Goal: Task Accomplishment & Management: Complete application form

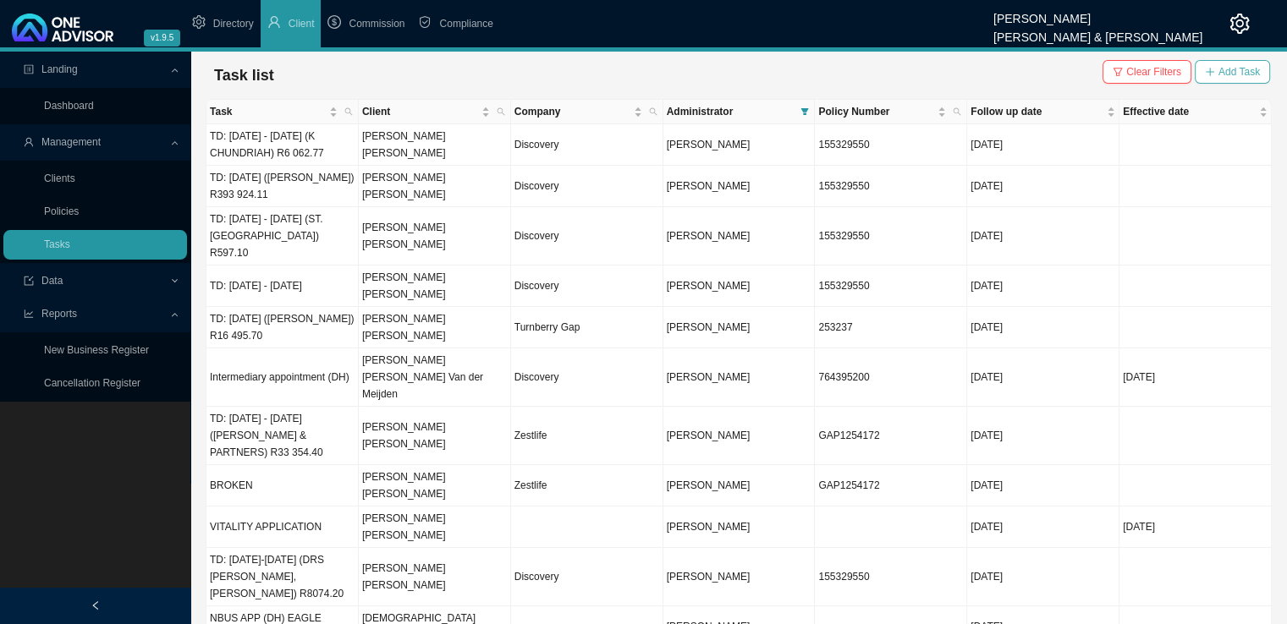
click at [1251, 69] on span "Add Task" at bounding box center [1238, 71] width 41 height 17
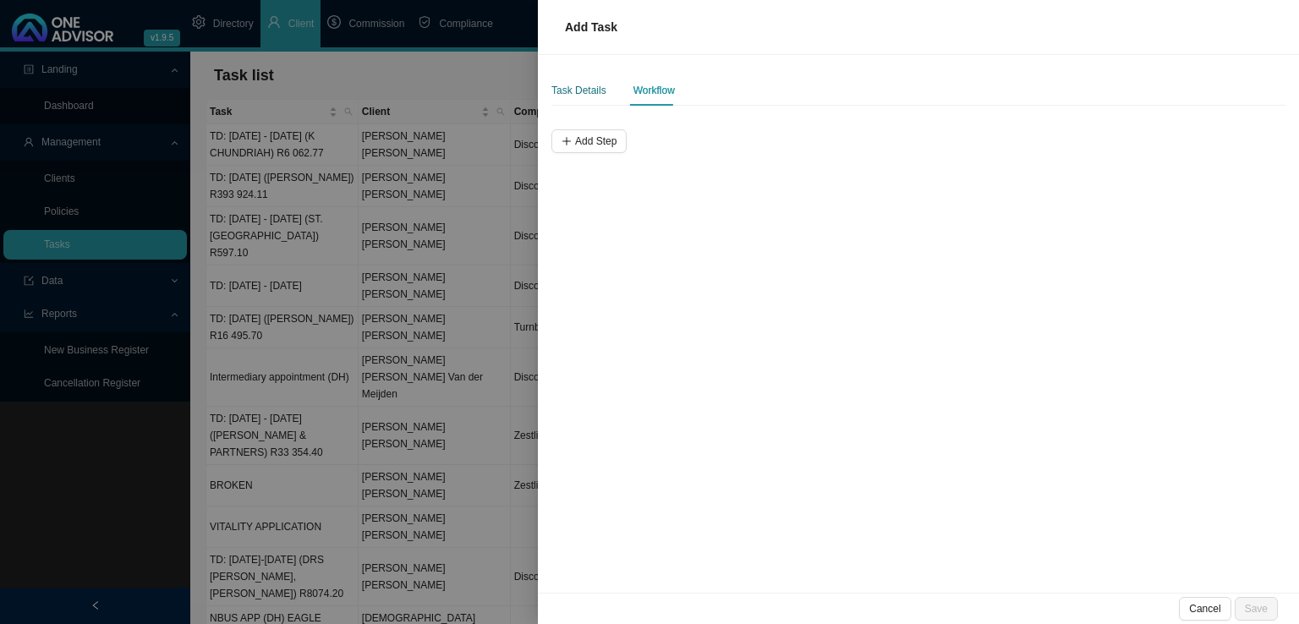
click at [584, 83] on div "Task Details" at bounding box center [579, 90] width 55 height 17
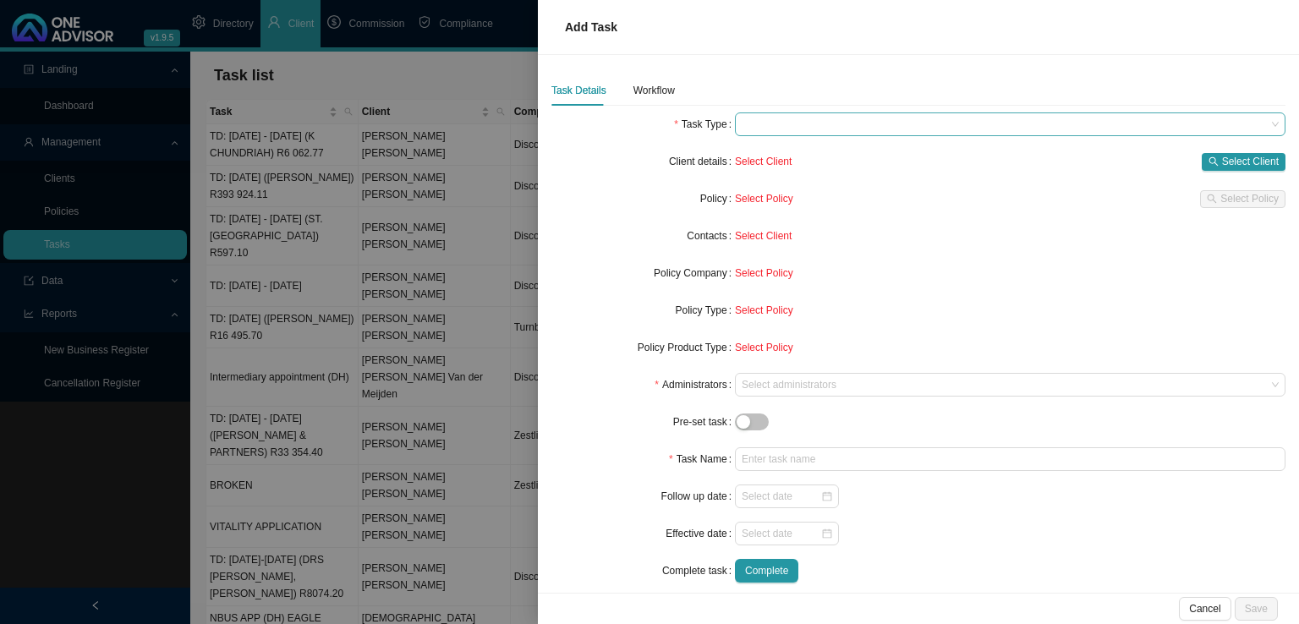
click at [810, 130] on span at bounding box center [1010, 124] width 537 height 22
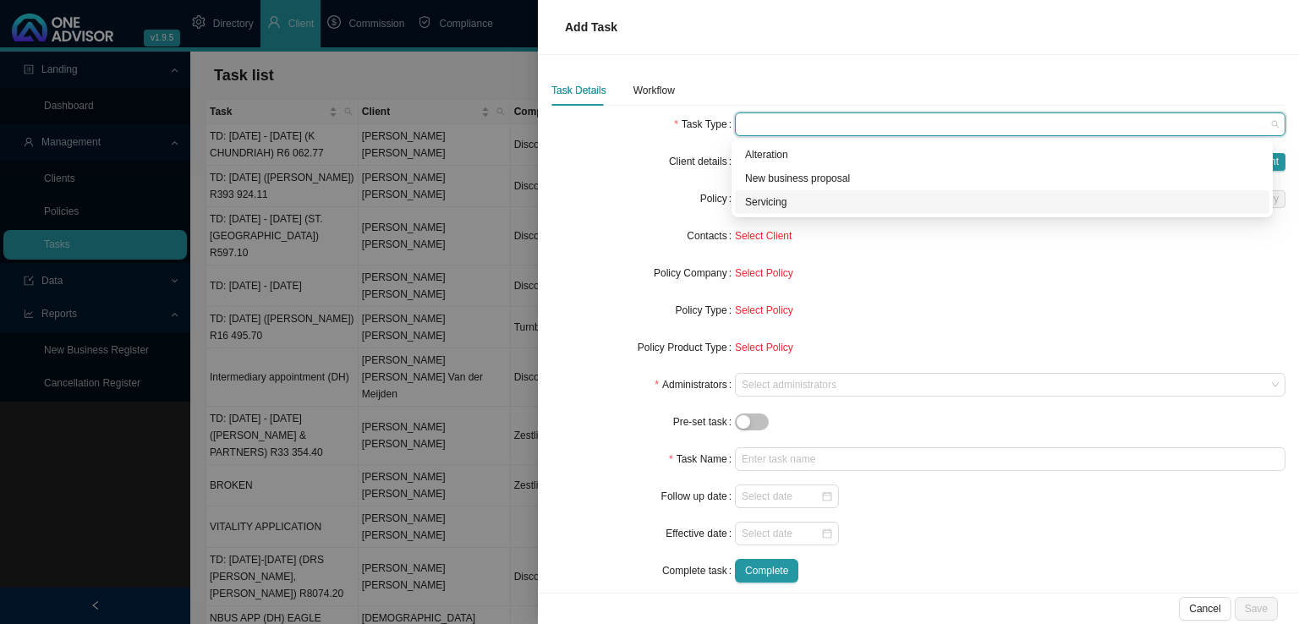
click at [786, 205] on div "Servicing" at bounding box center [1002, 202] width 514 height 17
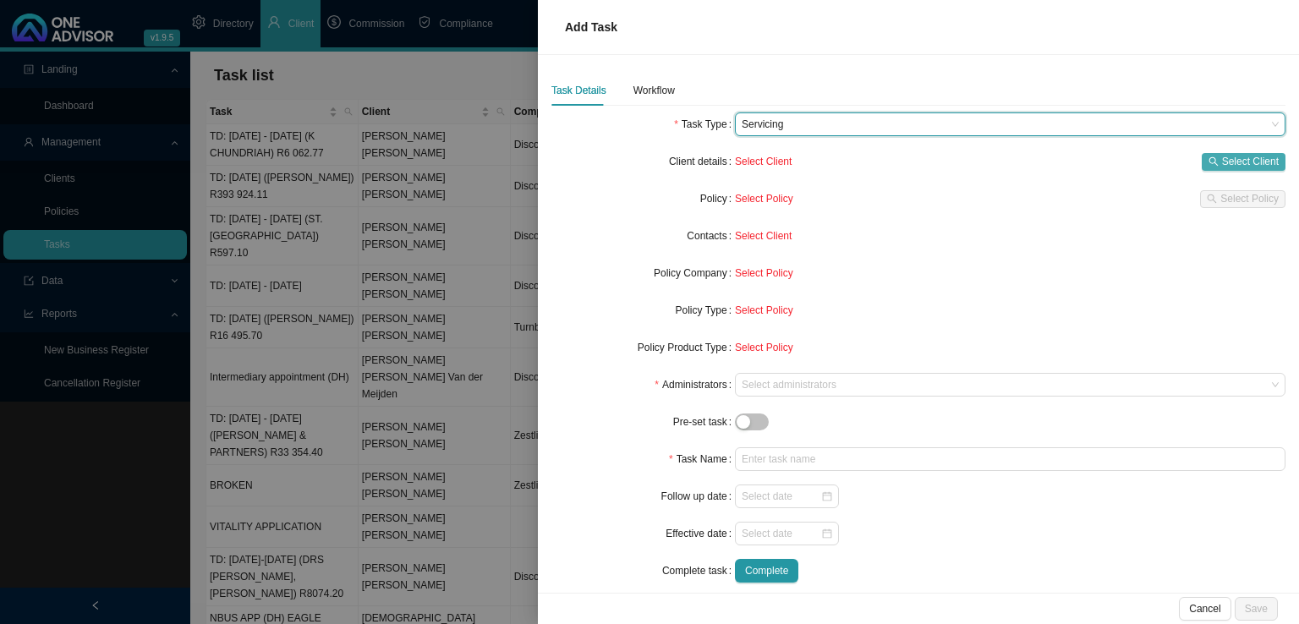
click at [1231, 157] on span "Select Client" at bounding box center [1250, 161] width 57 height 17
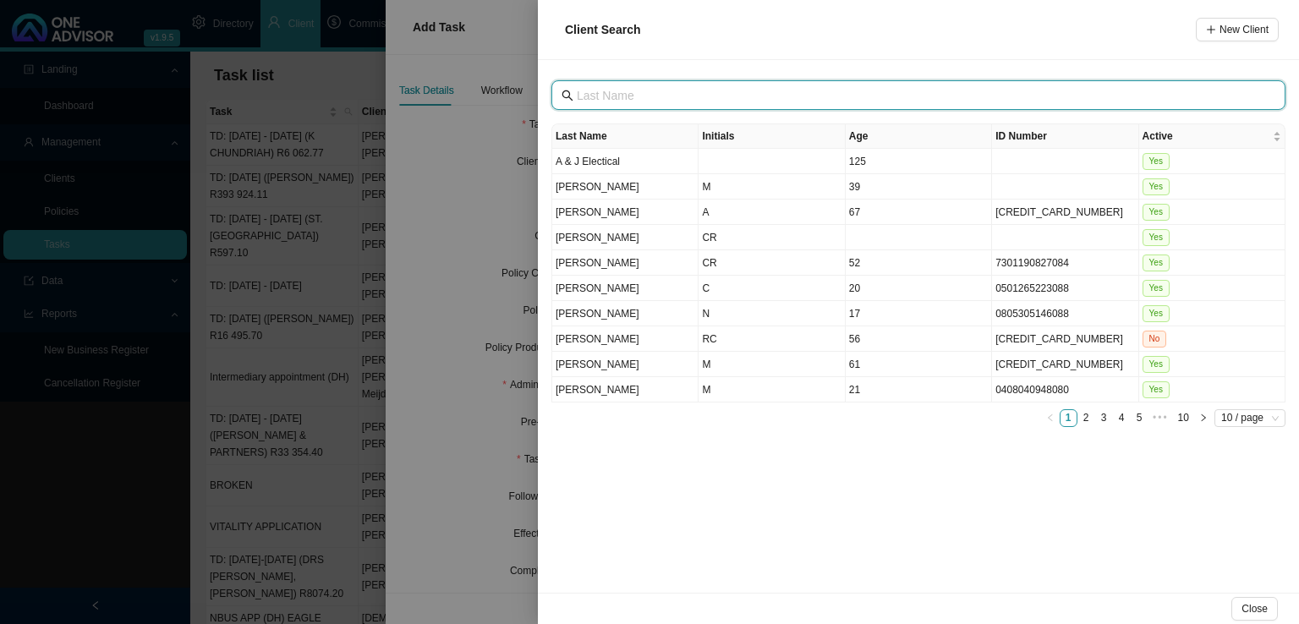
click at [596, 86] on input "text" at bounding box center [920, 95] width 687 height 19
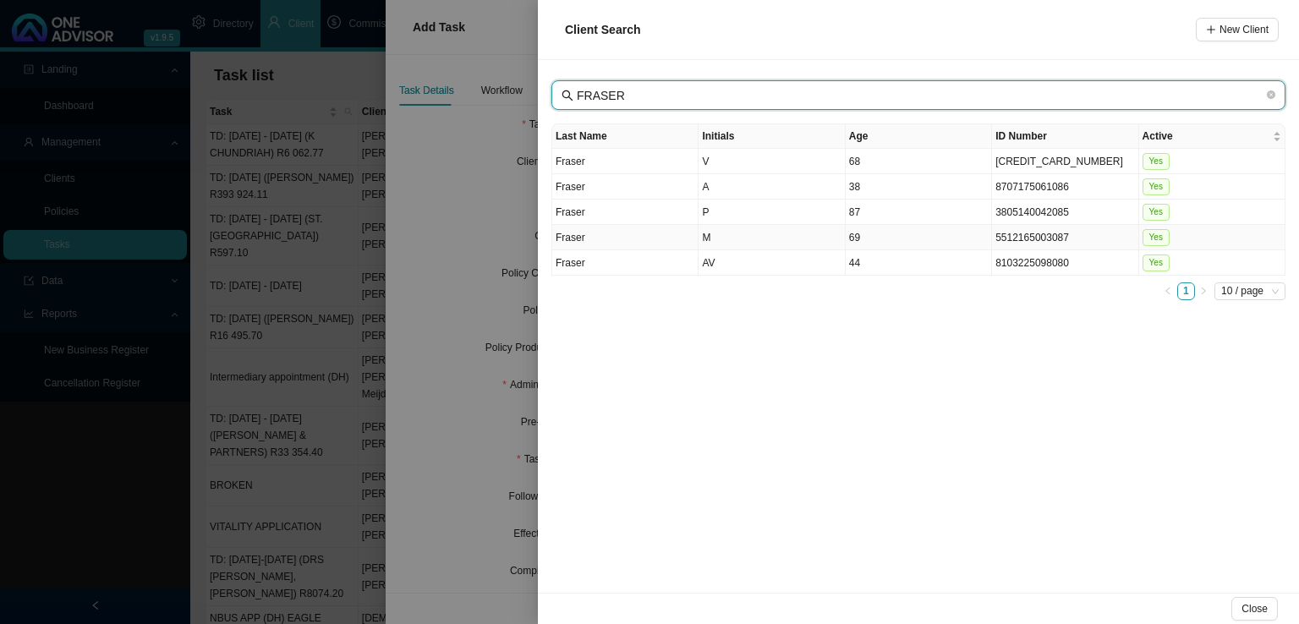
type input "FRASER"
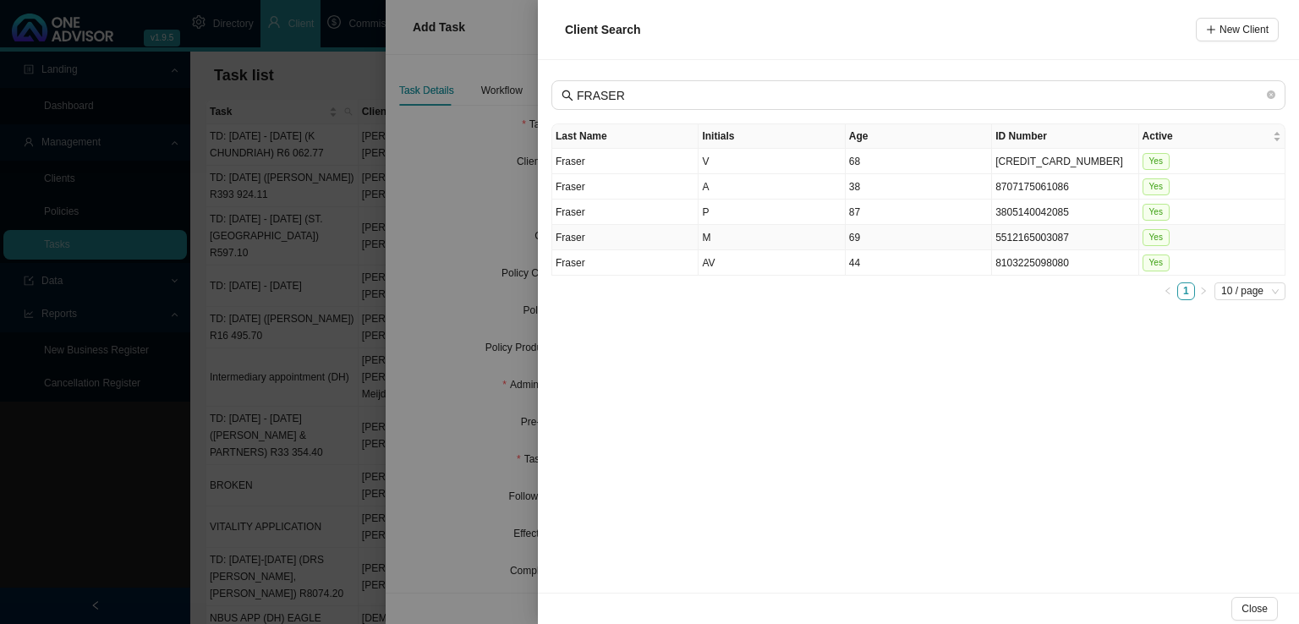
click at [643, 238] on td "Fraser" at bounding box center [625, 237] width 146 height 25
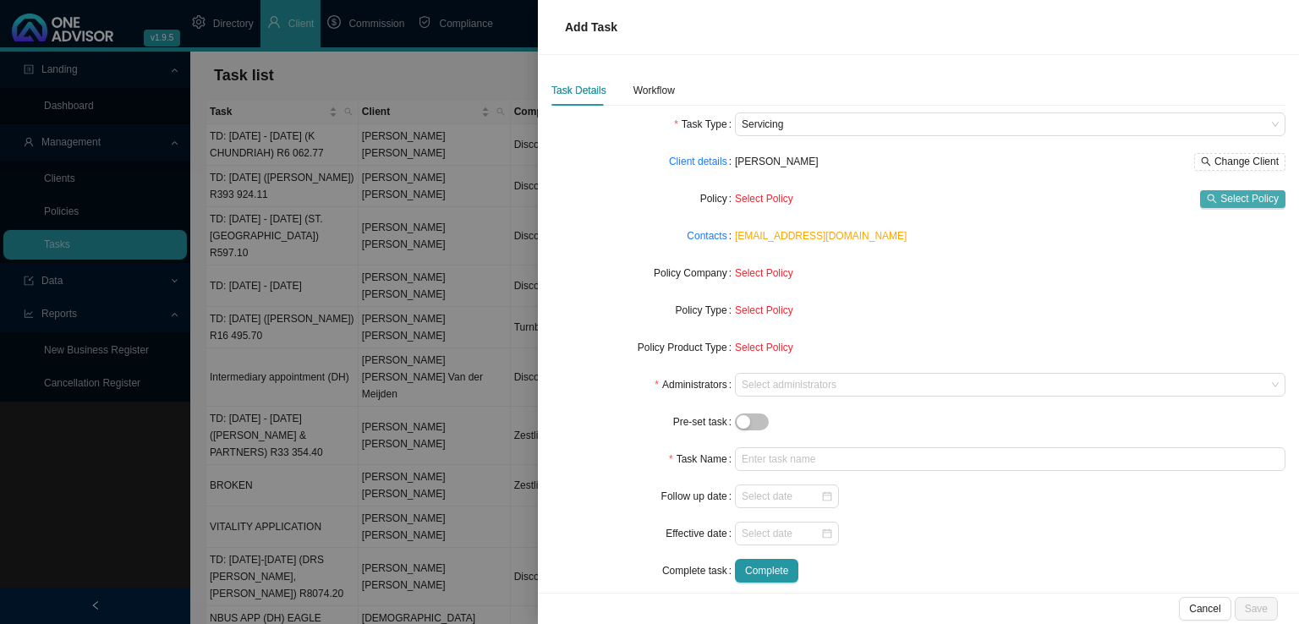
click at [1237, 197] on span "Select Policy" at bounding box center [1250, 198] width 58 height 17
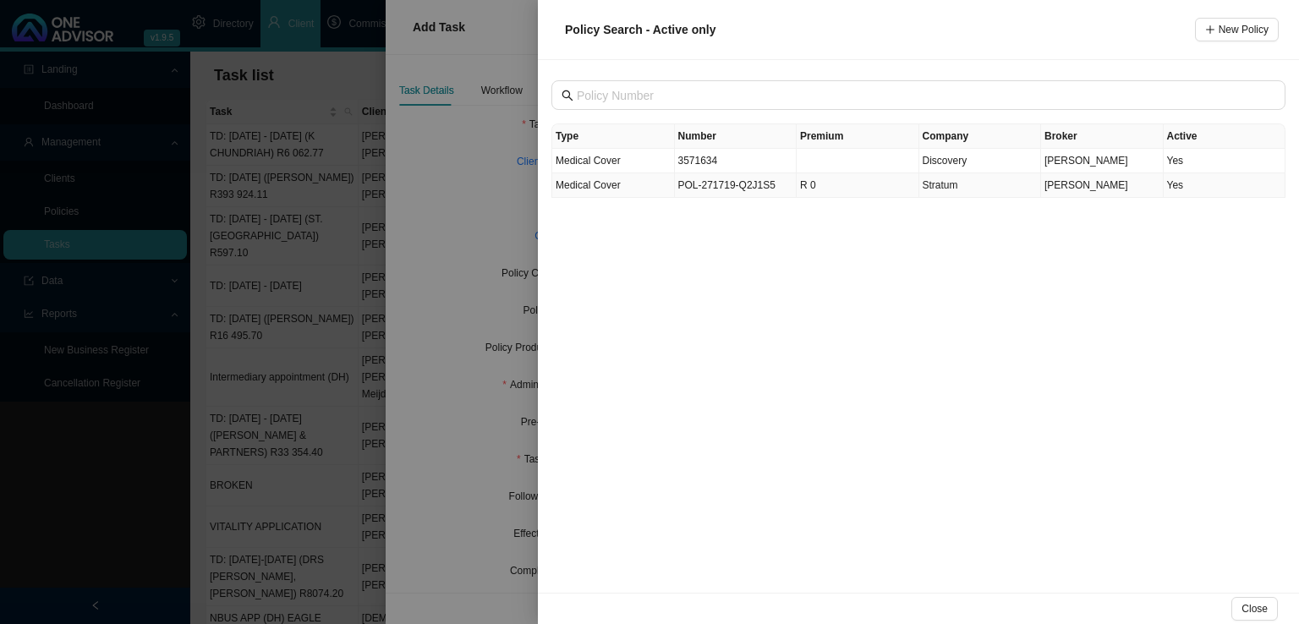
click at [727, 184] on td "POL-271719-Q2J1S5" at bounding box center [736, 185] width 123 height 25
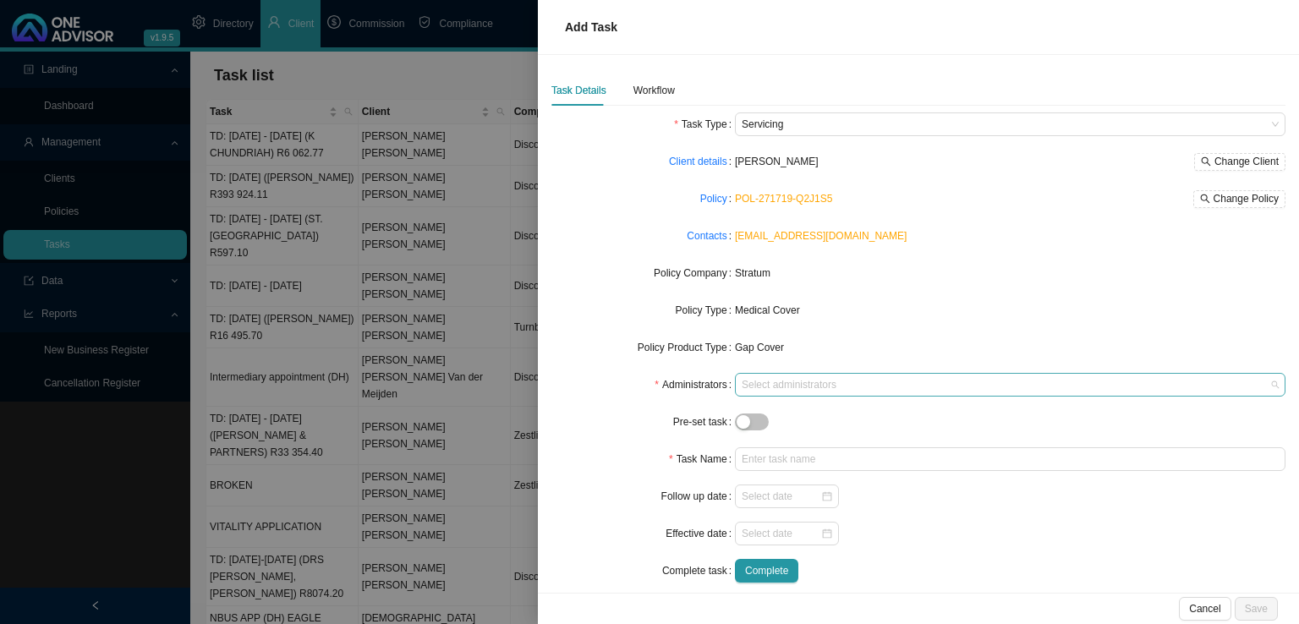
click at [774, 392] on div at bounding box center [1002, 385] width 528 height 13
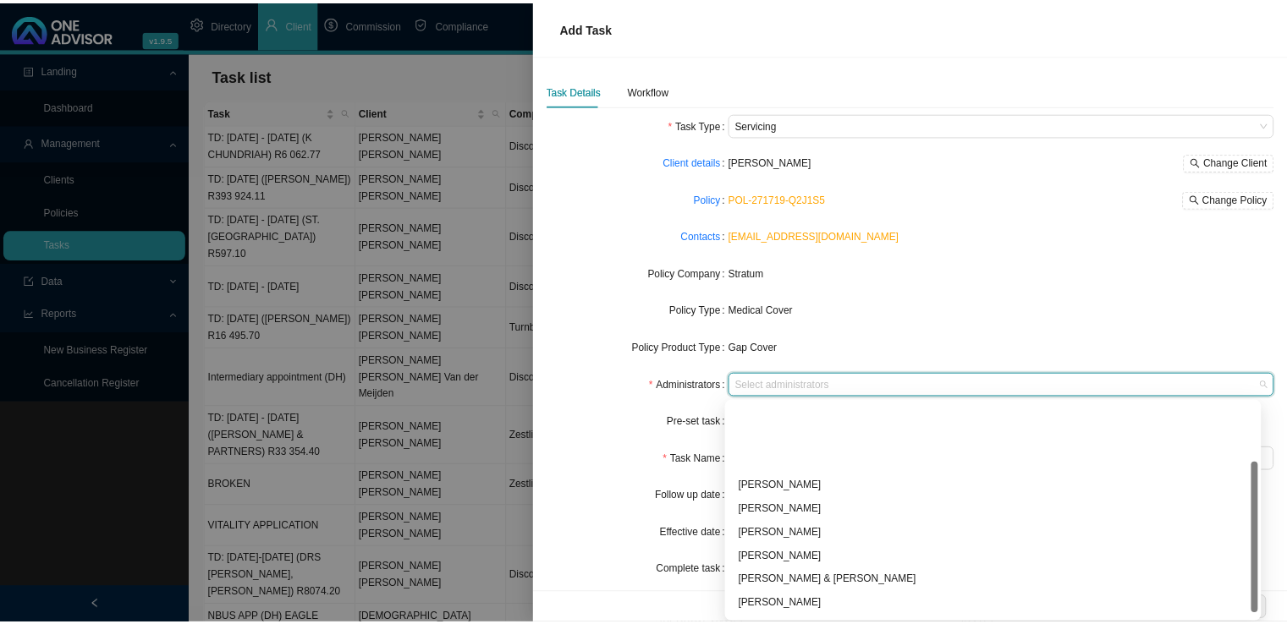
scroll to position [91, 0]
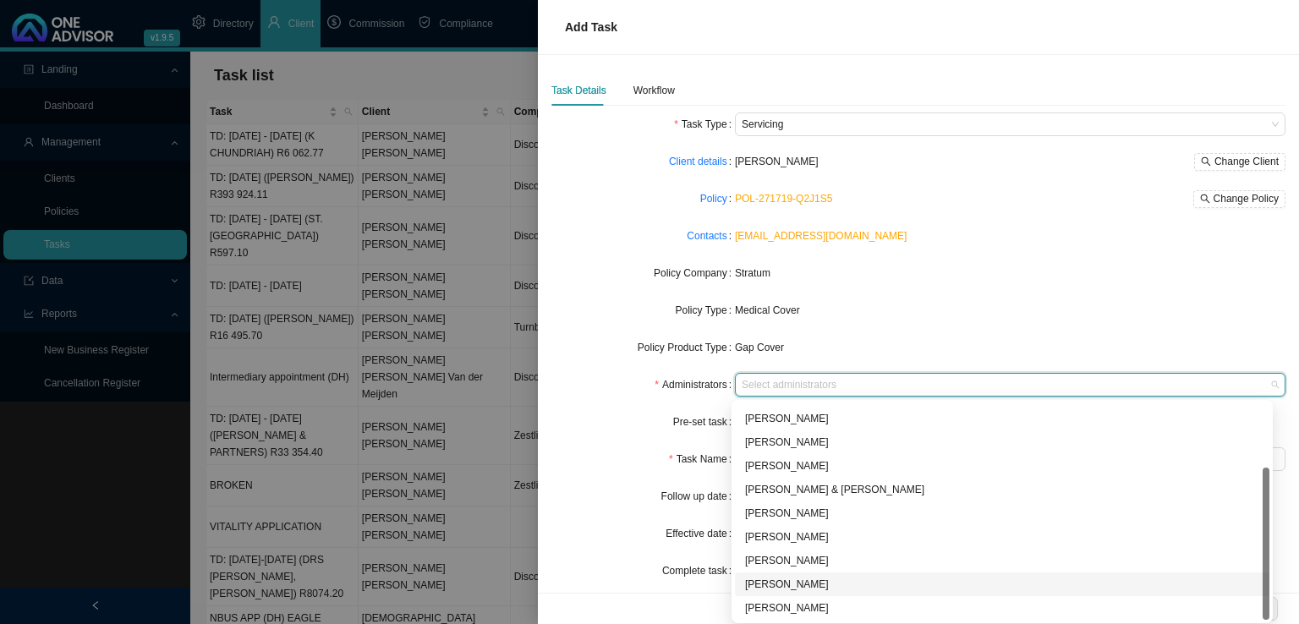
click at [789, 581] on div "[PERSON_NAME]" at bounding box center [1002, 584] width 514 height 17
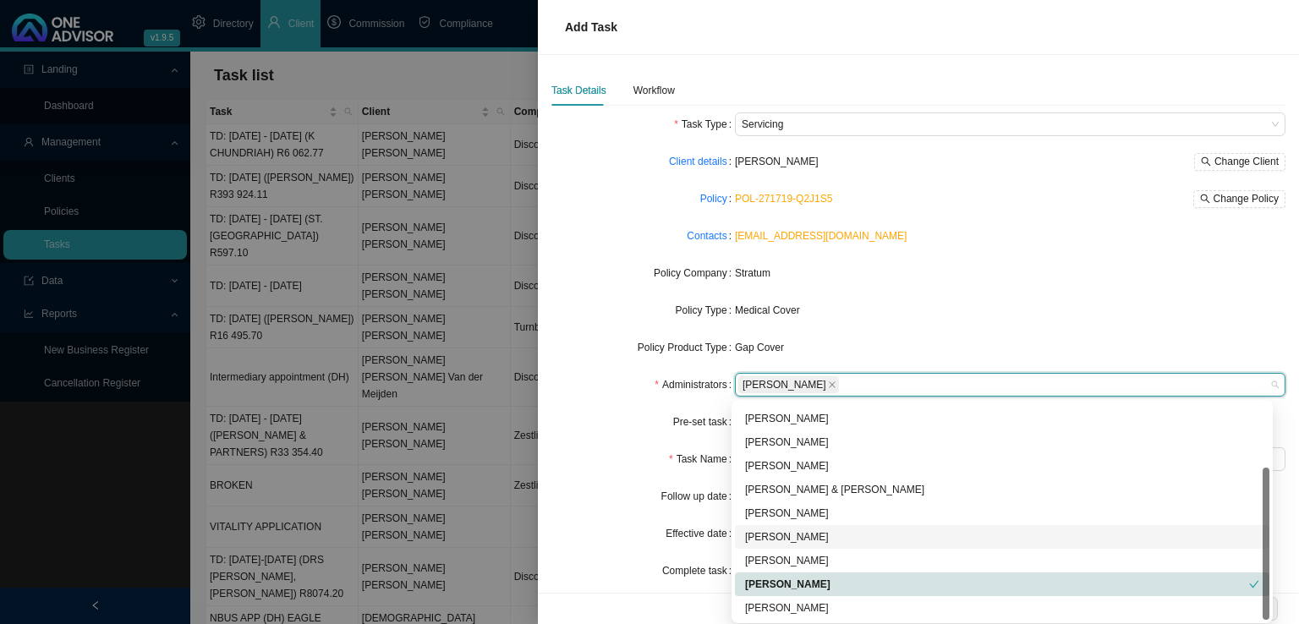
click at [616, 400] on form "Task Type Servicing Client details [PERSON_NAME] Change Client Policy POL-27171…" at bounding box center [919, 348] width 734 height 470
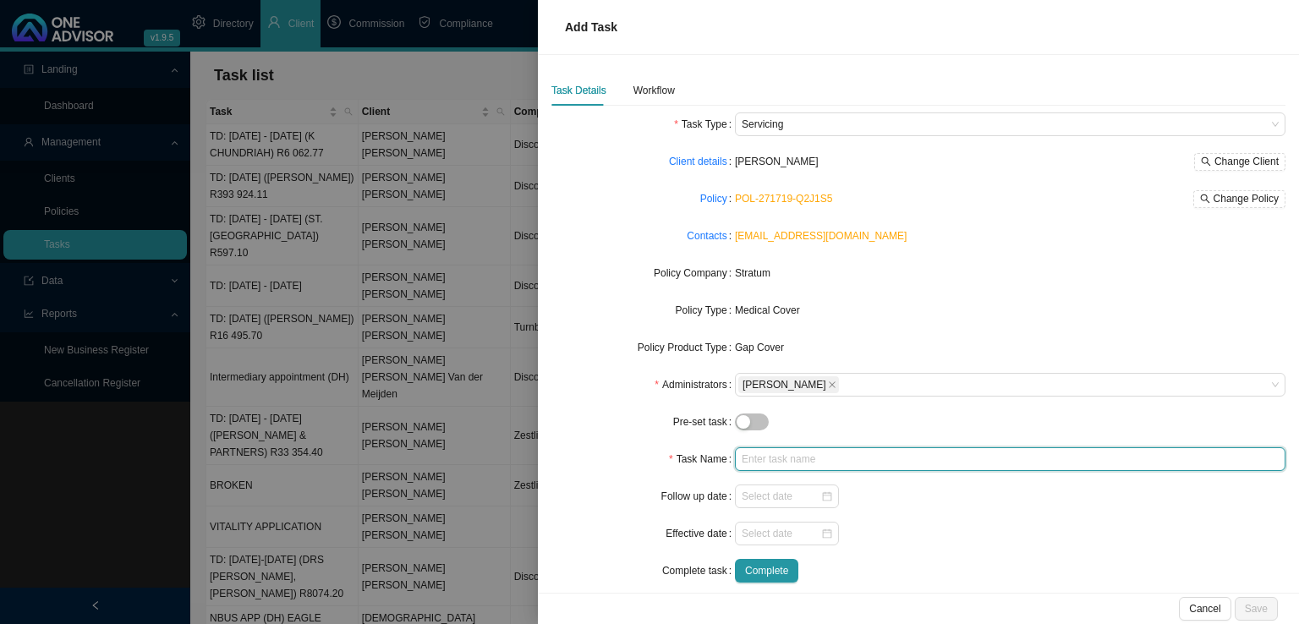
click at [773, 464] on input "text" at bounding box center [1010, 459] width 551 height 24
type input "A"
type input "TD: [DATE] ([PERSON_NAME]) R"
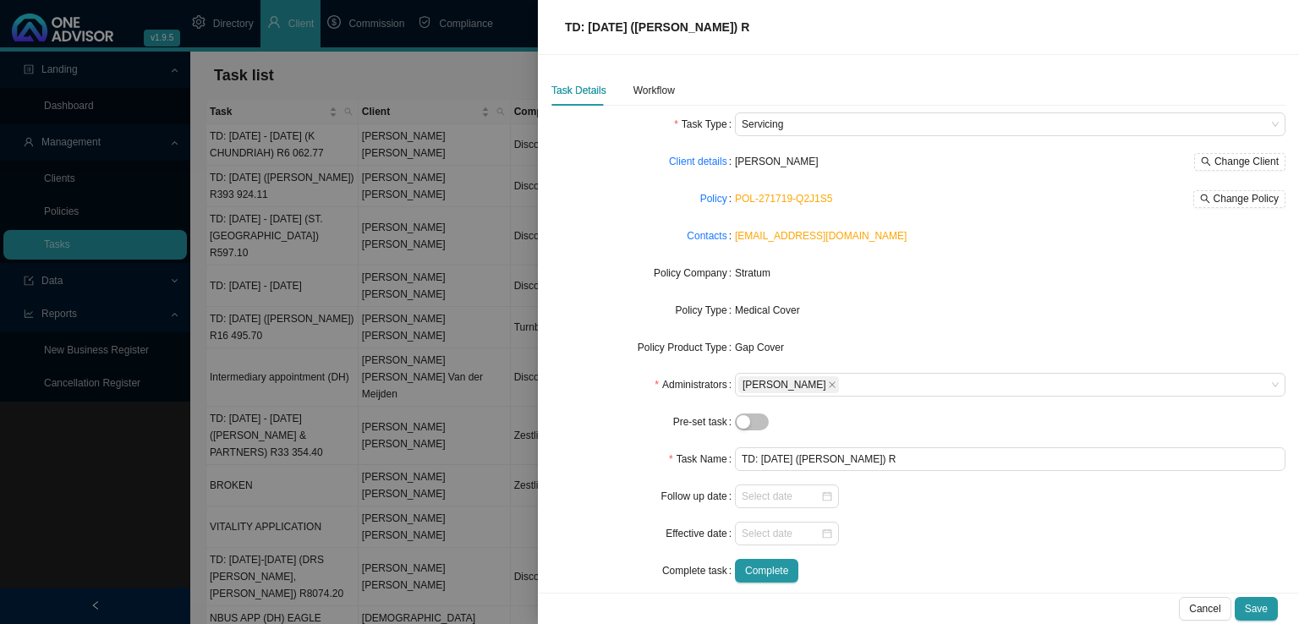
click at [1222, 591] on div "Task Type Servicing Client details [PERSON_NAME] Change Client Policy POL-27171…" at bounding box center [919, 355] width 734 height 484
click at [1215, 611] on span "Cancel" at bounding box center [1204, 609] width 31 height 17
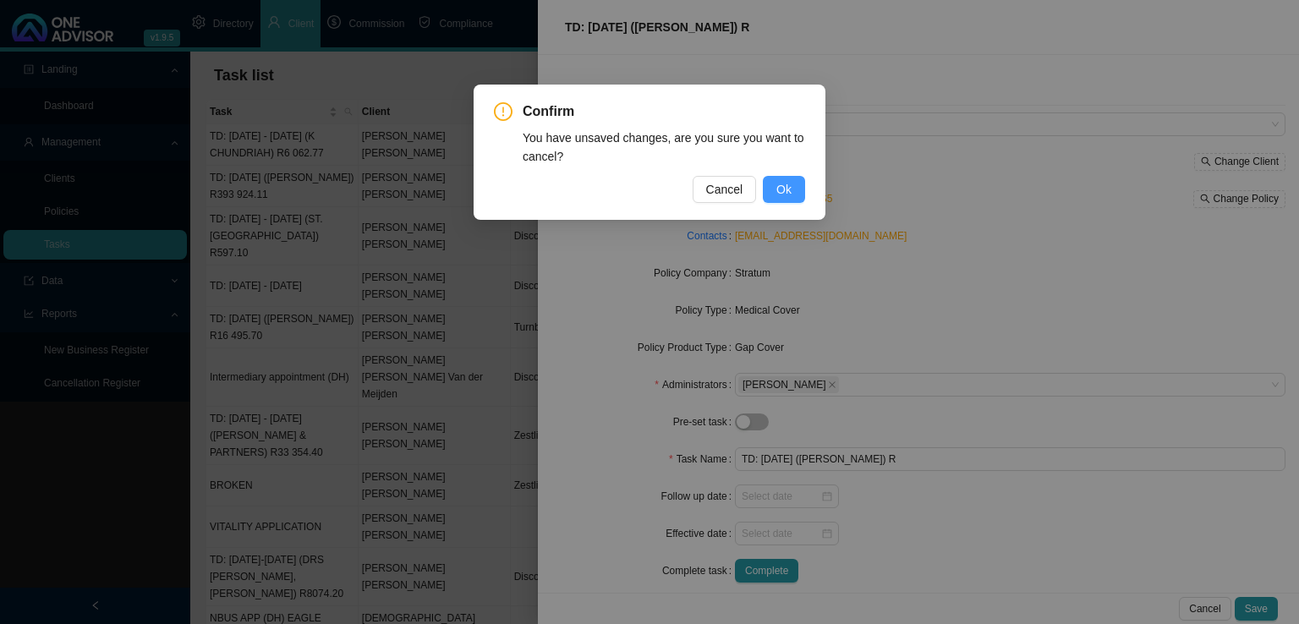
click at [778, 193] on span "Ok" at bounding box center [784, 189] width 15 height 19
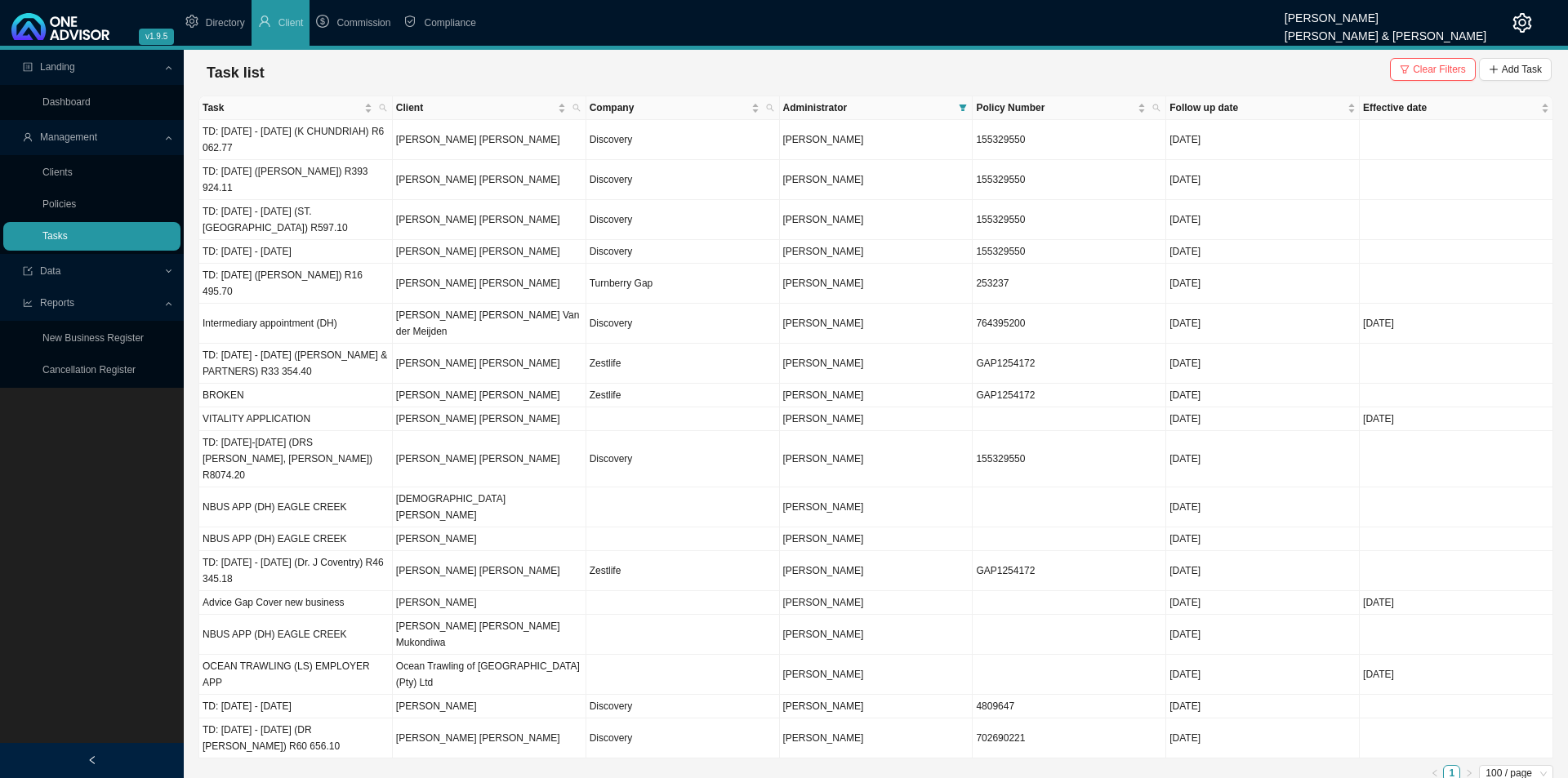
click at [68, 236] on link "Tasks" at bounding box center [55, 236] width 25 height 12
click at [62, 167] on link "Clients" at bounding box center [57, 173] width 30 height 12
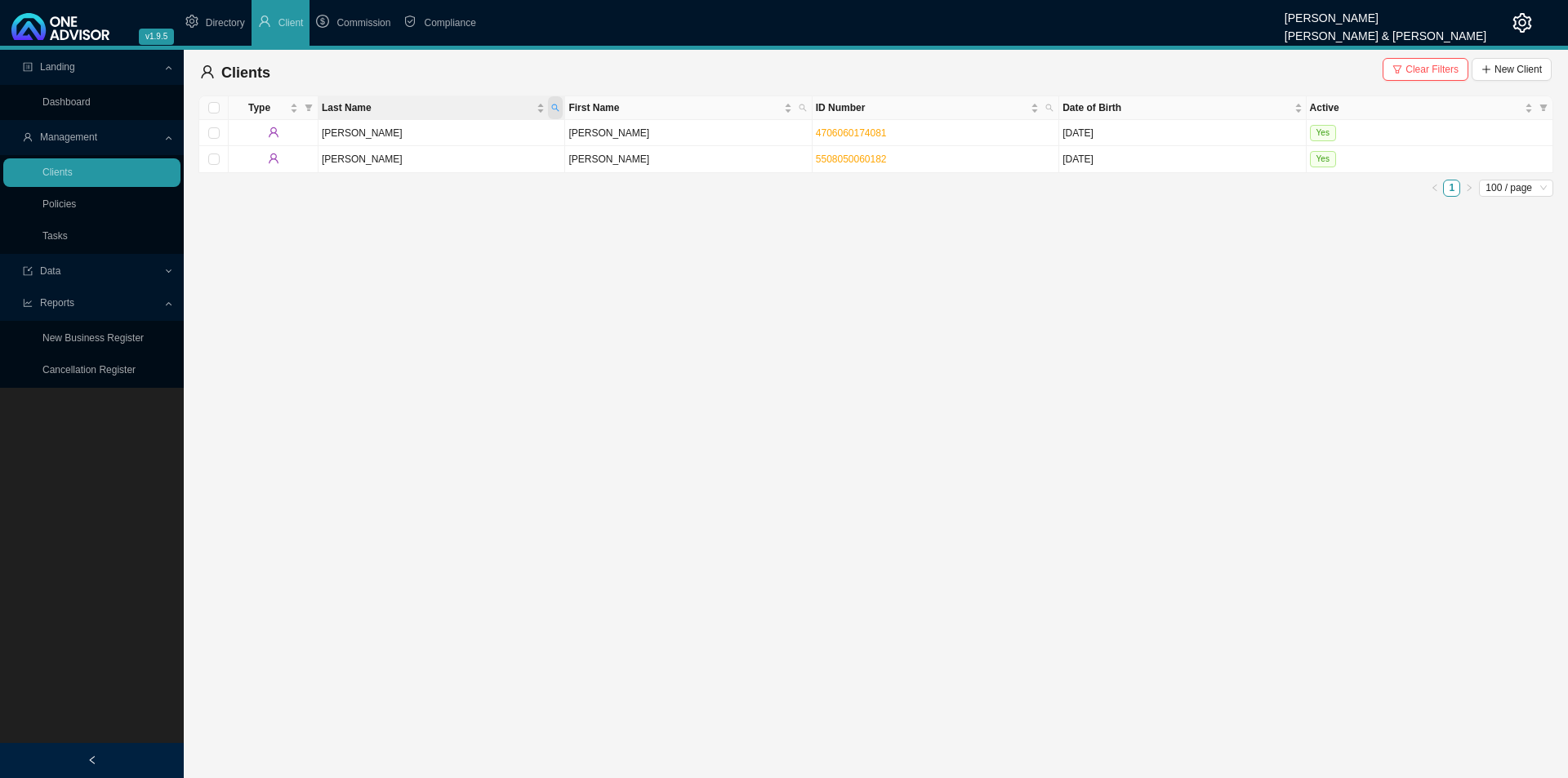
click at [553, 110] on icon "search" at bounding box center [555, 107] width 8 height 8
type input "[PERSON_NAME]"
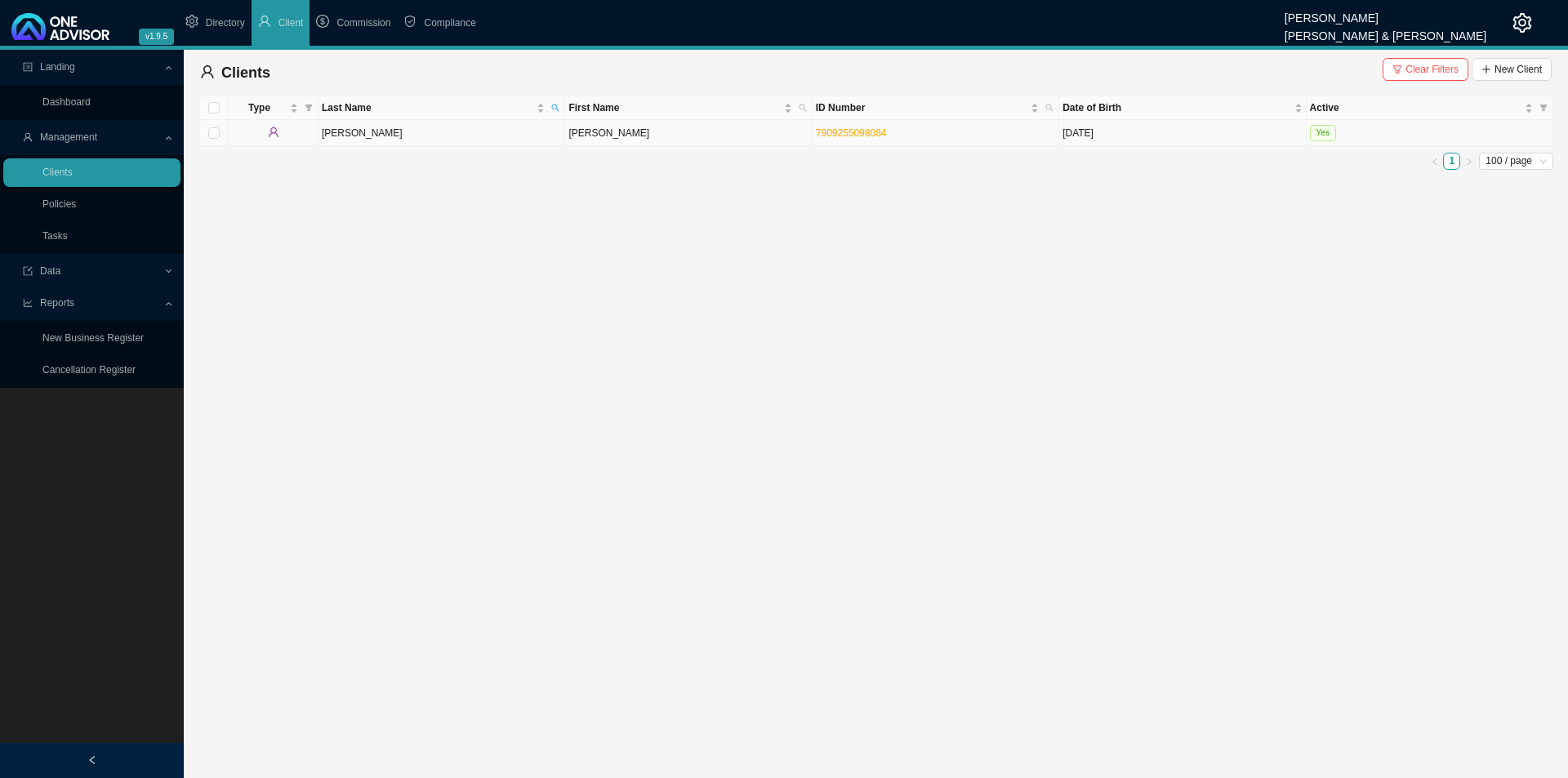
click at [585, 134] on td "[PERSON_NAME]" at bounding box center [687, 132] width 246 height 26
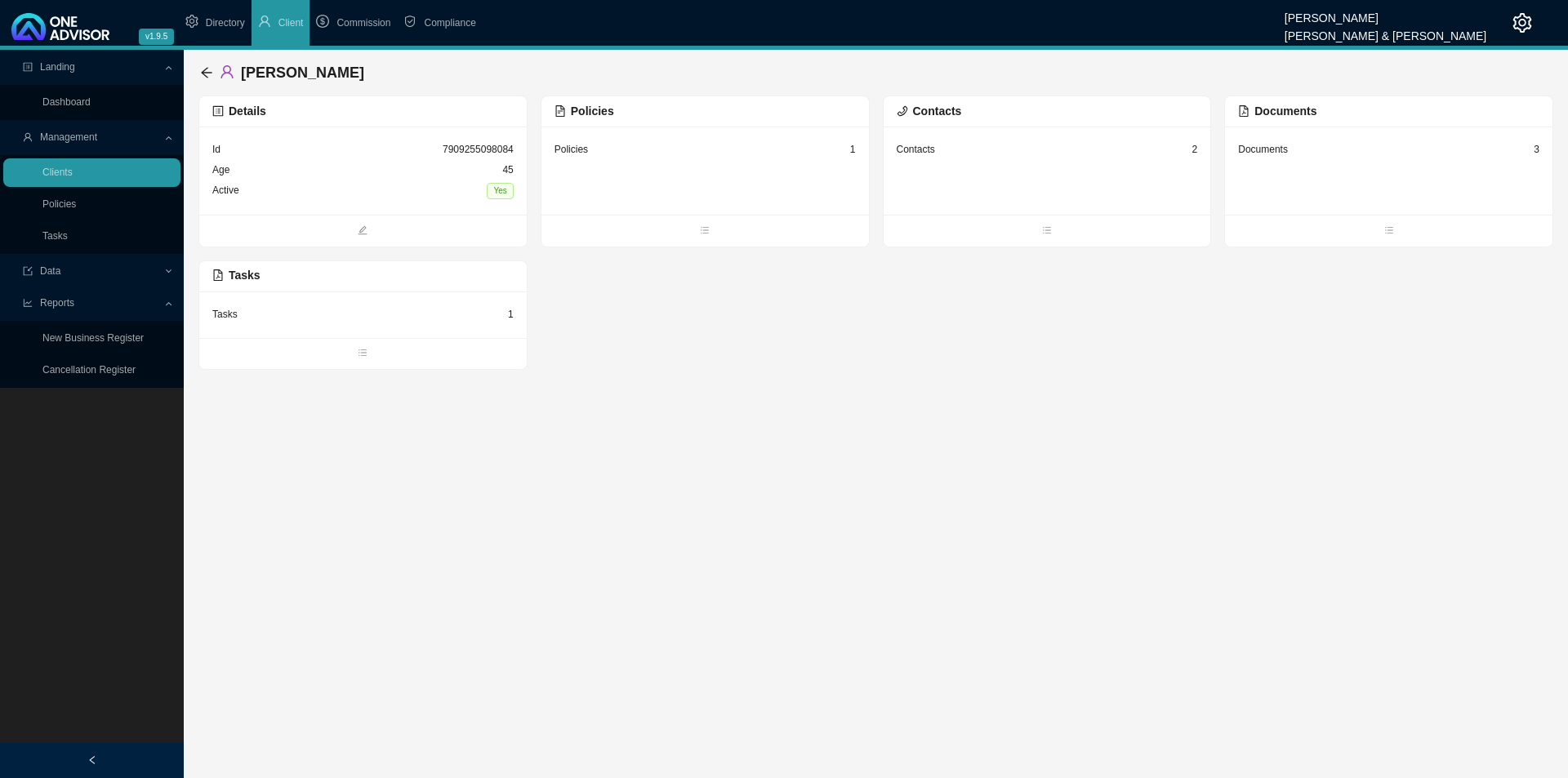
click at [734, 168] on div "Policies 1" at bounding box center [705, 170] width 327 height 88
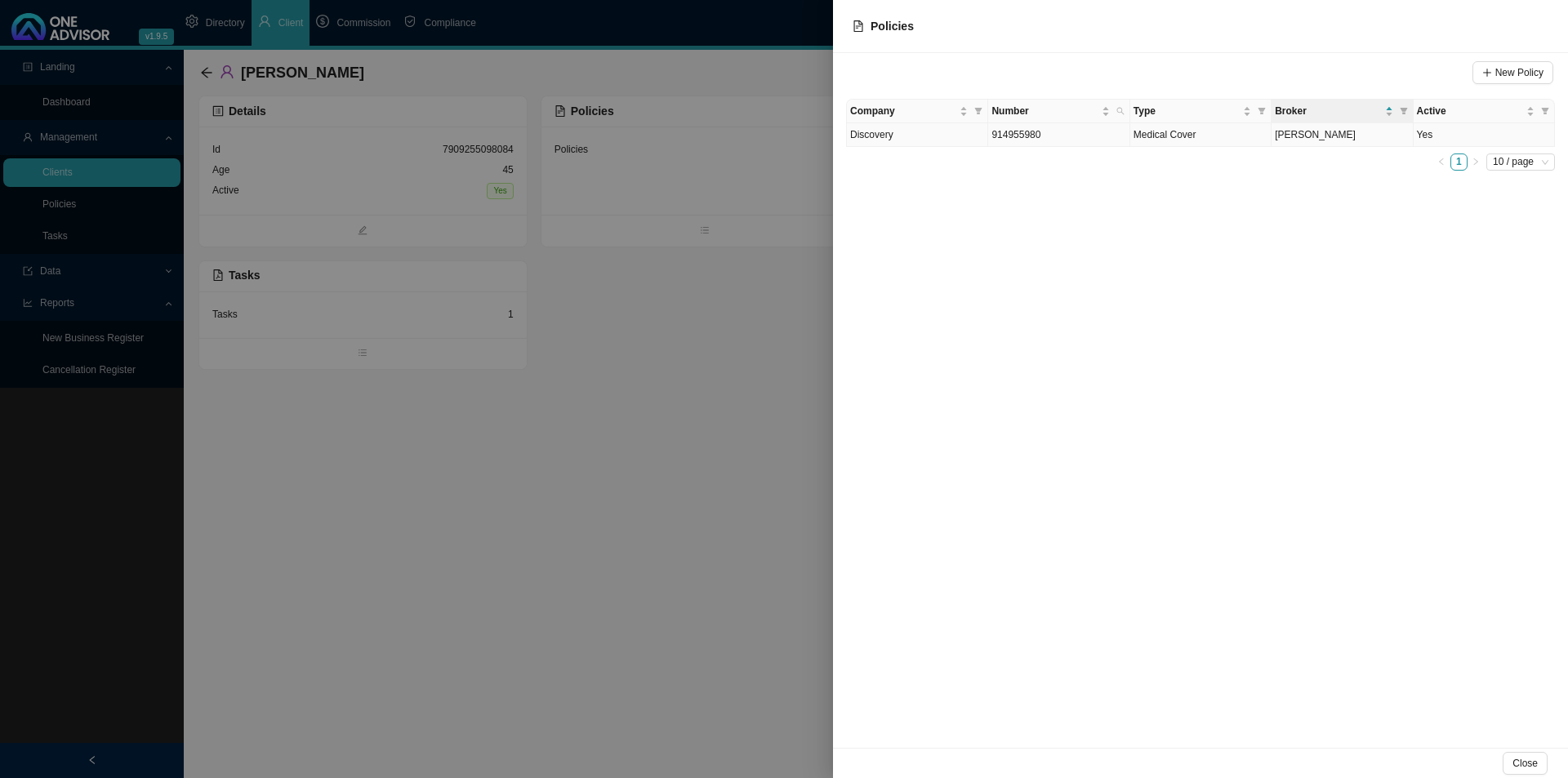
click at [1053, 129] on td "914955980" at bounding box center [1059, 135] width 141 height 24
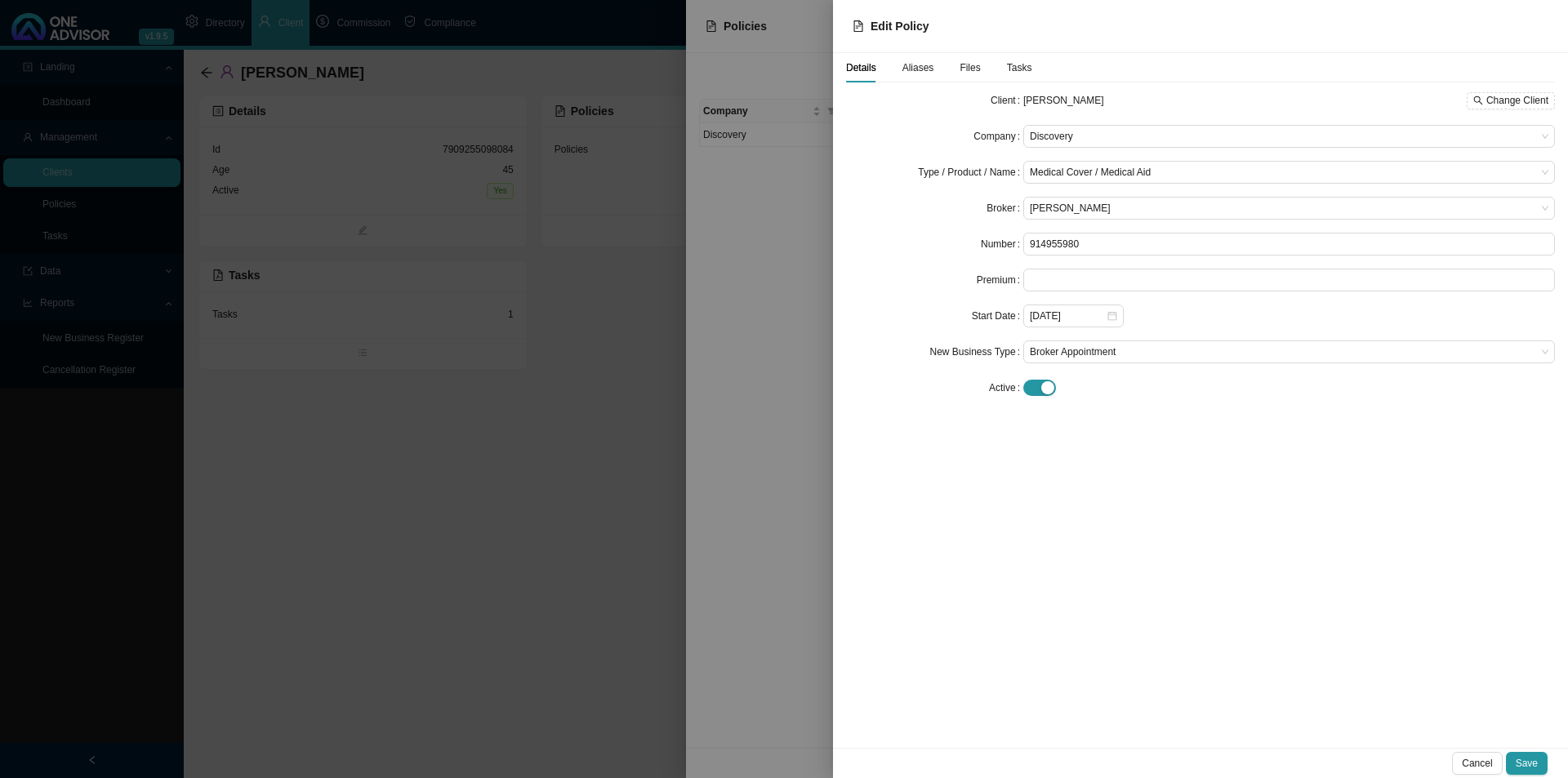
click at [1029, 76] on div "Details Aliases Files Tasks" at bounding box center [1189, 68] width 686 height 29
click at [1022, 68] on span "Tasks" at bounding box center [1020, 68] width 25 height 10
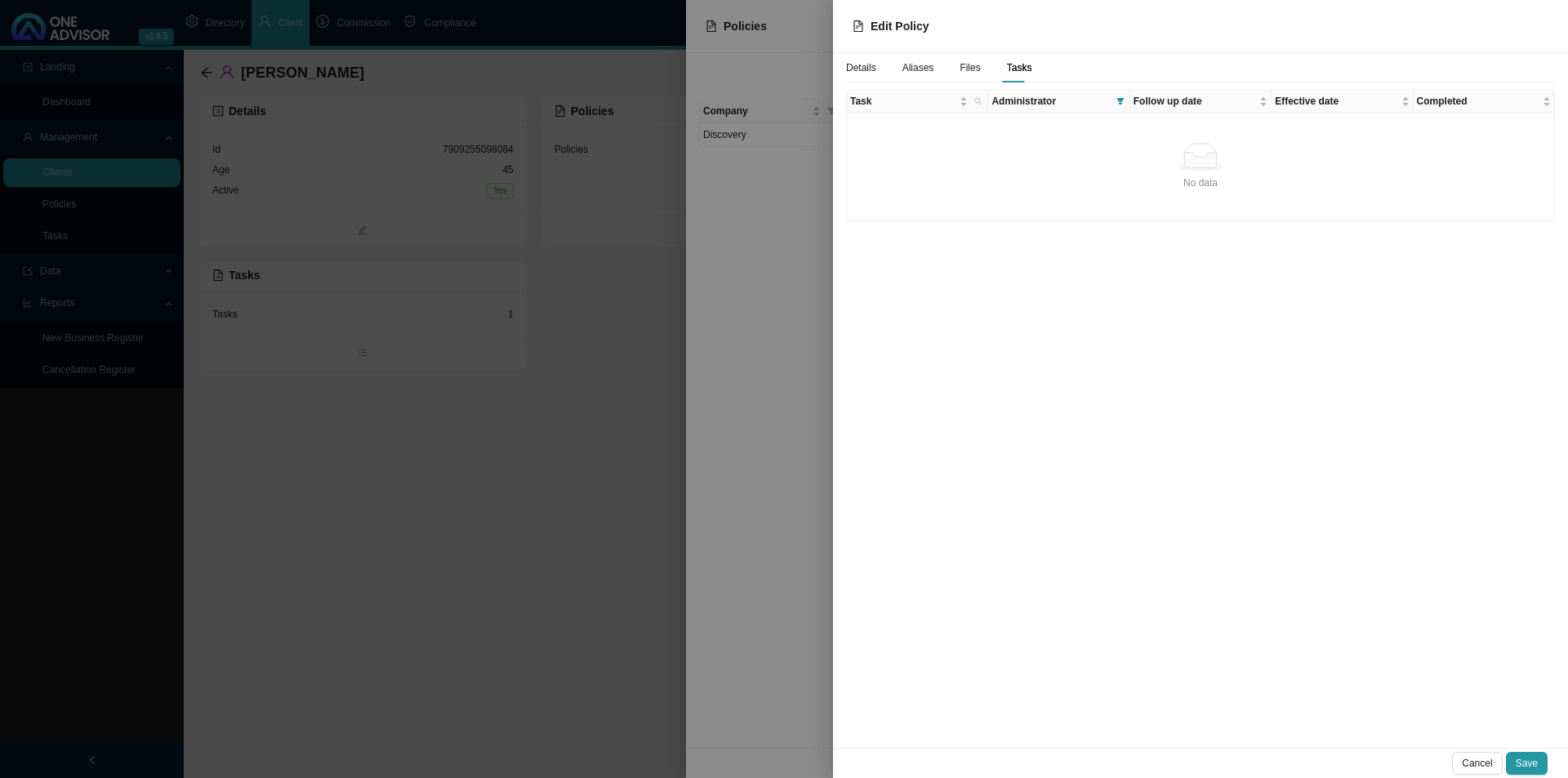
click at [1047, 183] on div "No data" at bounding box center [1200, 182] width 694 height 16
click at [898, 95] on span "Task" at bounding box center [904, 100] width 106 height 16
click at [908, 103] on span "Task" at bounding box center [904, 100] width 106 height 16
click at [1051, 98] on span "Administrator" at bounding box center [1050, 100] width 118 height 16
click at [1036, 112] on th "Administrator" at bounding box center [1059, 101] width 141 height 24
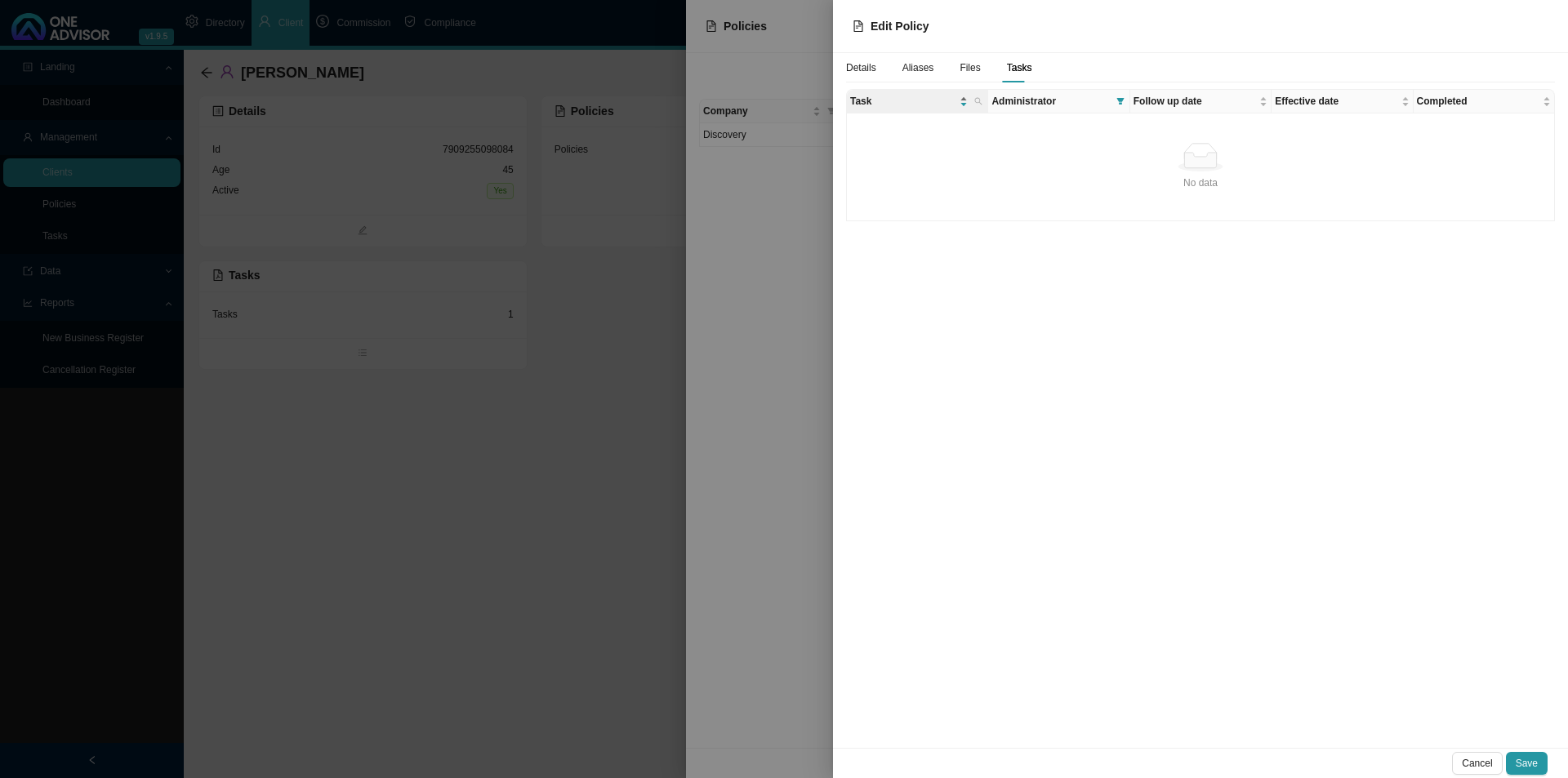
click at [874, 104] on span "Task" at bounding box center [904, 100] width 106 height 16
click at [1041, 352] on div "Details Aliases Files Tasks Task Administrator Follow up date Effective date Co…" at bounding box center [1200, 401] width 735 height 695
click at [842, 388] on div "Details Aliases Files Tasks Task Administrator Follow up date Effective date Co…" at bounding box center [1200, 401] width 735 height 695
click at [790, 399] on div at bounding box center [784, 389] width 1568 height 778
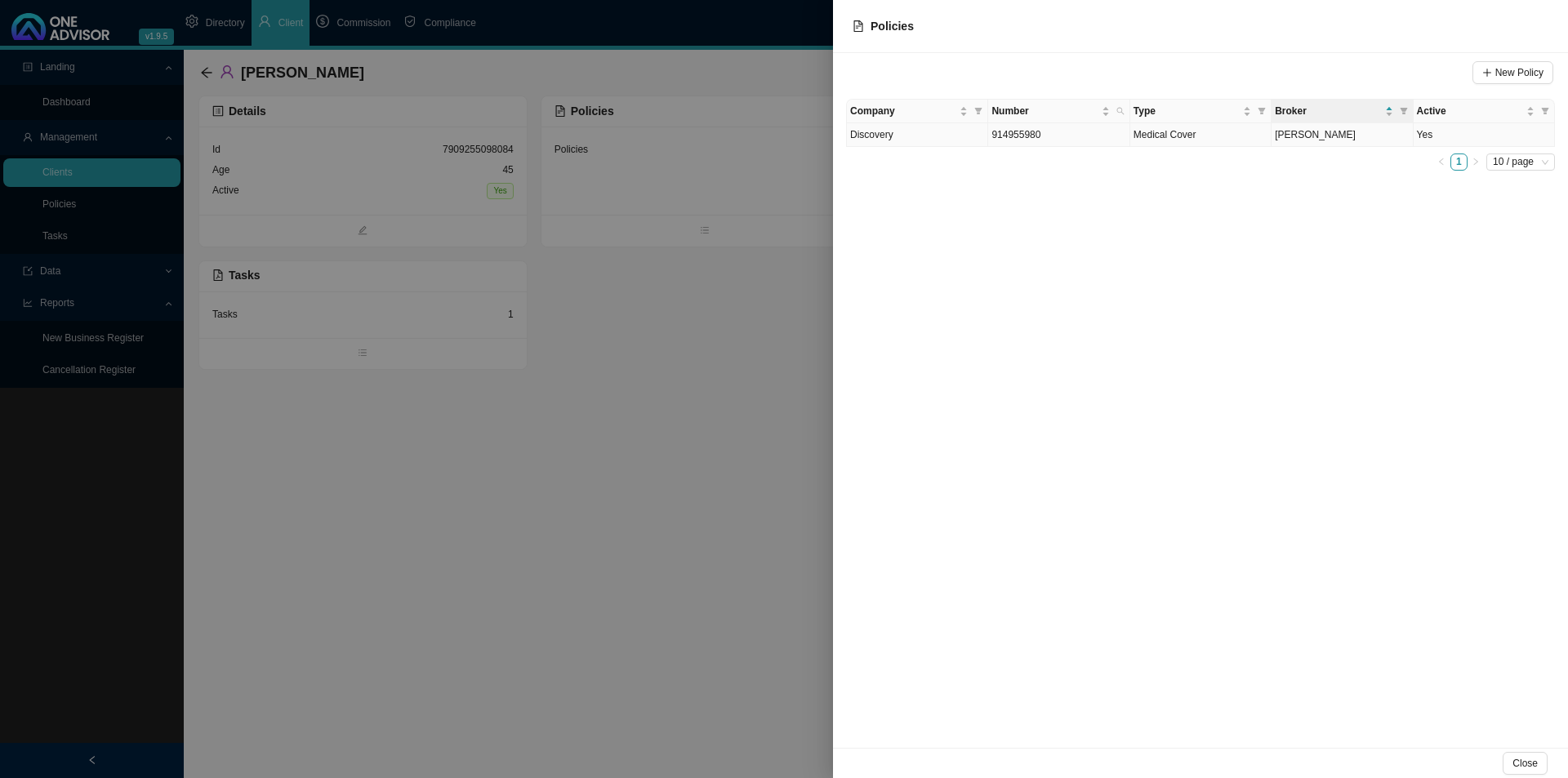
click at [1025, 128] on td "914955980" at bounding box center [1059, 135] width 141 height 24
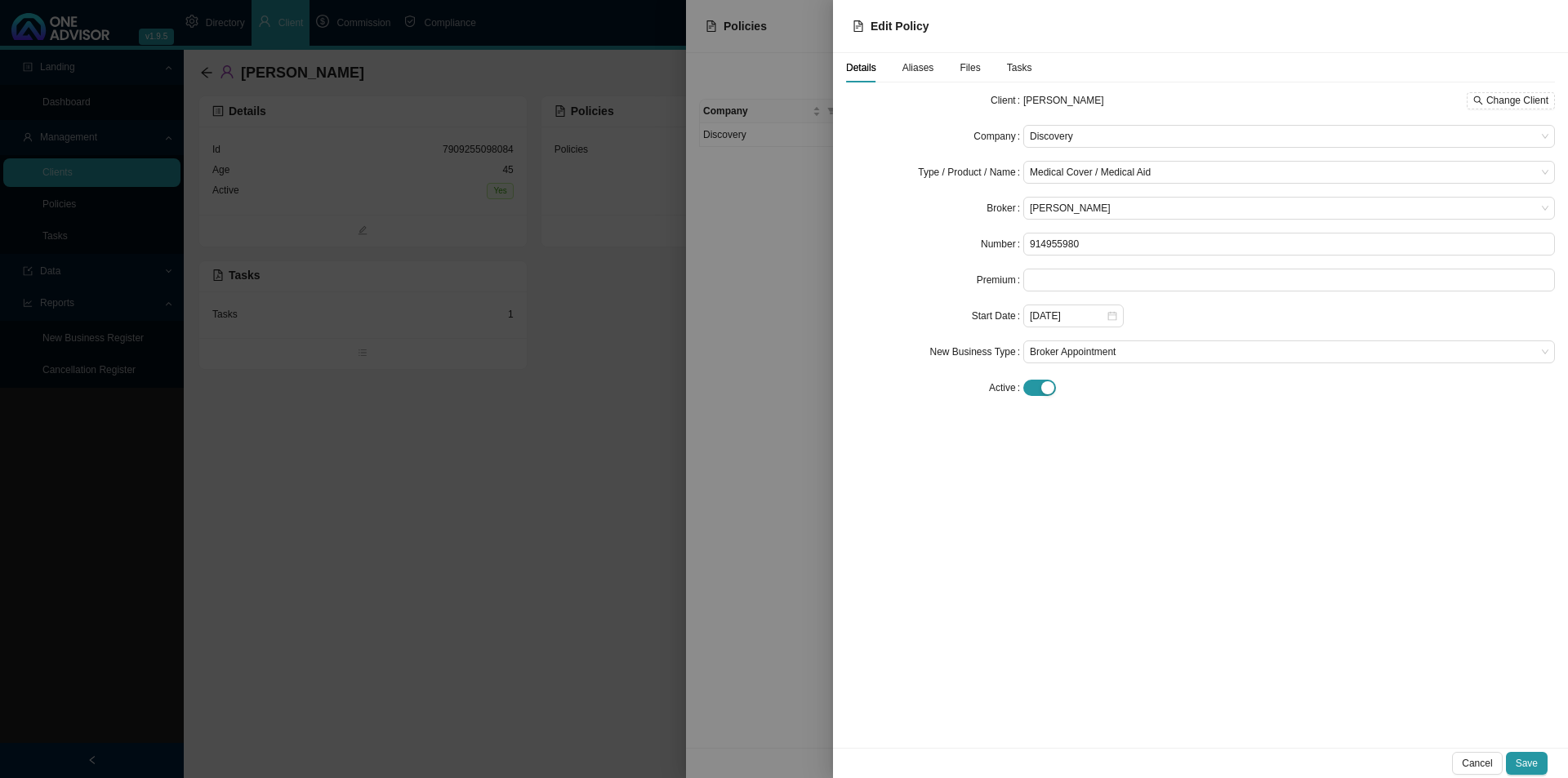
click at [1018, 61] on div "Tasks" at bounding box center [1020, 68] width 25 height 16
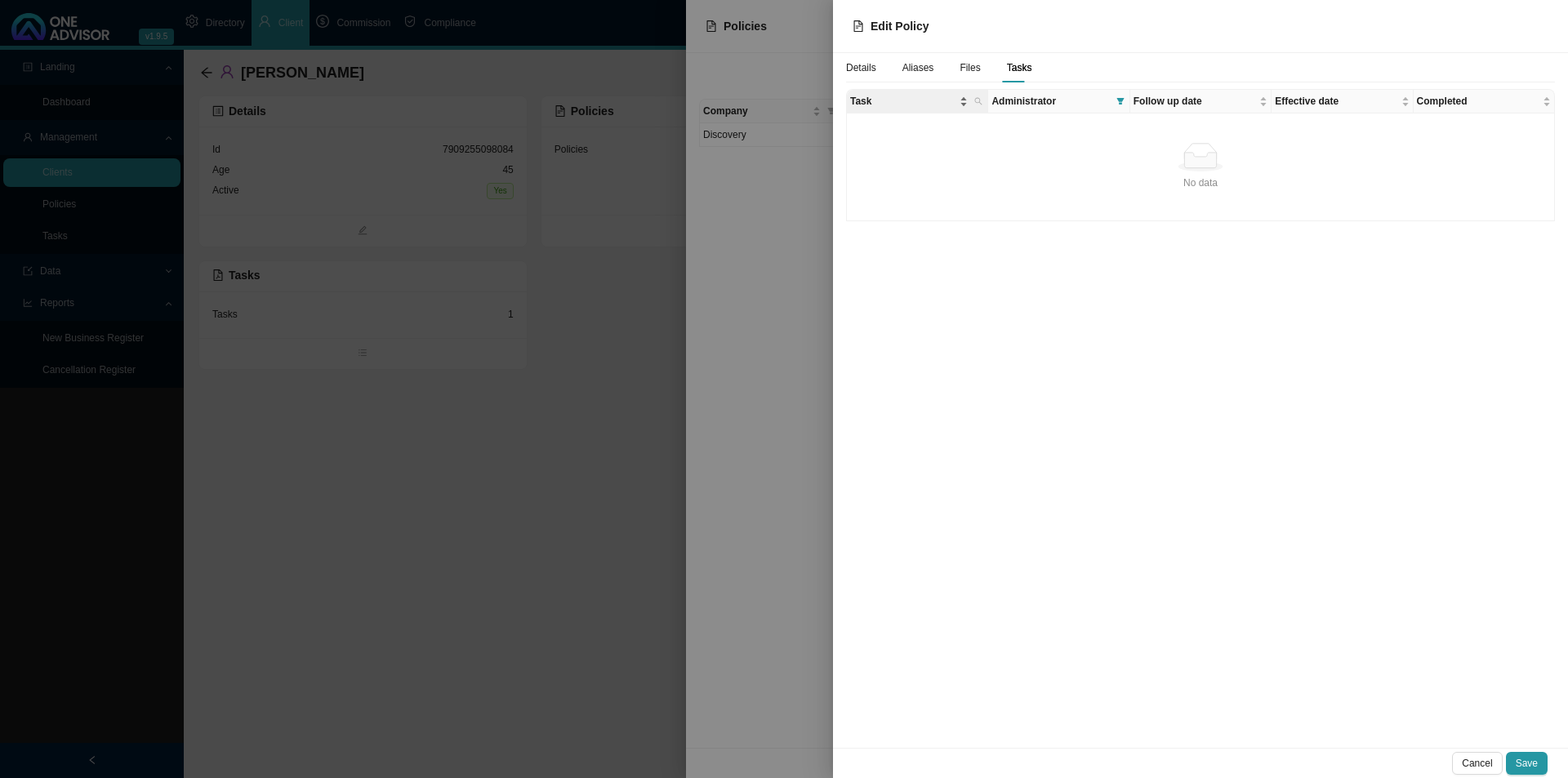
click at [936, 97] on span "Task" at bounding box center [904, 100] width 106 height 16
click at [1048, 96] on span "Administrator" at bounding box center [1050, 100] width 118 height 16
click at [917, 103] on span "Task" at bounding box center [904, 100] width 106 height 16
click at [1174, 109] on div "Follow up date" at bounding box center [1200, 100] width 134 height 16
click at [1123, 98] on icon "filter" at bounding box center [1120, 101] width 8 height 8
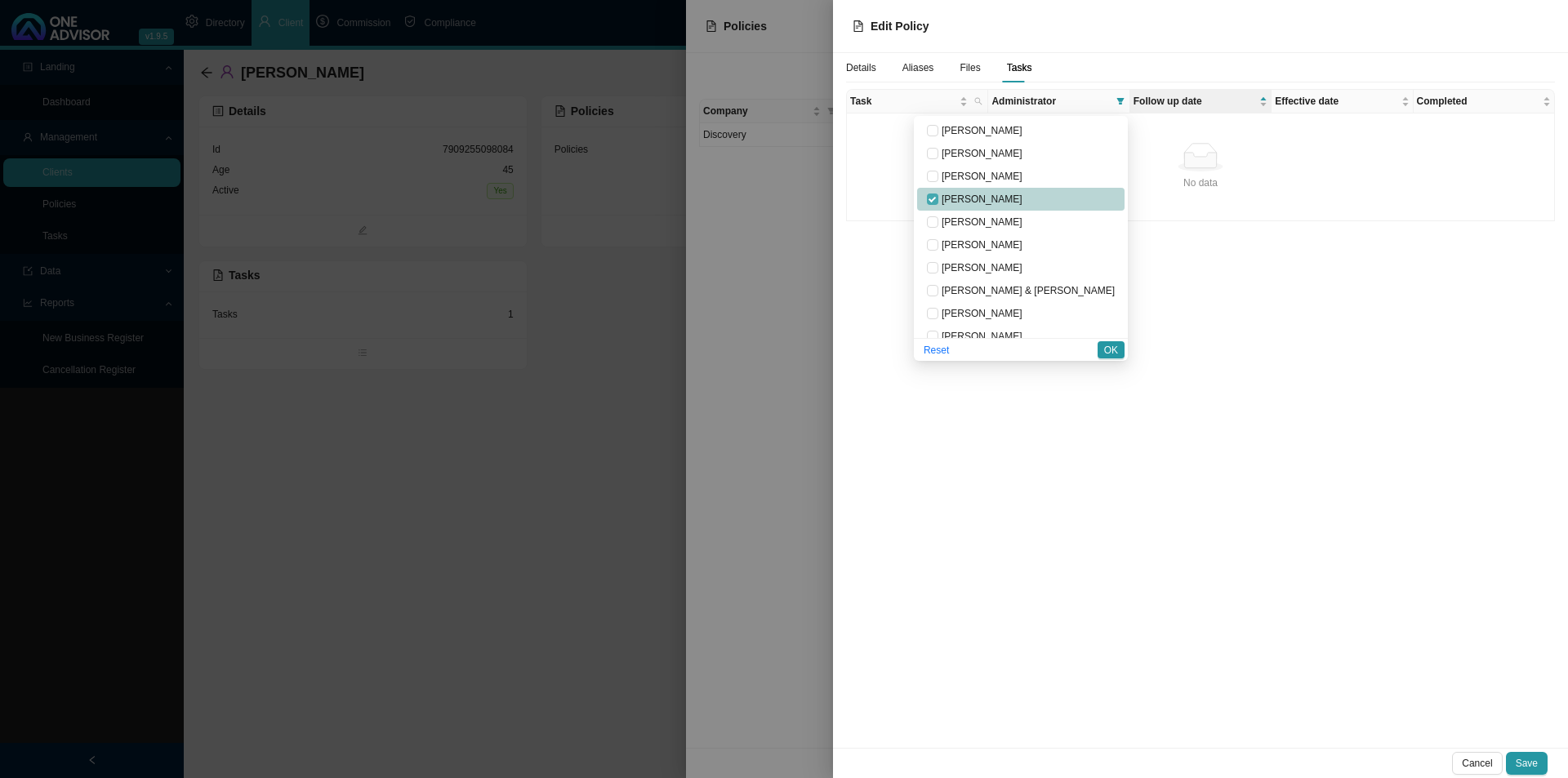
click at [938, 199] on input "checkbox" at bounding box center [933, 199] width 12 height 12
checkbox input "false"
click at [1105, 353] on span "OK" at bounding box center [1111, 349] width 14 height 16
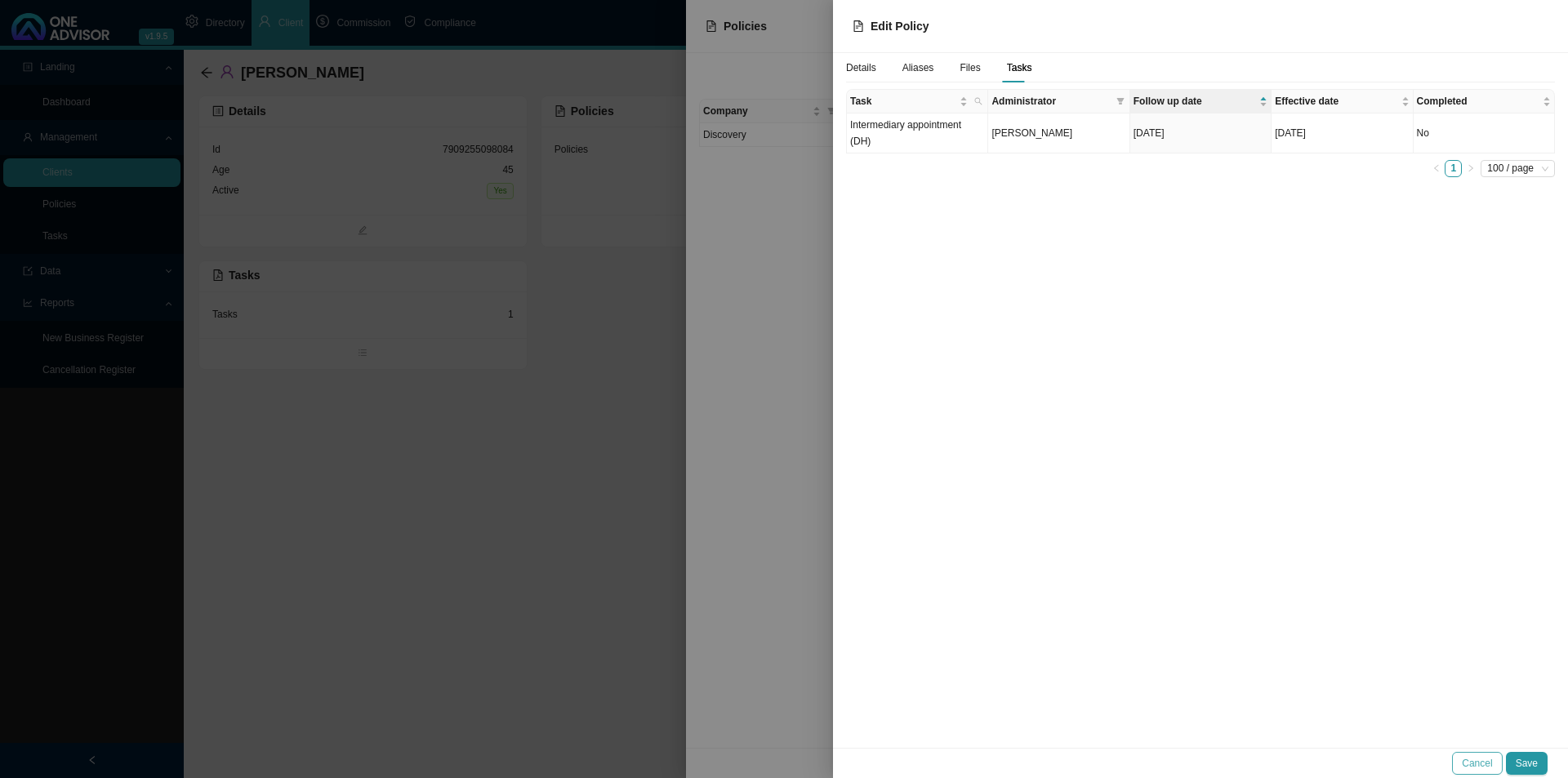
click at [1242, 601] on span "Cancel" at bounding box center [1476, 763] width 30 height 16
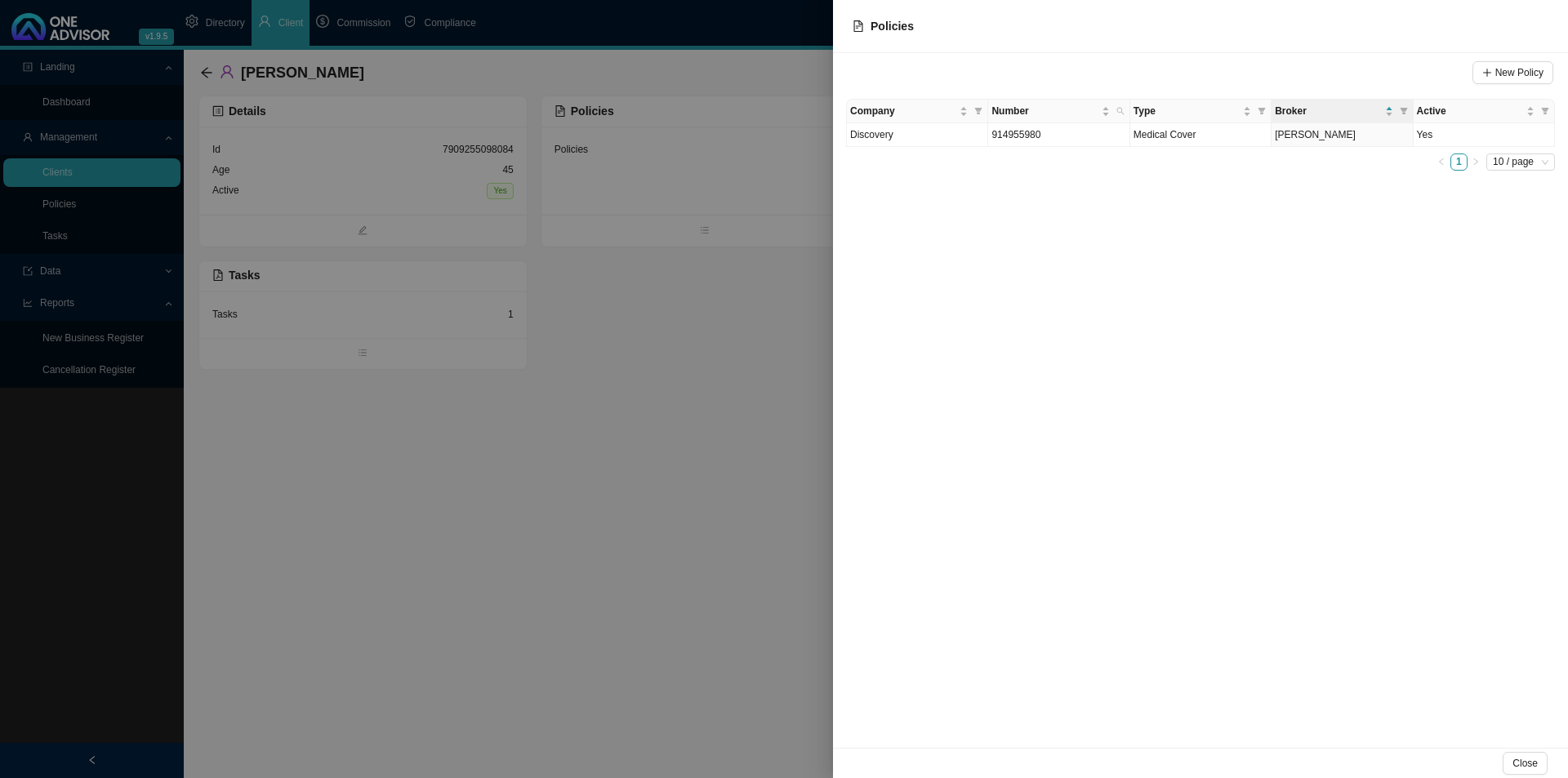
click at [592, 558] on div at bounding box center [784, 389] width 1568 height 778
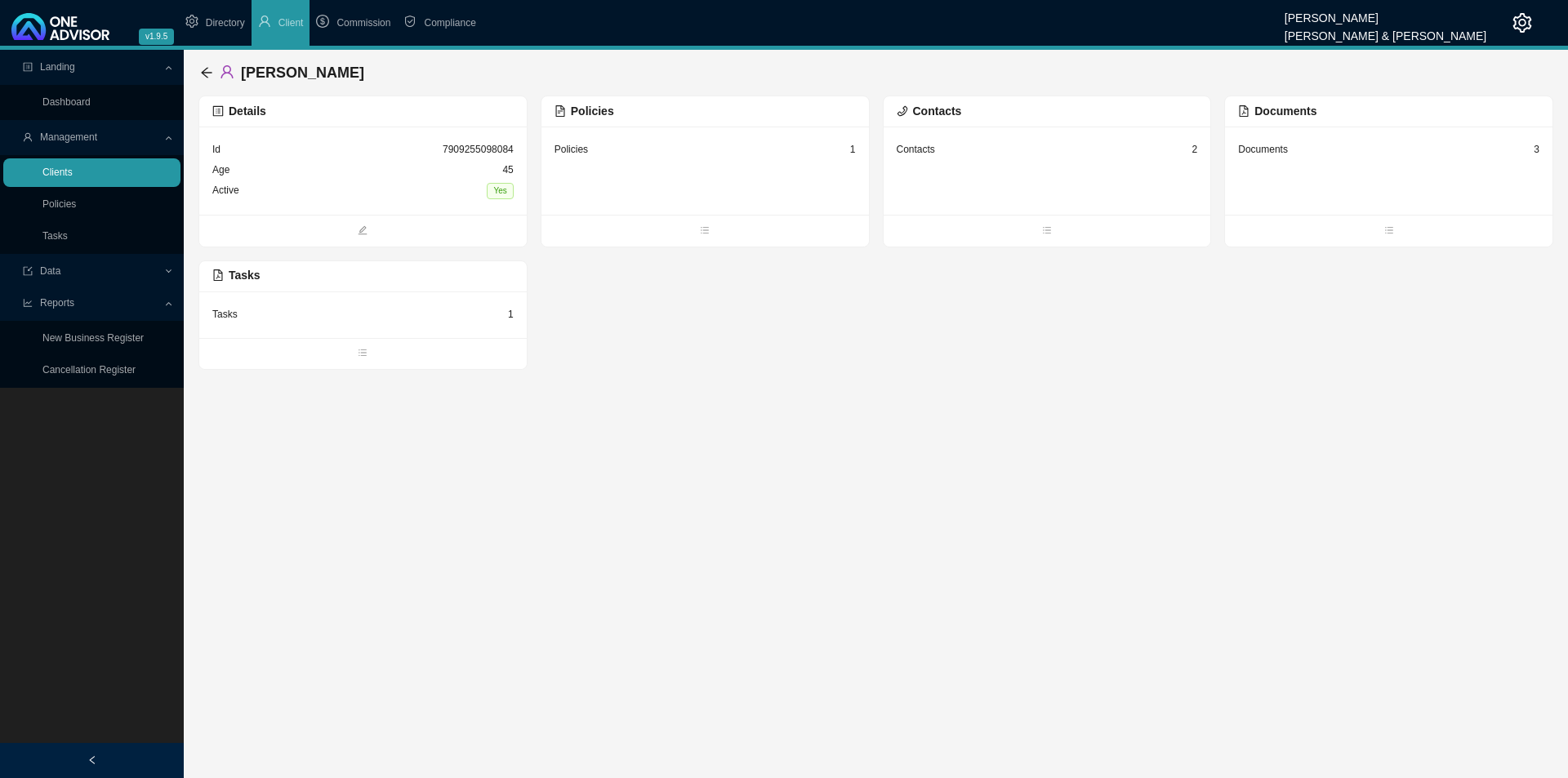
click at [72, 177] on link "Clients" at bounding box center [57, 173] width 30 height 12
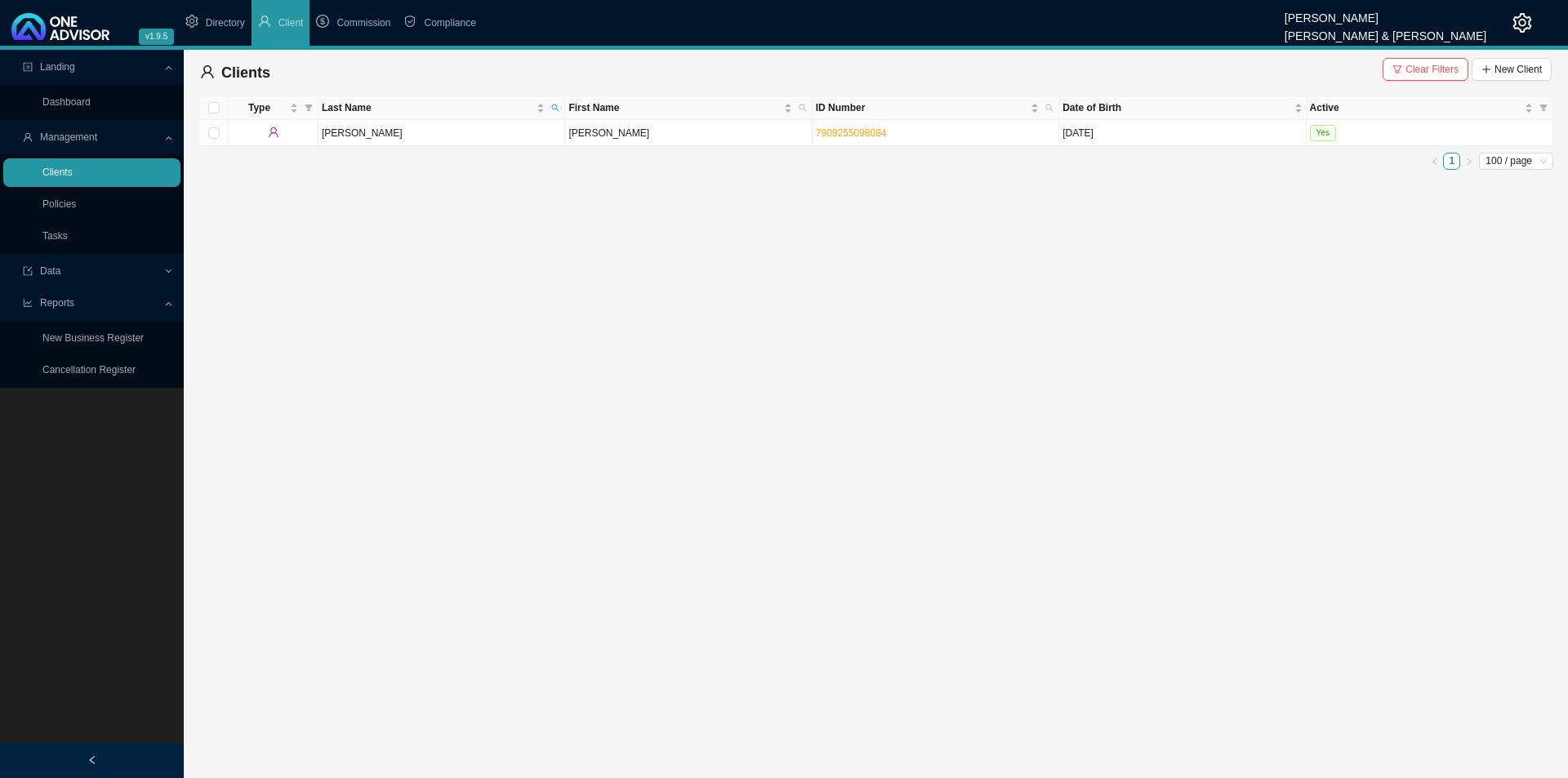
click at [72, 178] on link "Clients" at bounding box center [57, 173] width 30 height 12
click at [1242, 69] on span "Clear Filters" at bounding box center [1432, 69] width 53 height 16
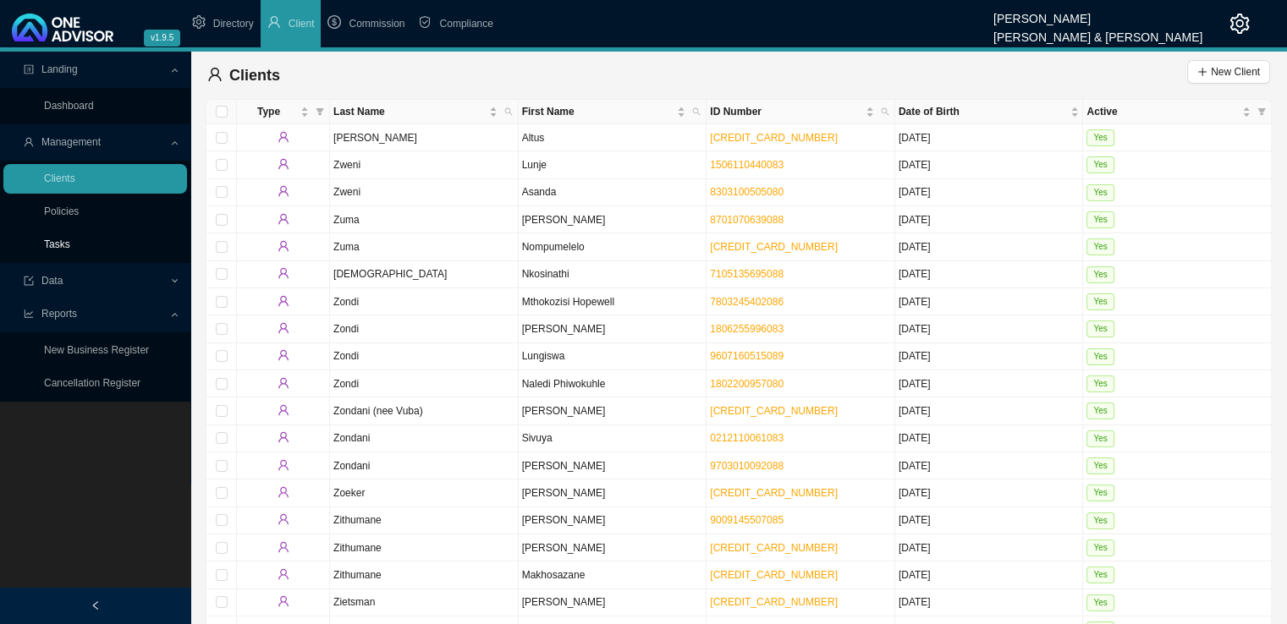
click at [59, 247] on link "Tasks" at bounding box center [57, 245] width 26 height 12
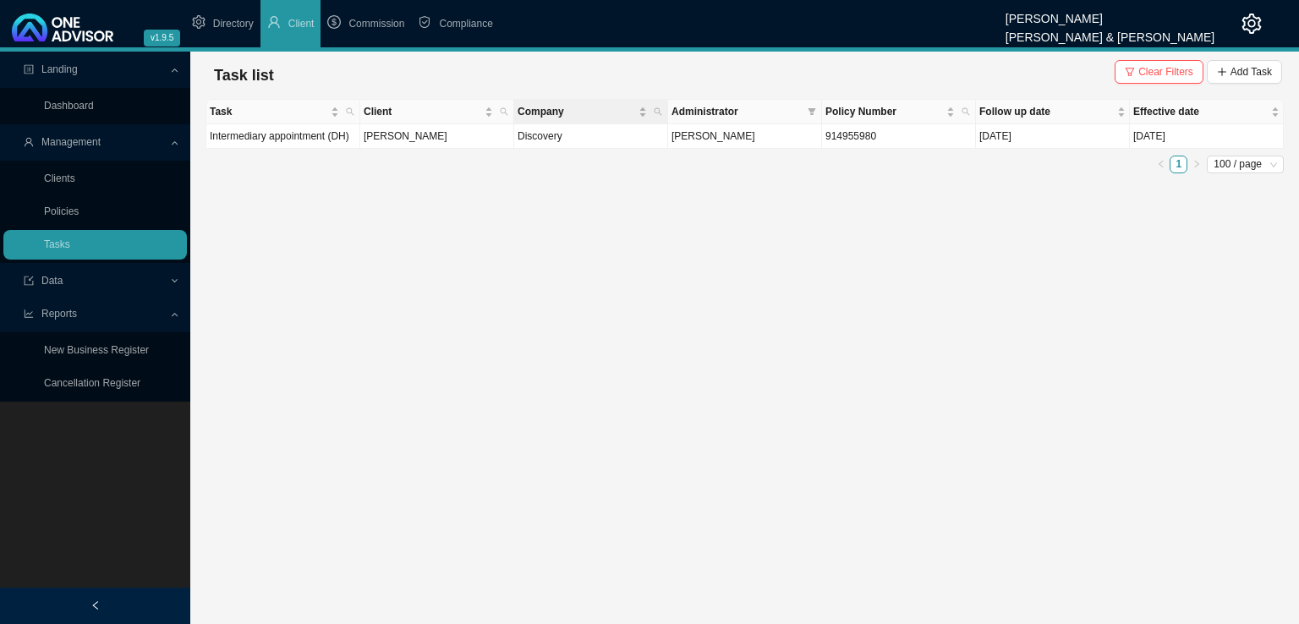
click at [514, 114] on th "Company" at bounding box center [591, 112] width 154 height 25
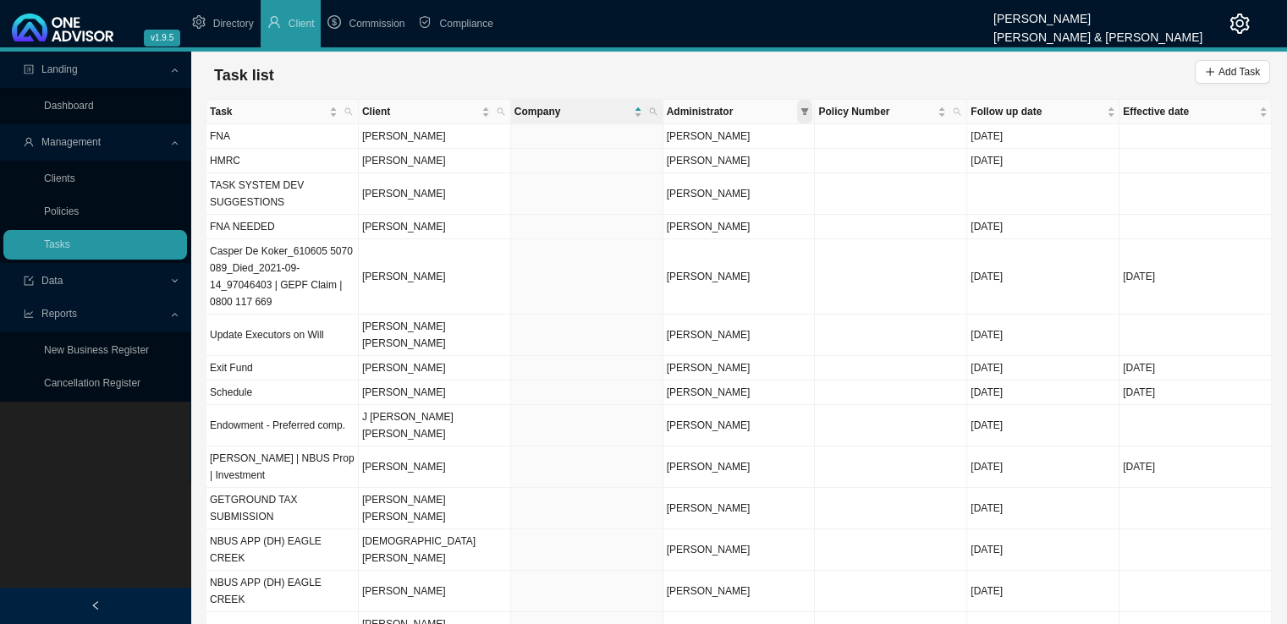
click at [803, 113] on icon "filter" at bounding box center [805, 111] width 8 height 7
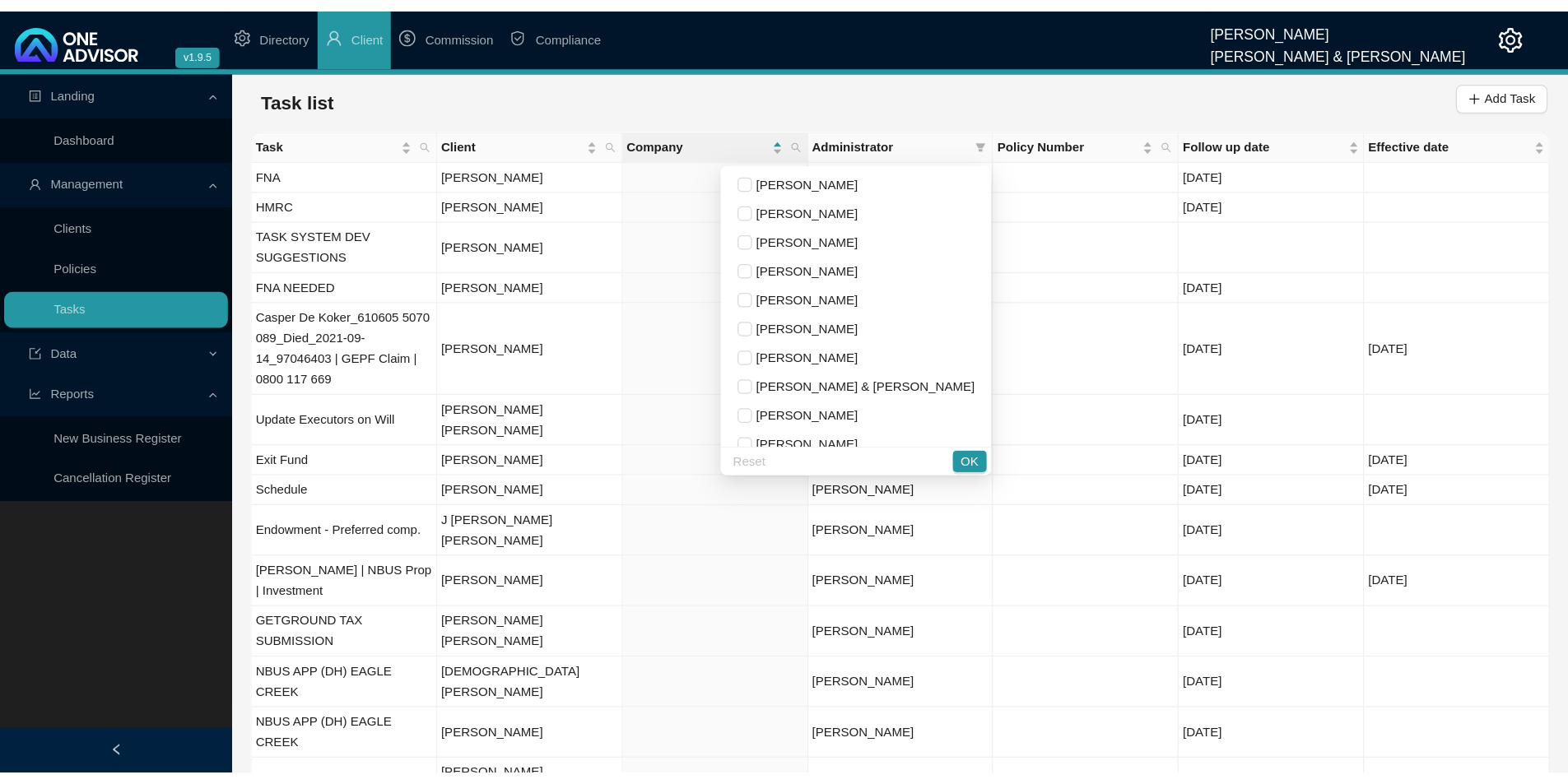
scroll to position [83, 0]
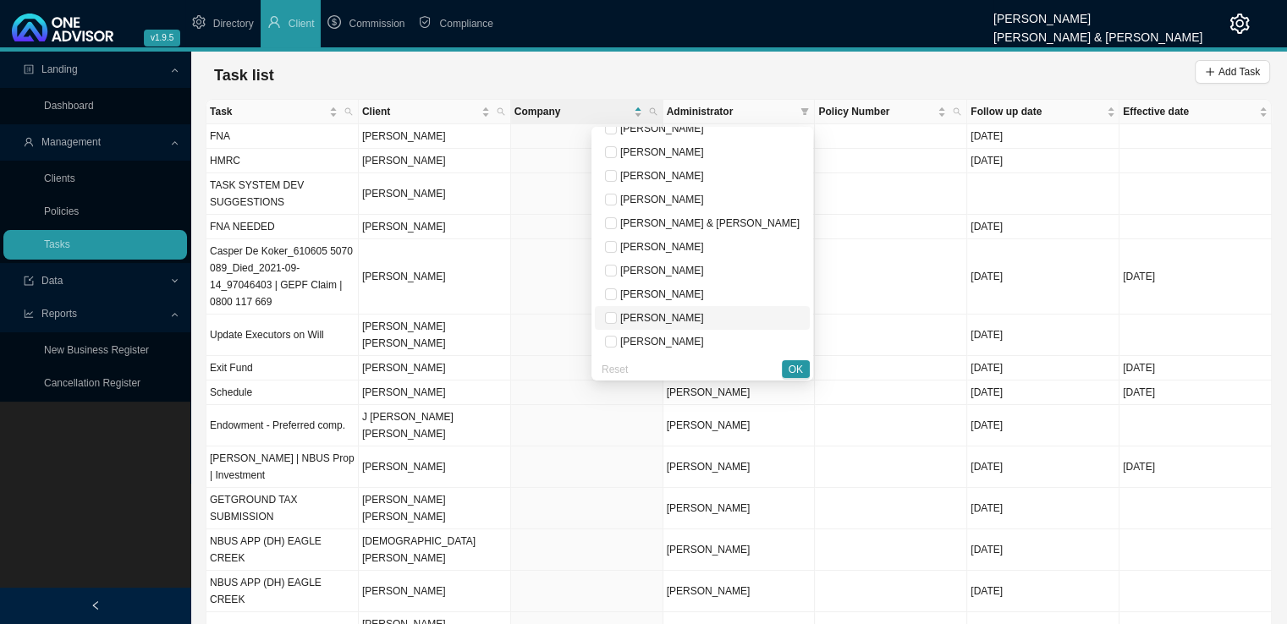
click at [704, 317] on span "[PERSON_NAME]" at bounding box center [660, 318] width 87 height 12
checkbox input "true"
click at [799, 364] on span "OK" at bounding box center [795, 369] width 14 height 17
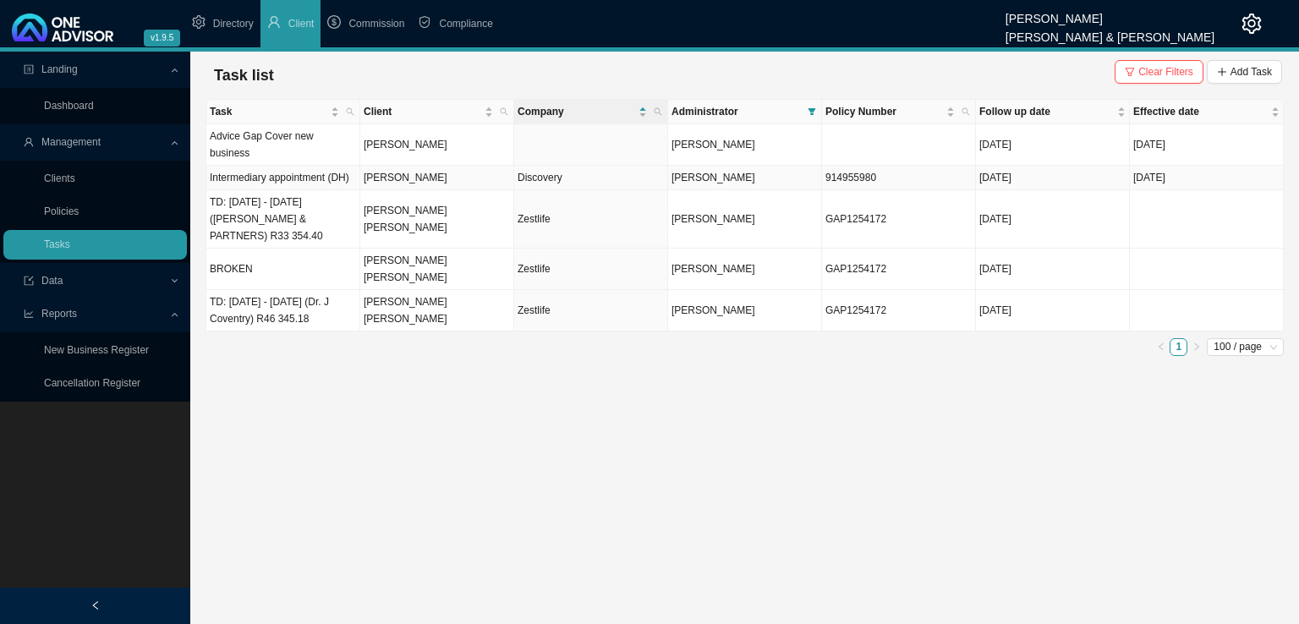
click at [596, 166] on td "Discovery" at bounding box center [591, 178] width 154 height 25
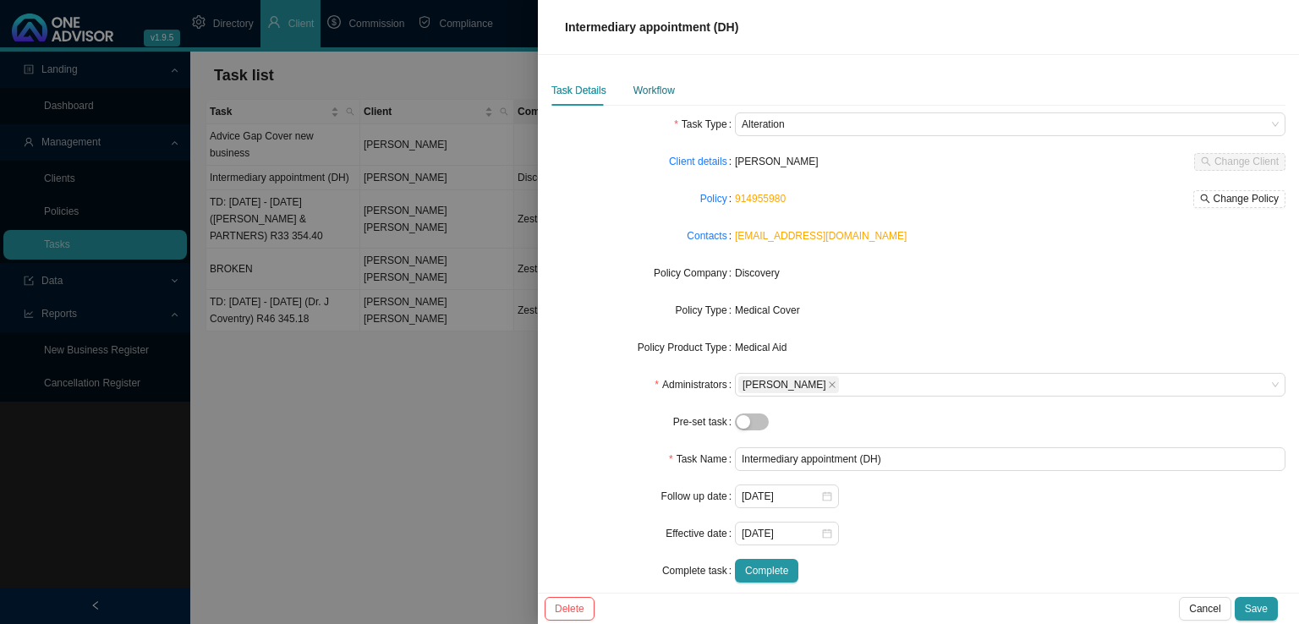
click at [650, 92] on div "Workflow" at bounding box center [654, 90] width 41 height 17
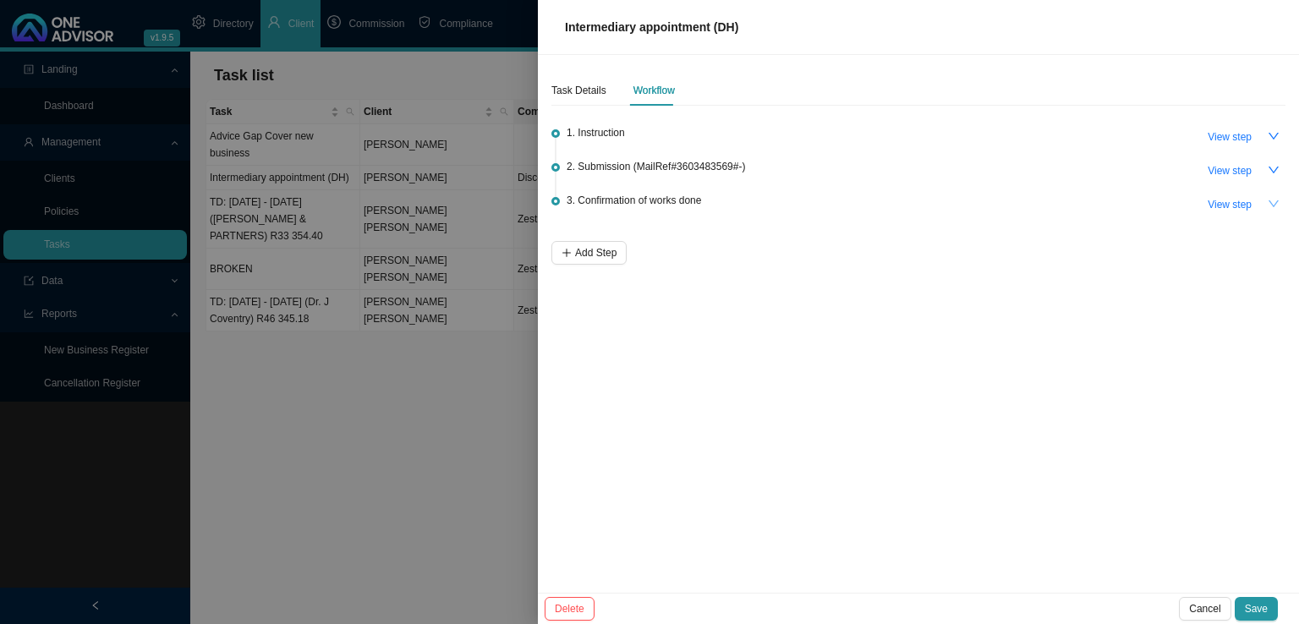
click at [1271, 203] on icon "down" at bounding box center [1274, 204] width 12 height 12
click at [1272, 203] on icon "up" at bounding box center [1274, 204] width 12 height 12
click at [1270, 171] on icon "down" at bounding box center [1274, 170] width 12 height 12
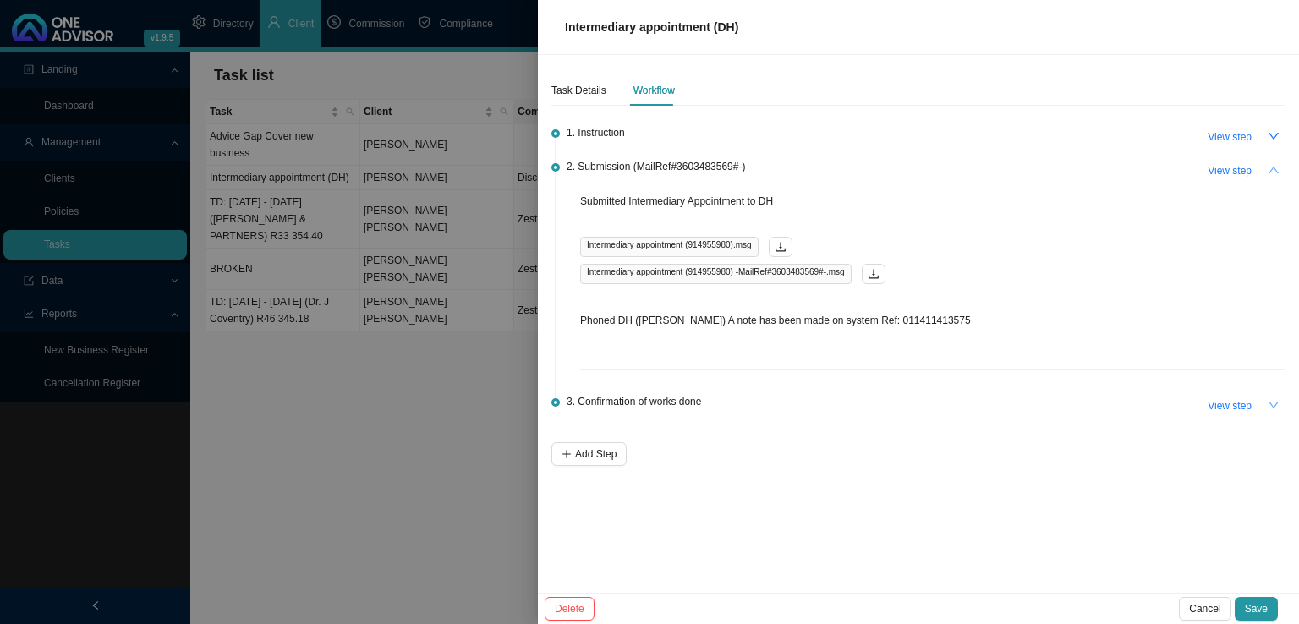
click at [1276, 167] on icon "up" at bounding box center [1274, 170] width 12 height 12
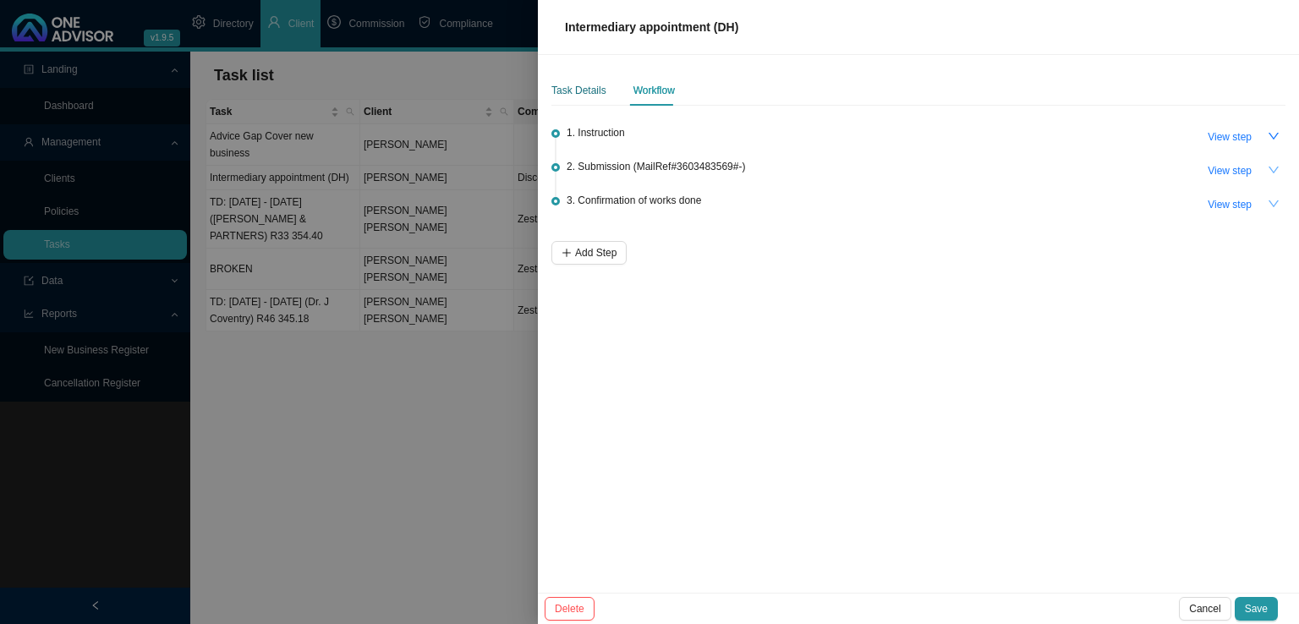
click at [557, 86] on div "Task Details" at bounding box center [579, 90] width 55 height 17
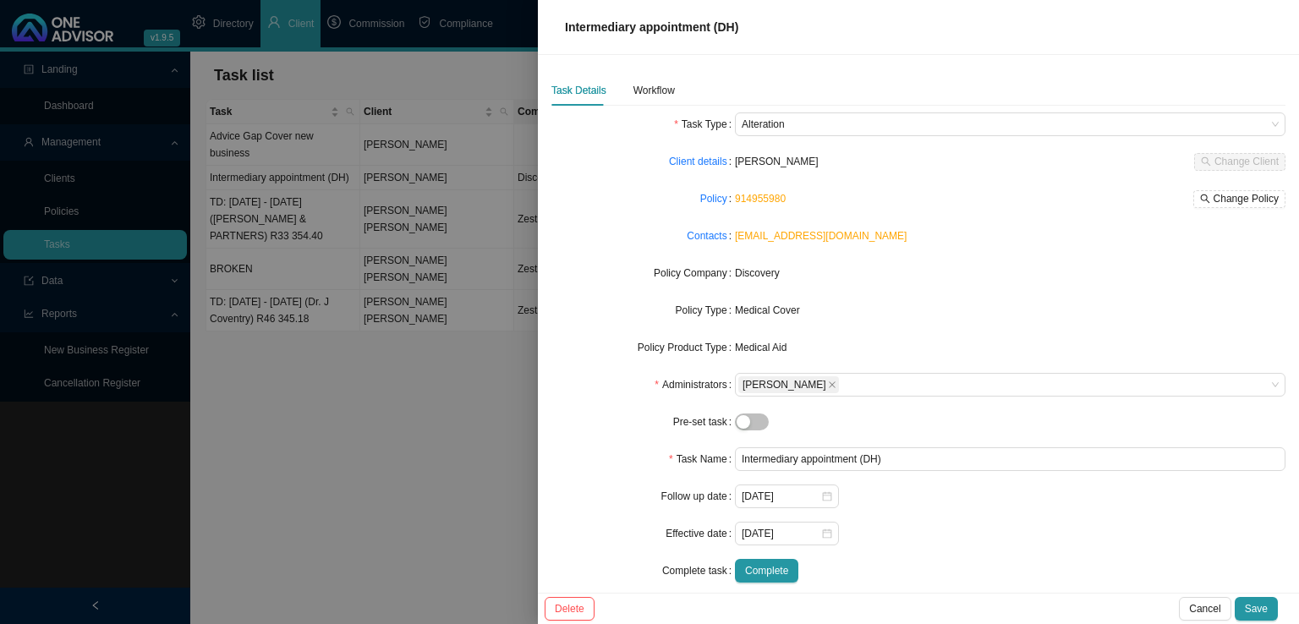
click at [195, 494] on div at bounding box center [649, 312] width 1299 height 624
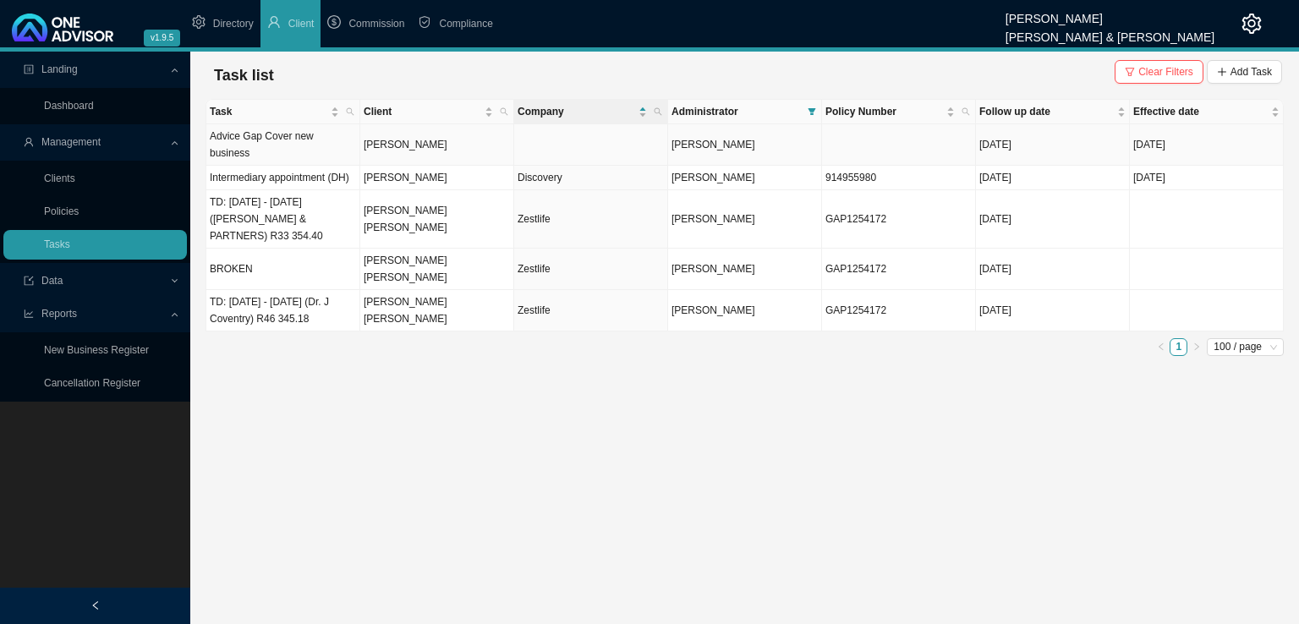
click at [758, 140] on td "[PERSON_NAME]" at bounding box center [745, 144] width 154 height 41
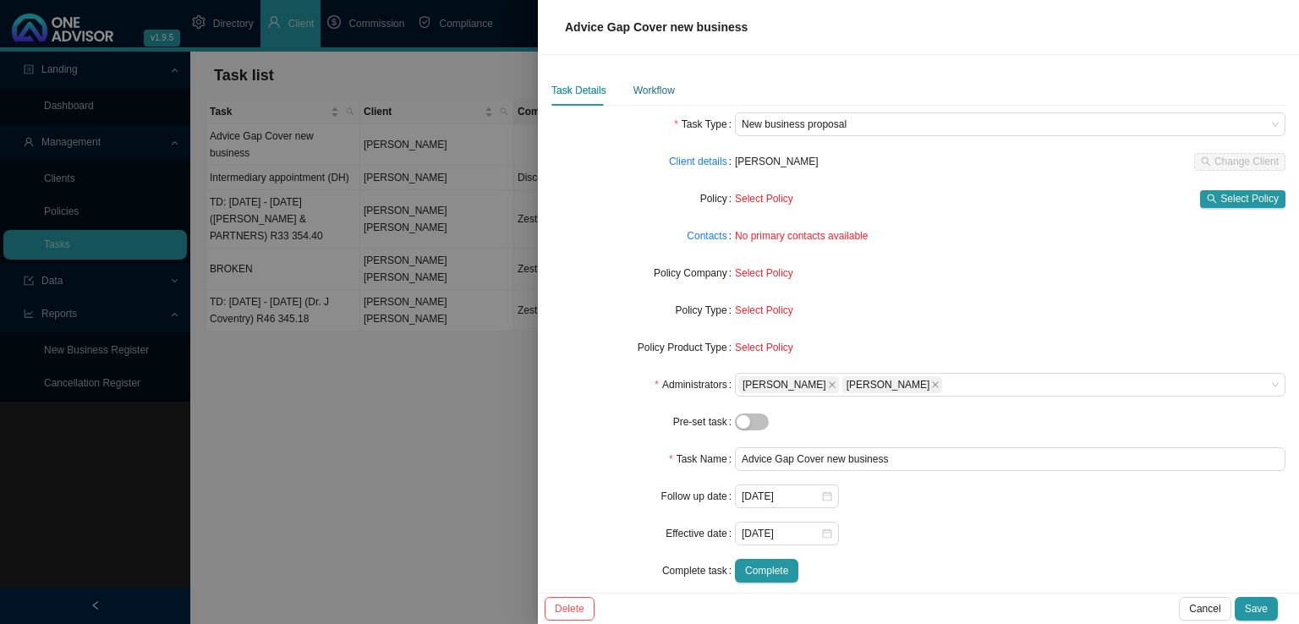
click at [650, 82] on div "Workflow" at bounding box center [654, 90] width 41 height 17
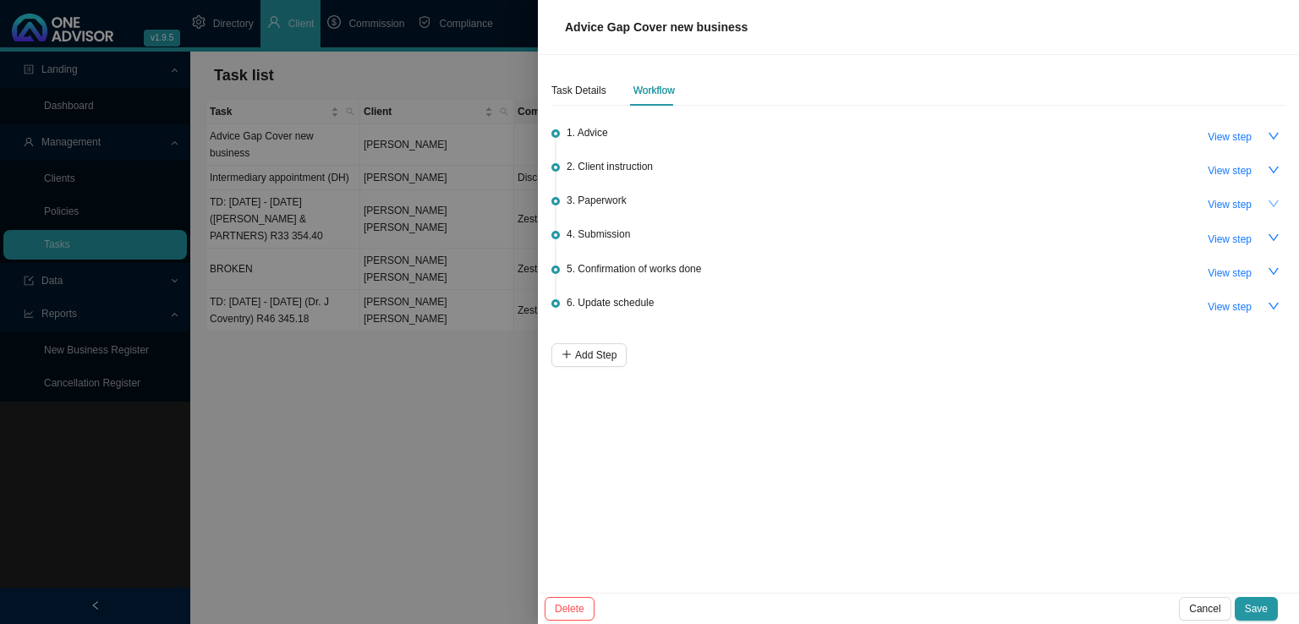
click at [1276, 200] on icon "down" at bounding box center [1274, 204] width 12 height 12
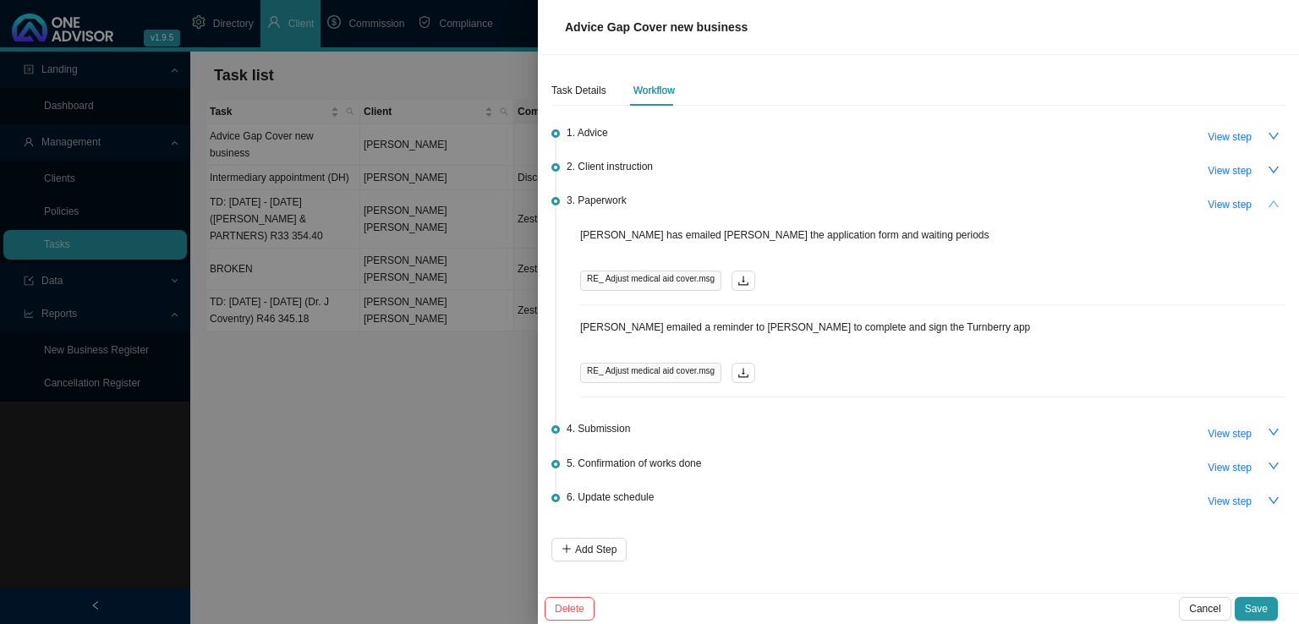
click at [1280, 200] on button "button" at bounding box center [1274, 204] width 24 height 24
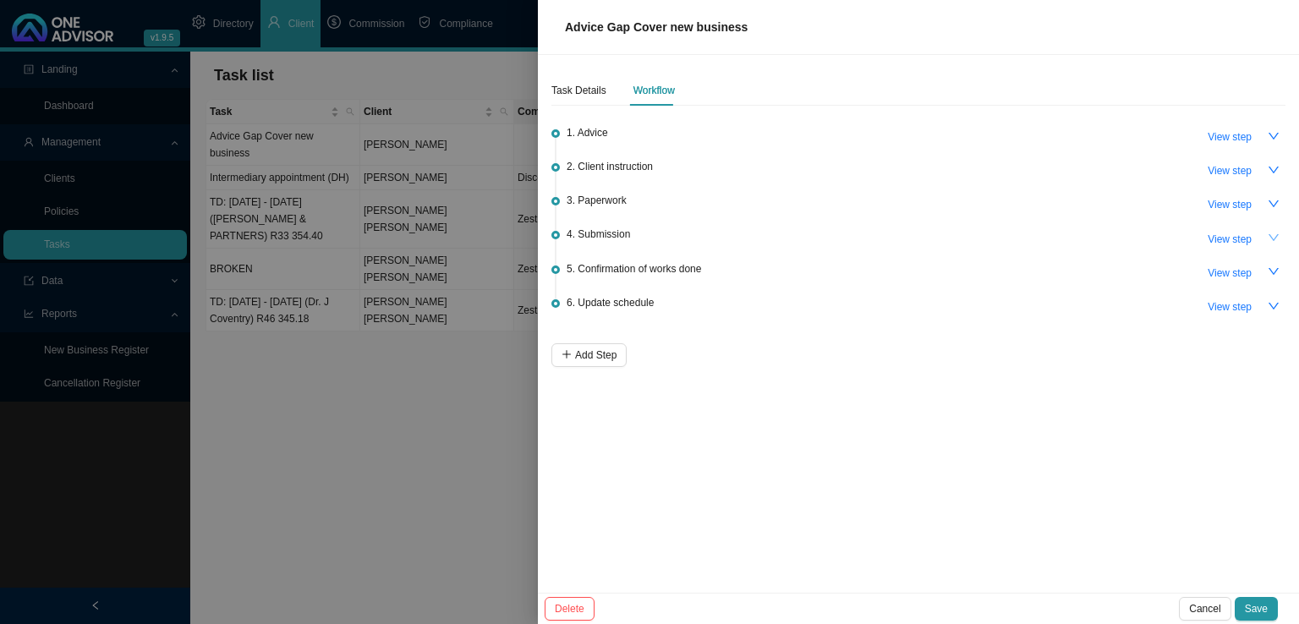
click at [1279, 236] on icon "down" at bounding box center [1274, 238] width 12 height 12
click at [1274, 236] on icon "up" at bounding box center [1274, 238] width 12 height 12
click at [1274, 236] on icon "down" at bounding box center [1274, 238] width 12 height 12
click at [1274, 236] on icon "up" at bounding box center [1274, 238] width 12 height 12
click at [1196, 606] on span "Cancel" at bounding box center [1204, 609] width 31 height 17
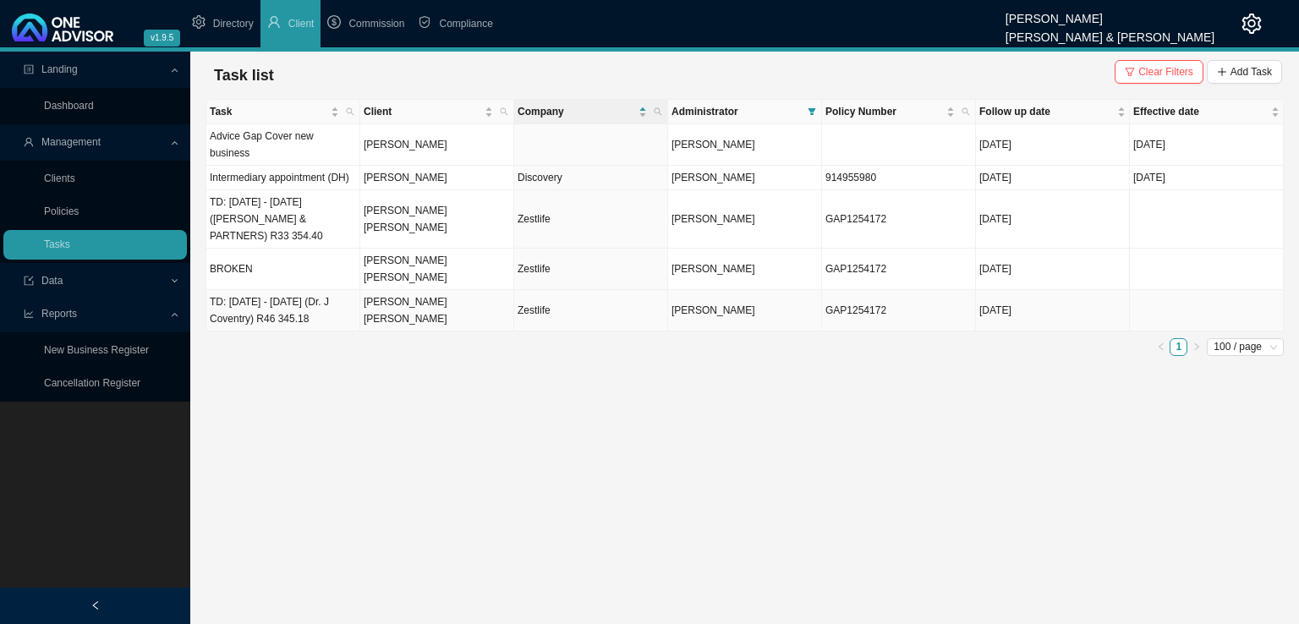
click at [294, 290] on td "TD: [DATE] - [DATE] (Dr. J Coventry) R46 345.18" at bounding box center [283, 310] width 154 height 41
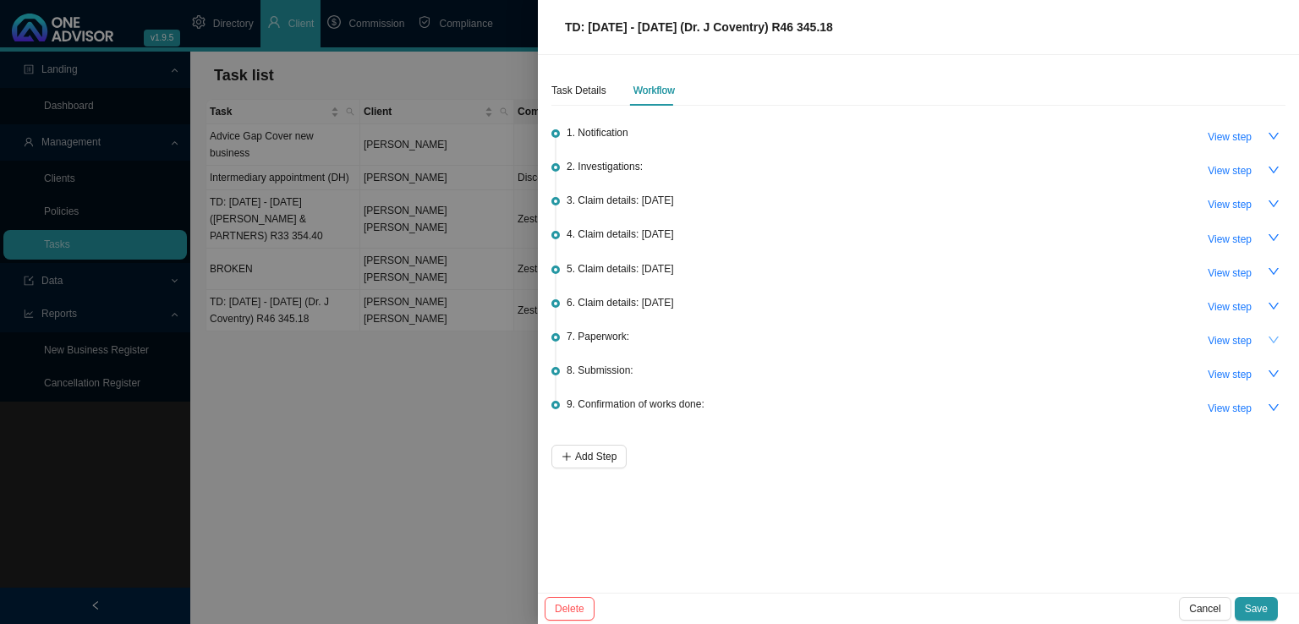
click at [1275, 337] on icon "down" at bounding box center [1274, 340] width 12 height 12
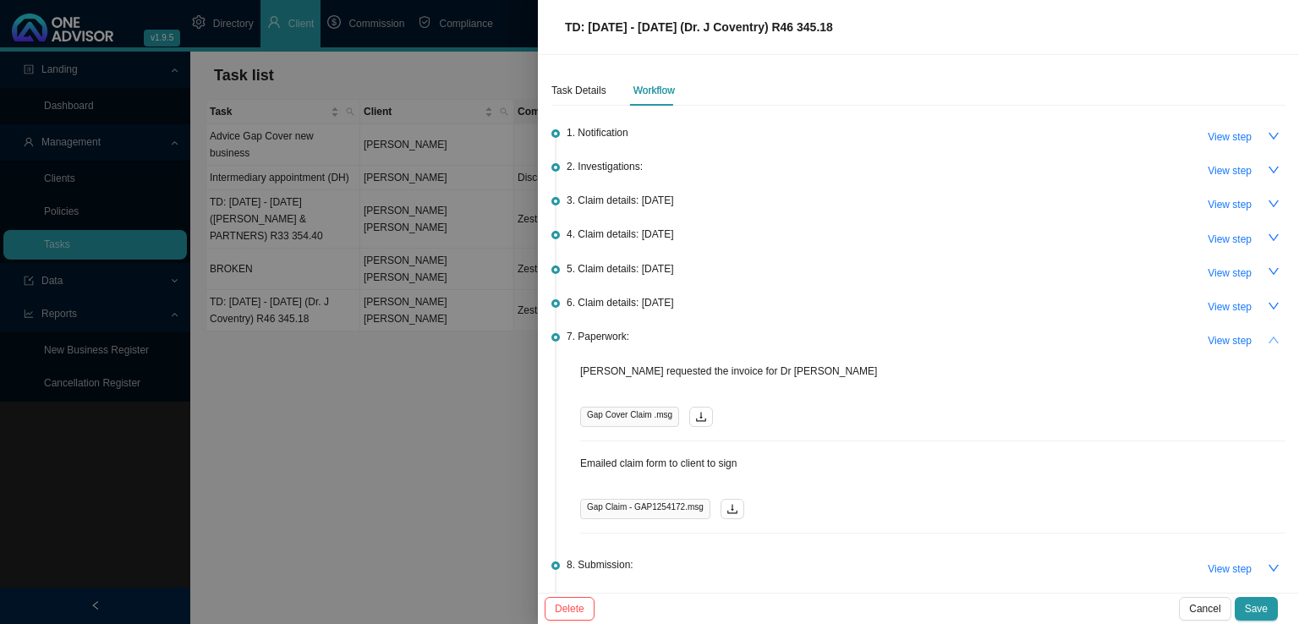
click at [1269, 337] on icon "up" at bounding box center [1274, 340] width 10 height 7
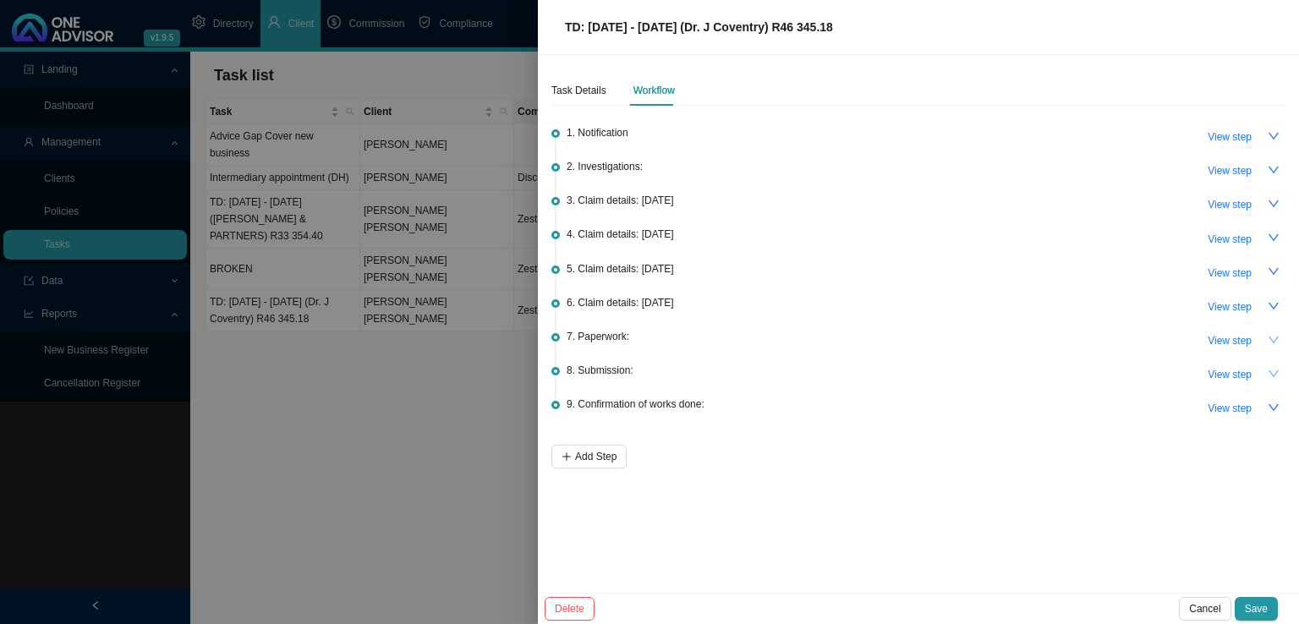
click at [1273, 370] on icon "down" at bounding box center [1274, 374] width 12 height 12
click at [1271, 375] on icon "up" at bounding box center [1274, 374] width 12 height 12
click at [406, 390] on div at bounding box center [649, 312] width 1299 height 624
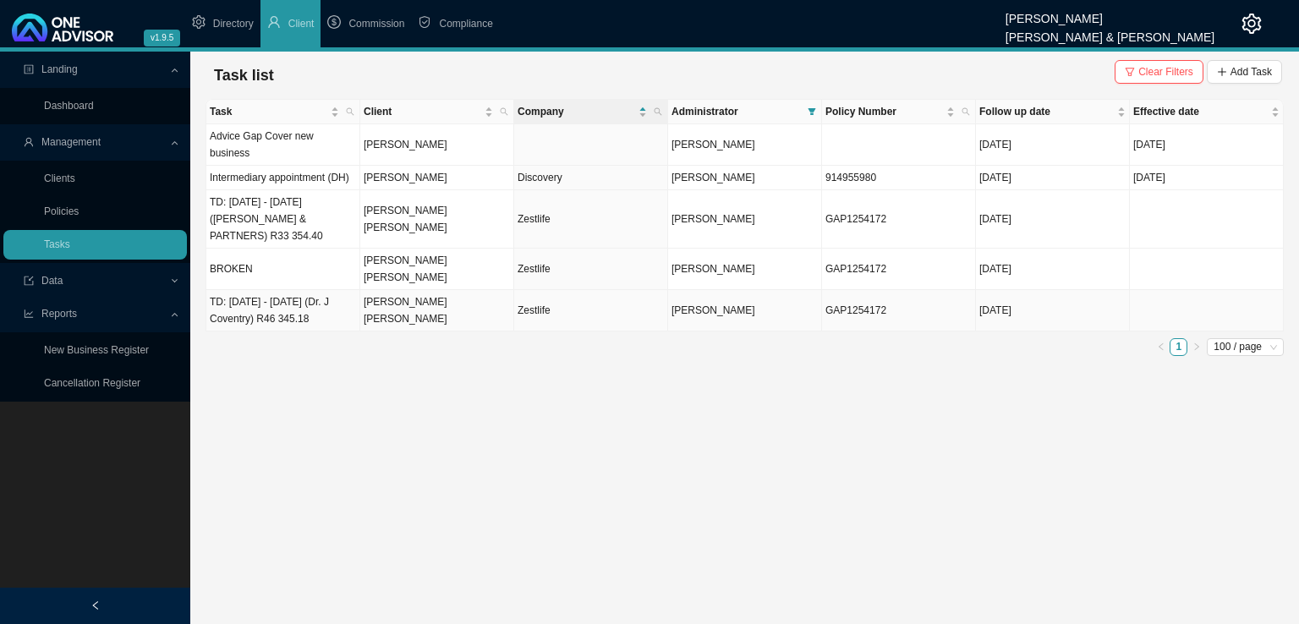
click at [1024, 290] on td "[DATE]" at bounding box center [1053, 310] width 154 height 41
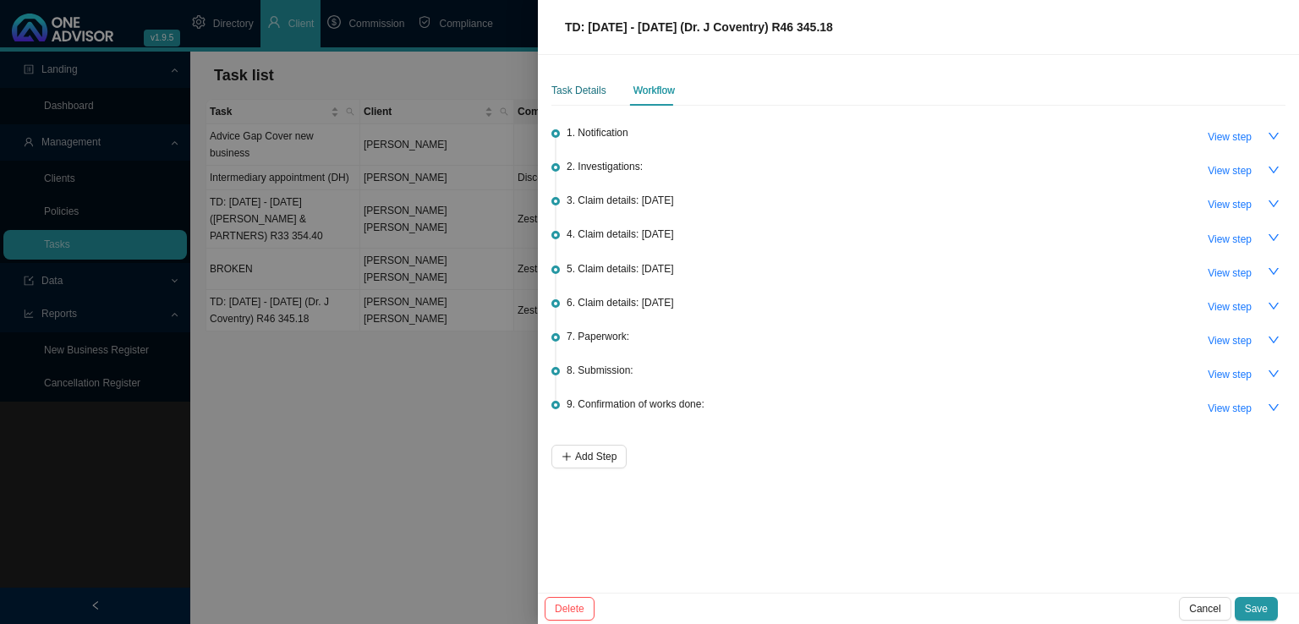
click at [595, 89] on div "Task Details" at bounding box center [579, 90] width 55 height 17
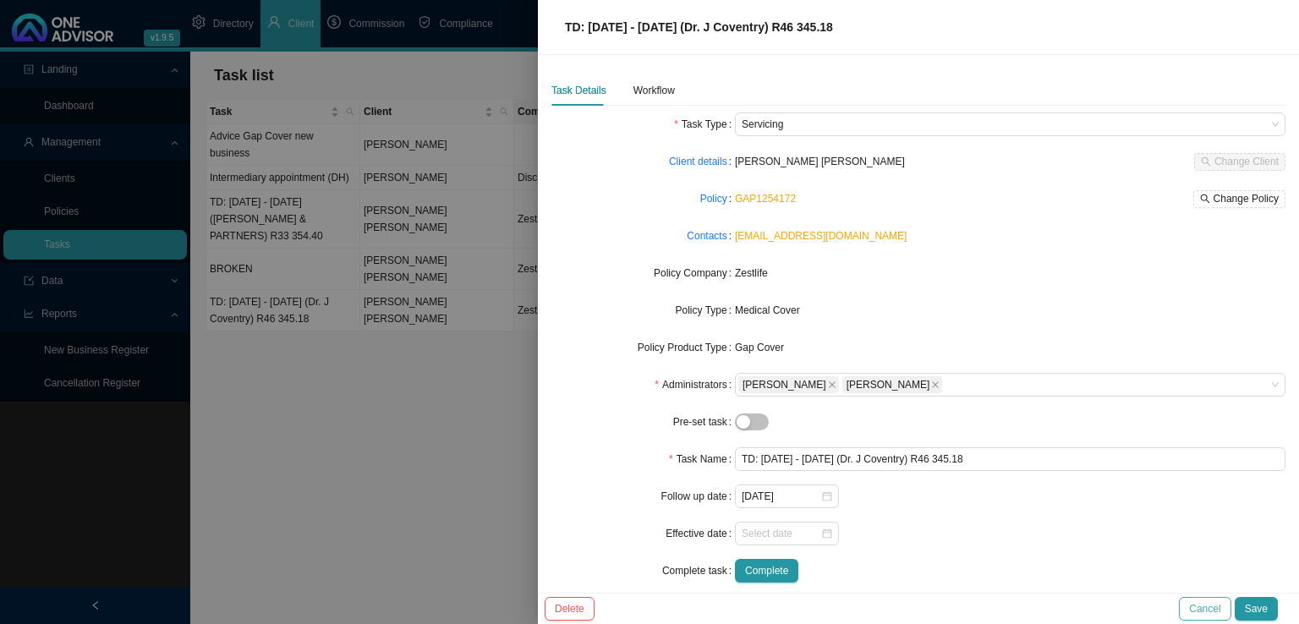
click at [1191, 610] on button "Cancel" at bounding box center [1205, 609] width 52 height 24
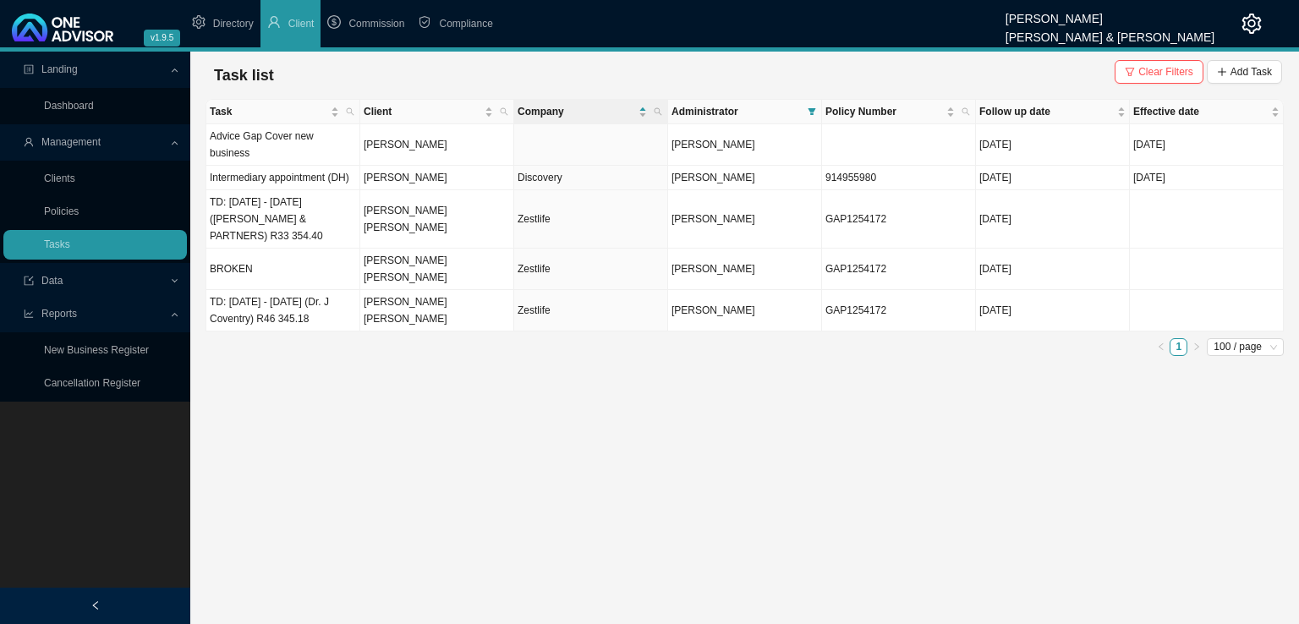
click at [762, 569] on main "Landing Dashboard Management Clients Policies Tasks Data Reports New Business R…" at bounding box center [649, 338] width 1299 height 573
click at [70, 241] on link "Tasks" at bounding box center [57, 245] width 26 height 12
click at [1171, 69] on span "Clear Filters" at bounding box center [1166, 71] width 55 height 17
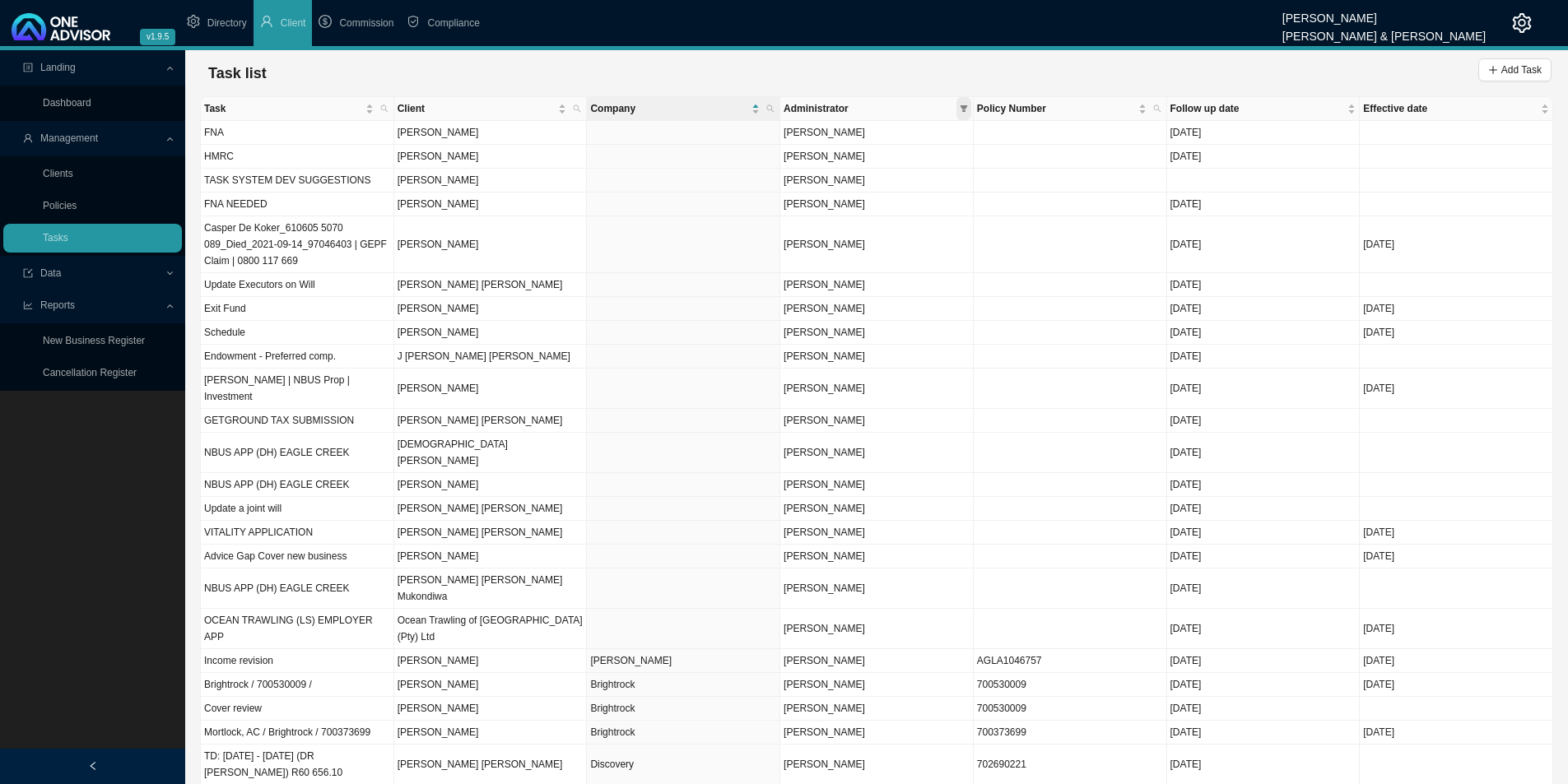
click at [967, 107] on icon "filter" at bounding box center [964, 108] width 8 height 8
click at [865, 307] on span "[PERSON_NAME]" at bounding box center [822, 309] width 85 height 12
checkbox input "true"
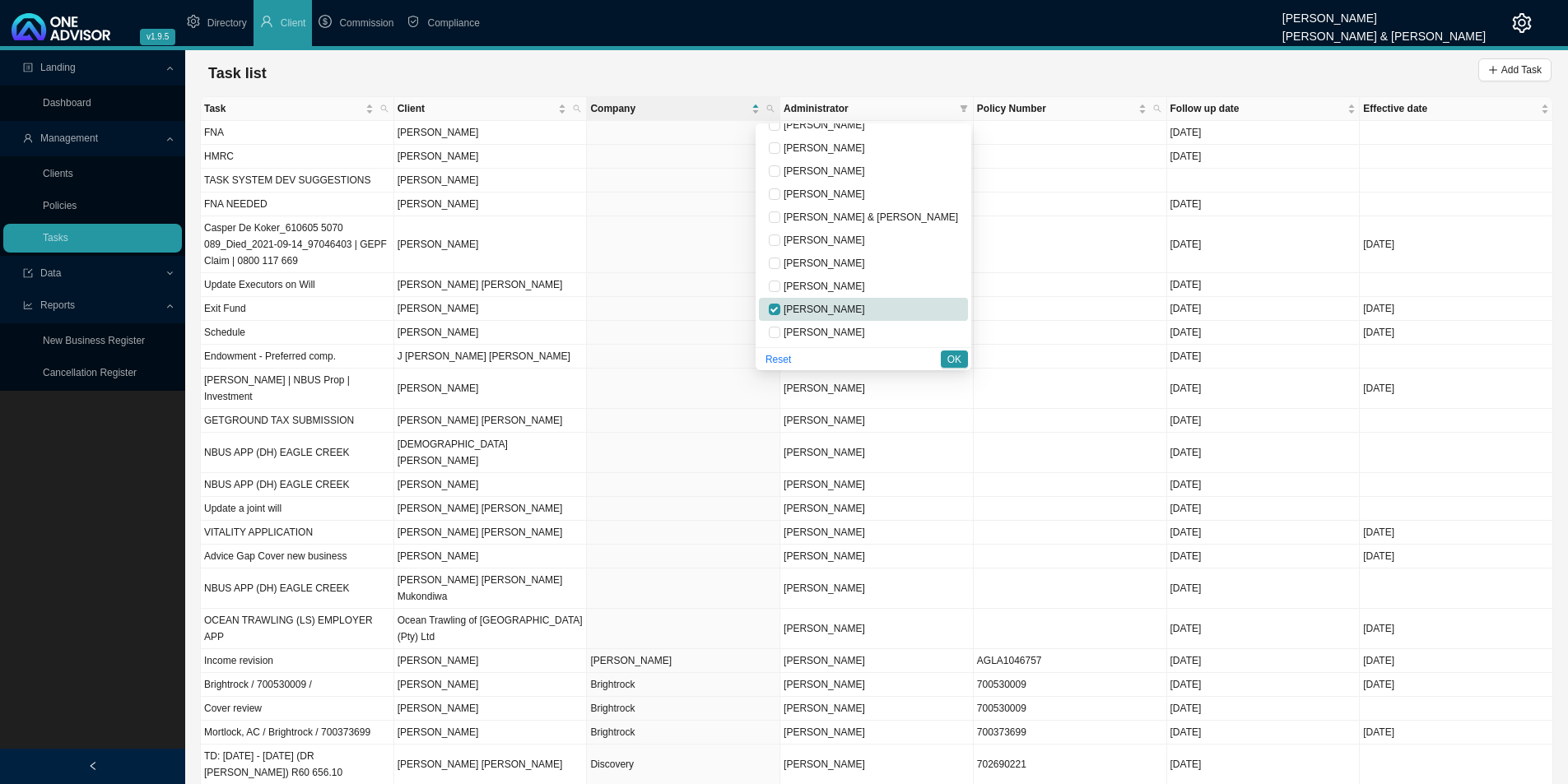
click at [937, 354] on div "Reset OK" at bounding box center [864, 359] width 216 height 23
click at [948, 361] on span "OK" at bounding box center [955, 359] width 14 height 17
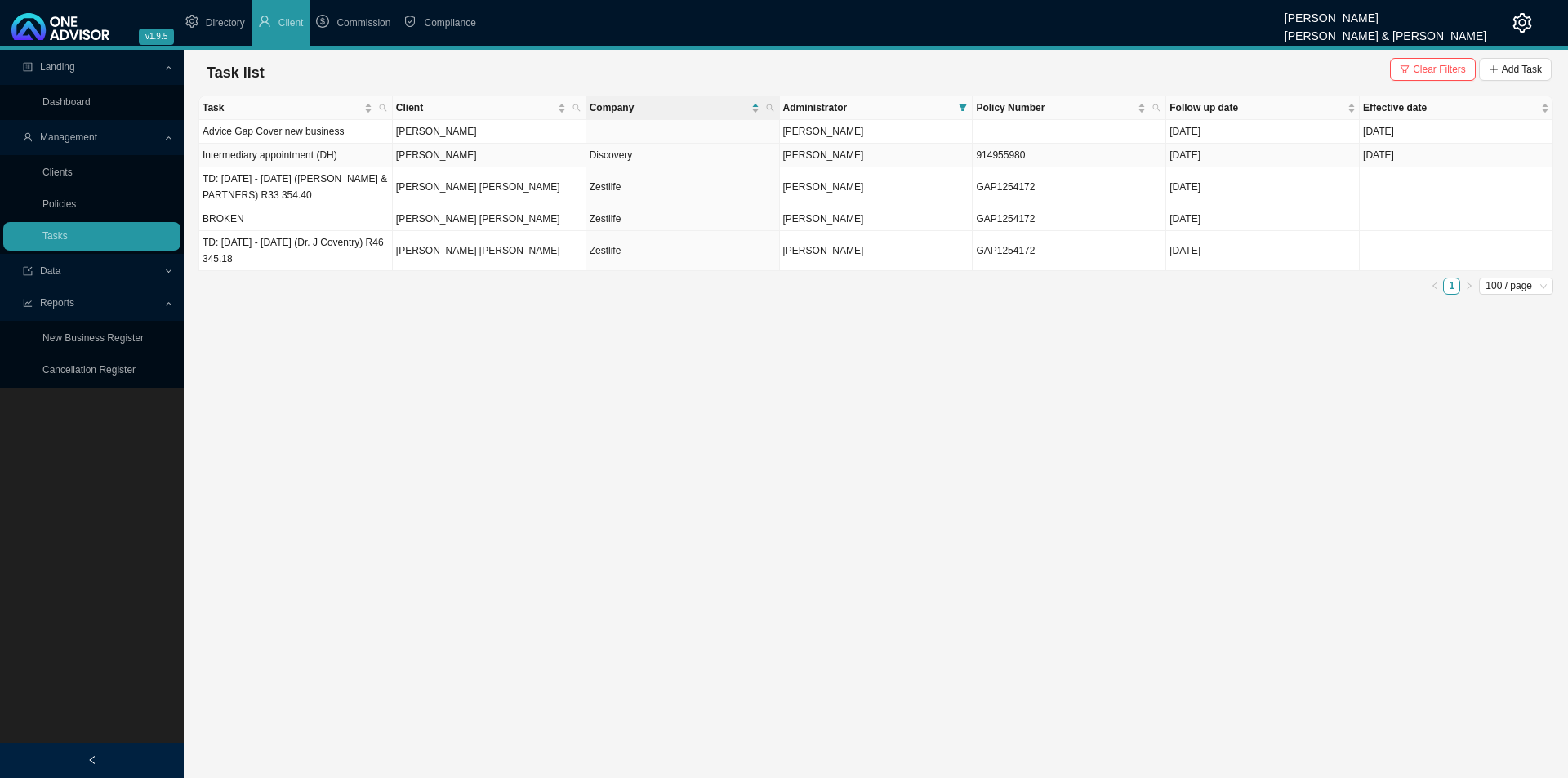
click at [970, 153] on td "[PERSON_NAME]" at bounding box center [877, 155] width 193 height 24
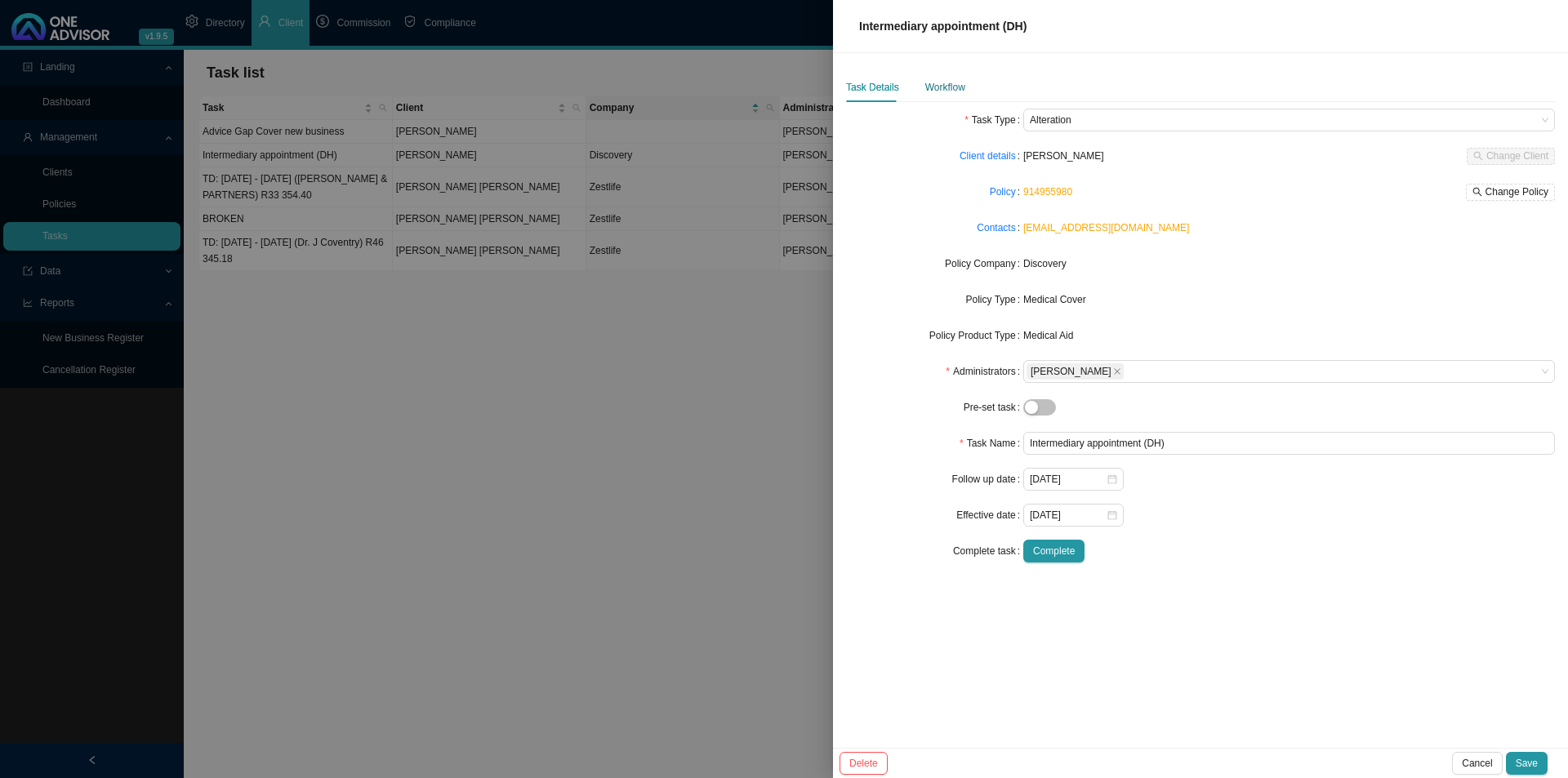
click at [956, 88] on div "Workflow" at bounding box center [944, 87] width 40 height 16
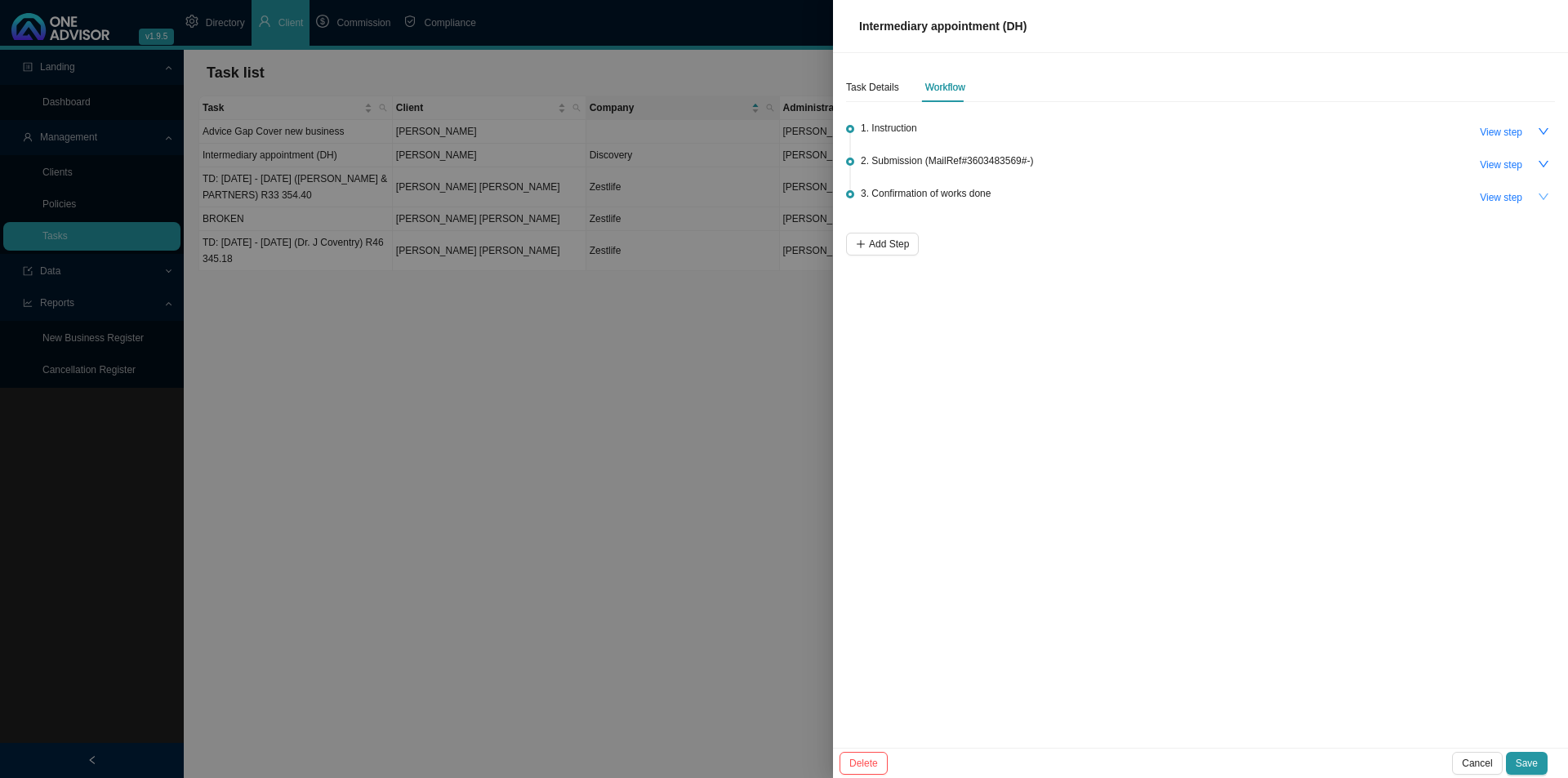
click at [1242, 199] on icon "down" at bounding box center [1544, 197] width 12 height 12
click at [1054, 272] on button "button" at bounding box center [1062, 271] width 23 height 19
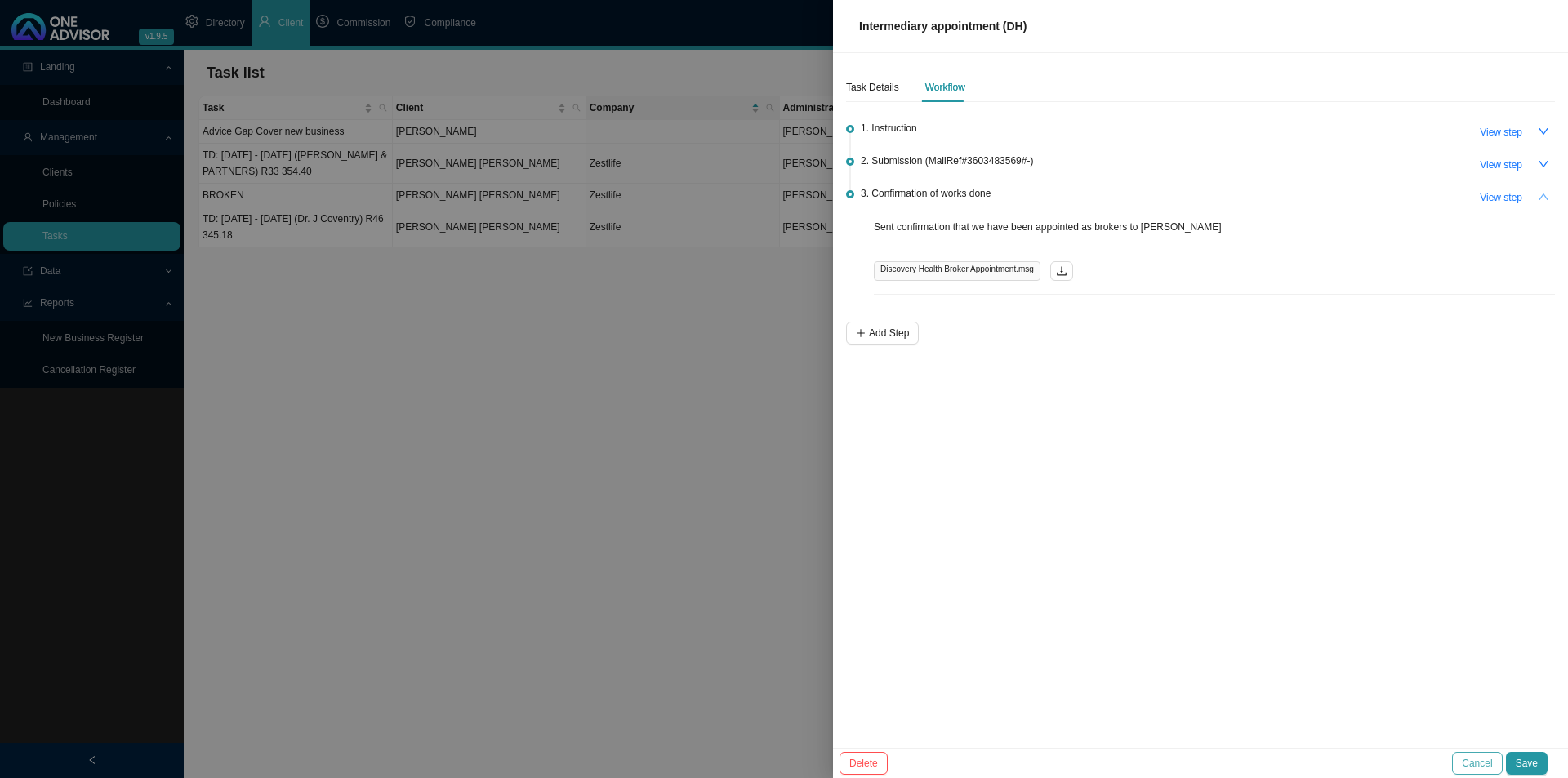
click at [1242, 601] on span "Cancel" at bounding box center [1476, 763] width 30 height 16
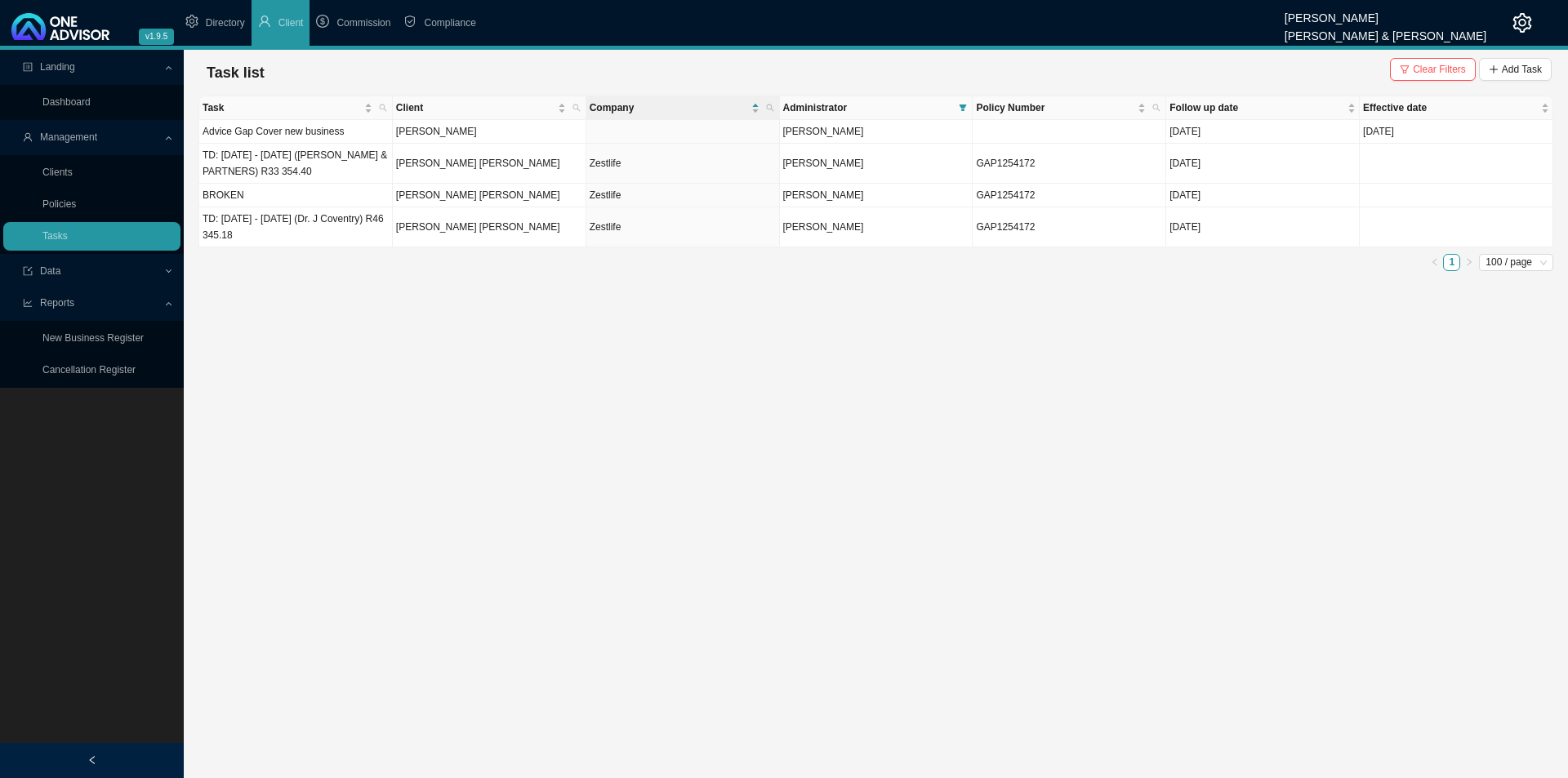
click at [490, 481] on main "Landing Dashboard Management Clients Policies Tasks Data Reports New Business R…" at bounding box center [784, 414] width 1568 height 729
click at [72, 172] on link "Clients" at bounding box center [57, 173] width 30 height 12
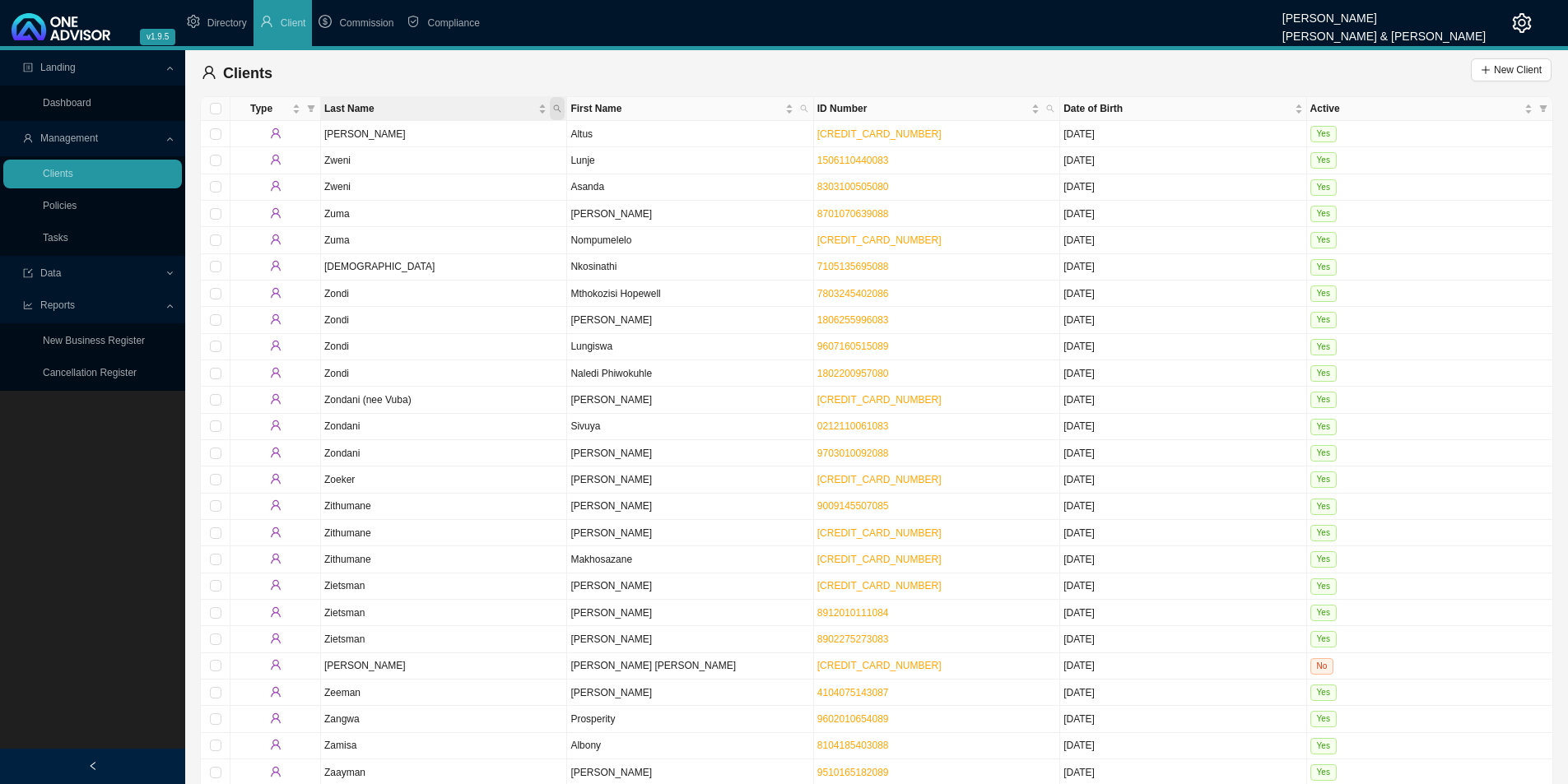
click at [559, 113] on span "Last Name" at bounding box center [557, 109] width 15 height 23
type input "van der m"
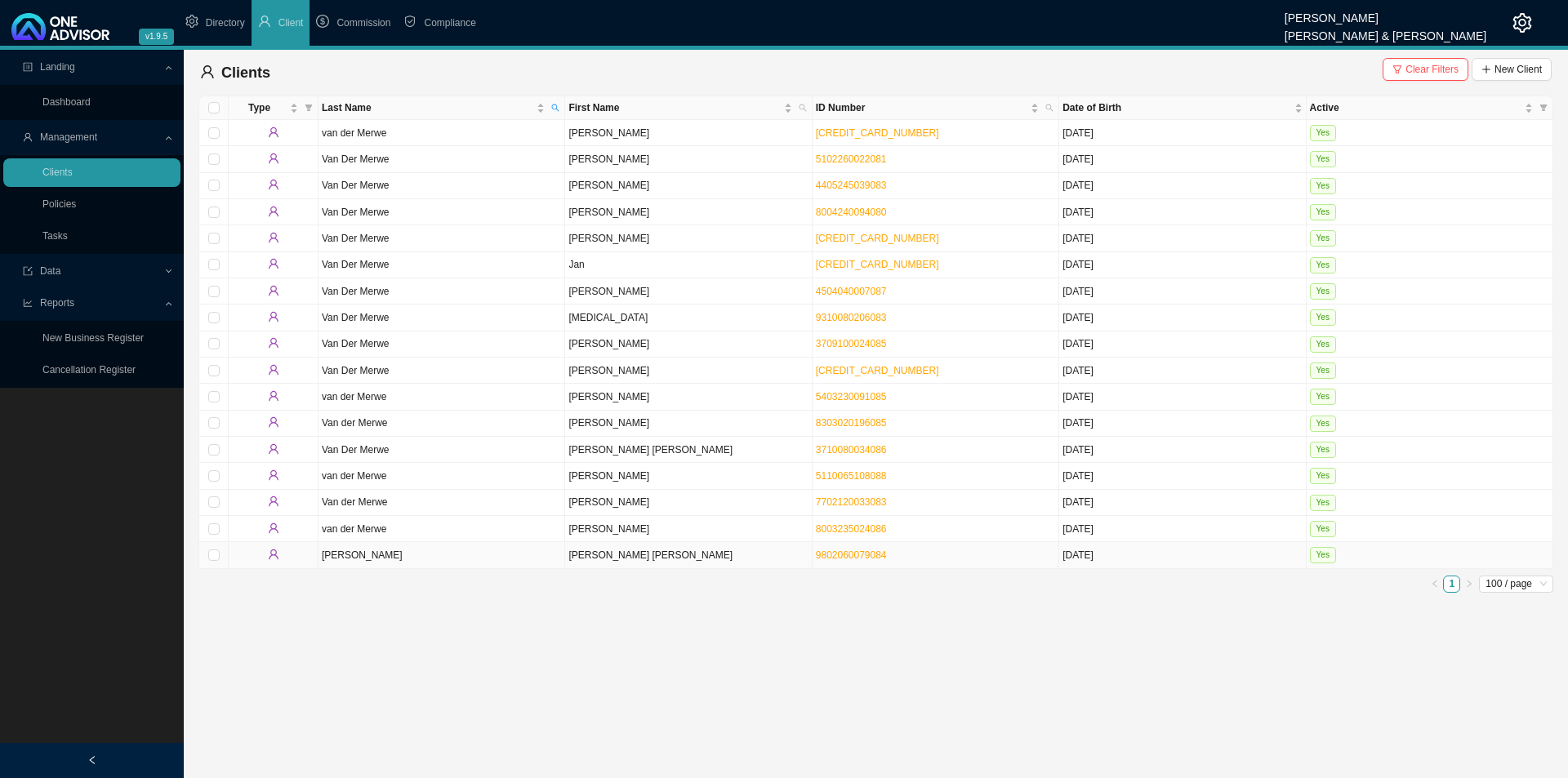
click at [427, 563] on td "[PERSON_NAME]" at bounding box center [441, 555] width 246 height 26
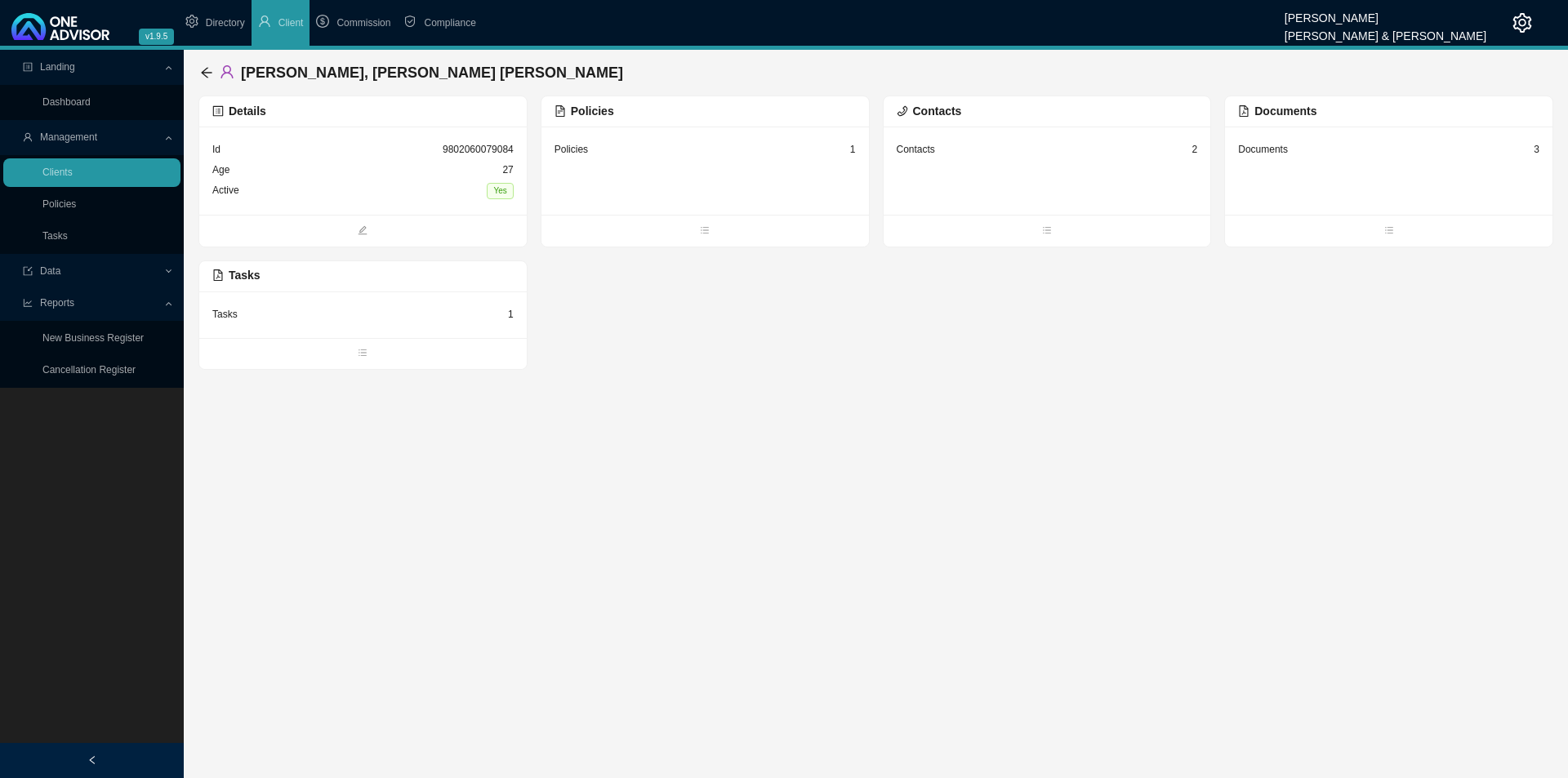
click at [633, 142] on div "Policies 1" at bounding box center [705, 150] width 301 height 20
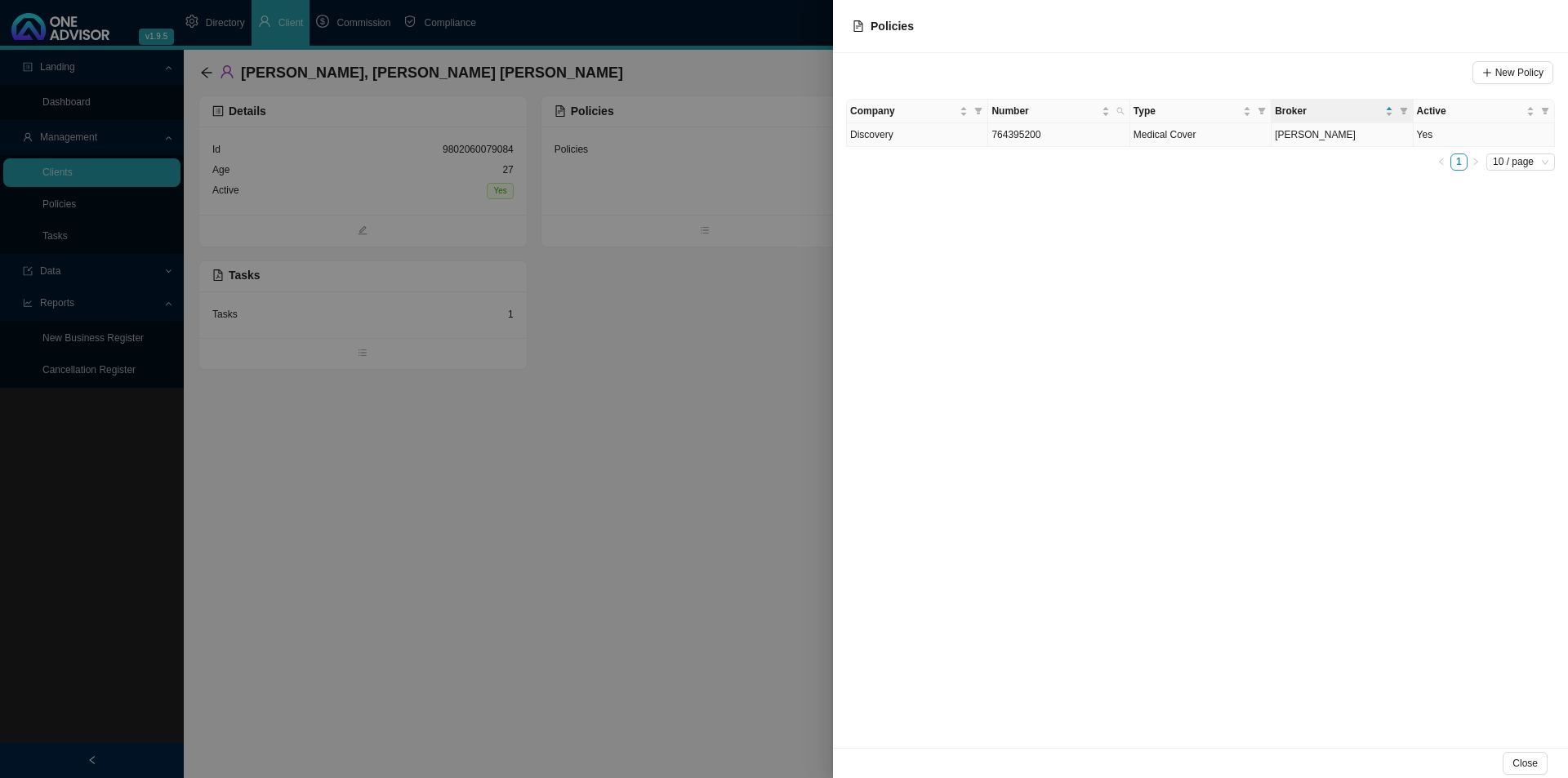
click at [1026, 135] on span "764395200" at bounding box center [1016, 135] width 49 height 12
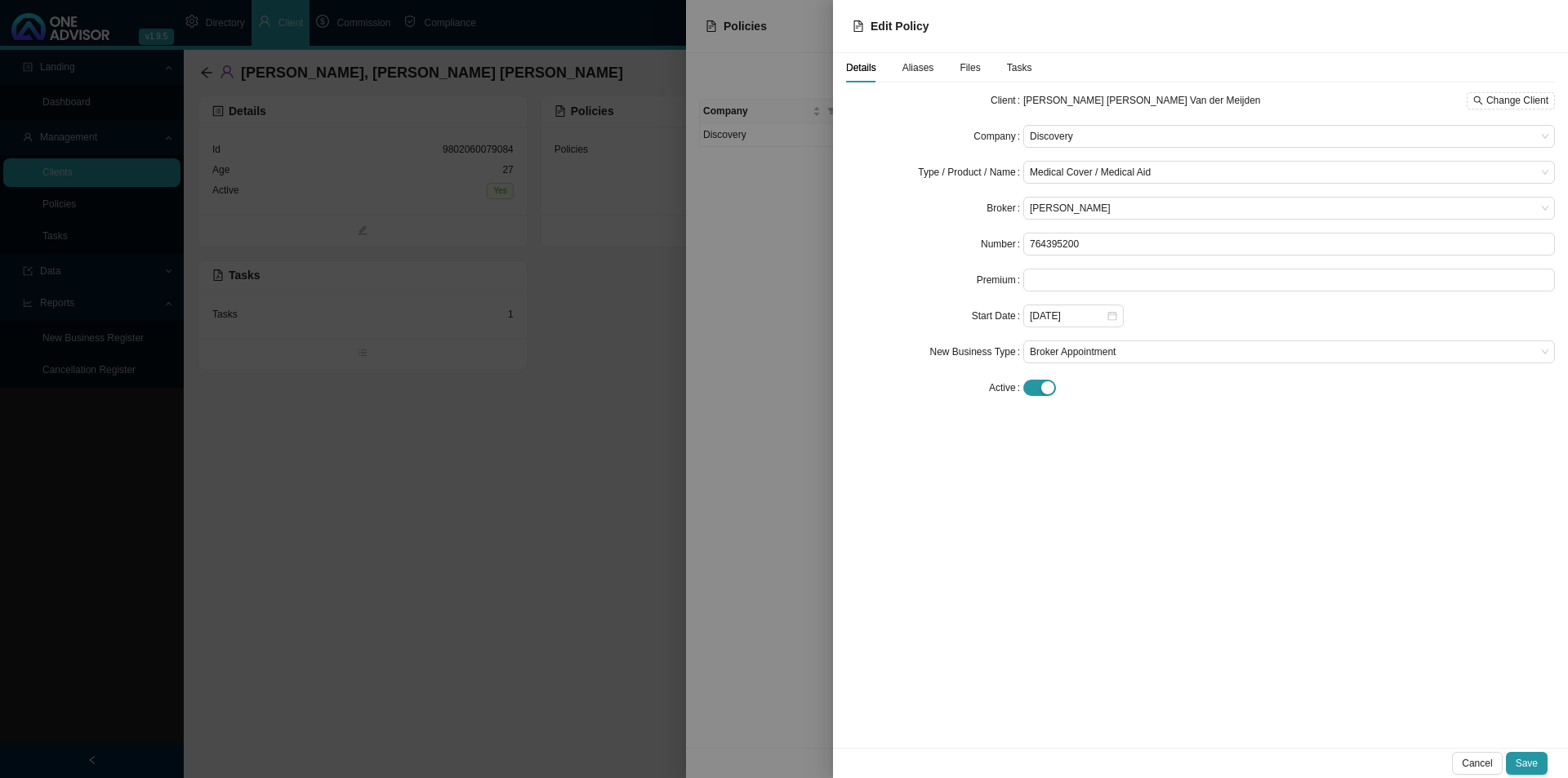
click at [1009, 75] on div "Tasks" at bounding box center [1020, 68] width 25 height 16
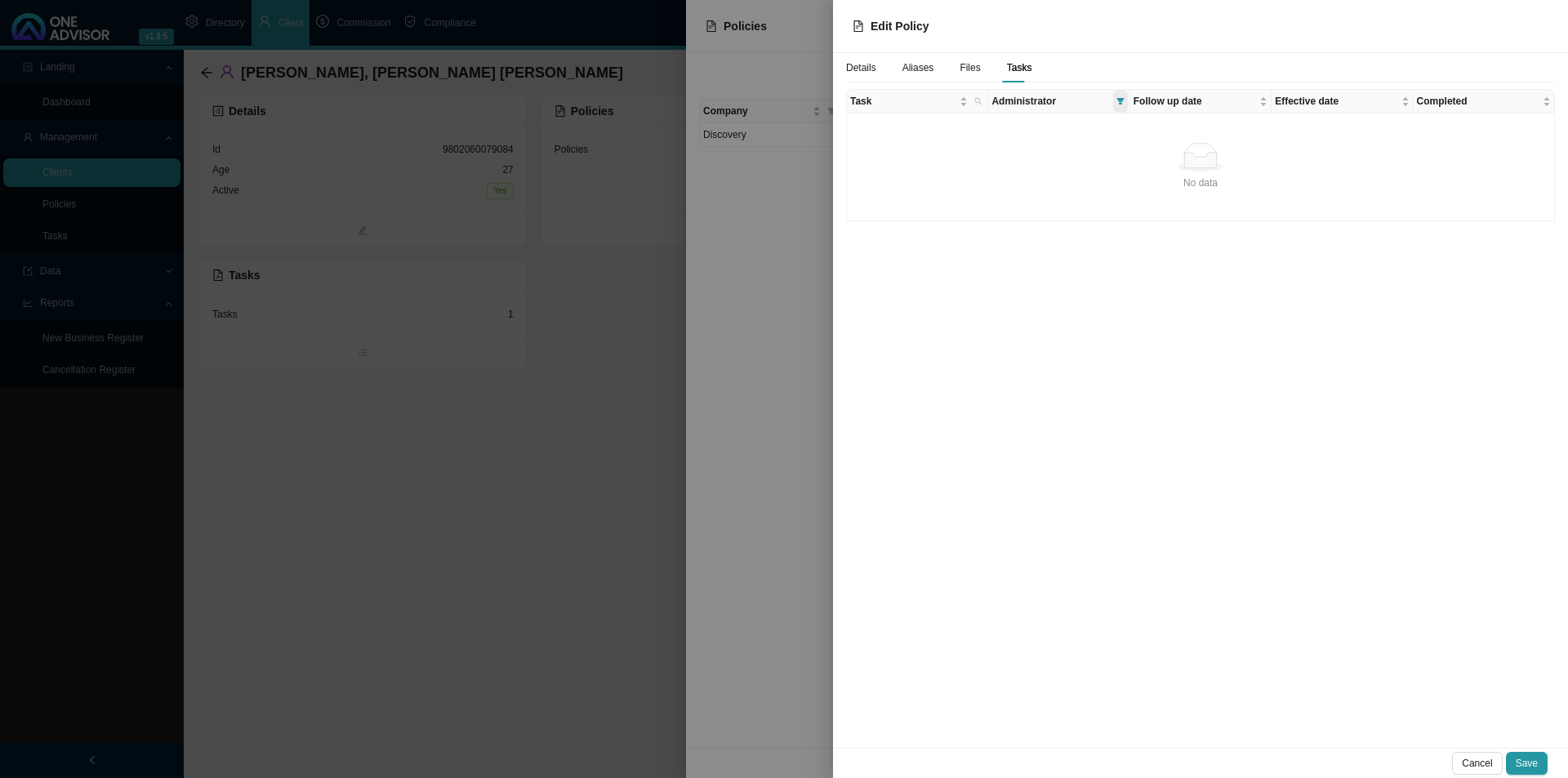
click at [1124, 100] on icon "filter" at bounding box center [1120, 101] width 8 height 8
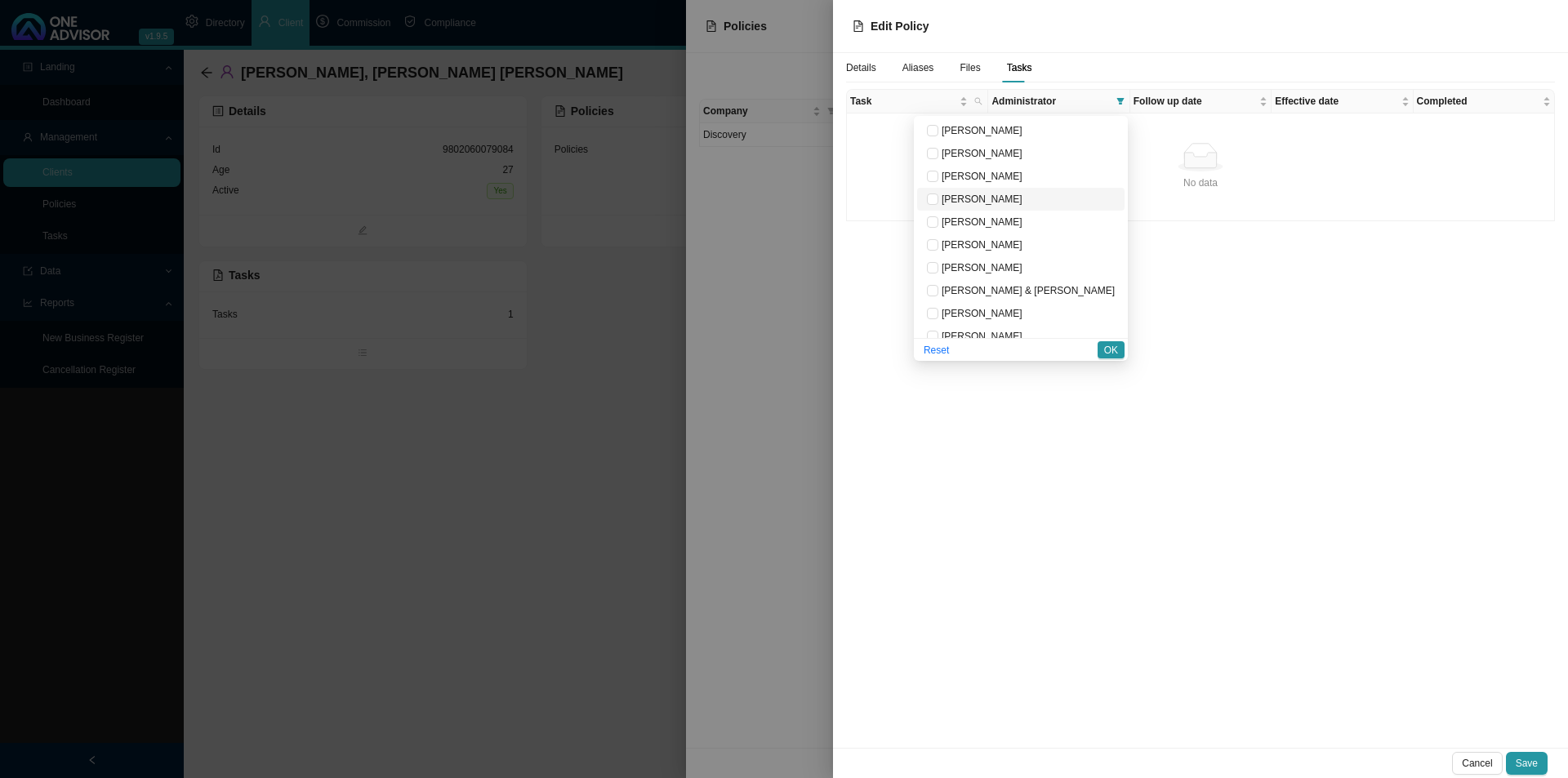
click at [1020, 201] on span "[PERSON_NAME]" at bounding box center [980, 199] width 84 height 12
checkbox input "true"
click at [1113, 347] on span "OK" at bounding box center [1111, 349] width 14 height 16
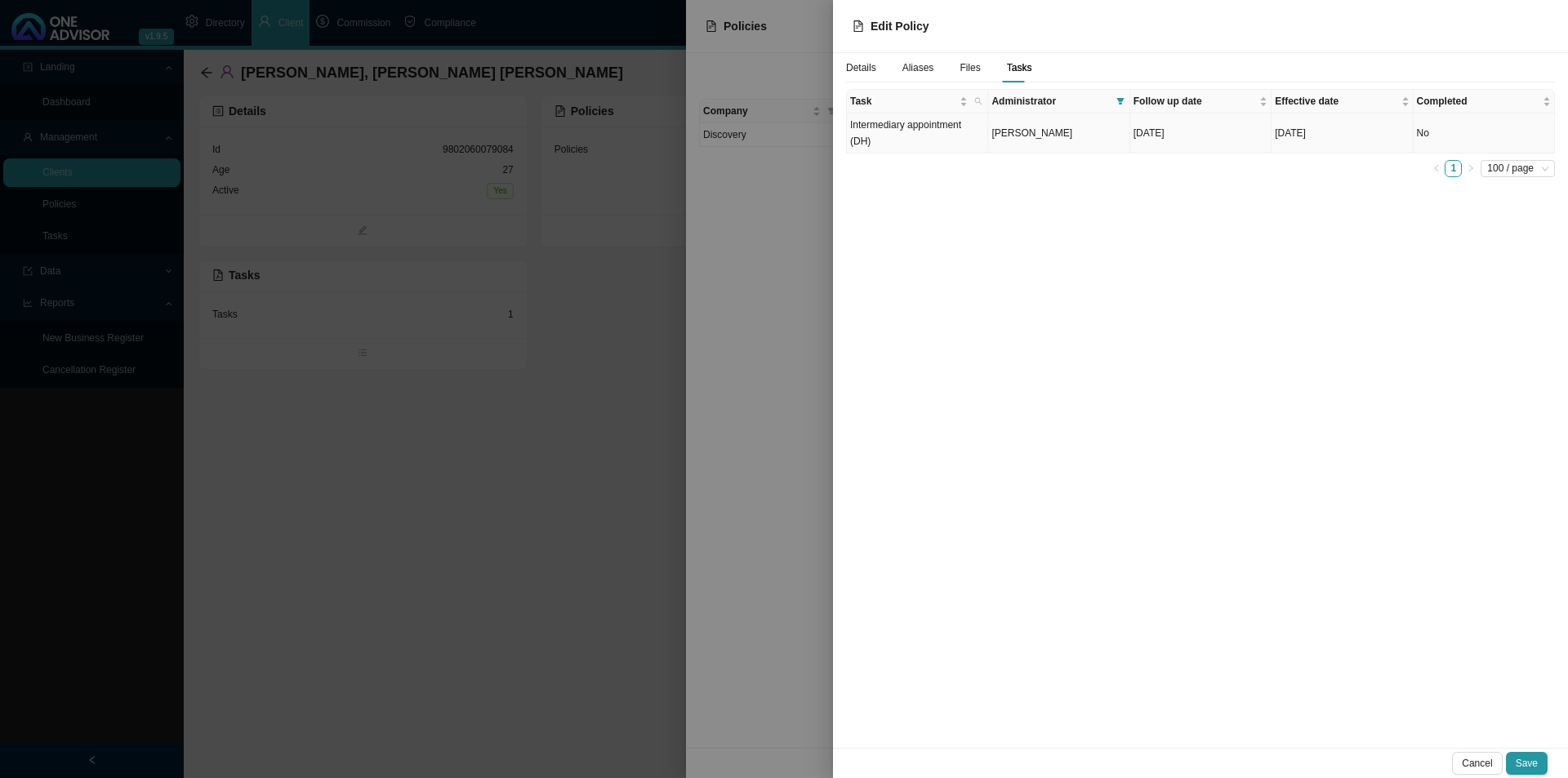
click at [1040, 140] on td "[PERSON_NAME]" at bounding box center [1059, 133] width 141 height 40
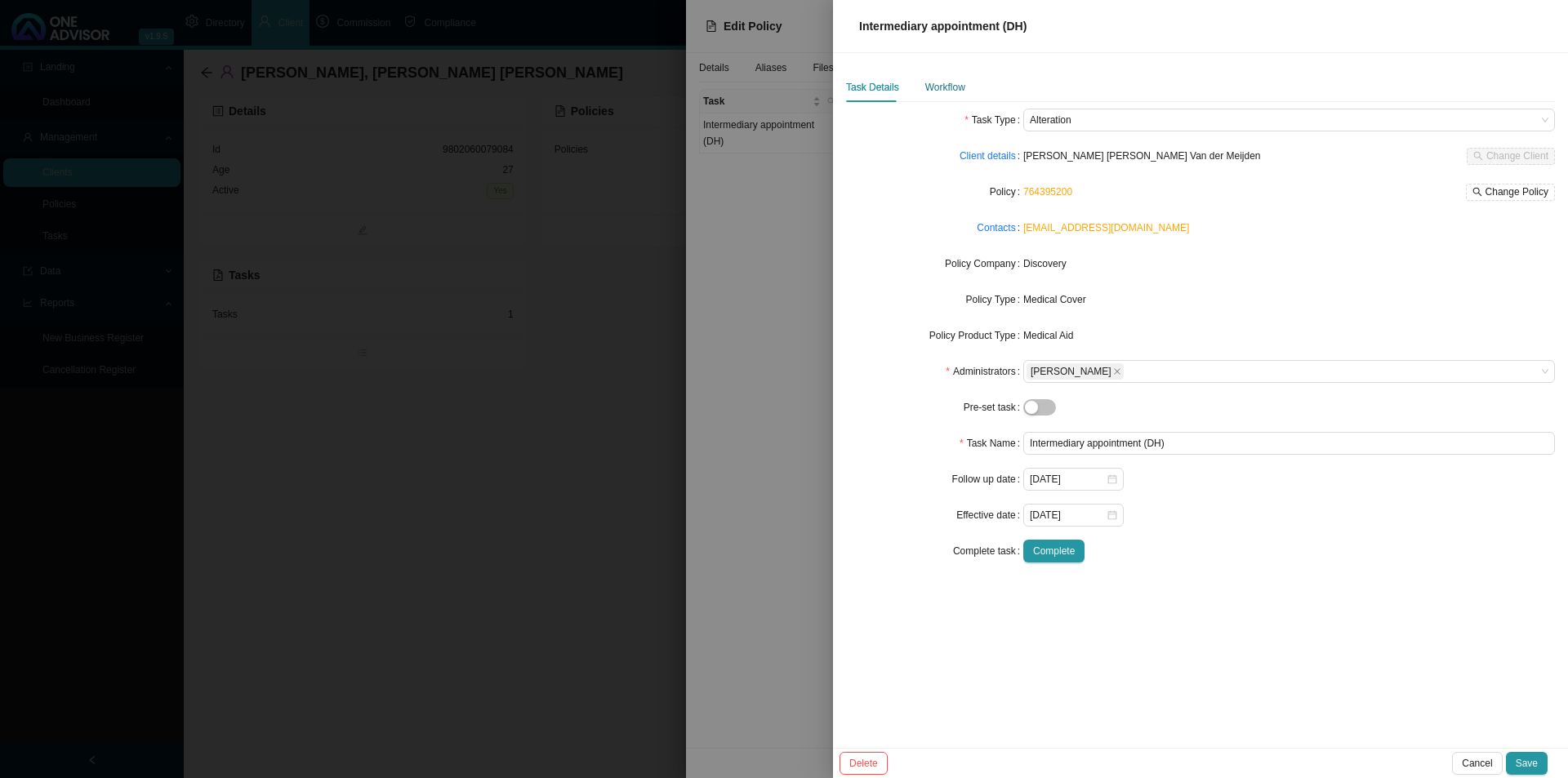
click at [957, 93] on div "Workflow" at bounding box center [944, 87] width 40 height 16
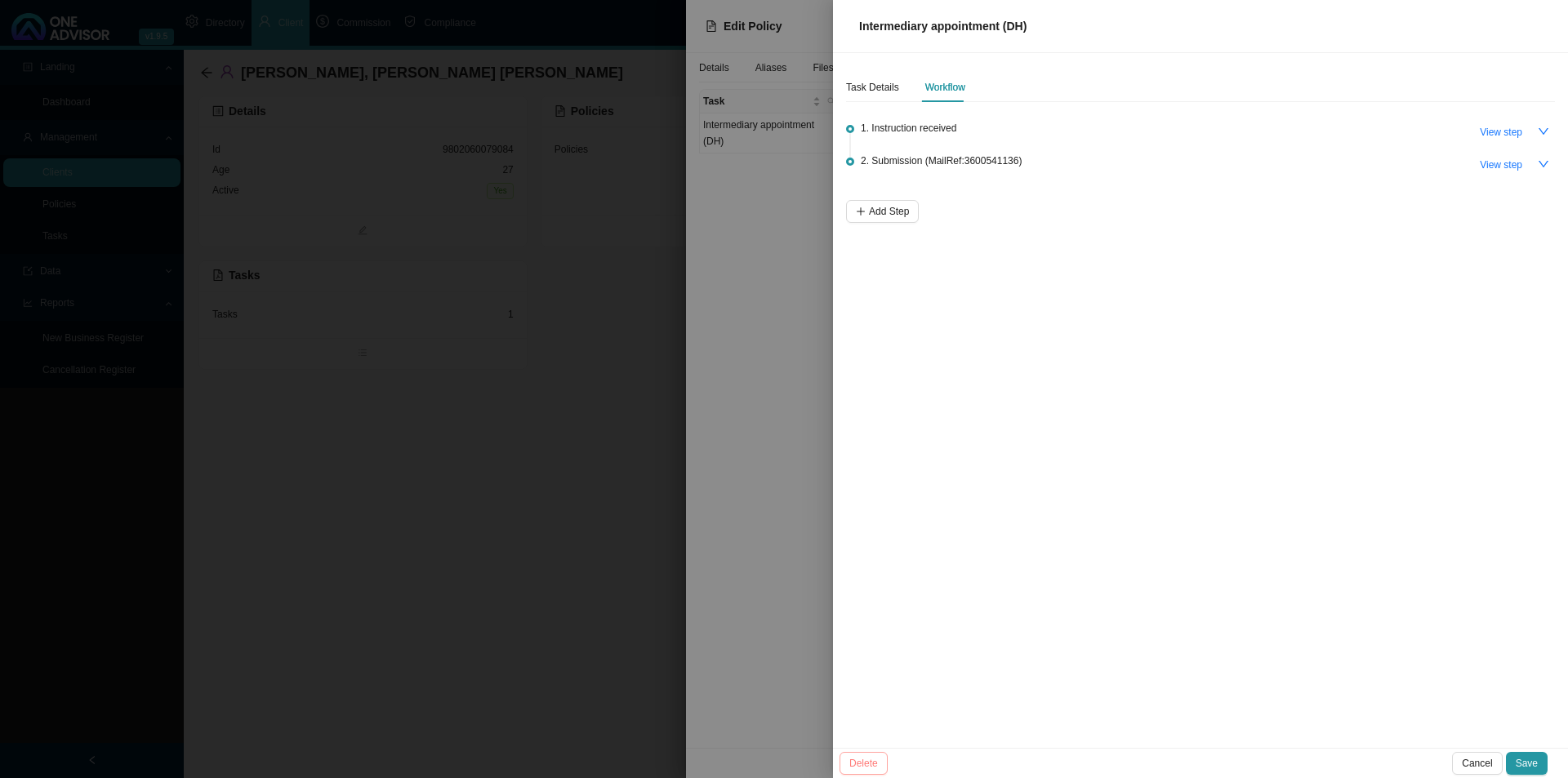
click at [1242, 601] on button "Cancel" at bounding box center [1477, 764] width 50 height 23
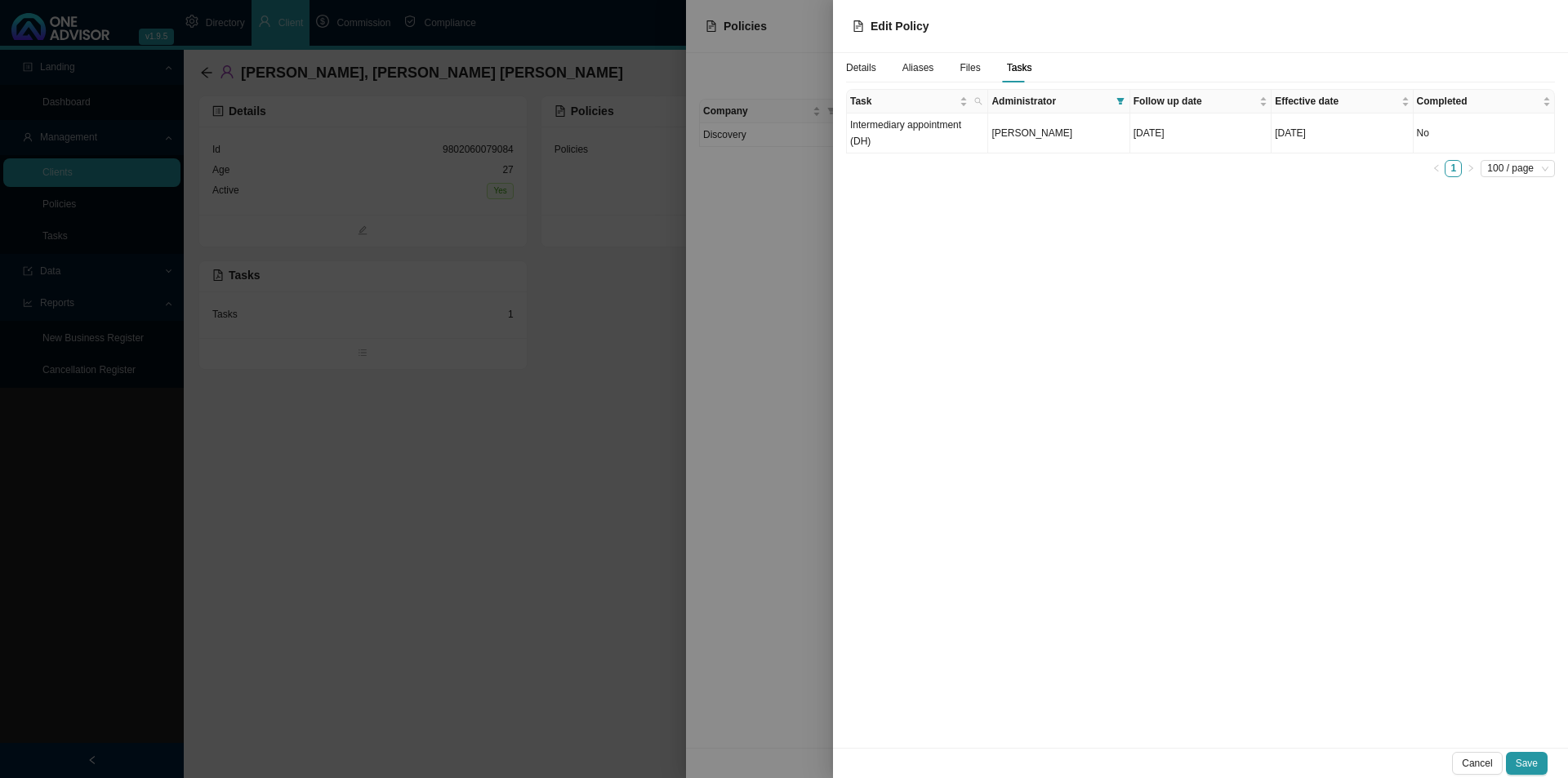
click at [750, 370] on div at bounding box center [784, 389] width 1568 height 778
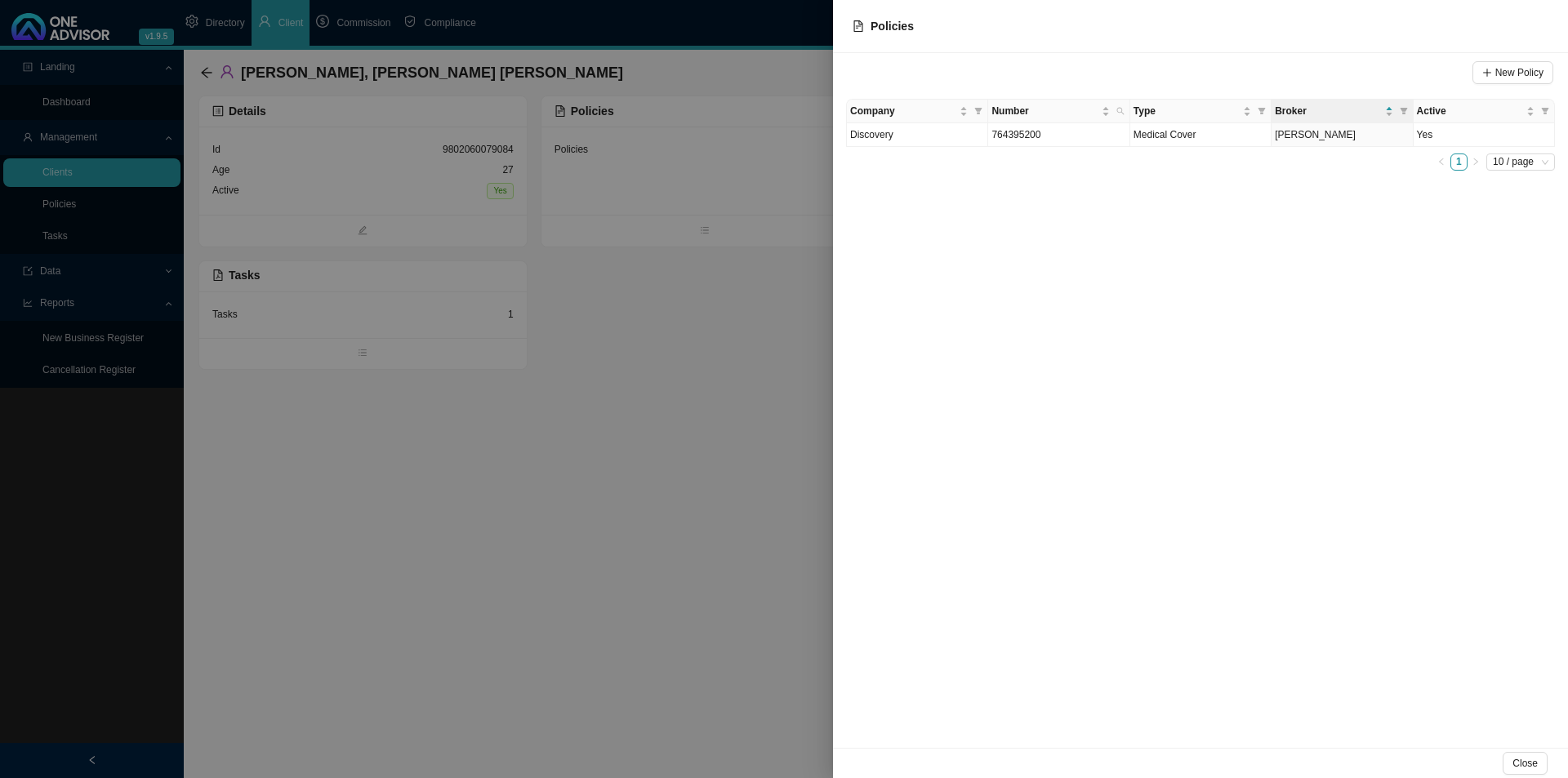
click at [819, 410] on div at bounding box center [784, 389] width 1568 height 778
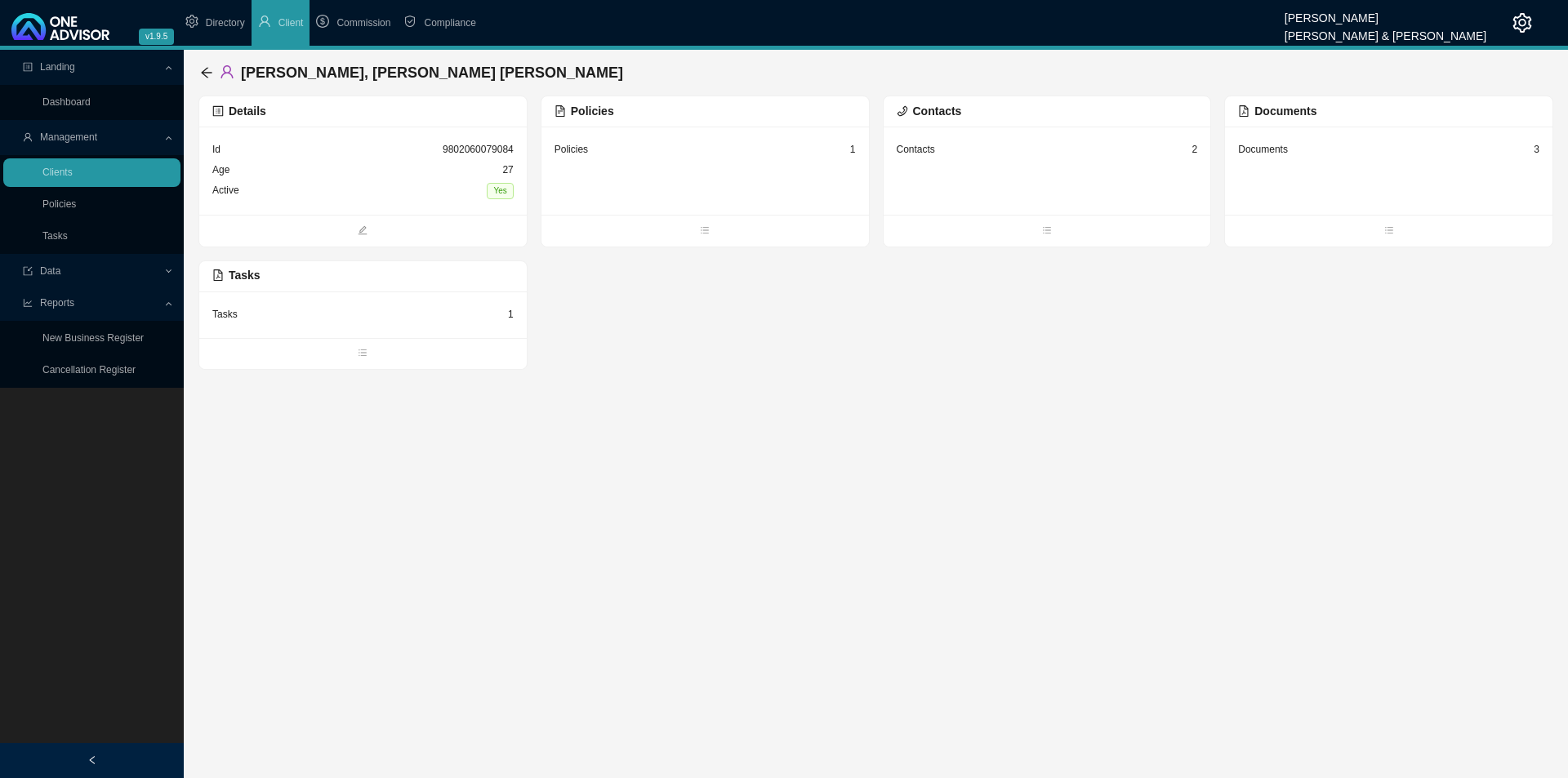
click at [719, 151] on div "Policies 1" at bounding box center [705, 150] width 301 height 20
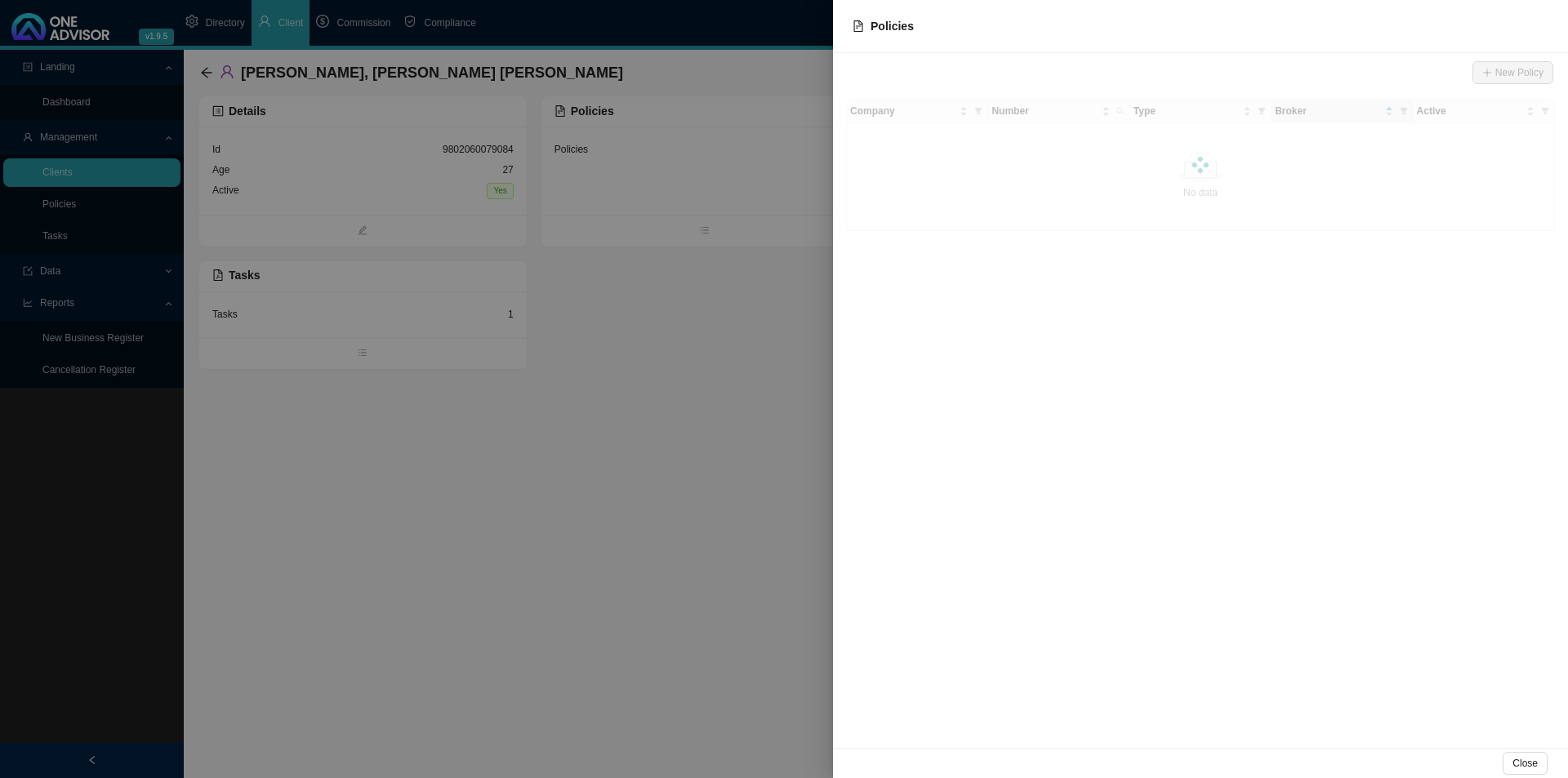
click at [625, 421] on div at bounding box center [784, 389] width 1568 height 778
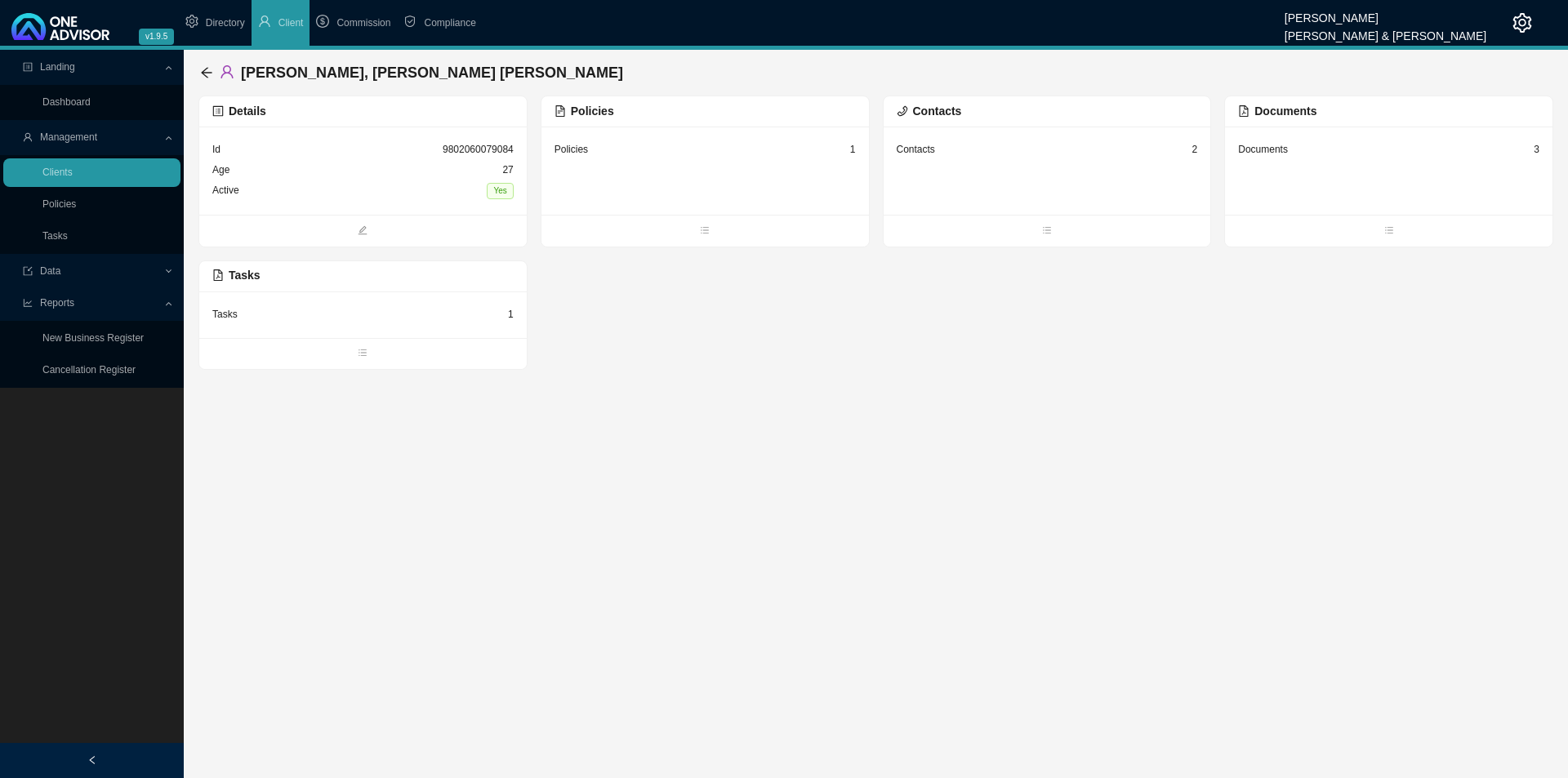
click at [267, 304] on div "Tasks 1" at bounding box center [362, 315] width 327 height 46
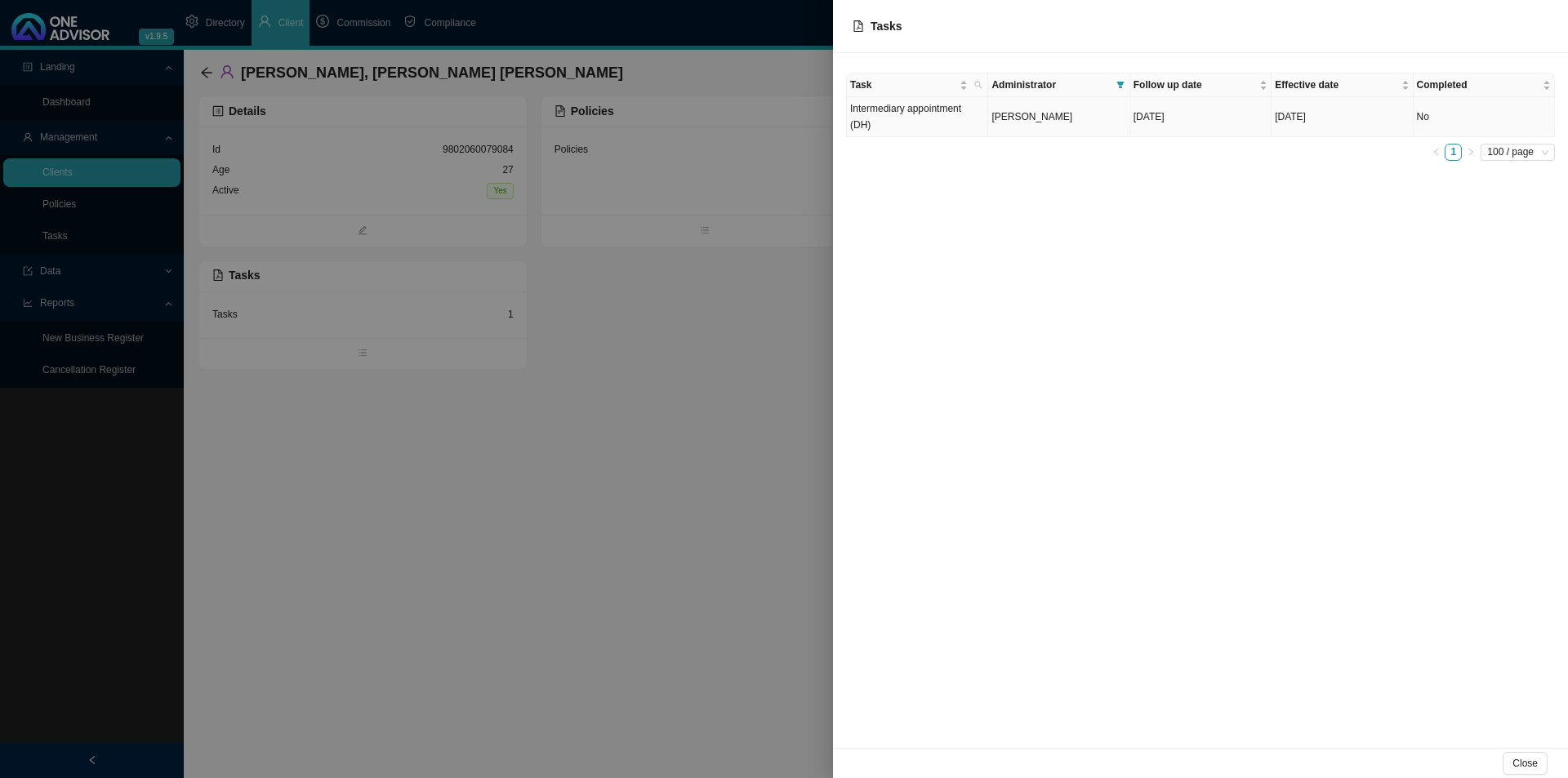
click at [1179, 117] on td "[DATE]" at bounding box center [1201, 117] width 141 height 40
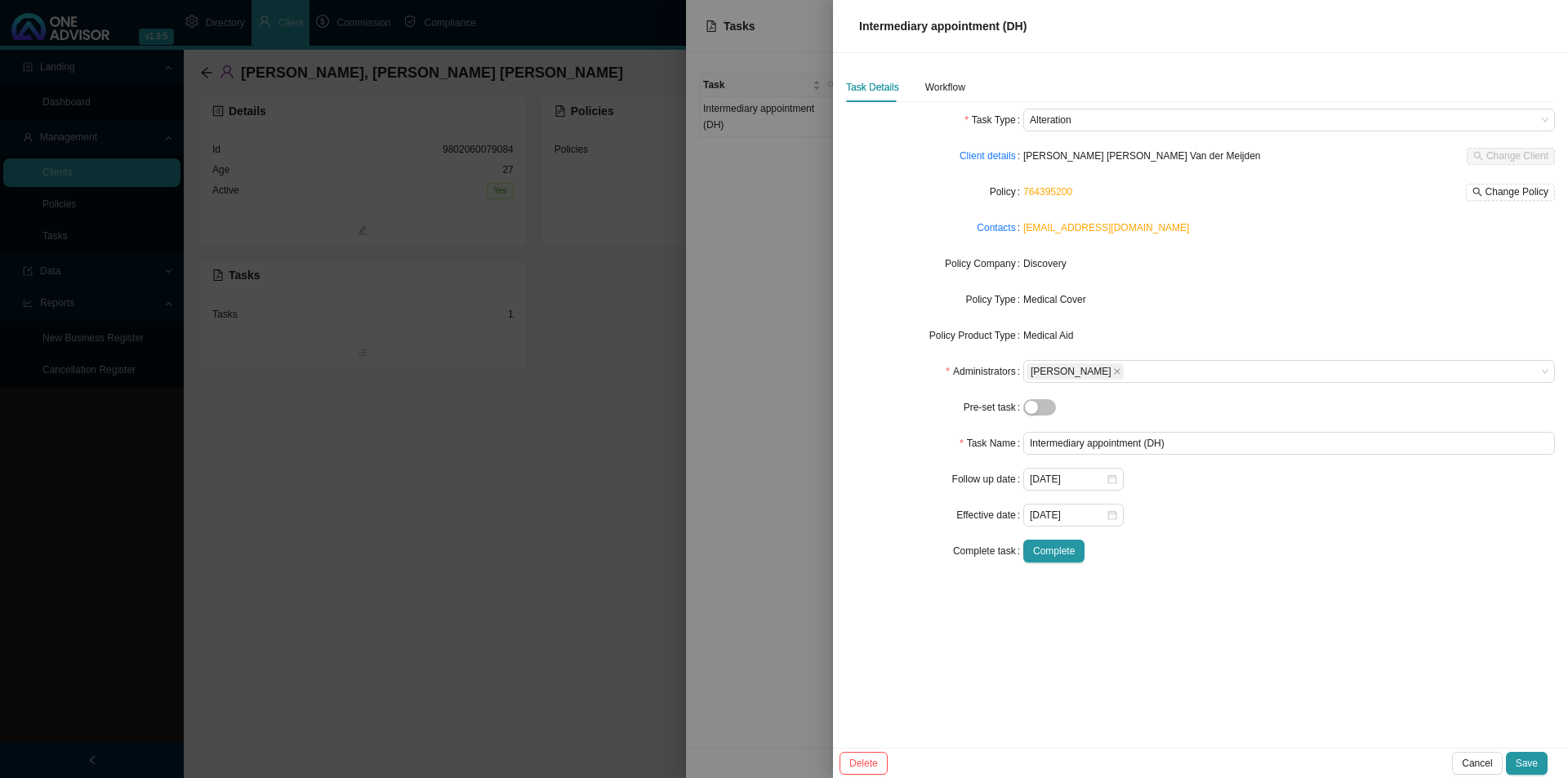
click at [966, 88] on div "Task Details Workflow" at bounding box center [1200, 87] width 709 height 29
click at [959, 88] on div "Workflow" at bounding box center [944, 87] width 40 height 16
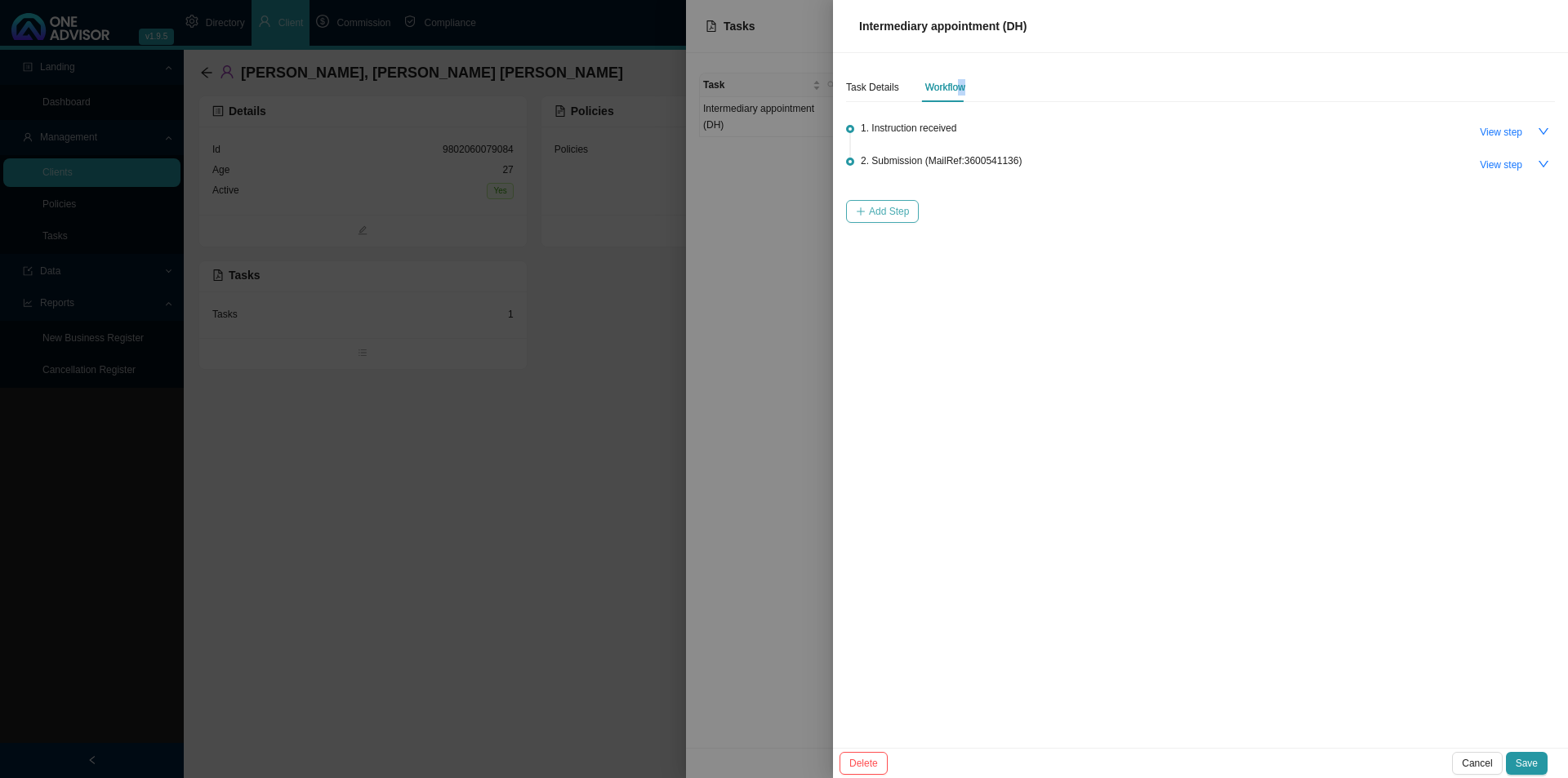
click at [909, 213] on span "Add Step" at bounding box center [888, 211] width 40 height 16
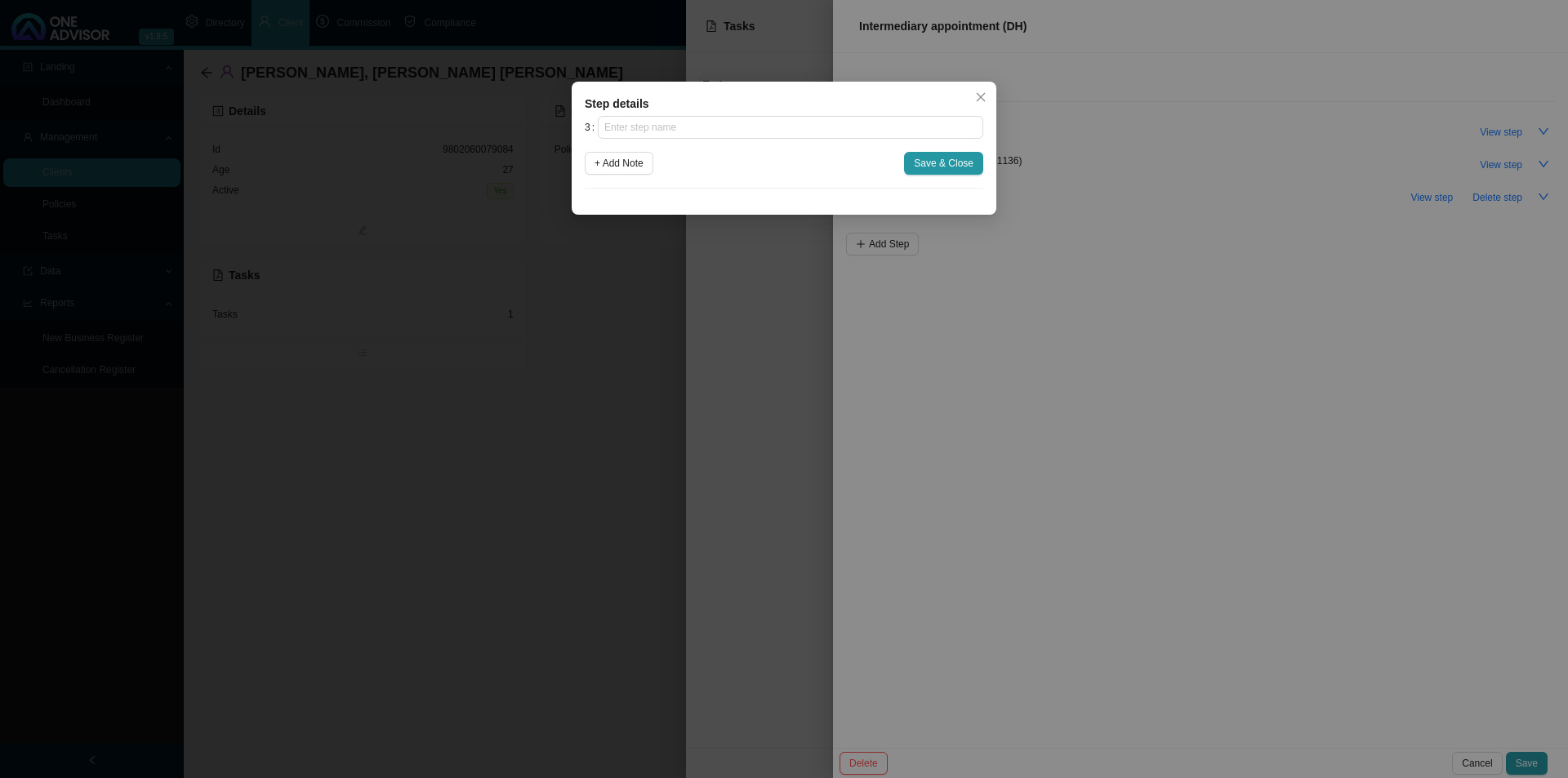
click at [759, 140] on div "3 + Add Note Save & Close" at bounding box center [784, 152] width 399 height 72
click at [758, 117] on input "text" at bounding box center [790, 127] width 385 height 23
type input "Confirmation of works done"
click at [585, 181] on div "3 Confirmation of works done + Add Note Save & Close" at bounding box center [784, 152] width 399 height 72
click at [595, 162] on button "+ Add Note" at bounding box center [619, 163] width 69 height 23
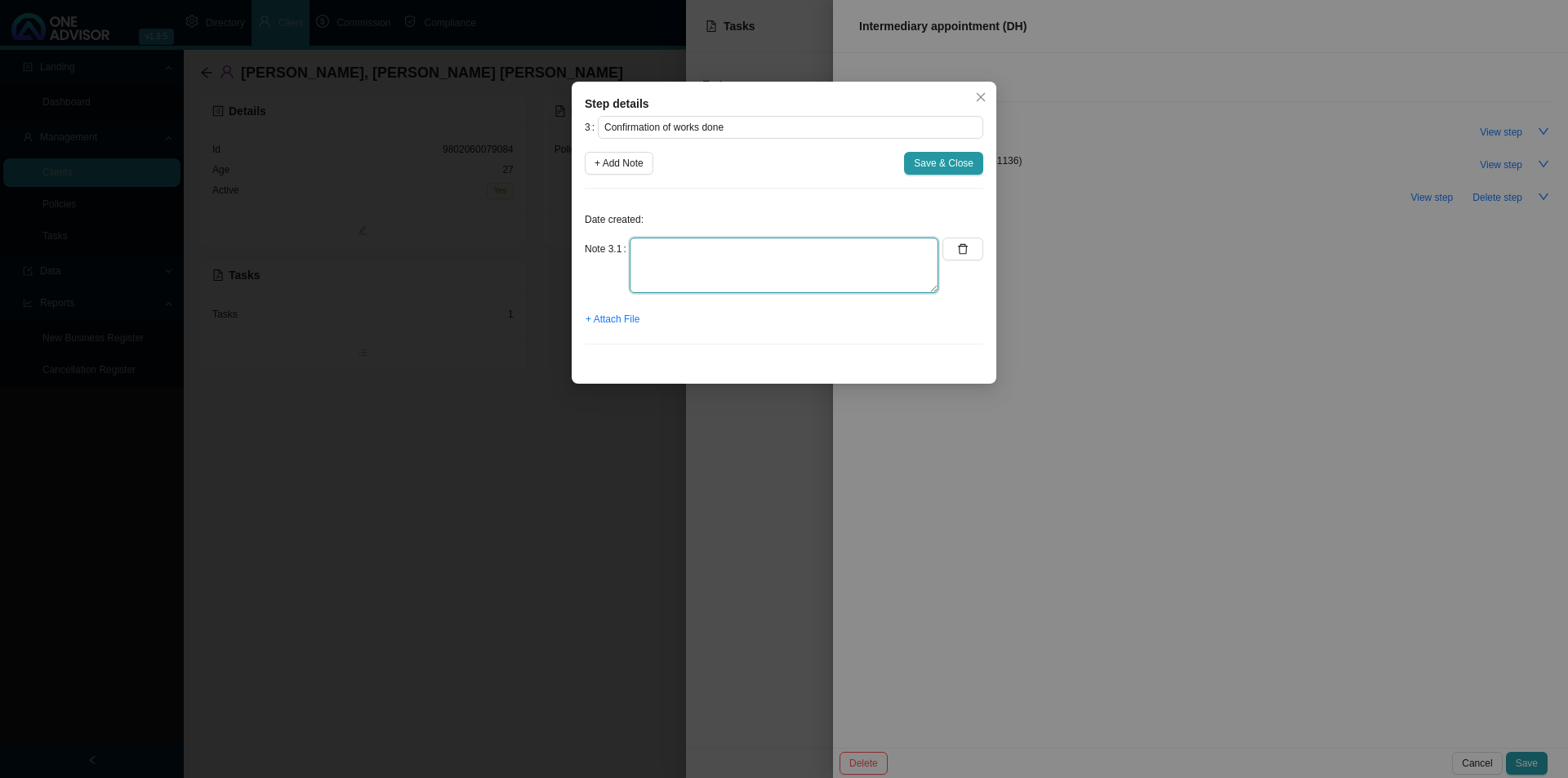
click at [673, 250] on textarea at bounding box center [784, 265] width 309 height 56
type textarea "We have been appointed as Intermediary effective [DATE]"
click at [610, 320] on span "+ Attach File" at bounding box center [612, 319] width 54 height 16
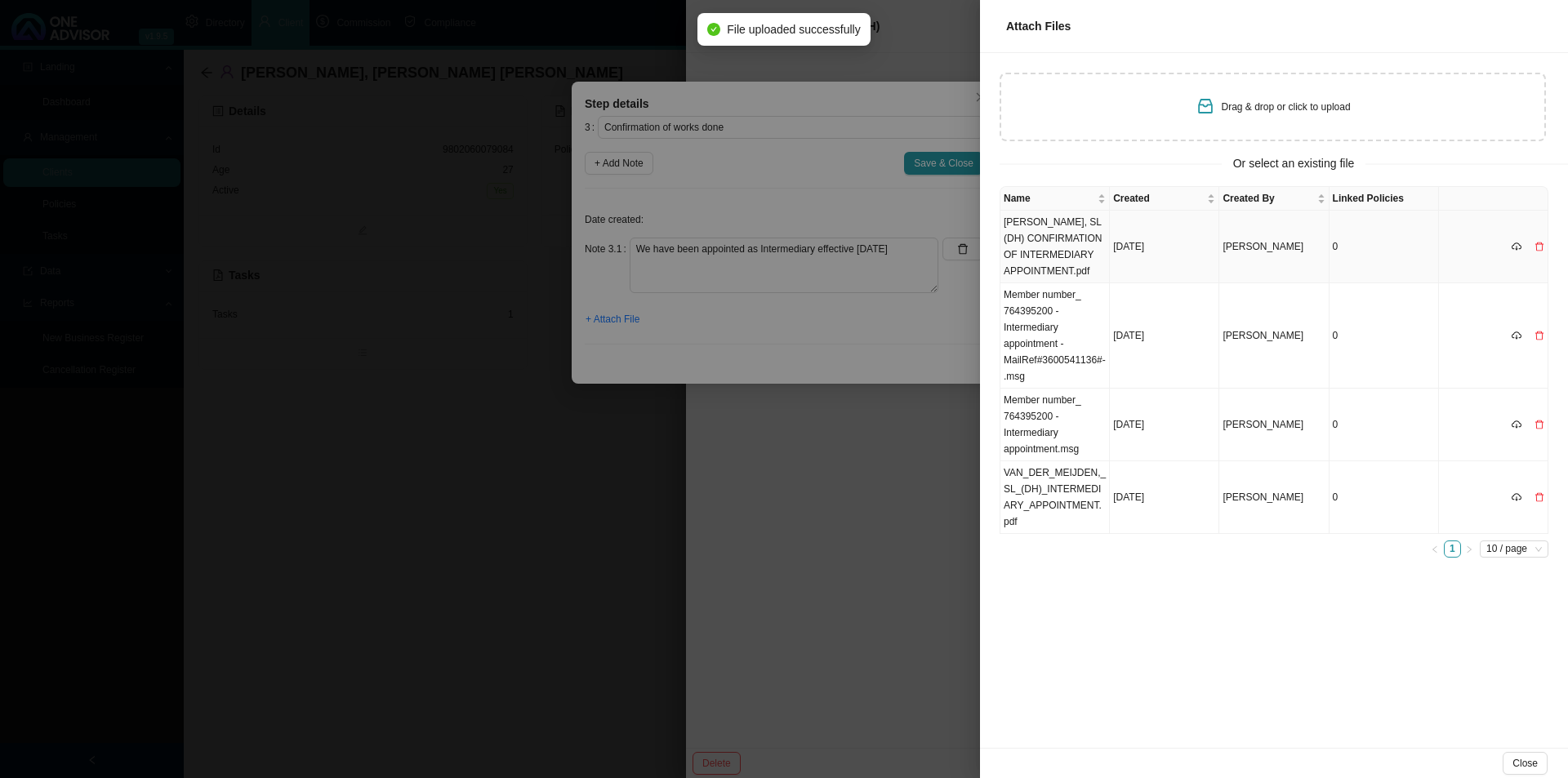
click at [1053, 245] on td "[PERSON_NAME], SL (DH) CONFIRMATION OF INTERMEDIARY APPOINTMENT.pdf" at bounding box center [1054, 246] width 109 height 72
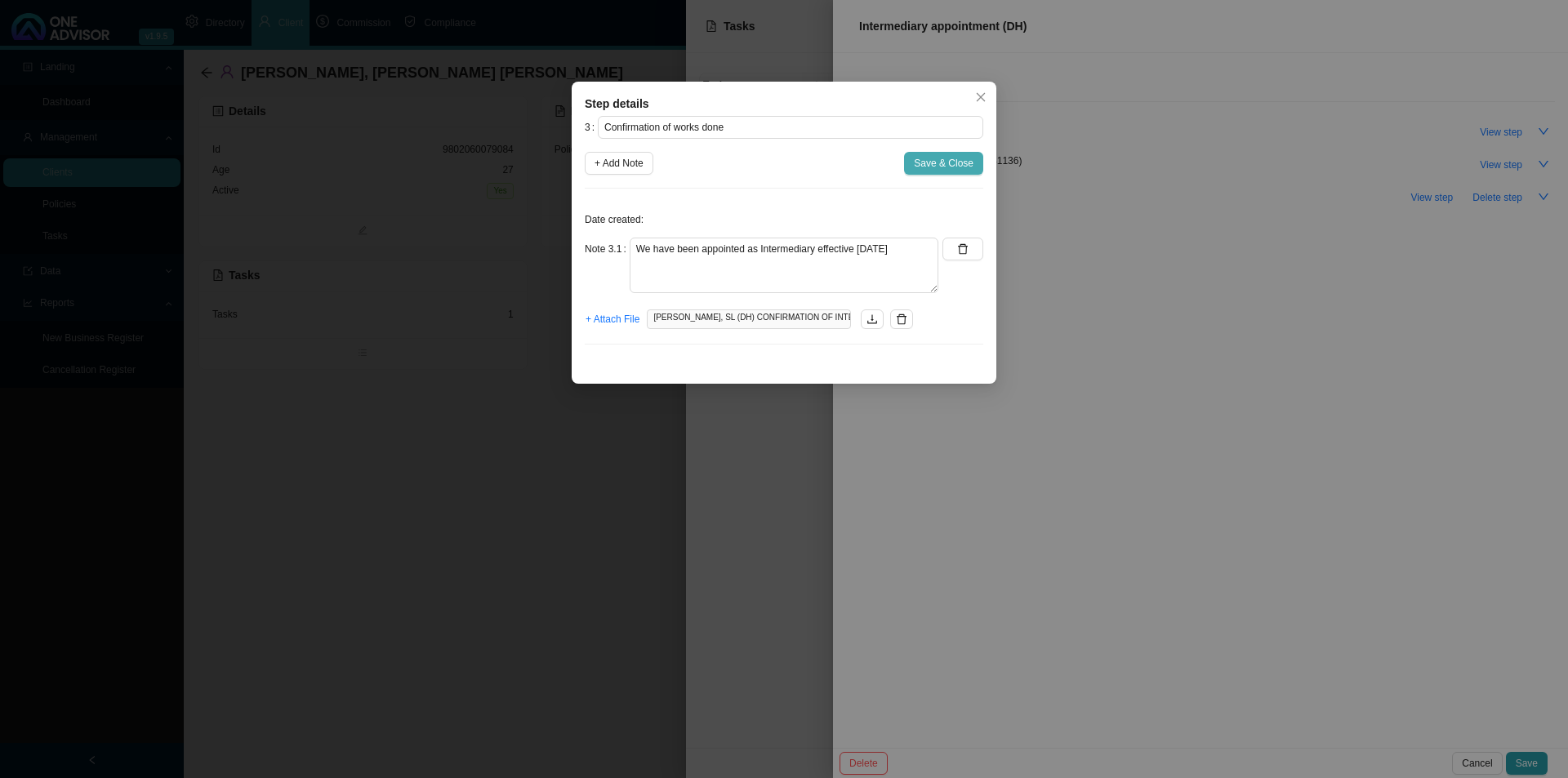
click at [924, 159] on span "Save & Close" at bounding box center [944, 163] width 60 height 16
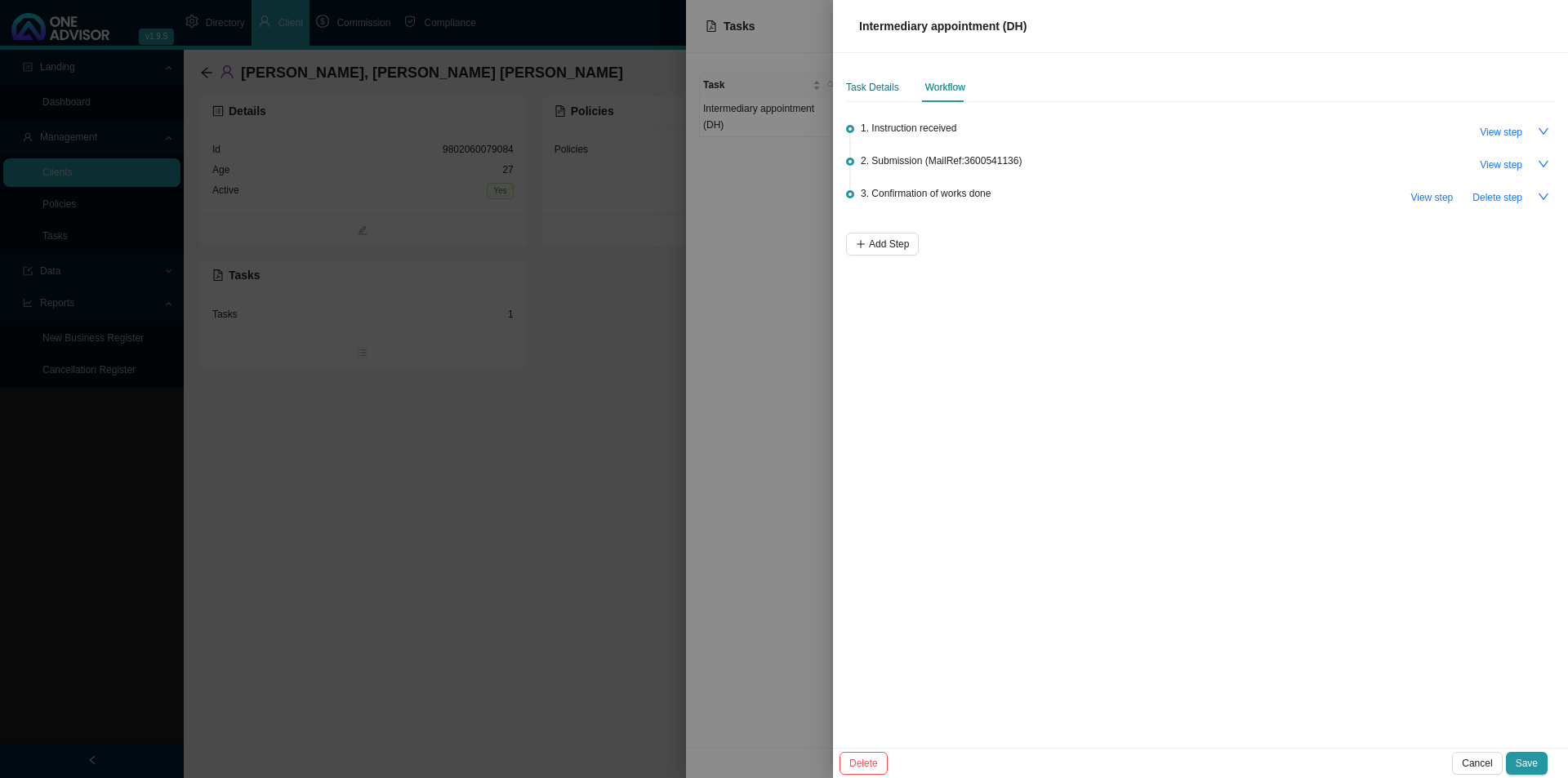
click at [876, 82] on div "Task Details" at bounding box center [872, 87] width 53 height 16
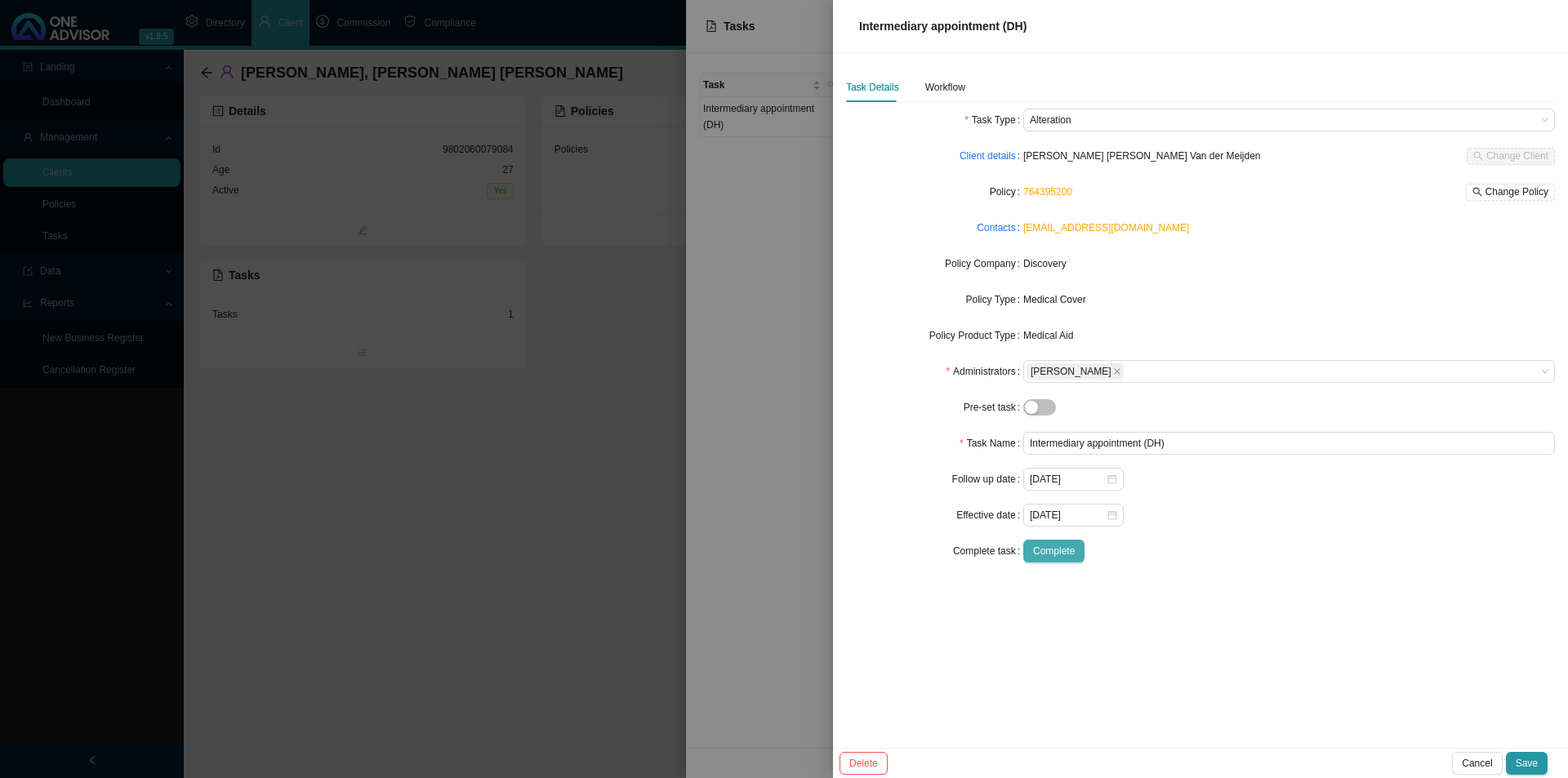
click at [1051, 543] on span "Complete" at bounding box center [1053, 551] width 42 height 16
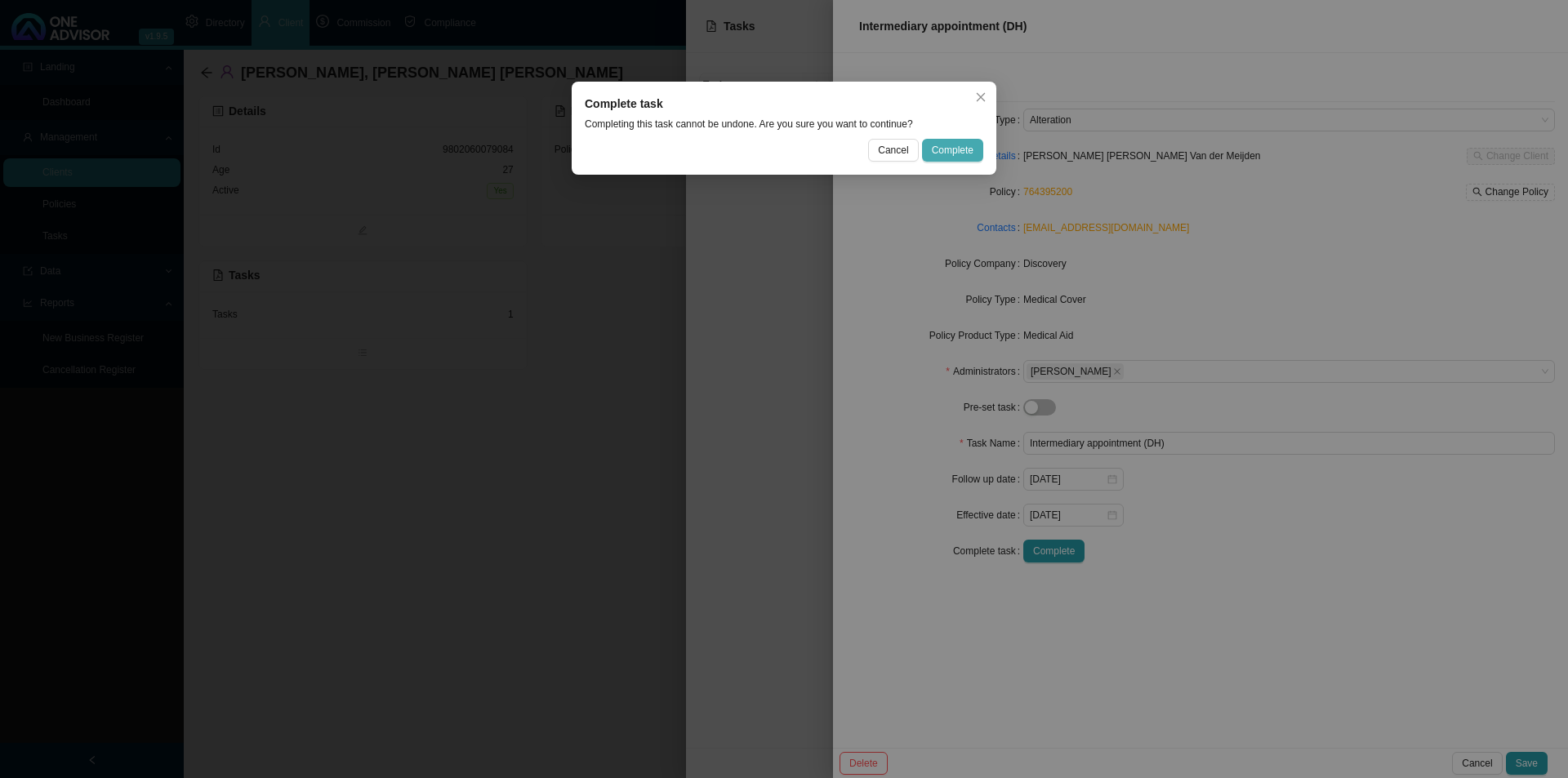
click at [946, 148] on span "Complete" at bounding box center [952, 150] width 42 height 16
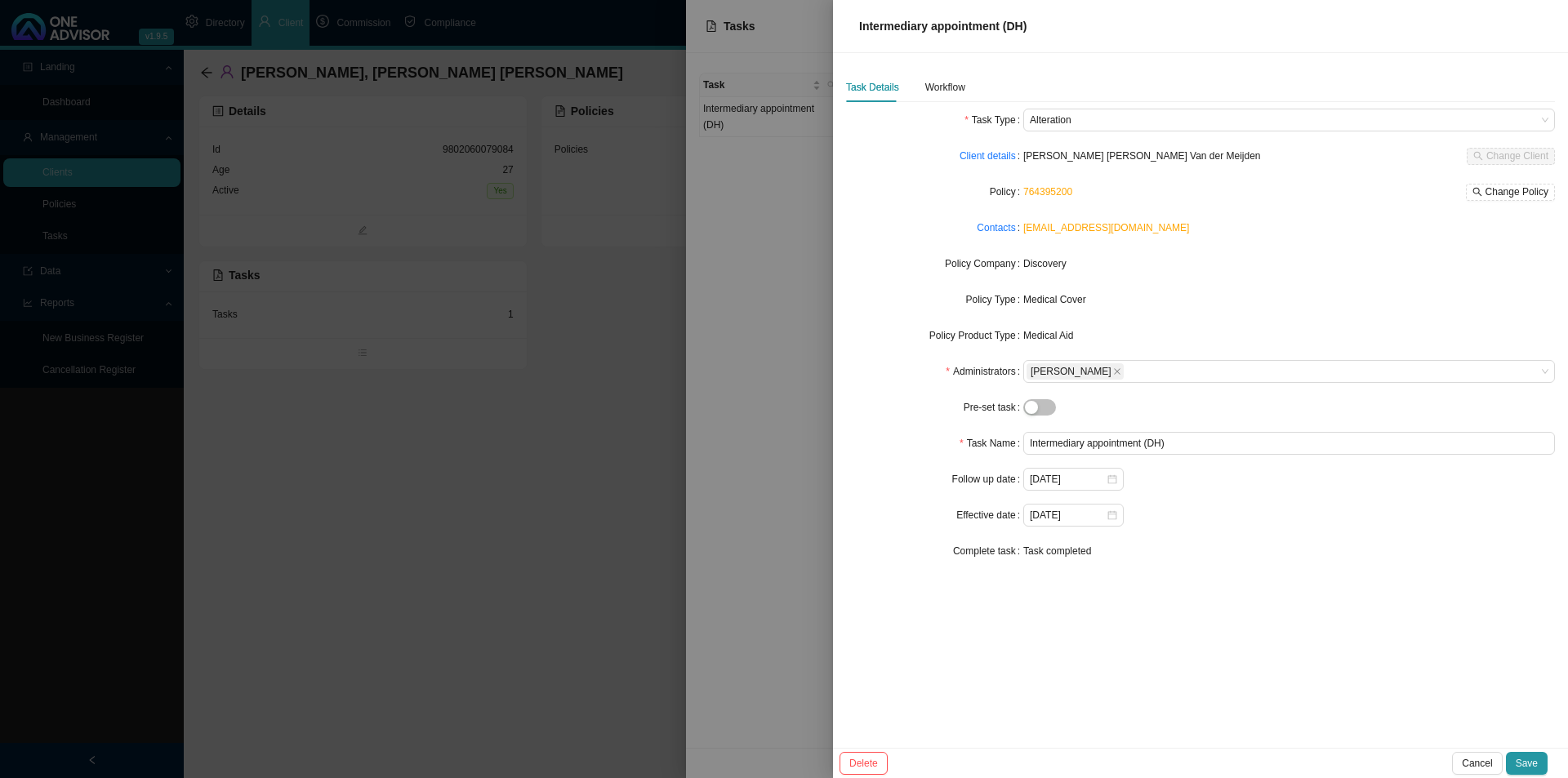
click at [512, 487] on div at bounding box center [784, 389] width 1568 height 778
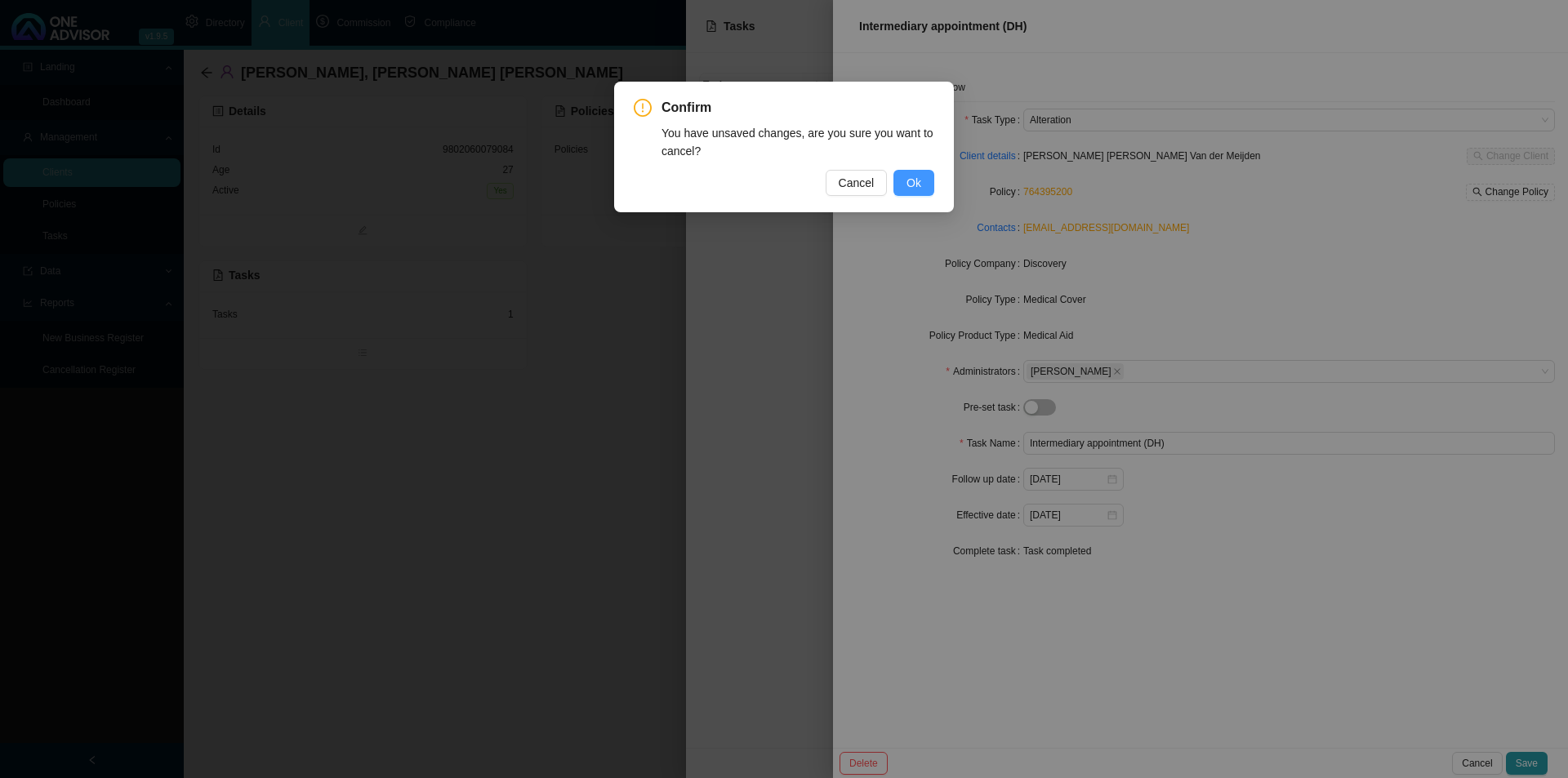
click at [930, 185] on button "Ok" at bounding box center [913, 182] width 41 height 26
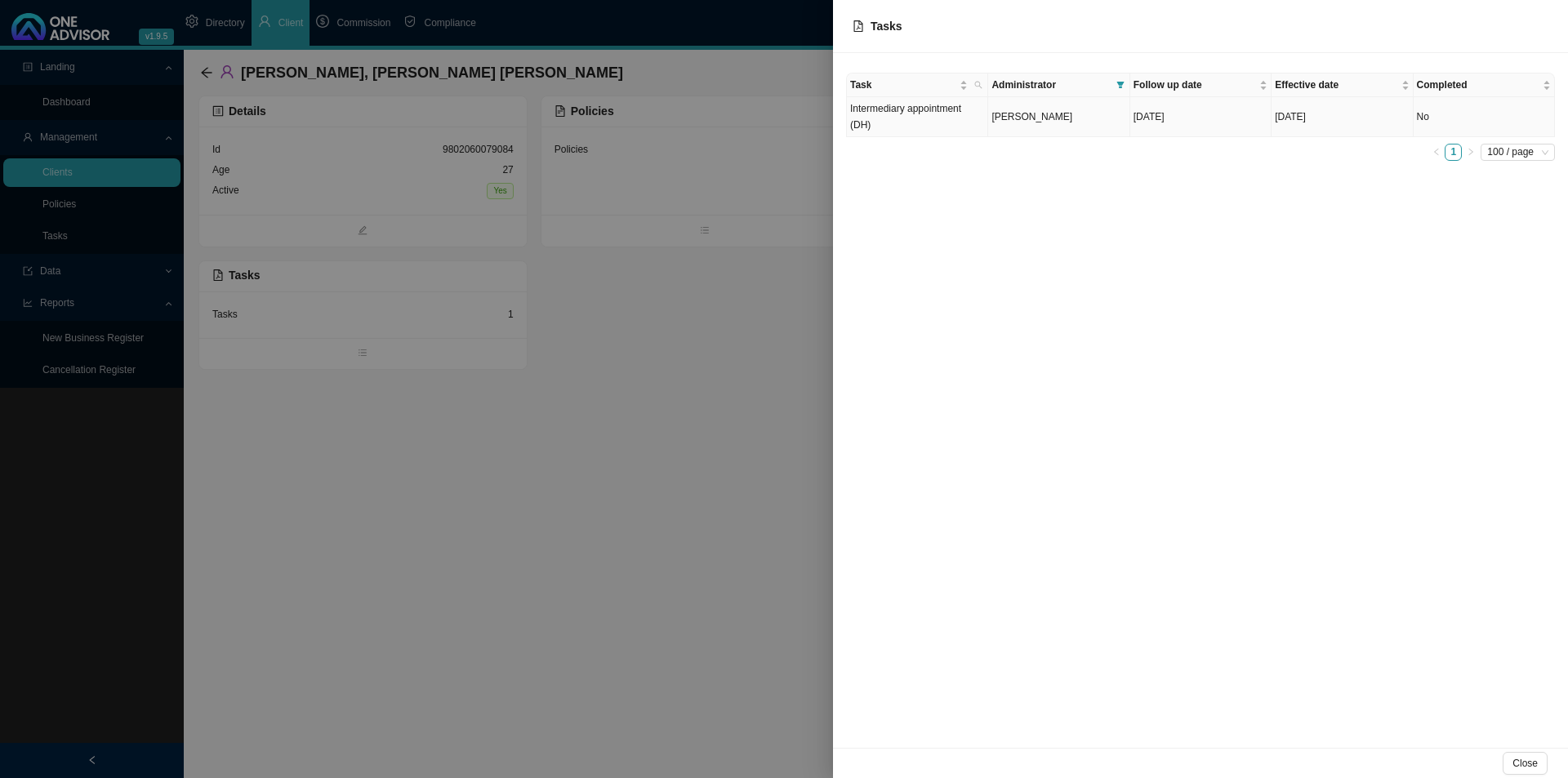
click at [1222, 121] on td "[DATE]" at bounding box center [1201, 117] width 141 height 40
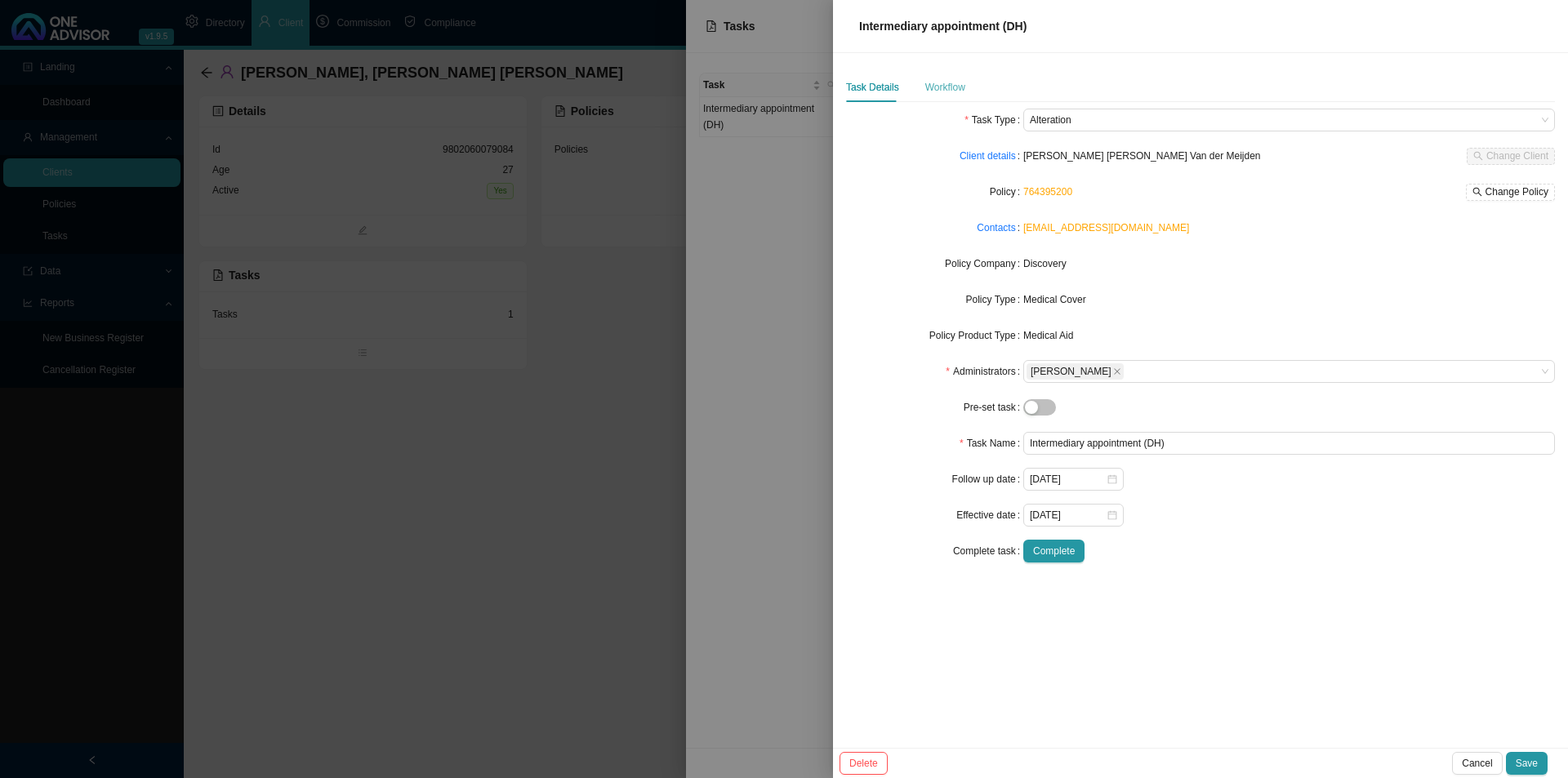
click at [952, 96] on div "Workflow" at bounding box center [944, 87] width 40 height 29
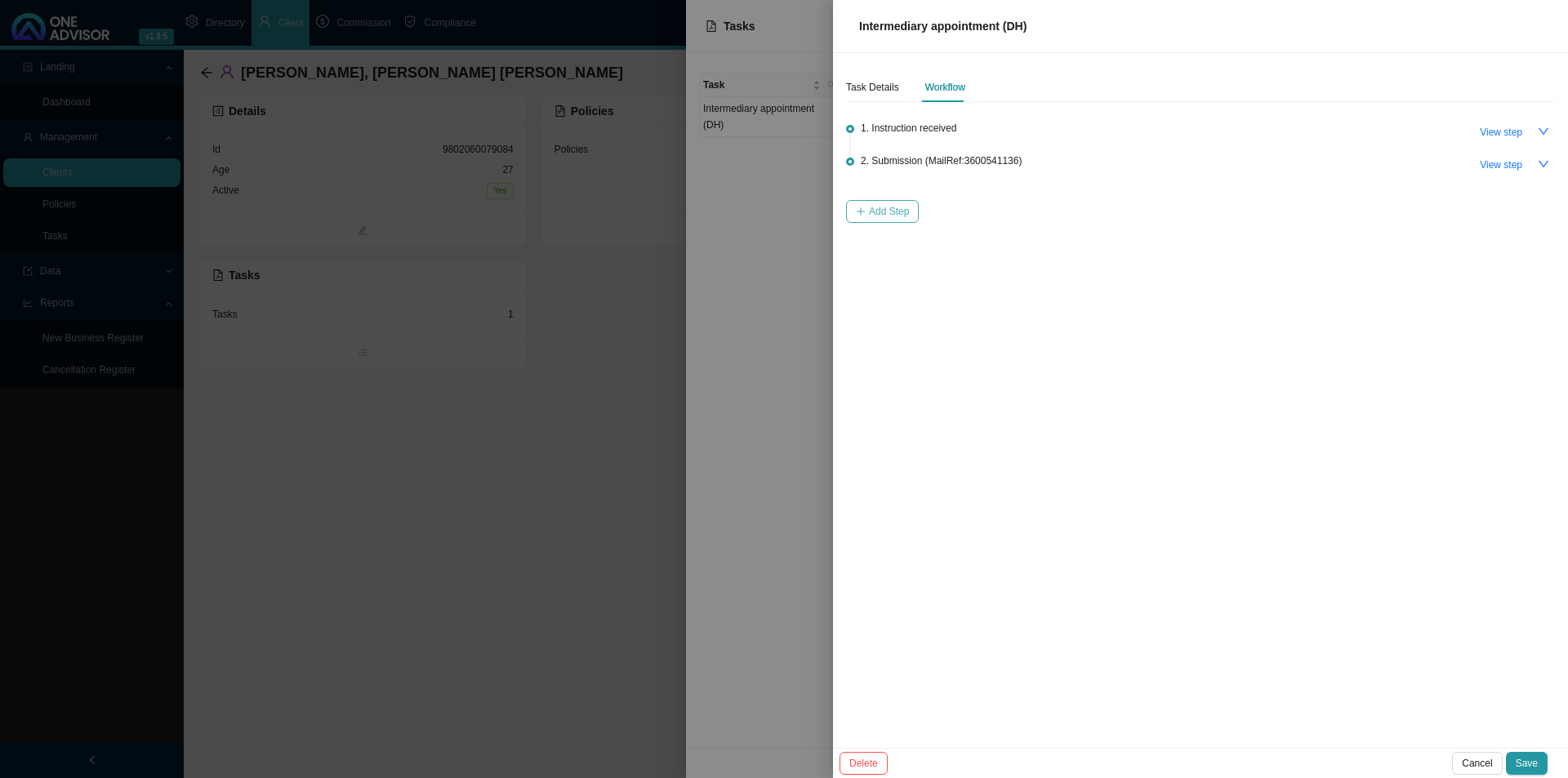
click at [869, 212] on span "Add Step" at bounding box center [888, 211] width 40 height 16
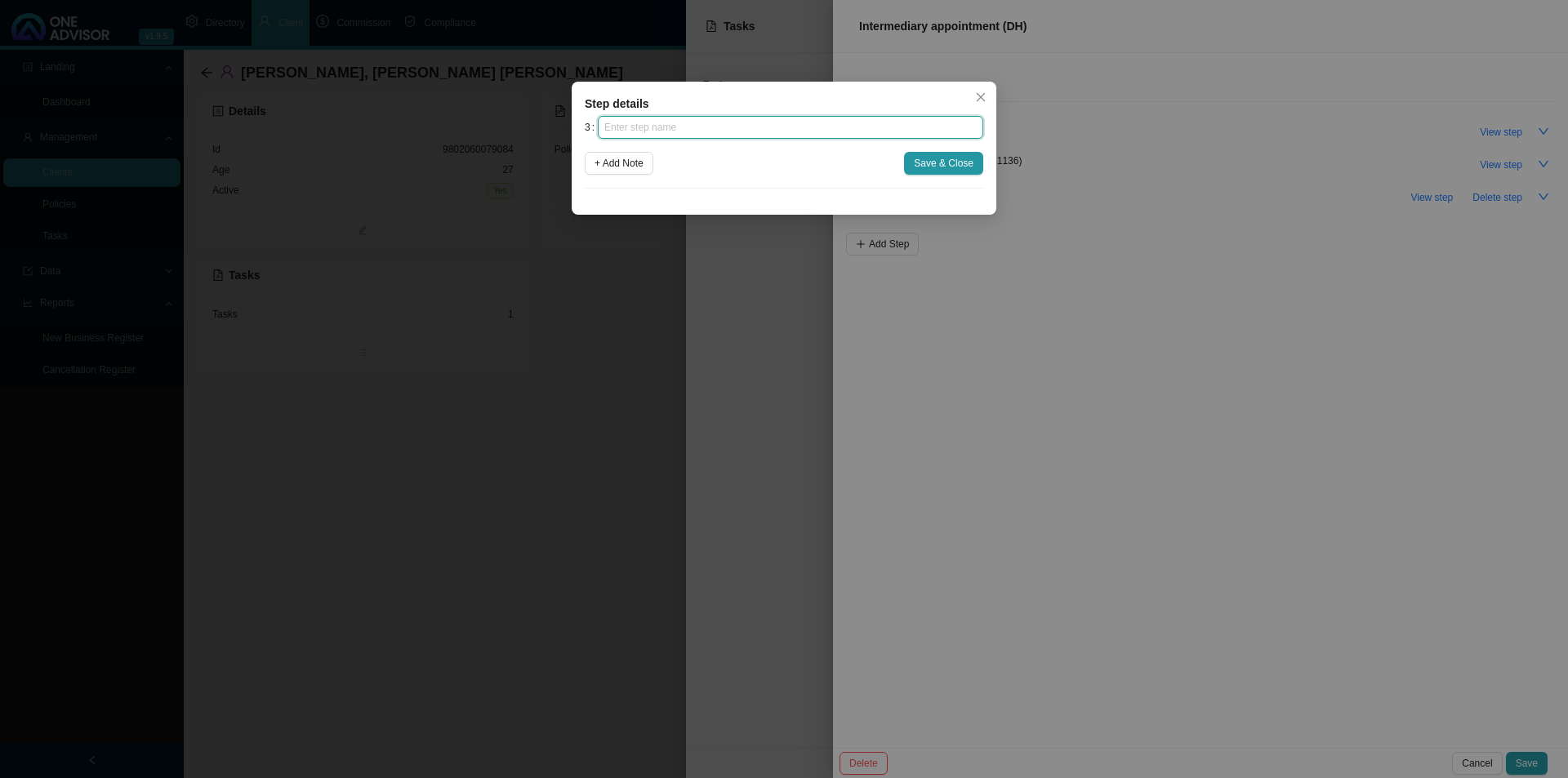
click at [721, 122] on input "text" at bounding box center [790, 127] width 385 height 23
type input "Confirmation of works done"
click at [608, 162] on span "+ Add Note" at bounding box center [619, 163] width 49 height 16
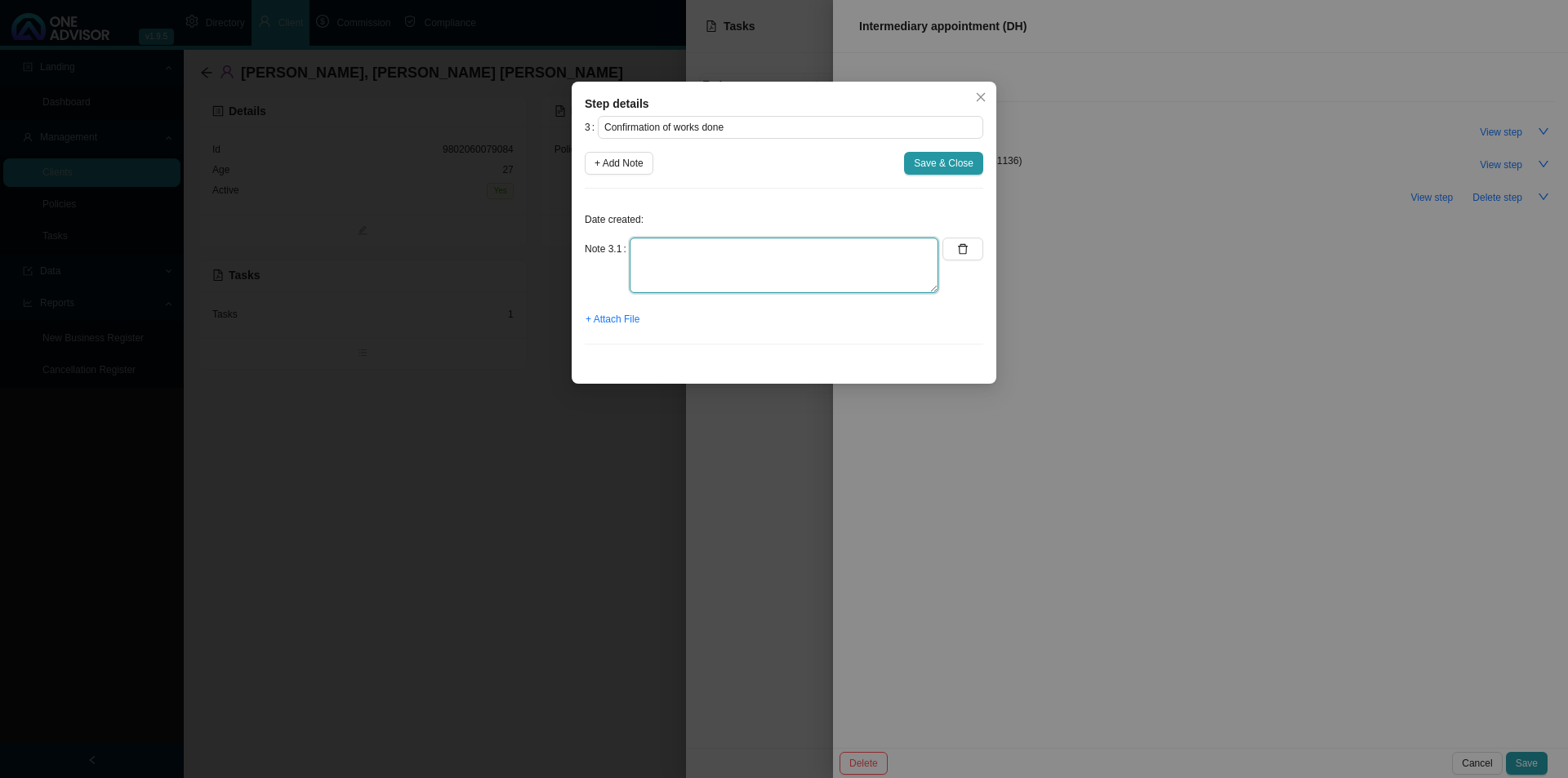
click at [648, 251] on textarea at bounding box center [784, 265] width 309 height 56
type textarea "We have been appointed as intermediary from [DATE]"
click at [631, 320] on span "+ Attach File" at bounding box center [612, 319] width 54 height 16
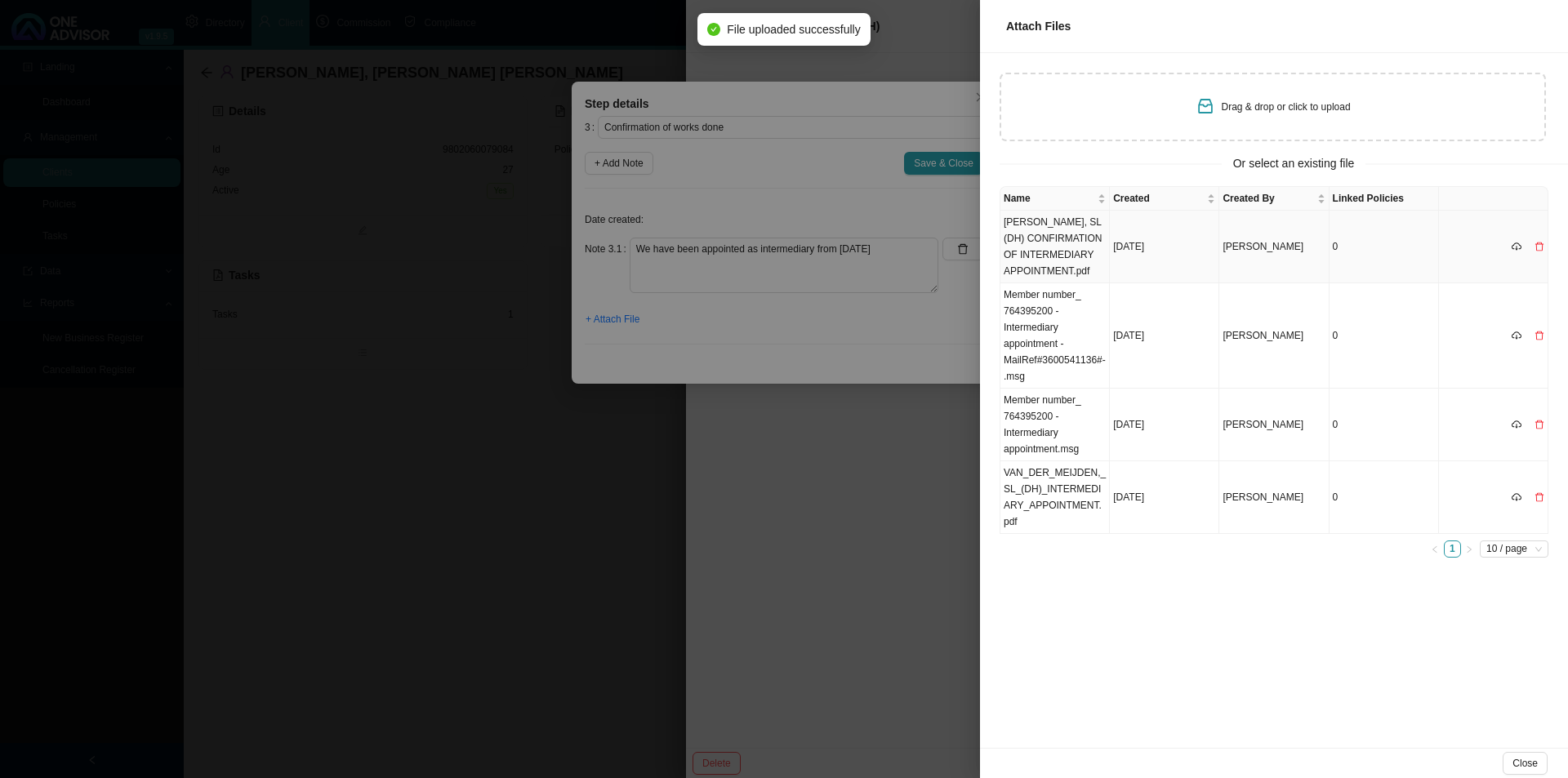
click at [1091, 262] on td "[PERSON_NAME], SL (DH) CONFIRMATION OF INTERMEDIARY APPOINTMENT.pdf" at bounding box center [1054, 246] width 109 height 72
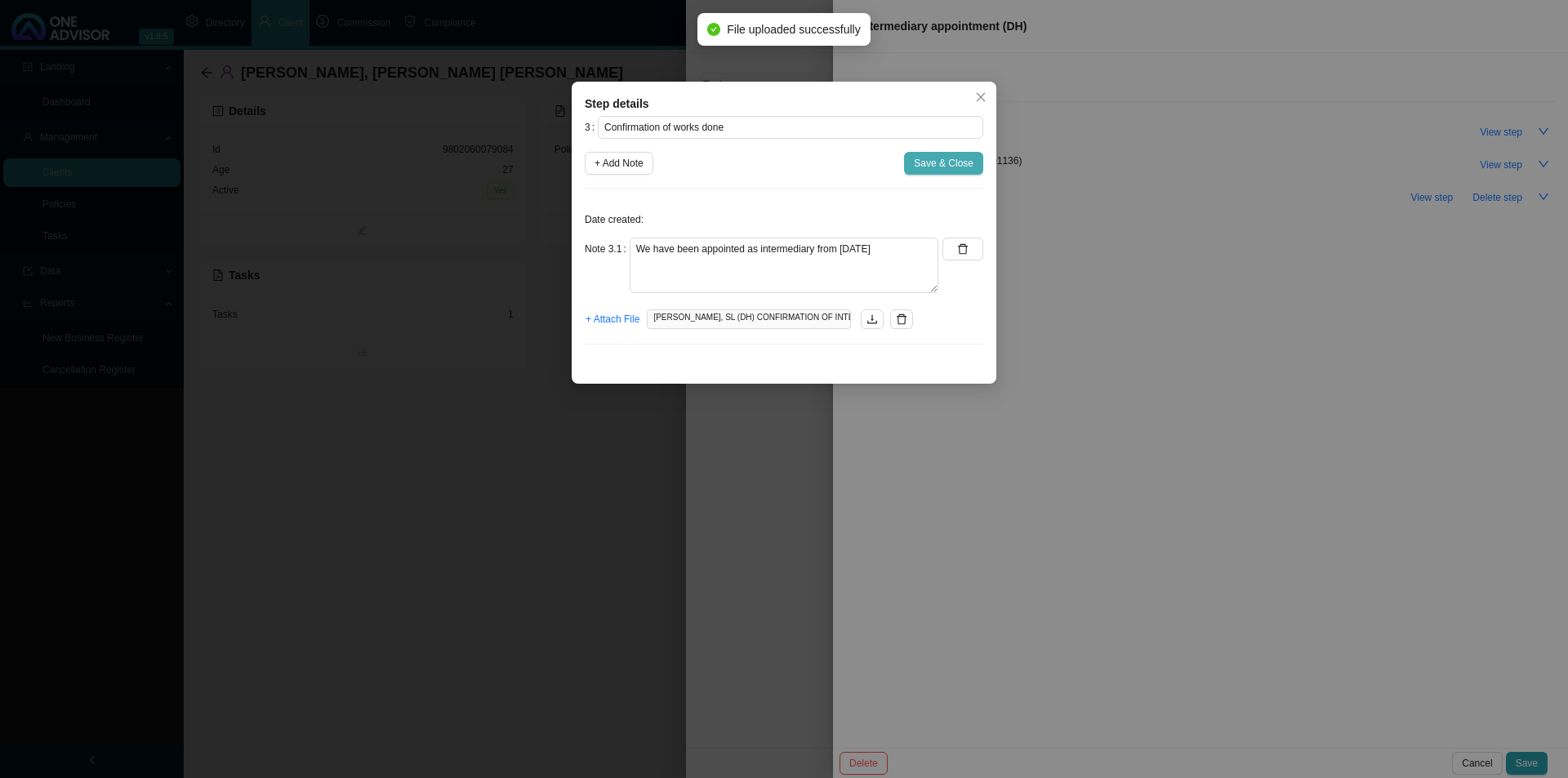
click at [925, 165] on span "Save & Close" at bounding box center [944, 163] width 60 height 16
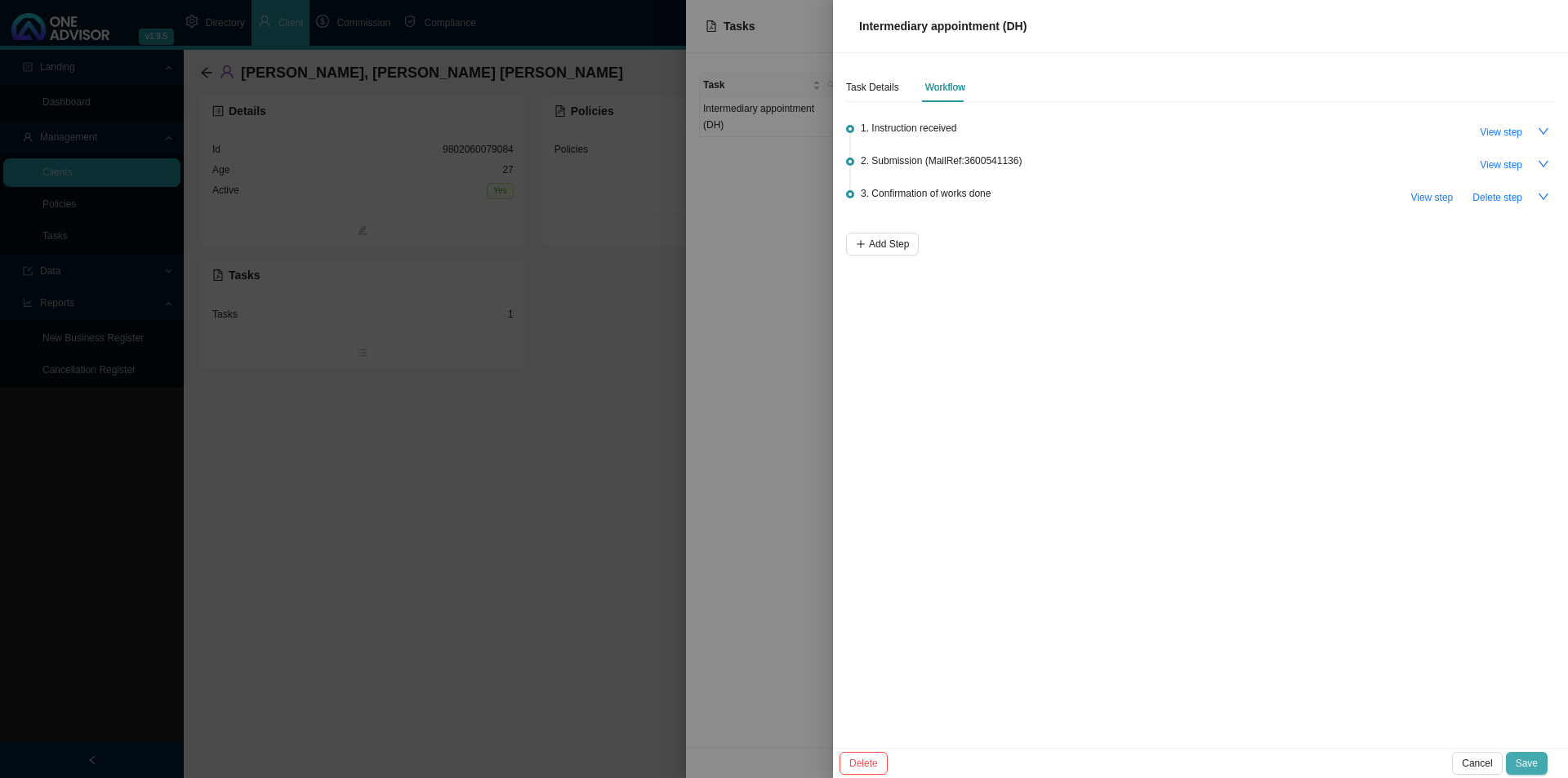
click at [1242, 601] on span "Save" at bounding box center [1526, 763] width 22 height 16
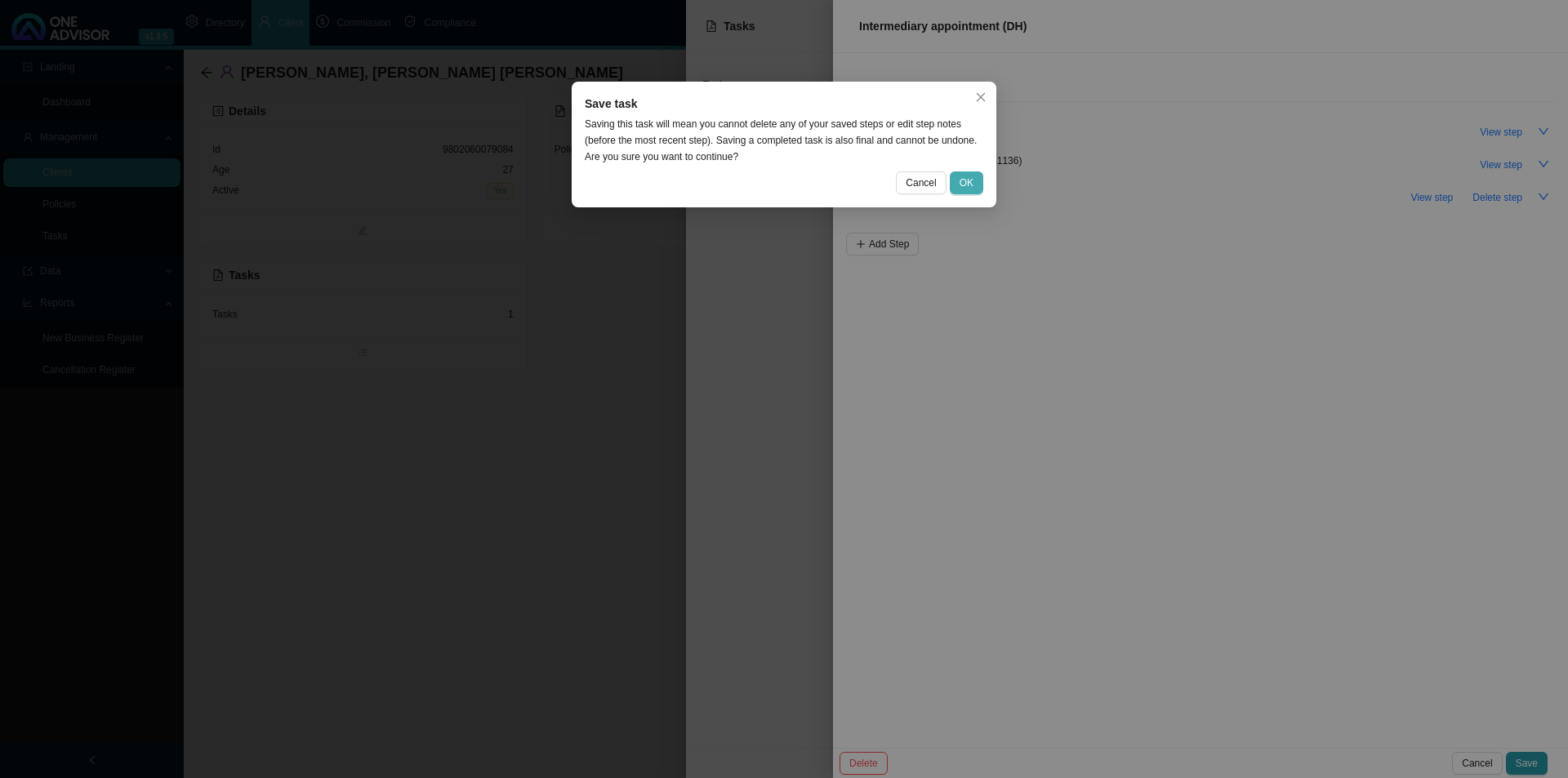
click at [973, 173] on button "OK" at bounding box center [966, 183] width 34 height 23
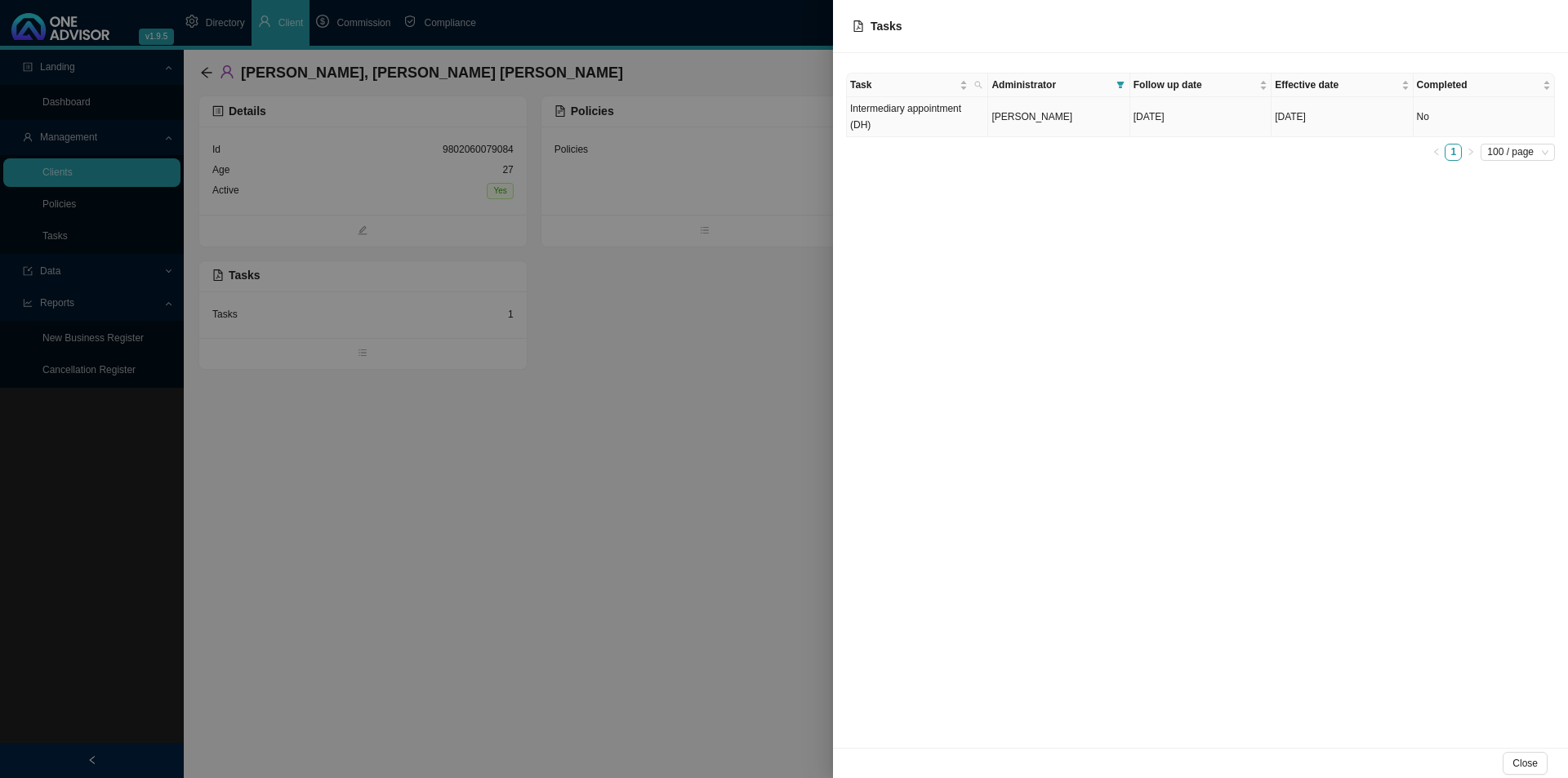
click at [903, 110] on td "Intermediary appointment (DH)" at bounding box center [917, 117] width 141 height 40
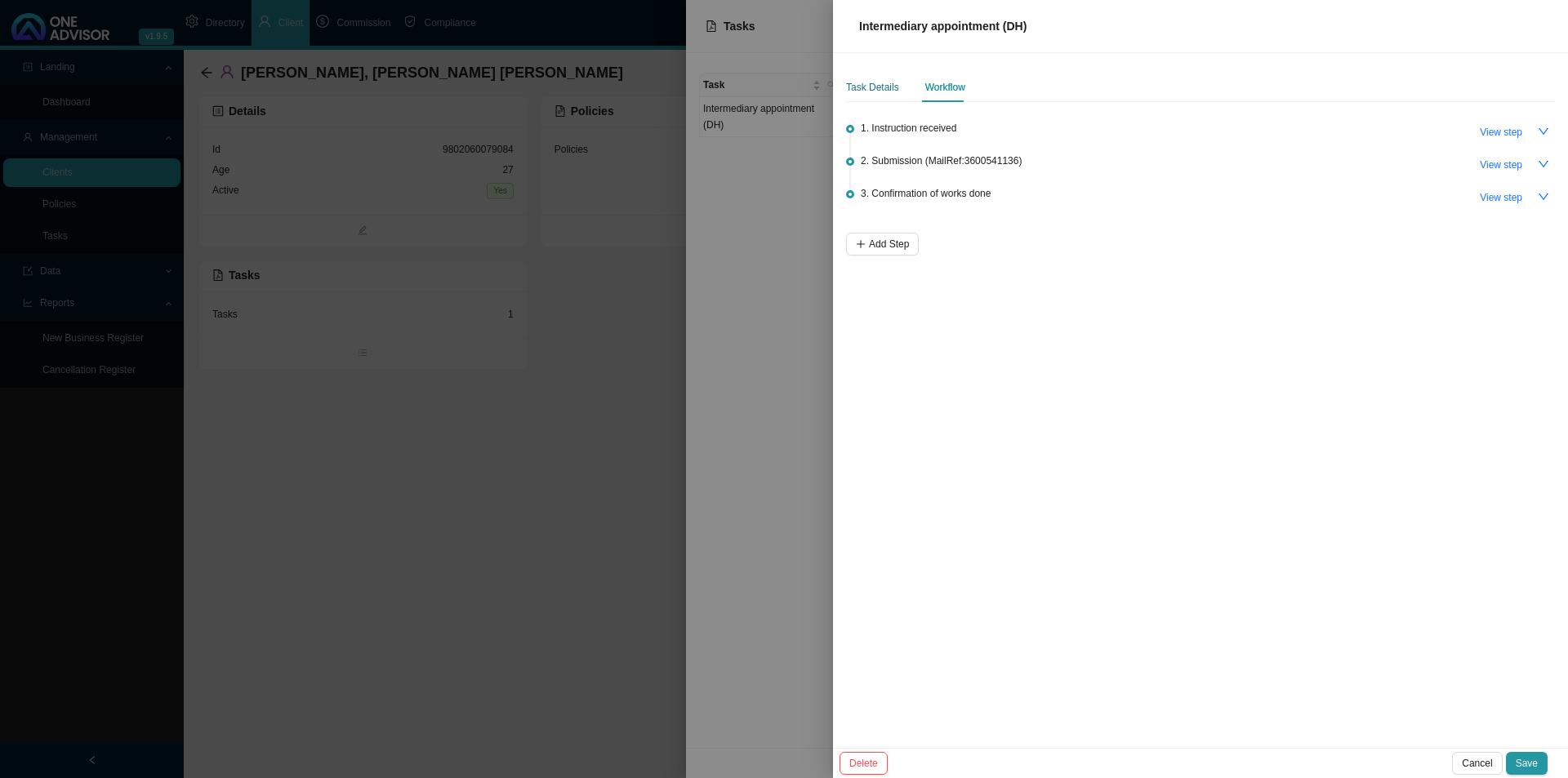
click at [873, 93] on div "Task Details" at bounding box center [872, 87] width 53 height 16
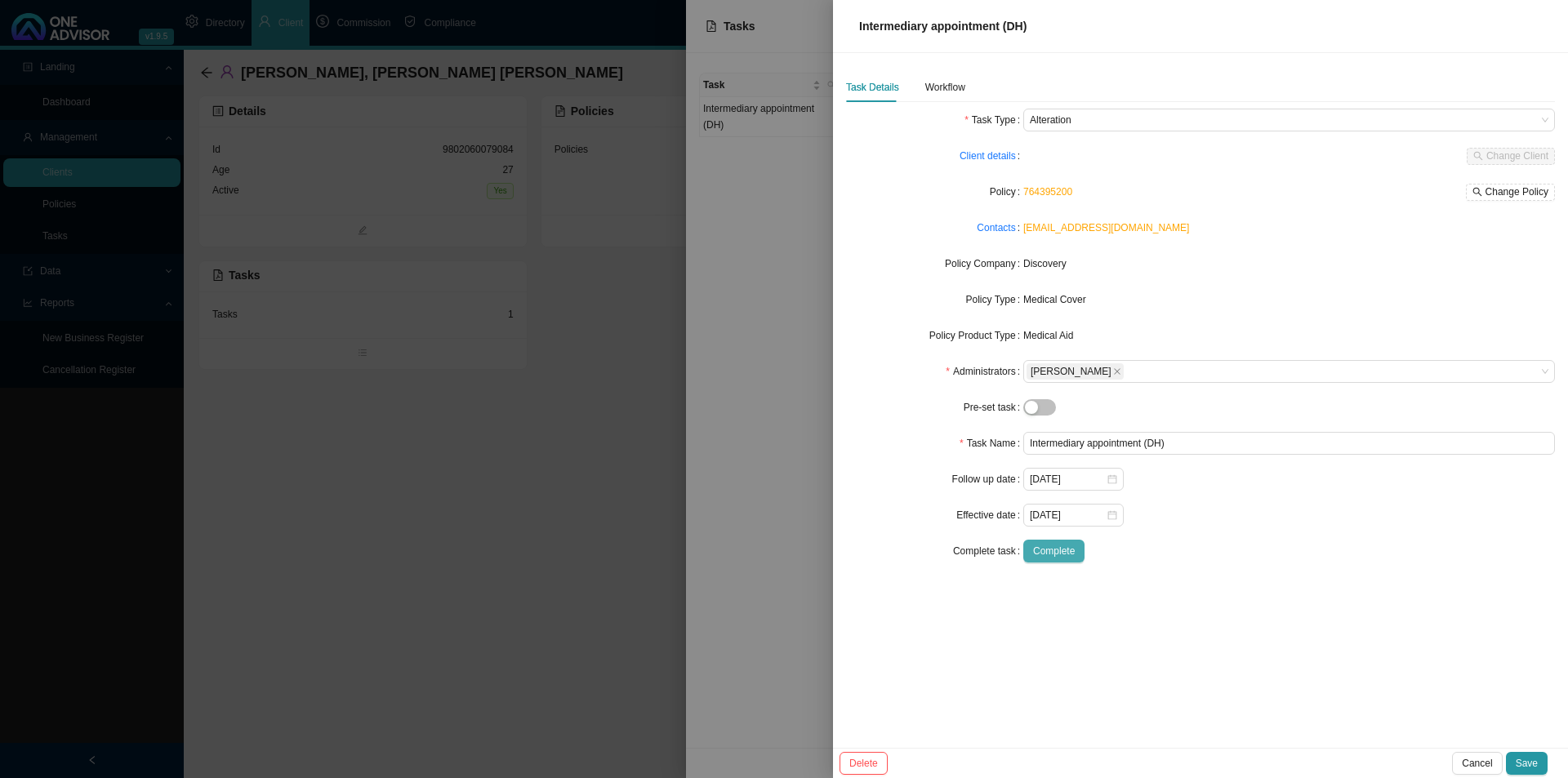
click at [1060, 551] on span "Complete" at bounding box center [1053, 551] width 42 height 16
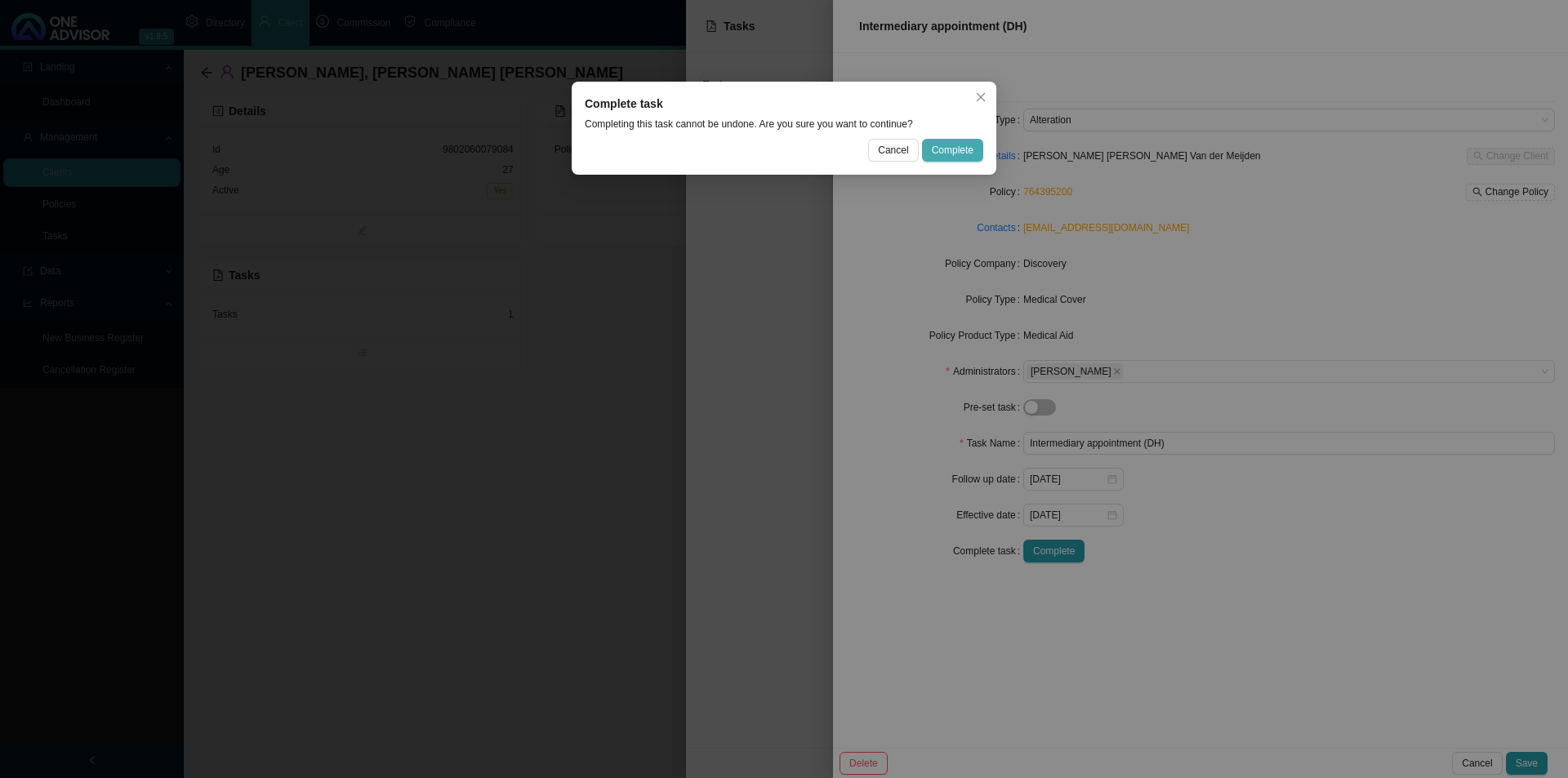
click at [975, 156] on button "Complete" at bounding box center [952, 151] width 61 height 23
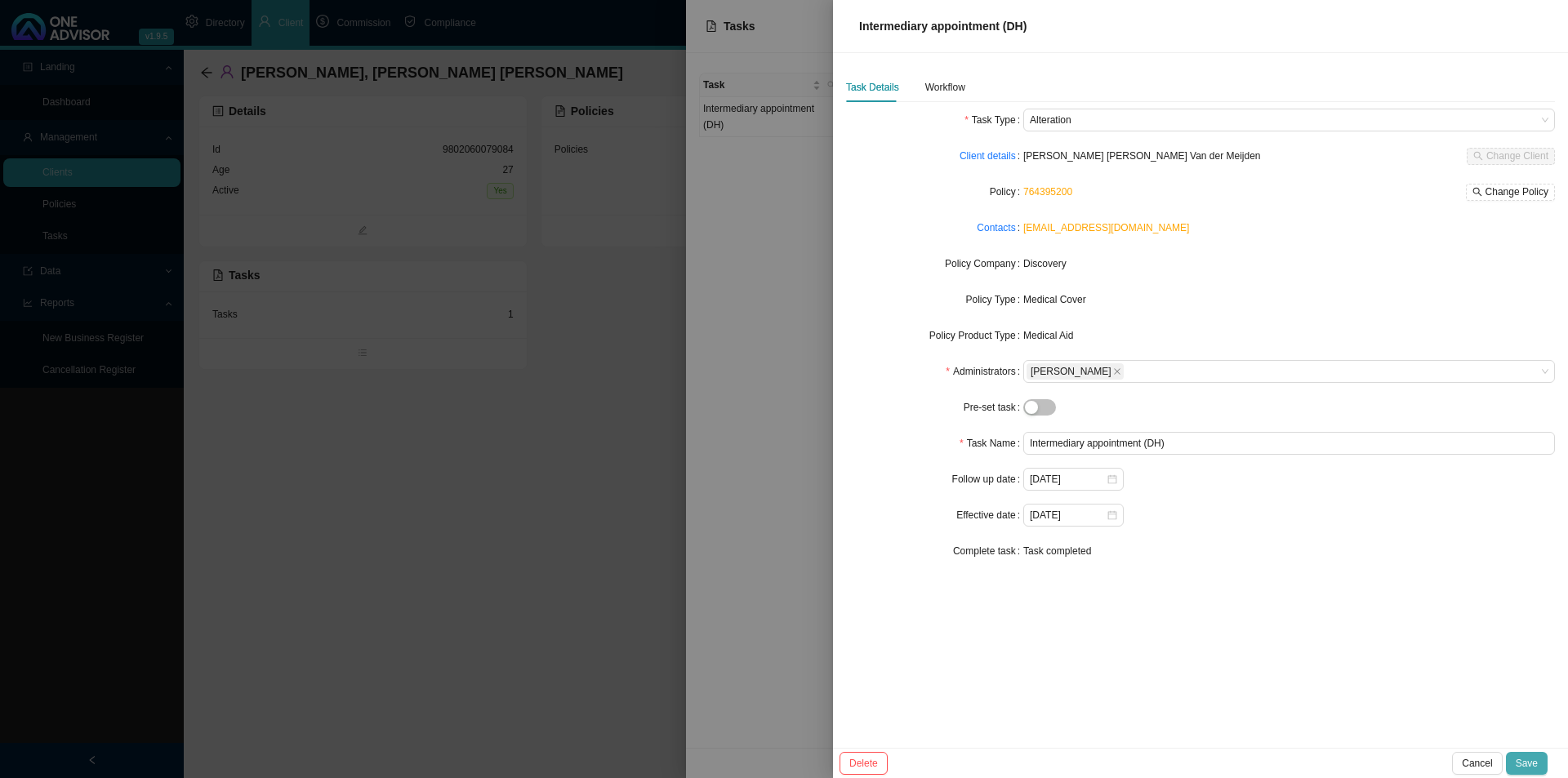
click at [1242, 601] on span "Save" at bounding box center [1526, 763] width 22 height 16
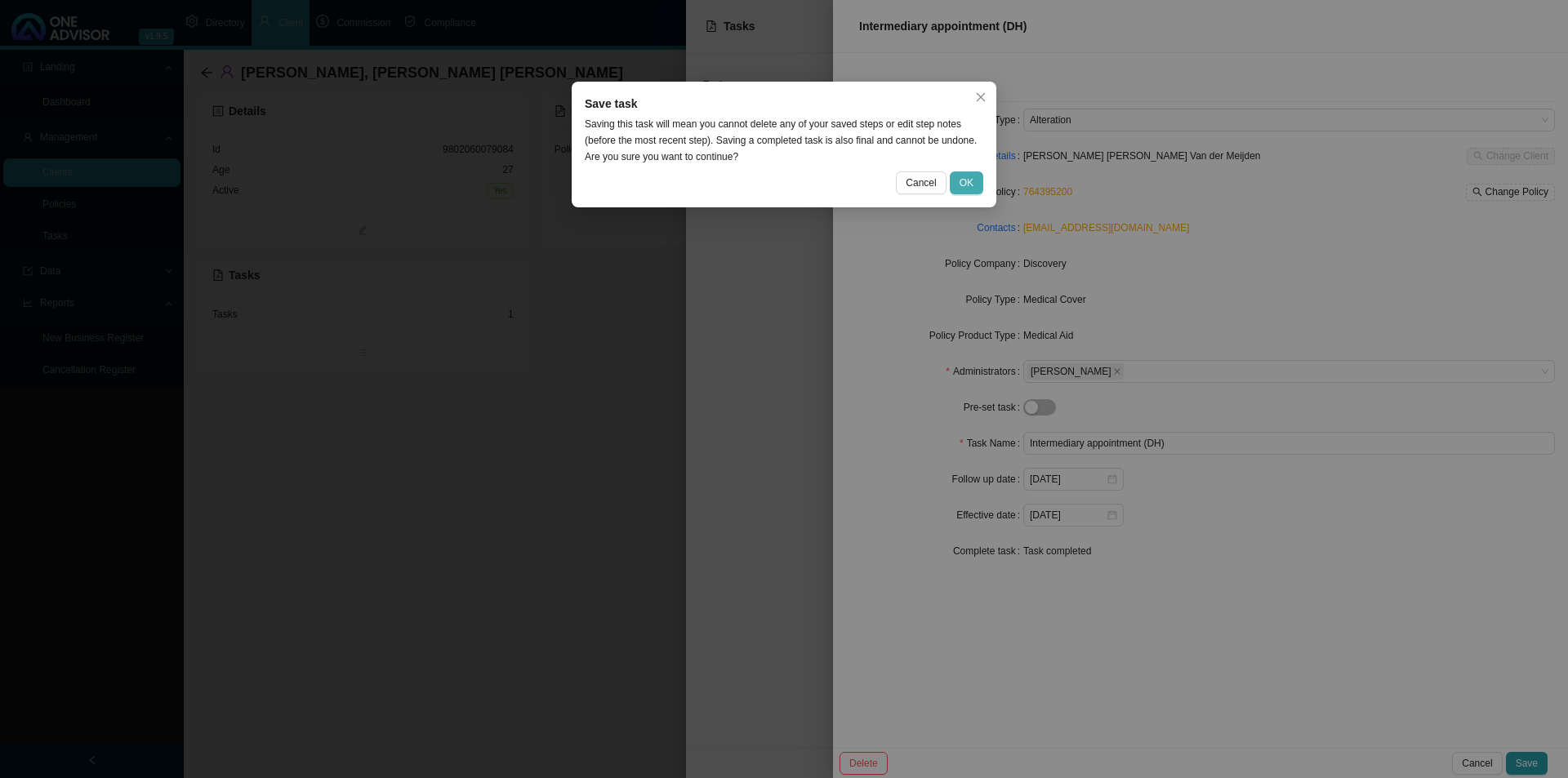
click at [957, 182] on button "OK" at bounding box center [966, 183] width 34 height 23
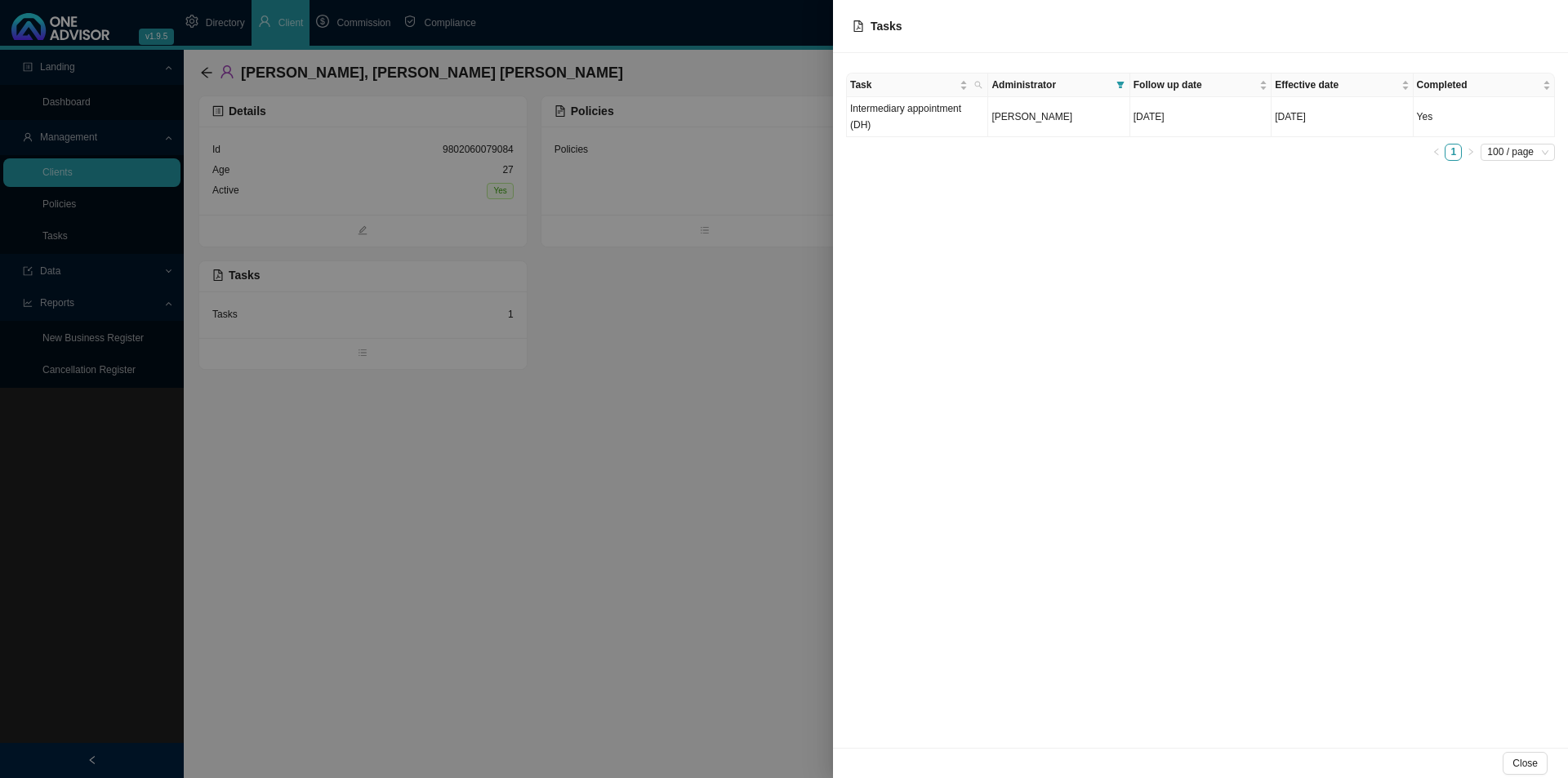
click at [525, 533] on div at bounding box center [784, 389] width 1568 height 778
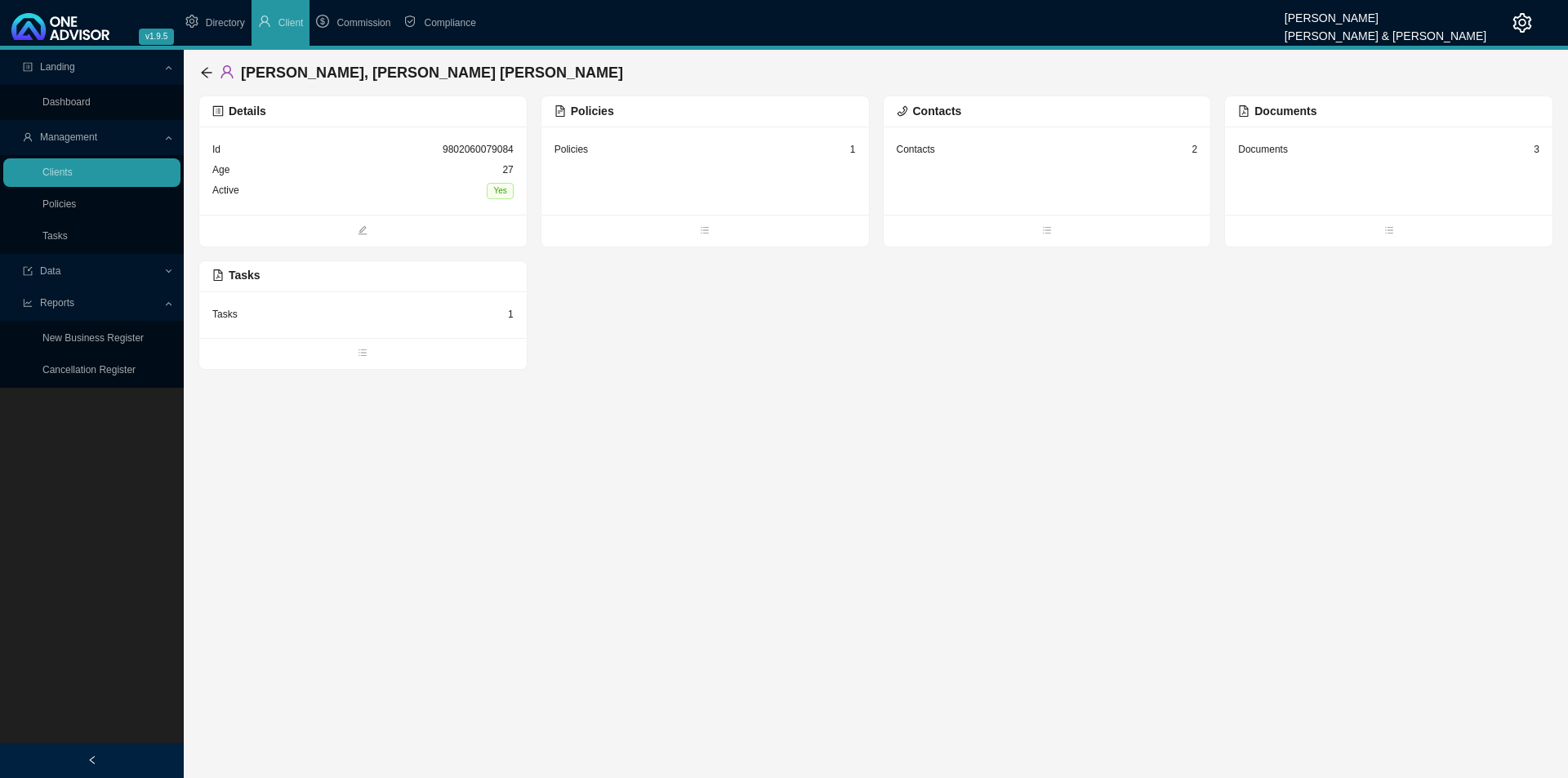
click at [727, 157] on div "Policies 1" at bounding box center [705, 150] width 301 height 20
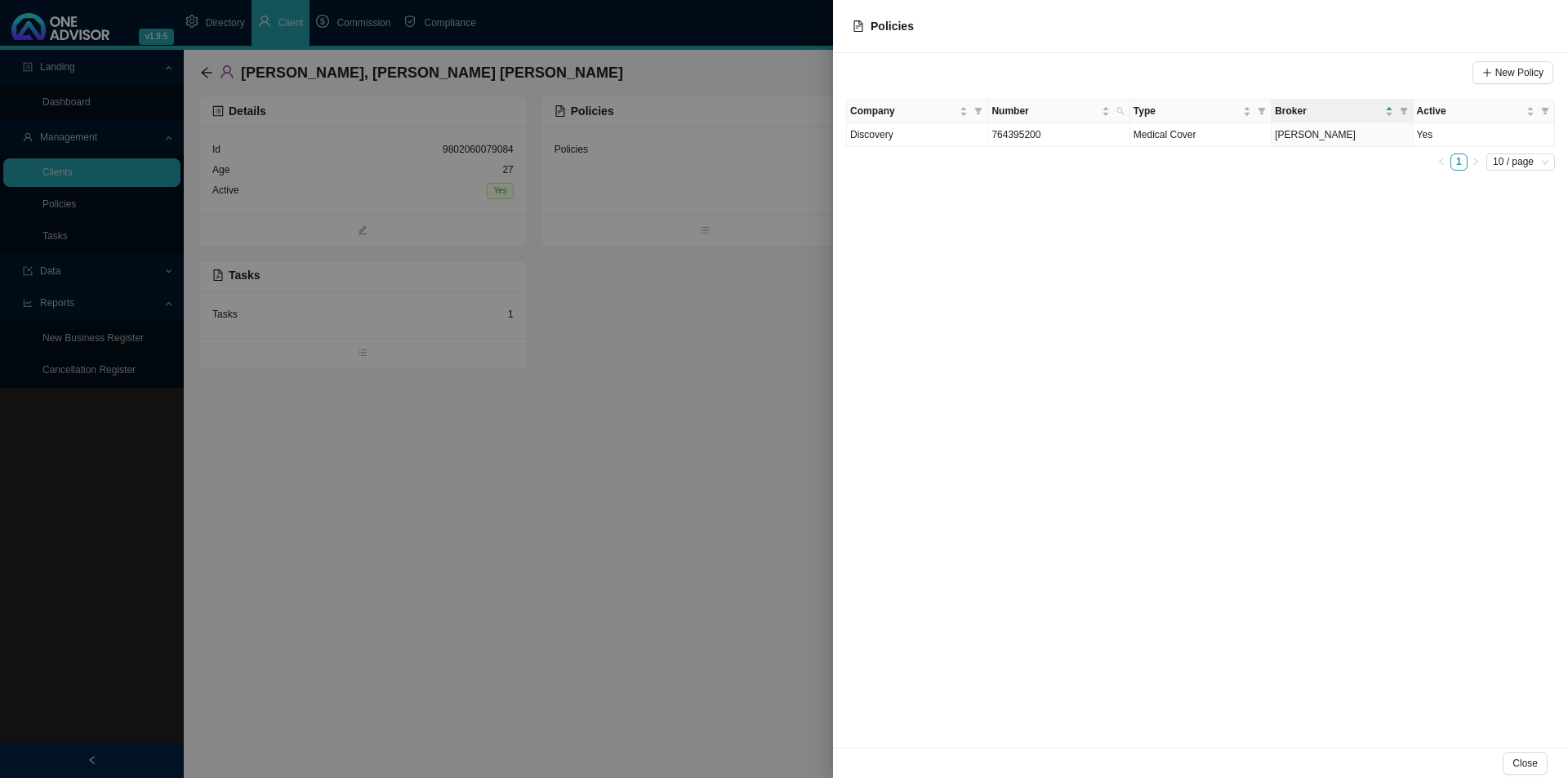
click at [983, 348] on div "New Policy Company Number Type Broker Active Discovery 764395200 Medical Cover …" at bounding box center [1200, 401] width 735 height 695
click at [1242, 601] on span "Close" at bounding box center [1526, 763] width 25 height 16
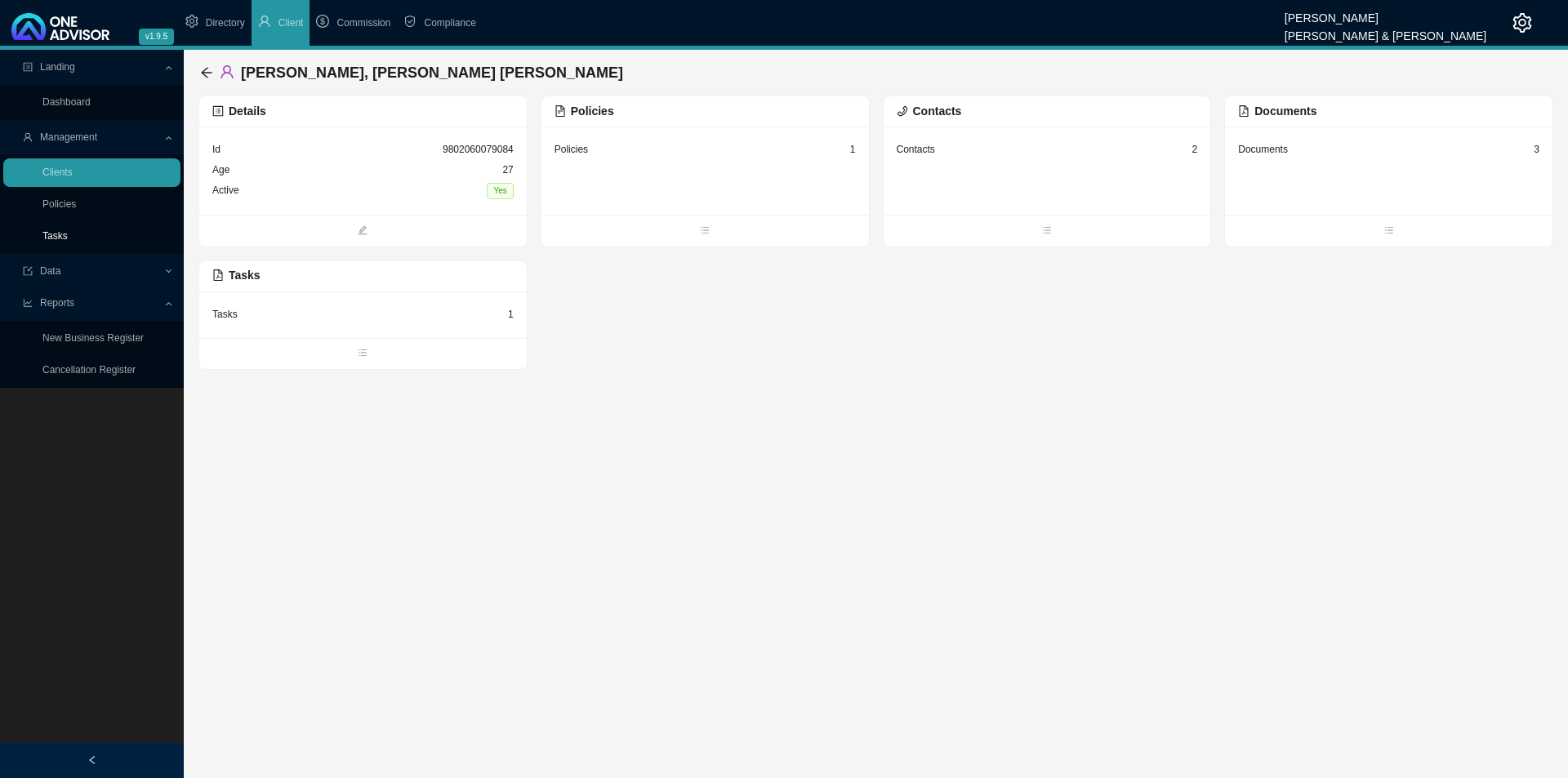
click at [57, 232] on link "Tasks" at bounding box center [55, 236] width 25 height 12
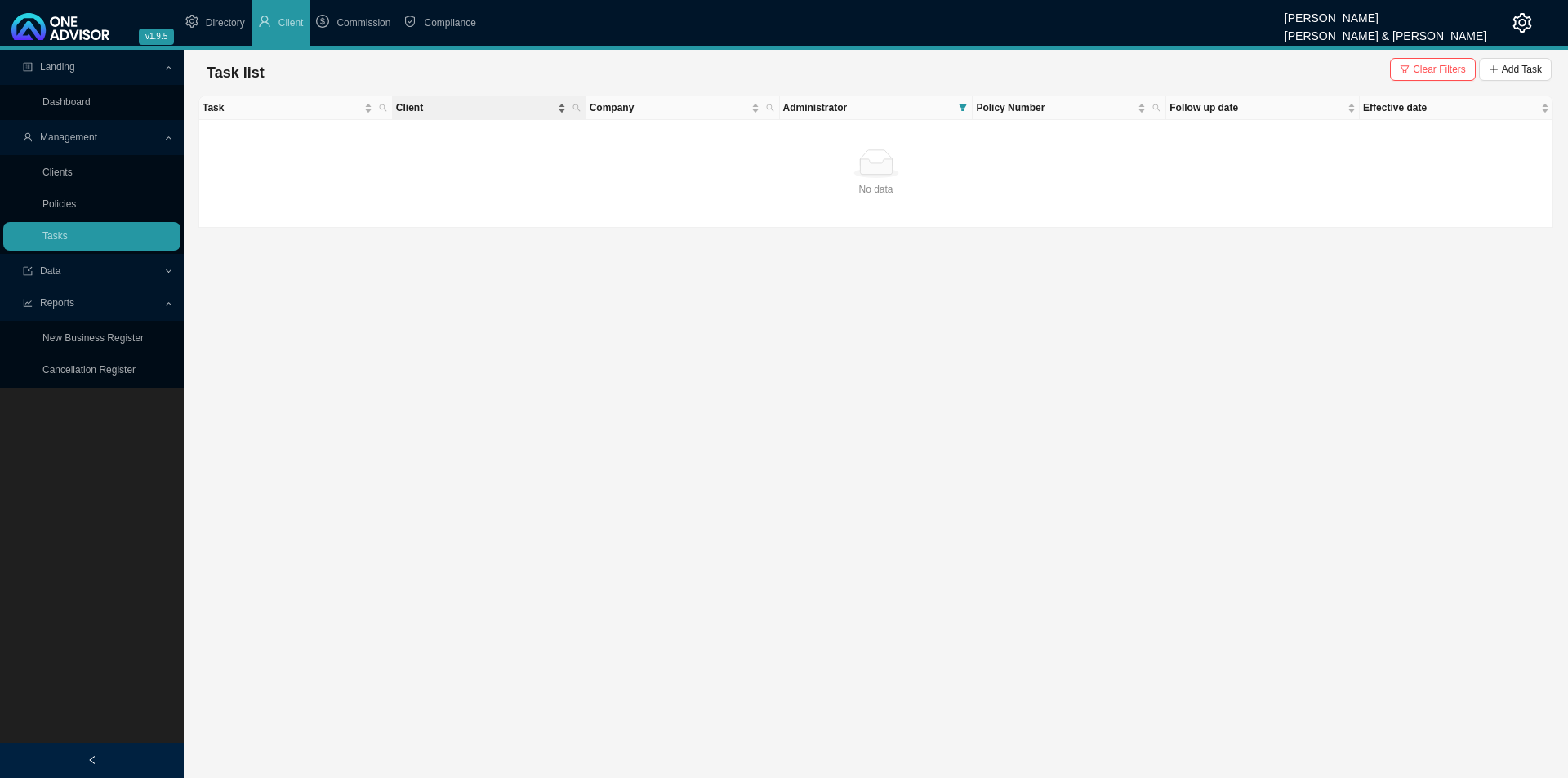
click at [462, 114] on span "Client" at bounding box center [475, 107] width 158 height 16
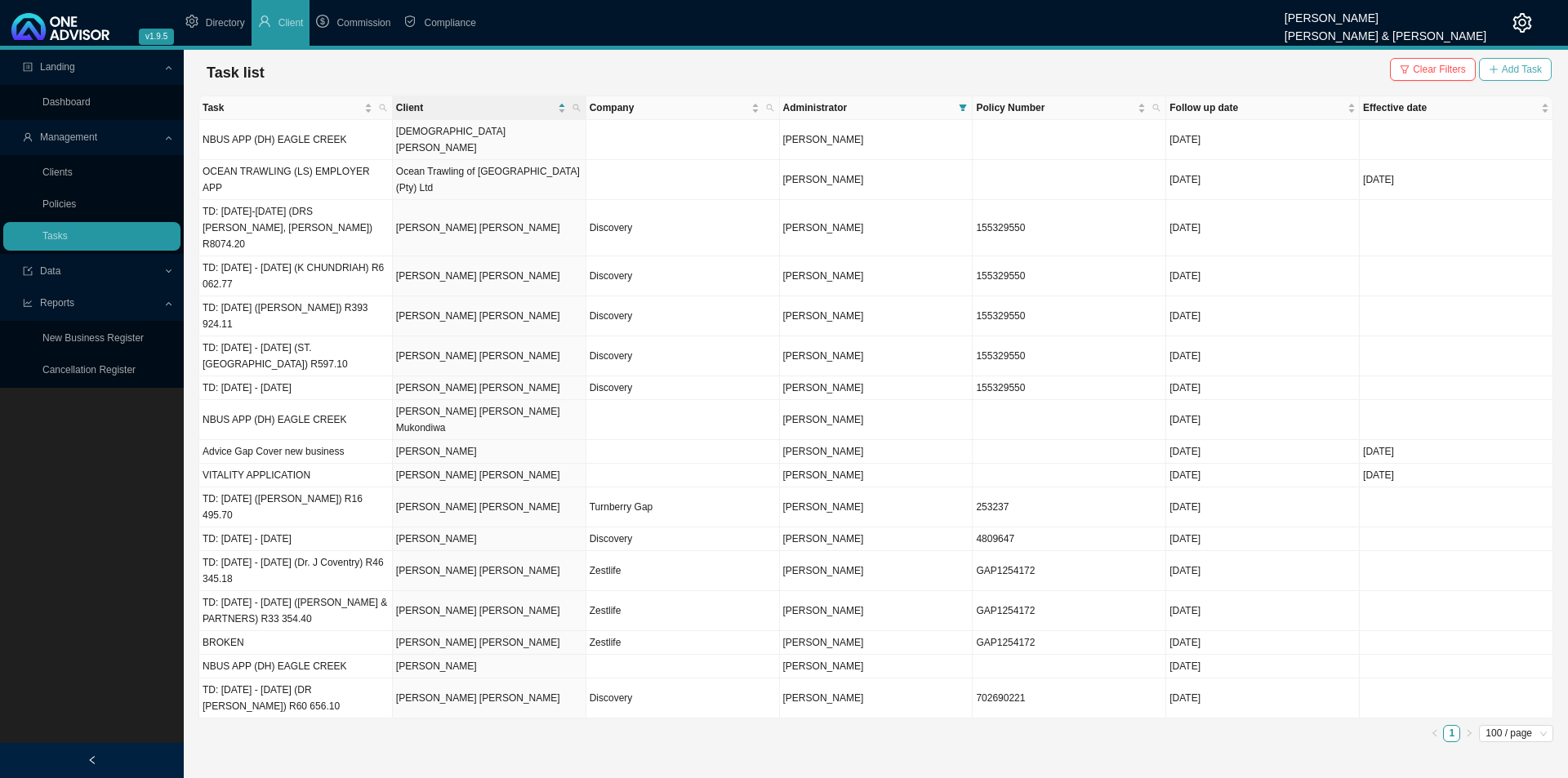
click at [1242, 63] on span "Add Task" at bounding box center [1522, 69] width 40 height 16
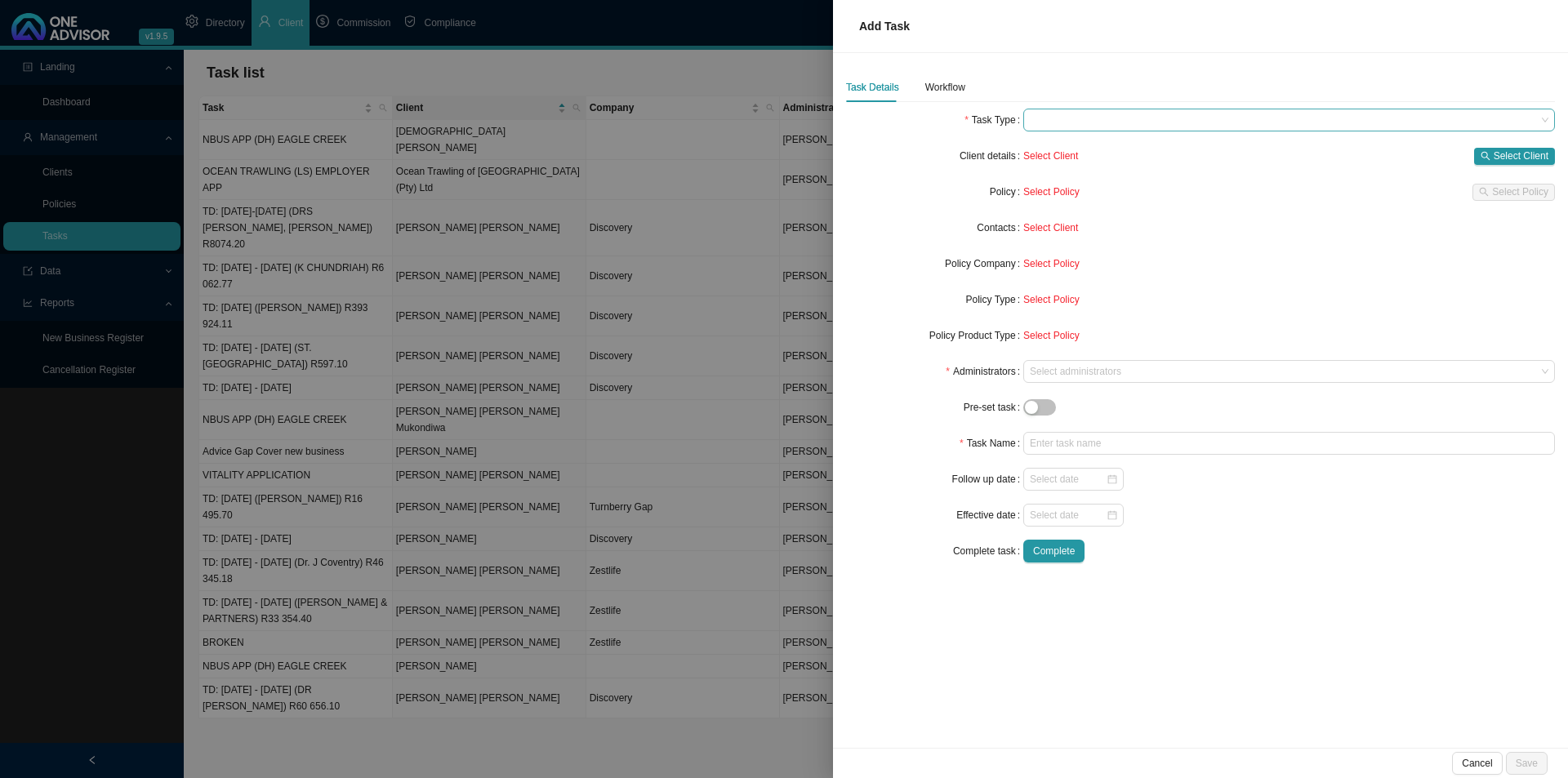
click at [1045, 125] on span at bounding box center [1289, 120] width 518 height 21
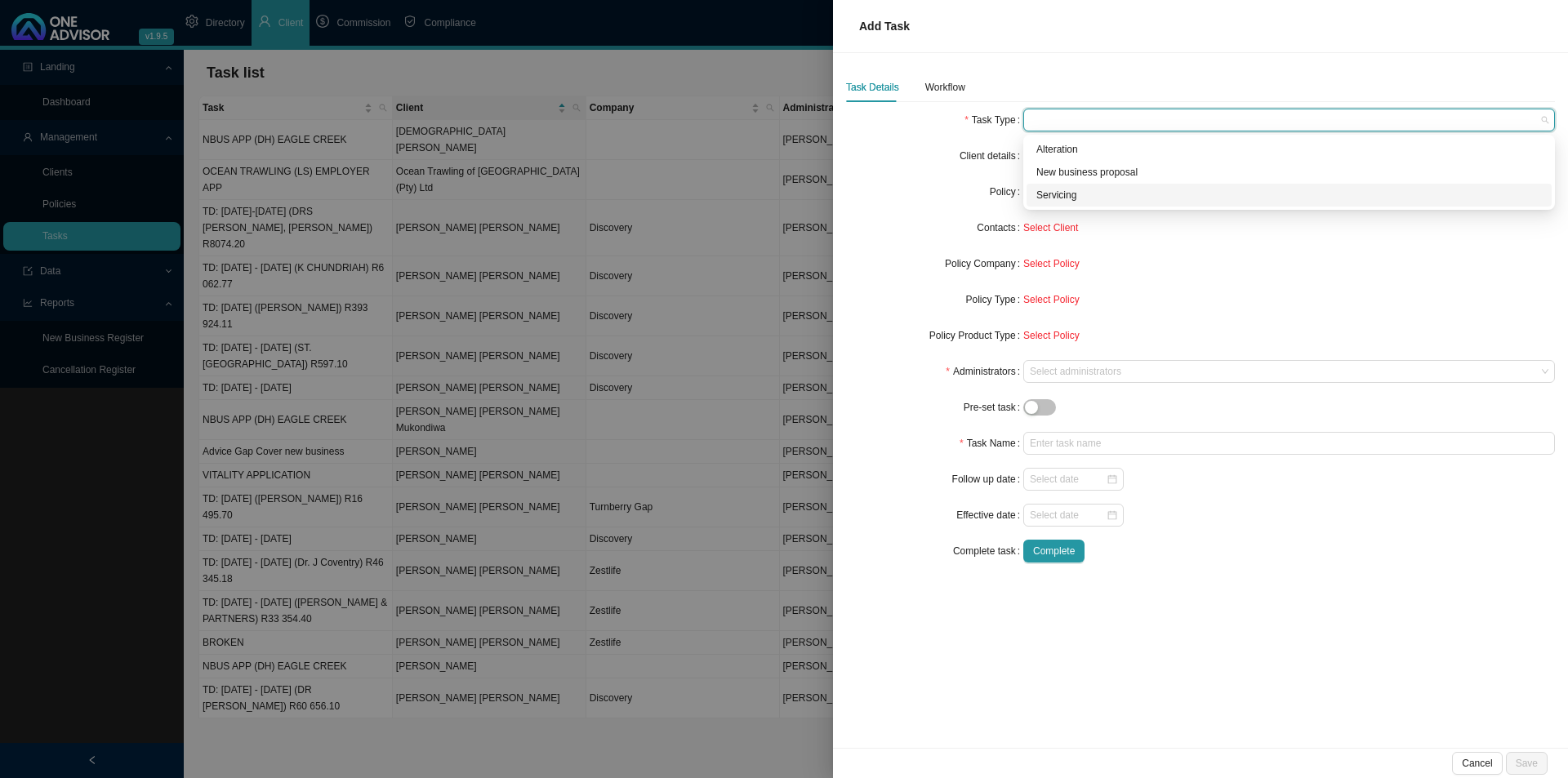
click at [1062, 197] on div "Servicing" at bounding box center [1289, 195] width 506 height 16
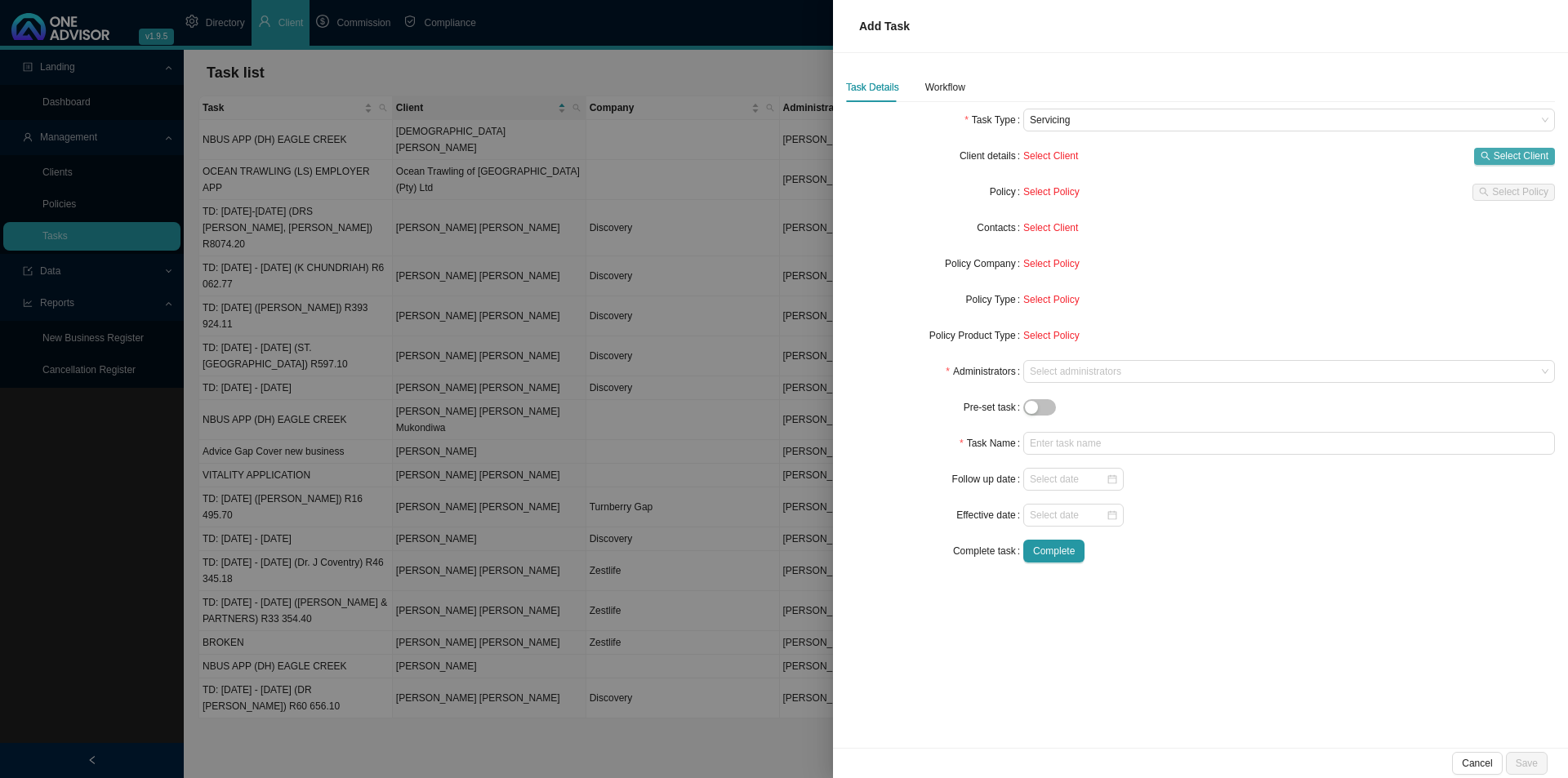
click at [1242, 158] on span "Select Client" at bounding box center [1521, 155] width 55 height 16
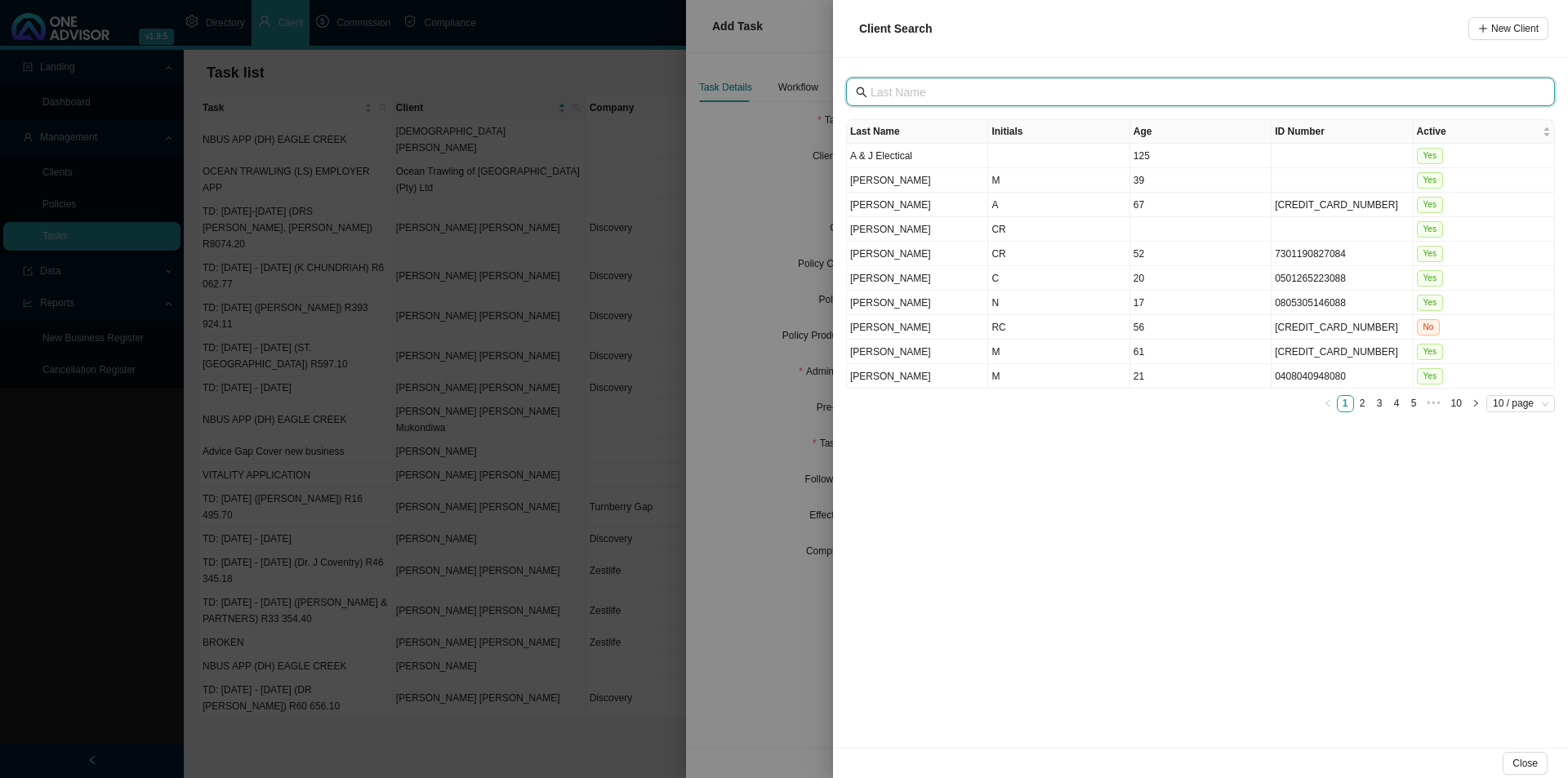
click at [931, 97] on input "text" at bounding box center [1202, 92] width 663 height 18
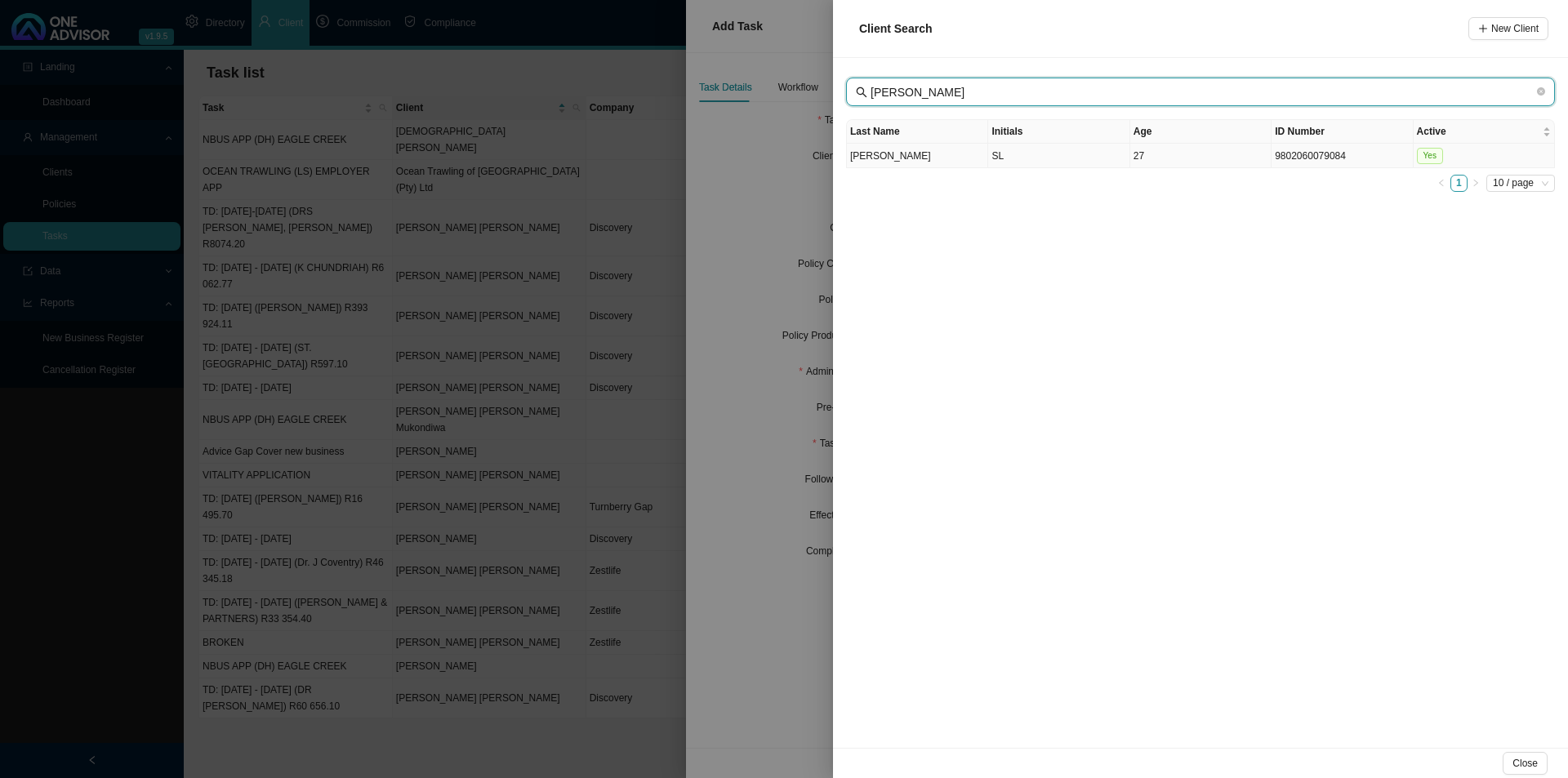
type input "[PERSON_NAME]"
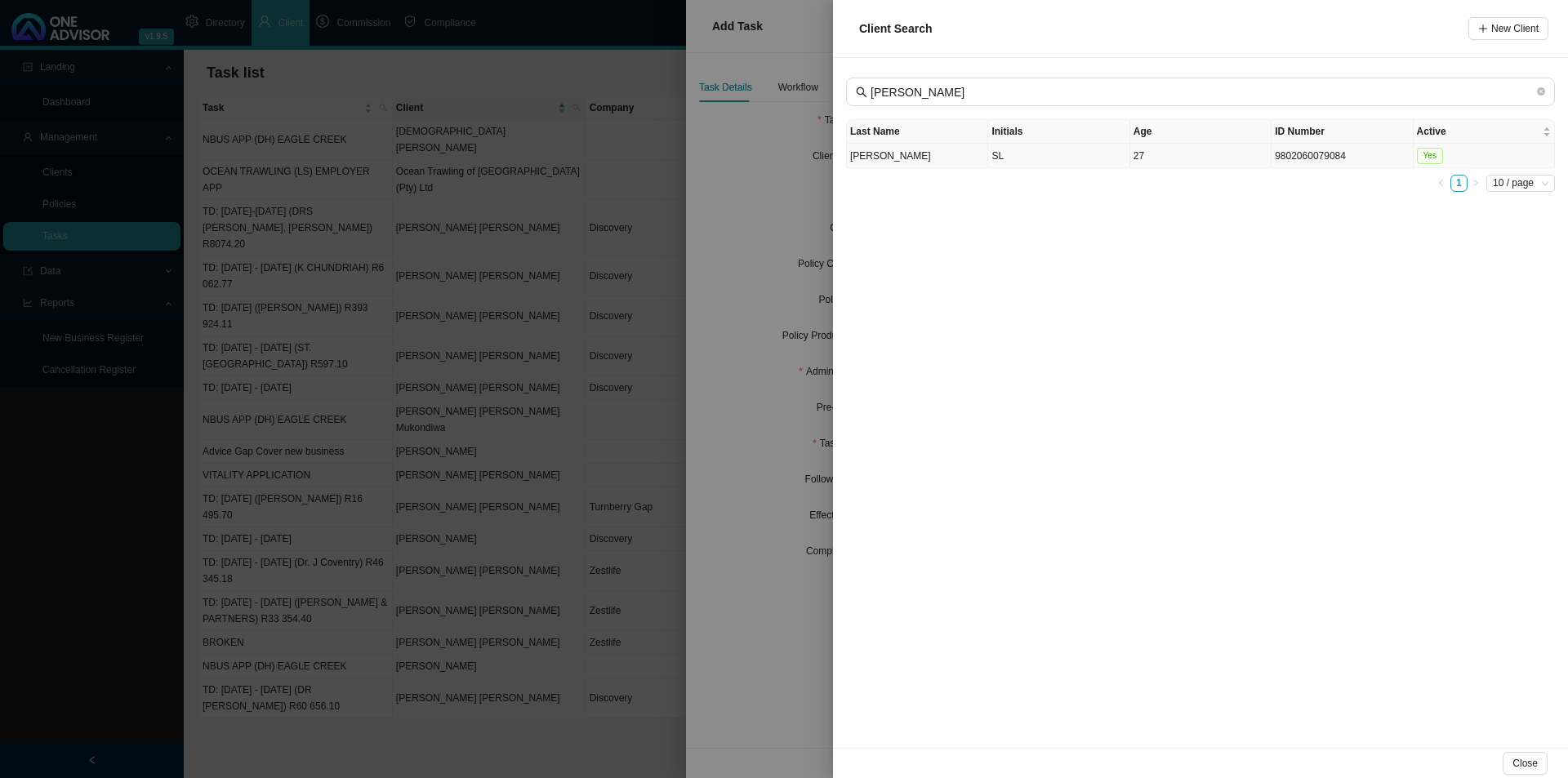
click at [1072, 157] on td "SL" at bounding box center [1059, 155] width 141 height 24
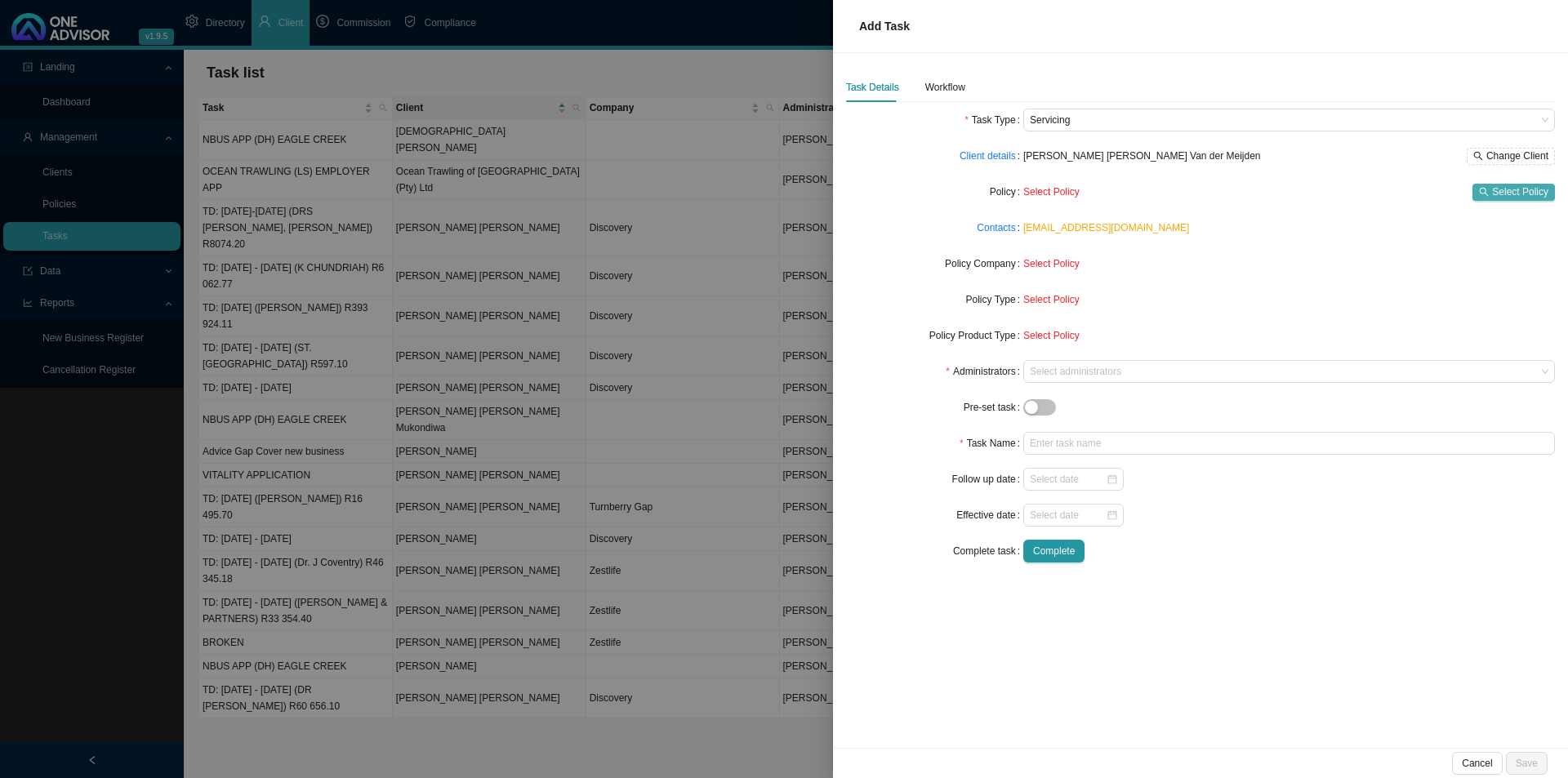
click at [1242, 189] on icon "search" at bounding box center [1484, 192] width 10 height 10
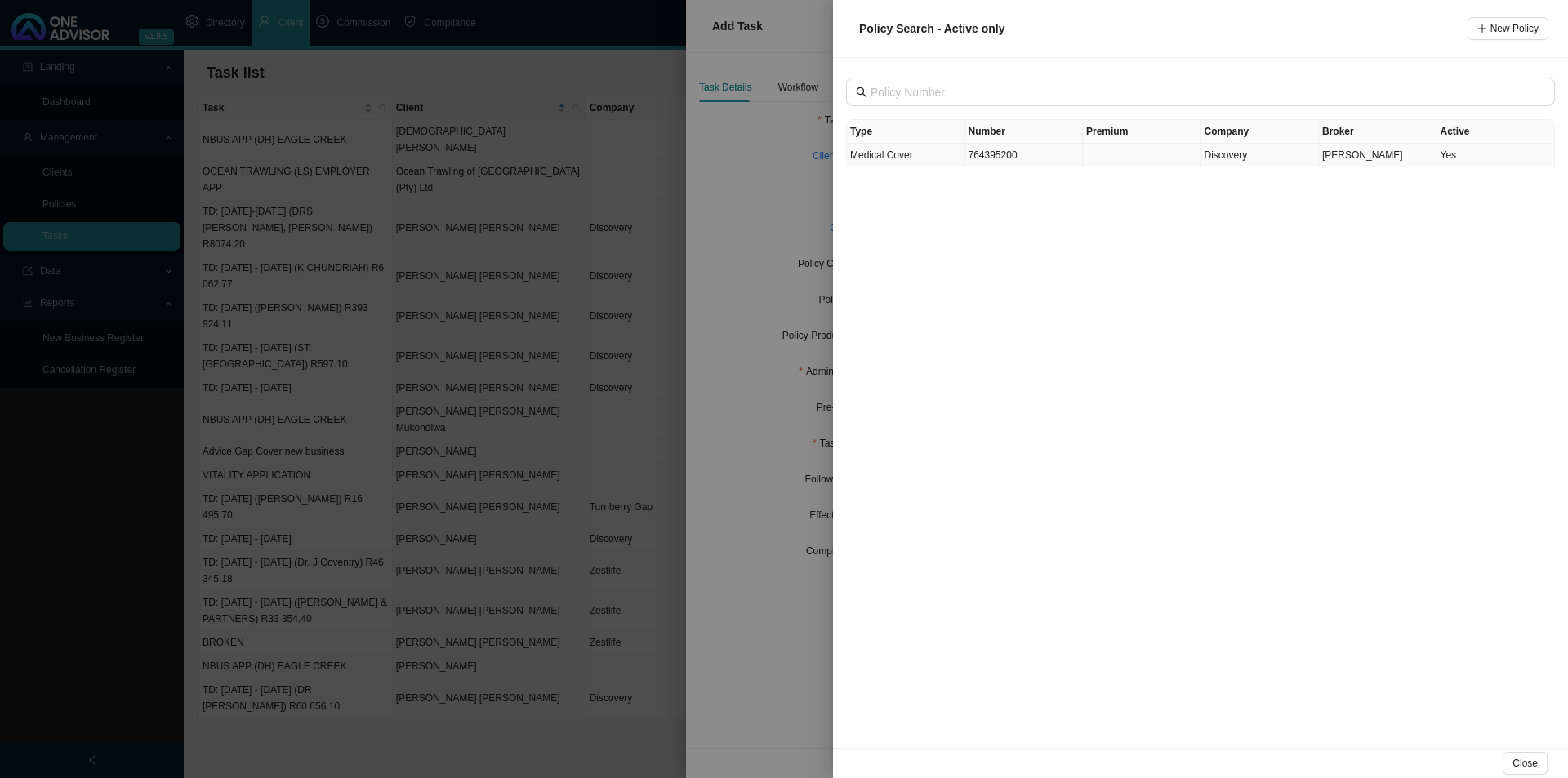
click at [1019, 160] on td "764395200" at bounding box center [1024, 155] width 119 height 24
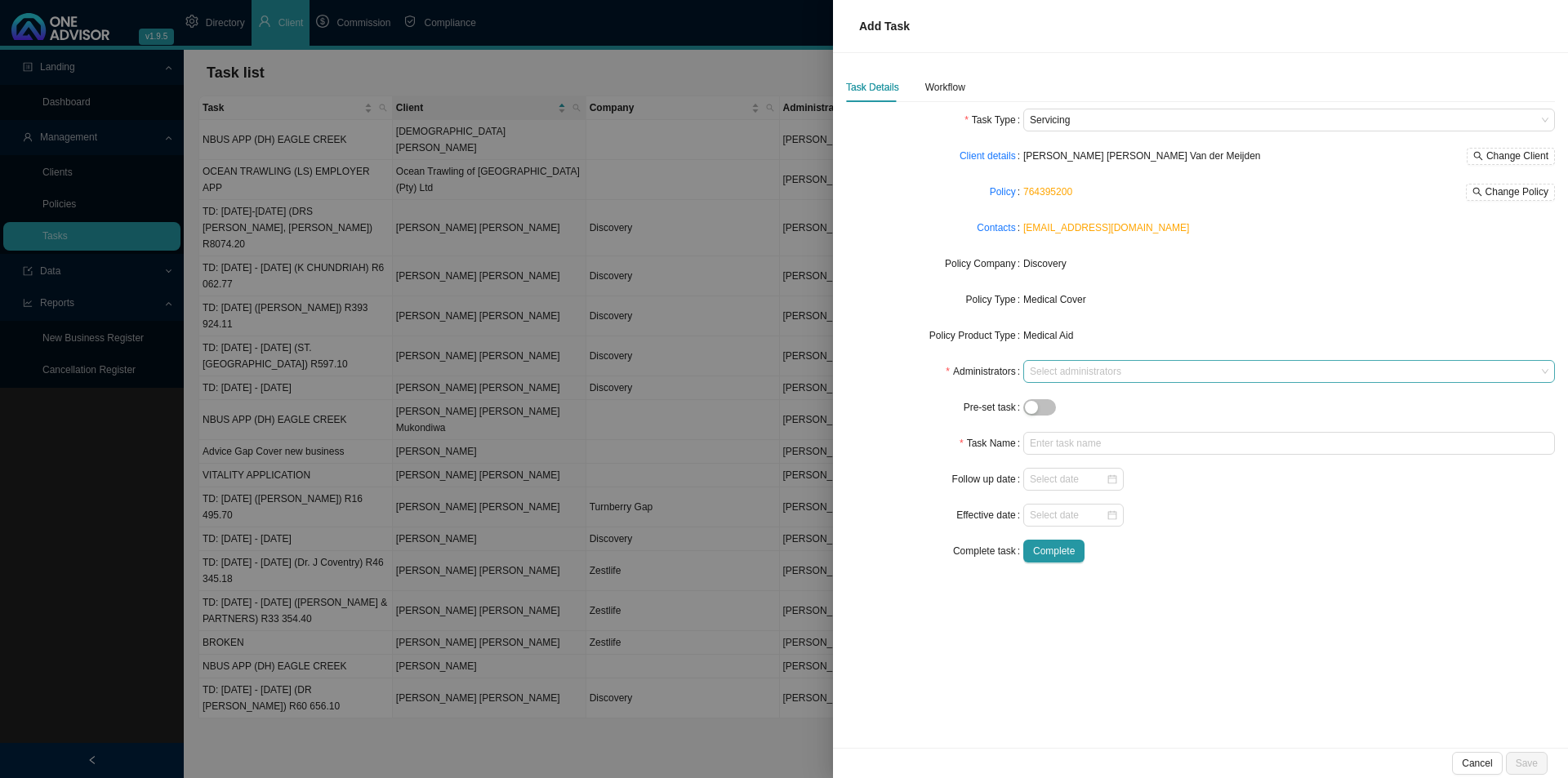
click at [1047, 370] on div at bounding box center [1281, 372] width 510 height 13
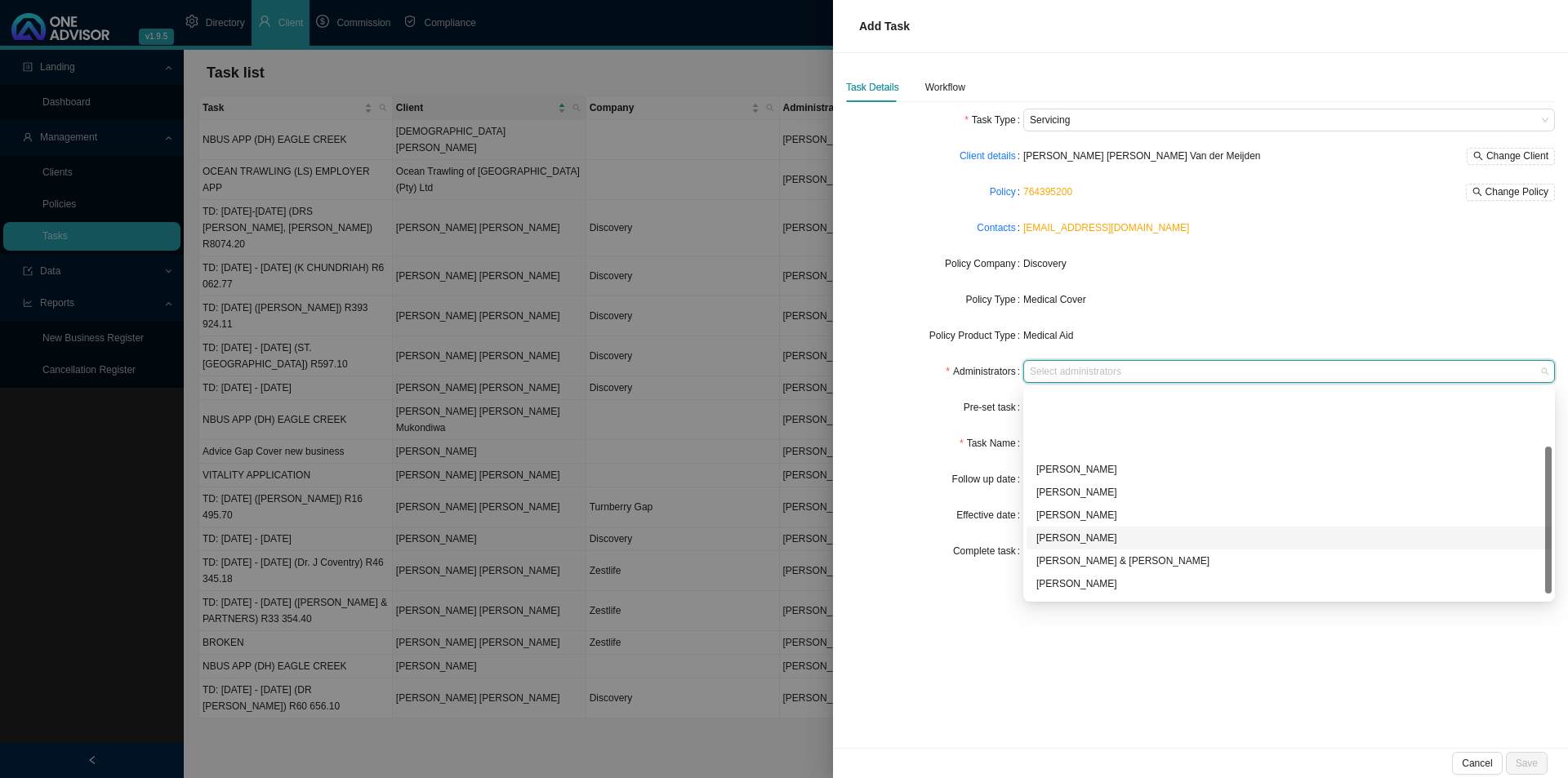
scroll to position [88, 0]
click at [1101, 542] on div "[PERSON_NAME]" at bounding box center [1289, 541] width 506 height 16
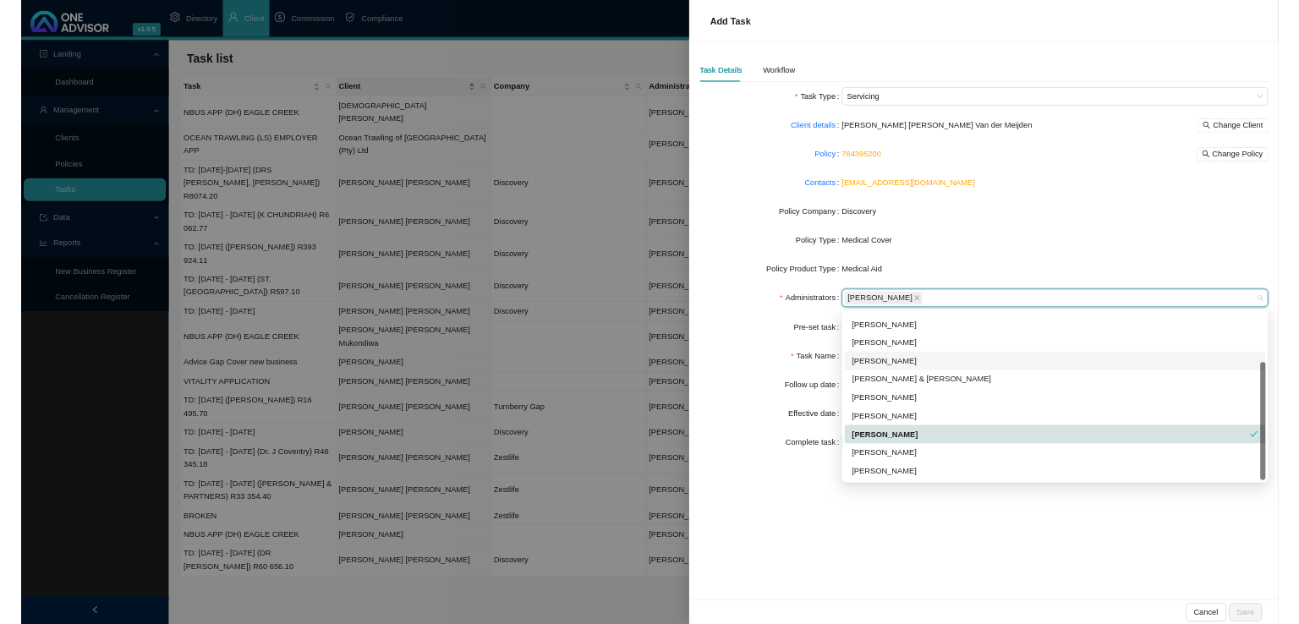
scroll to position [0, 0]
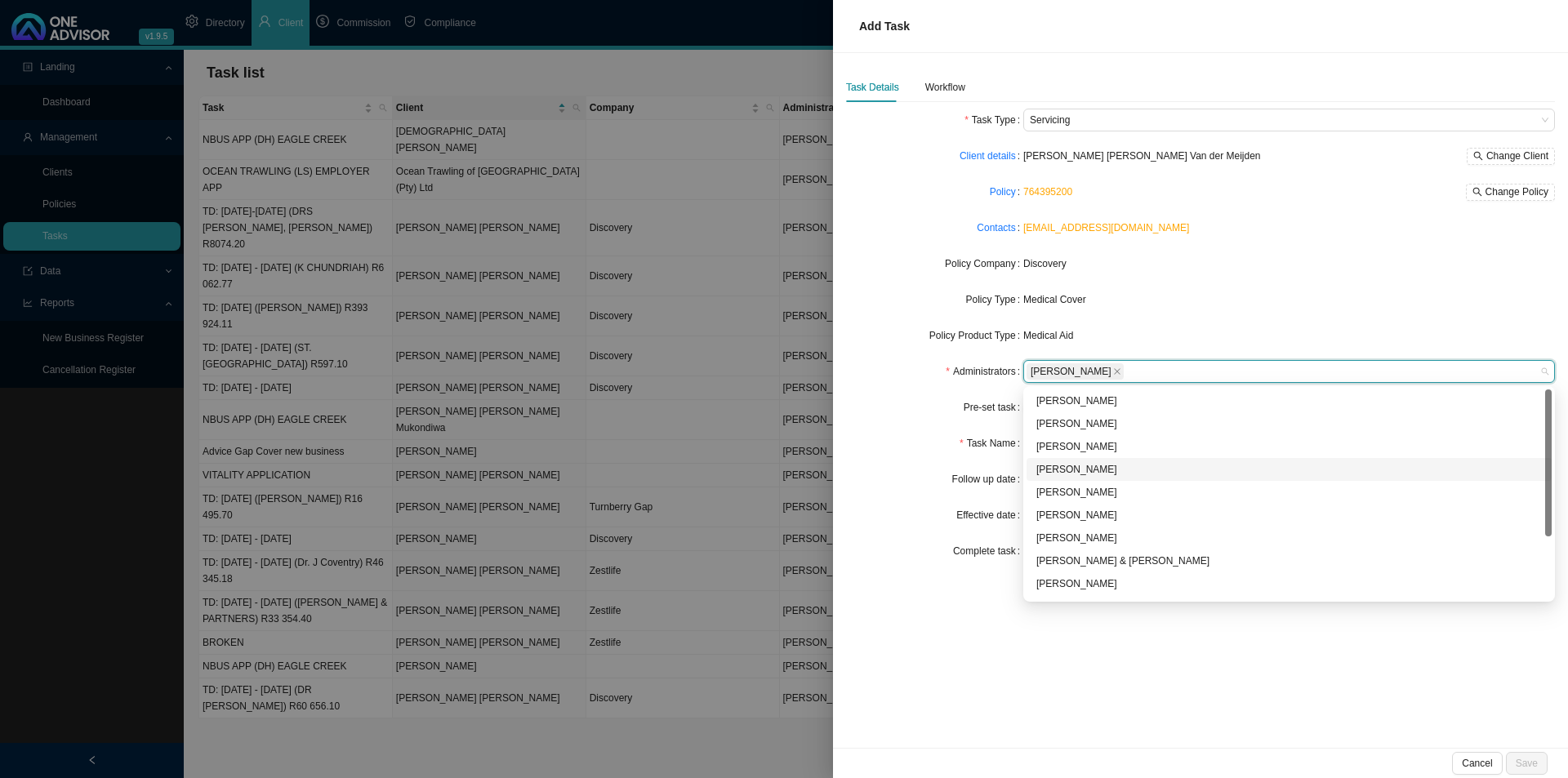
click at [1075, 472] on div "[PERSON_NAME]" at bounding box center [1289, 469] width 506 height 16
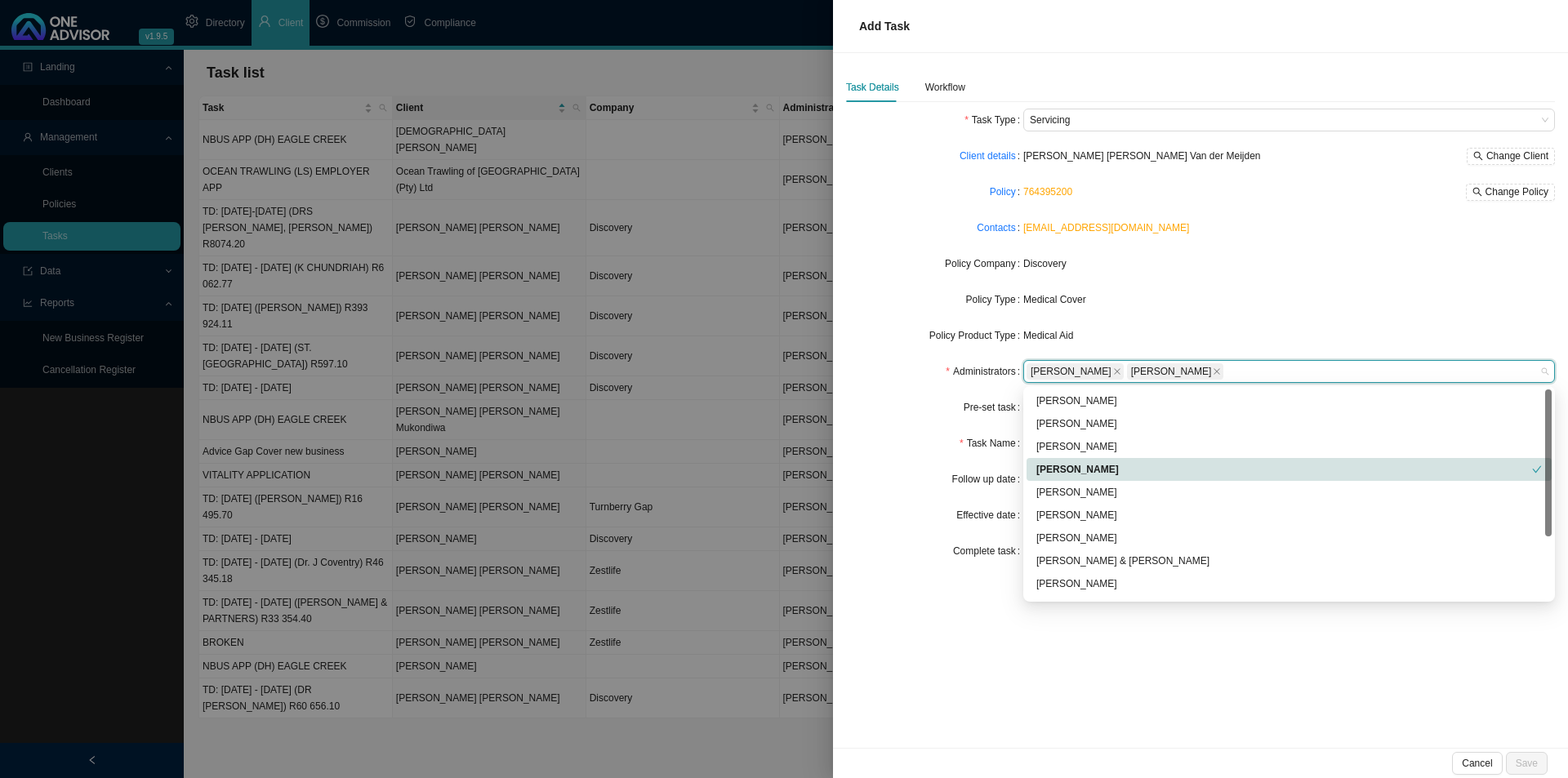
click at [905, 460] on form "Task Type Servicing Client details [PERSON_NAME] [PERSON_NAME] Van der Meijden …" at bounding box center [1200, 336] width 709 height 454
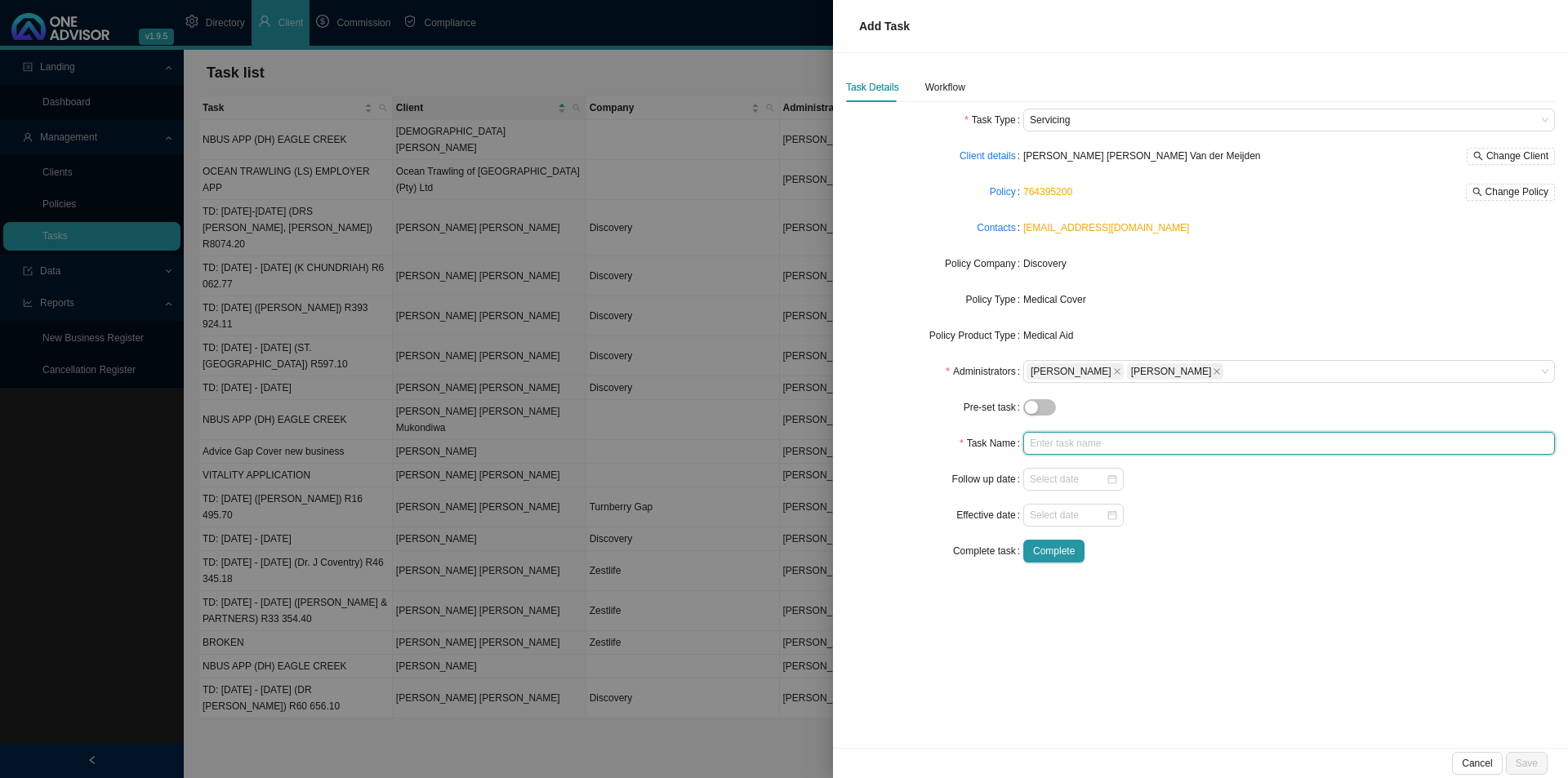
click at [1079, 451] on input "text" at bounding box center [1289, 443] width 532 height 23
click at [1072, 445] on input "text" at bounding box center [1289, 443] width 532 height 23
type input "OH PMB Registration ([MEDICAL_DATA]) ([PERSON_NAME]) 2025"
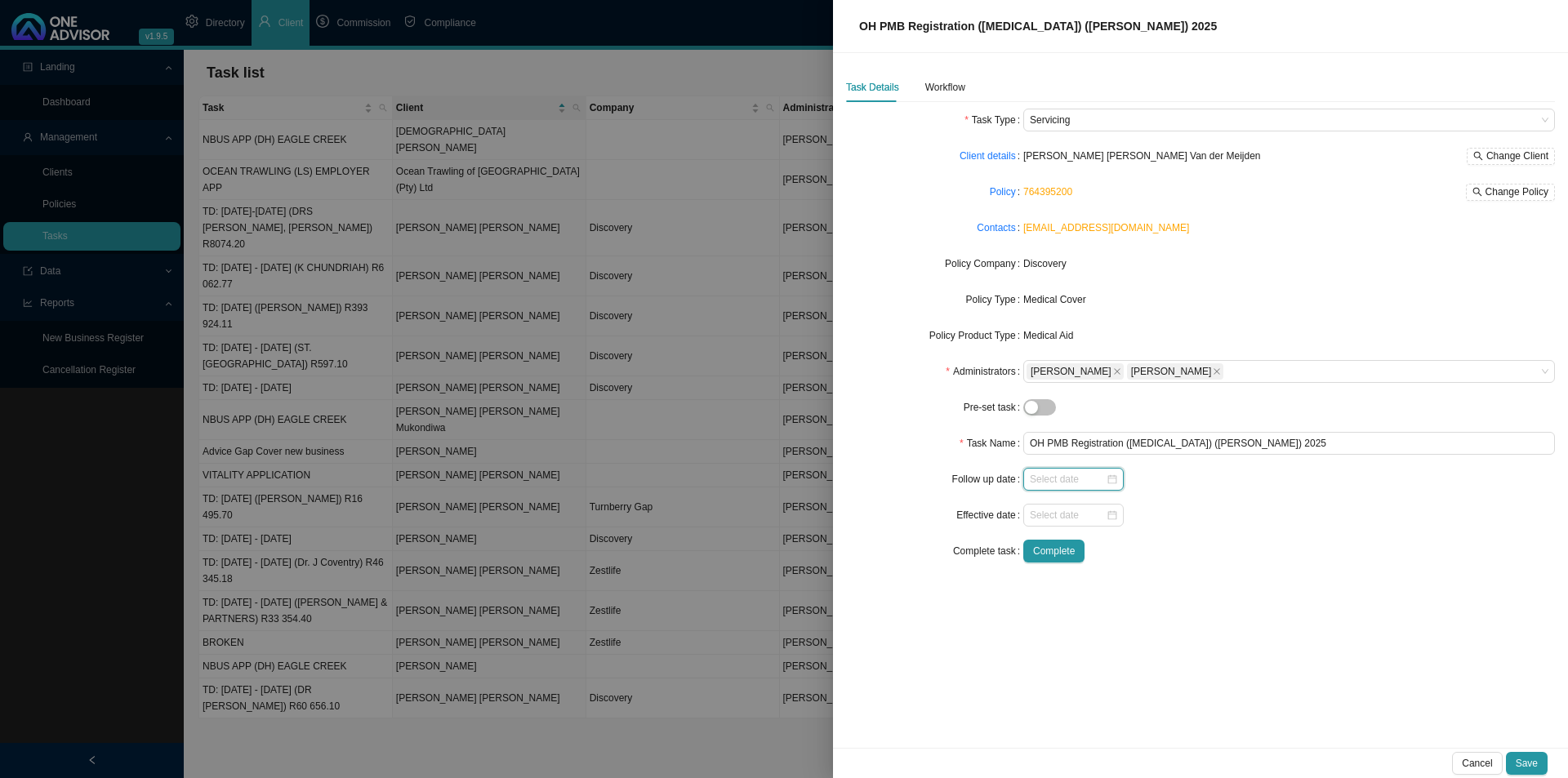
click at [1048, 478] on input at bounding box center [1068, 479] width 76 height 16
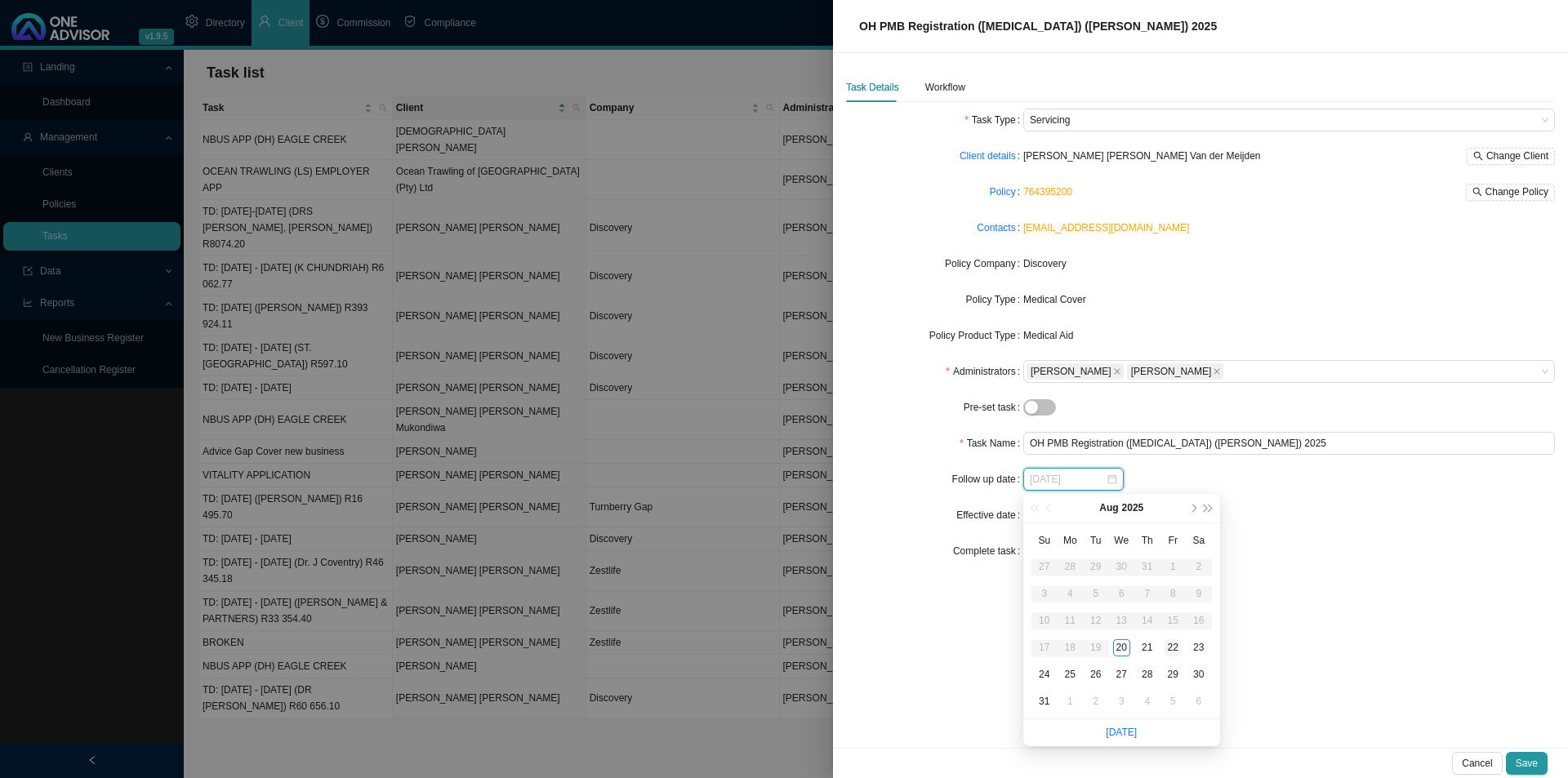
type input "[DATE]"
click at [1171, 601] on div "22" at bounding box center [1173, 648] width 17 height 17
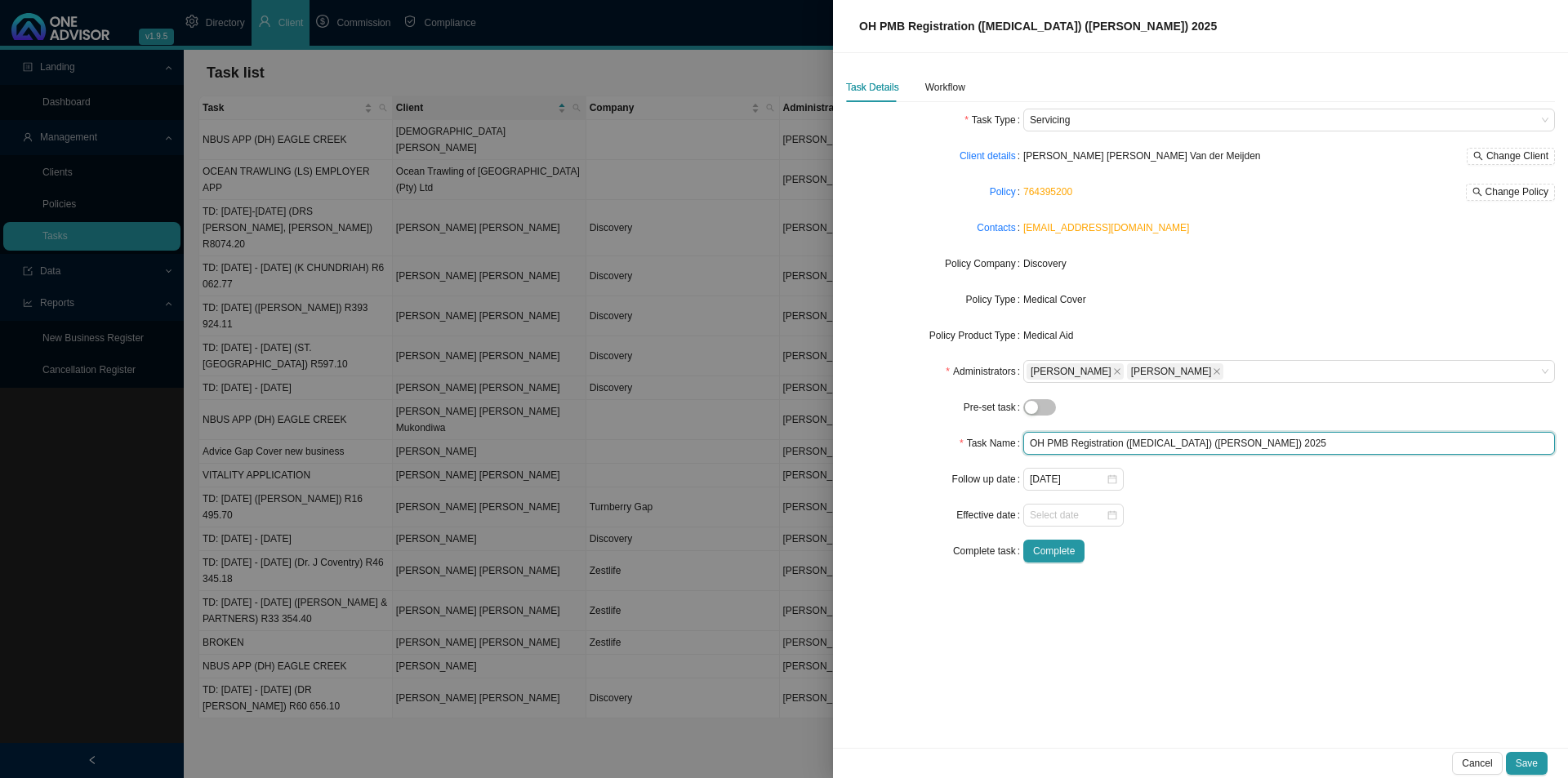
click at [1121, 442] on input "OH PMB Registration ([MEDICAL_DATA]) ([PERSON_NAME]) 2025" at bounding box center [1289, 443] width 532 height 23
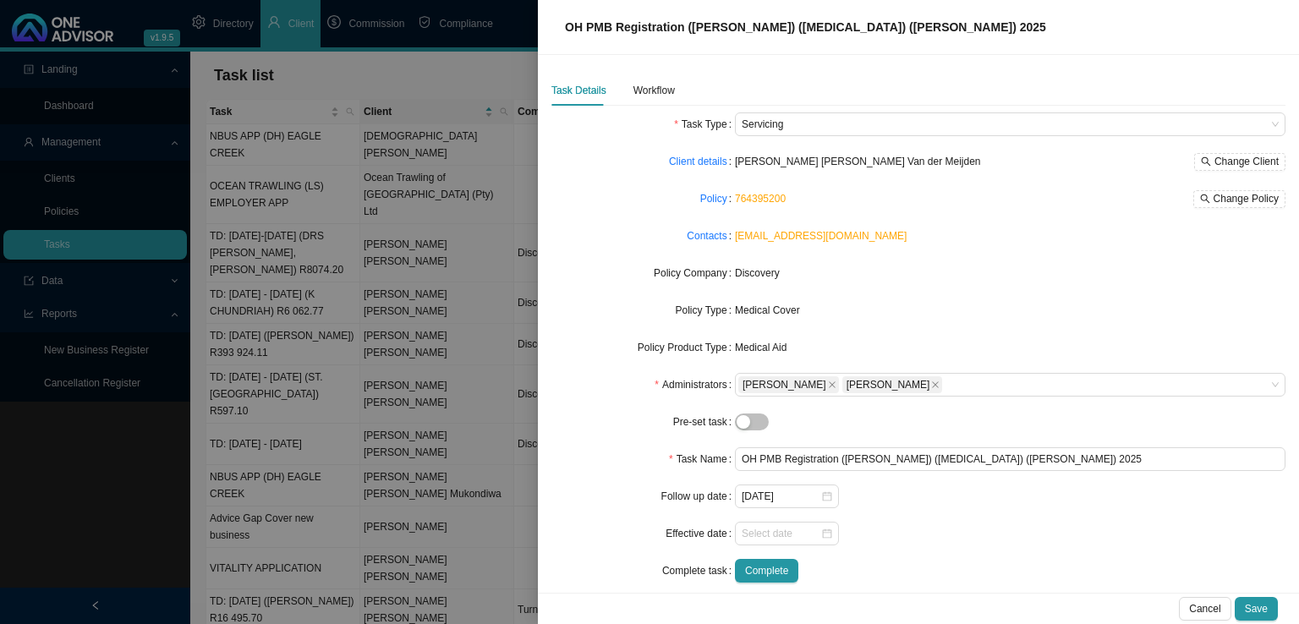
click at [882, 526] on div at bounding box center [1010, 534] width 551 height 24
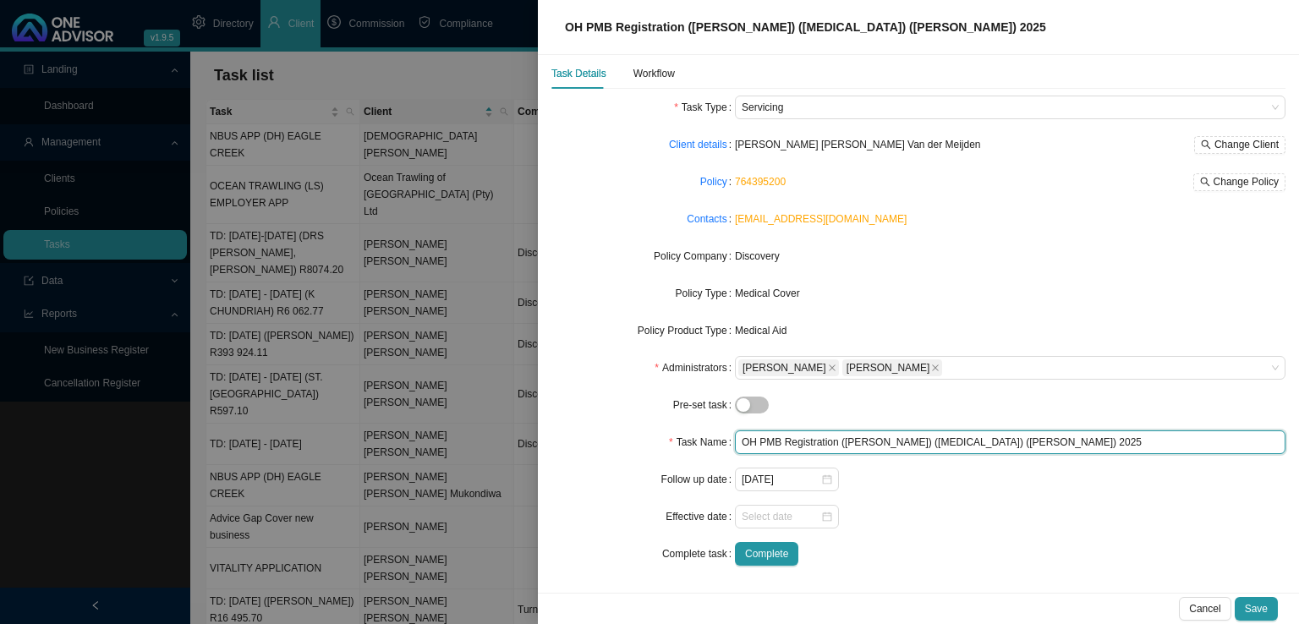
click at [837, 441] on input "OH PMB Registration ([PERSON_NAME]) ([MEDICAL_DATA]) ([PERSON_NAME]) 2025" at bounding box center [1010, 443] width 551 height 24
drag, startPoint x: 834, startPoint y: 441, endPoint x: 1059, endPoint y: 443, distance: 225.0
click at [1059, 443] on input "OH PMB Registration ([PERSON_NAME]) ([MEDICAL_DATA]) ([PERSON_NAME]) 2025" at bounding box center [1010, 443] width 551 height 24
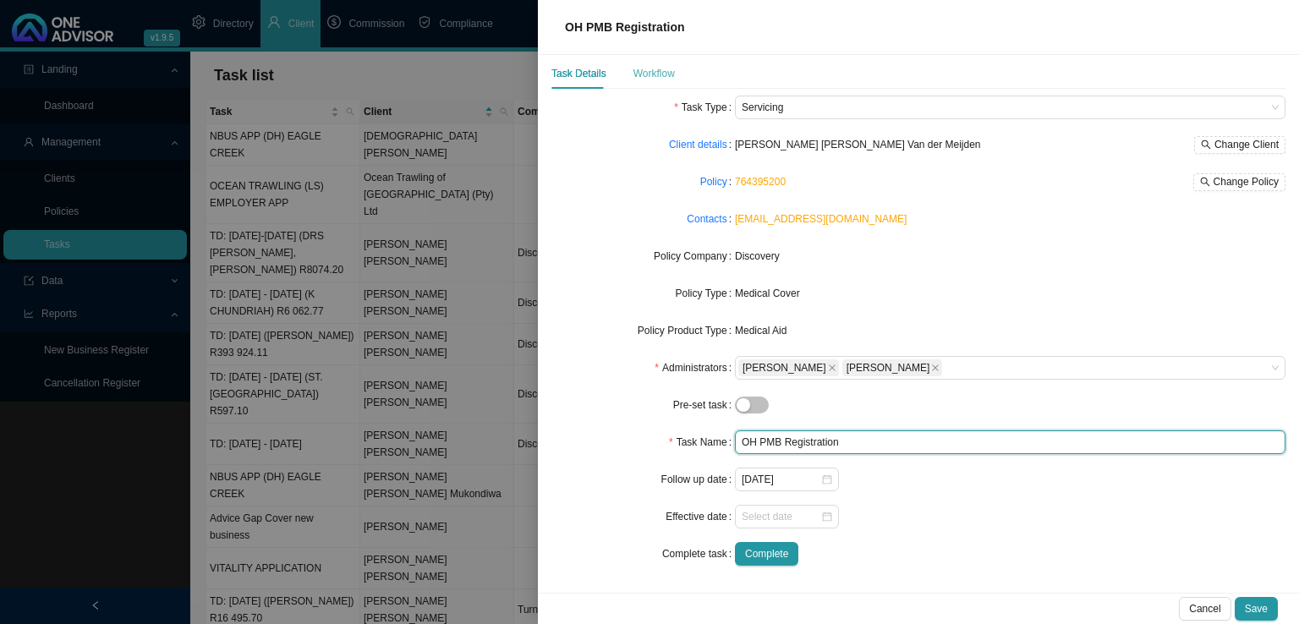
paste input "([PERSON_NAME]) ([MEDICAL_DATA]) ([PERSON_NAME]) 2025"
type input "OH PMB Registration ([PERSON_NAME]) ([MEDICAL_DATA]) ([PERSON_NAME]) 2025"
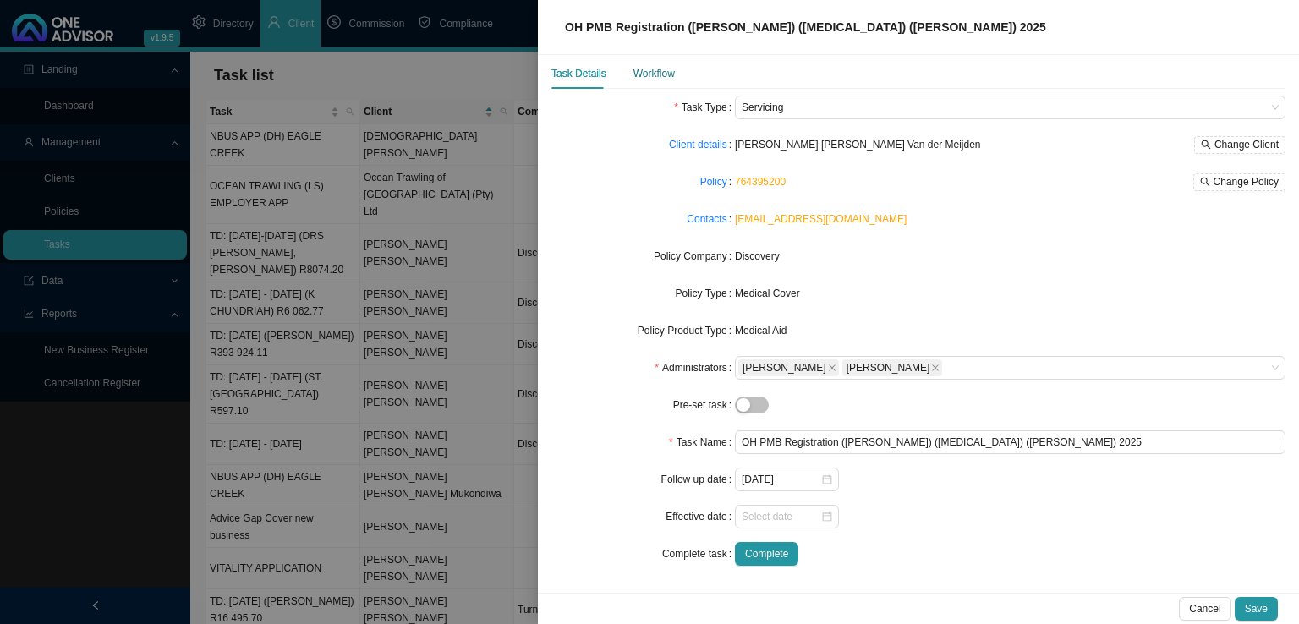
click at [640, 75] on div "Workflow" at bounding box center [654, 73] width 41 height 17
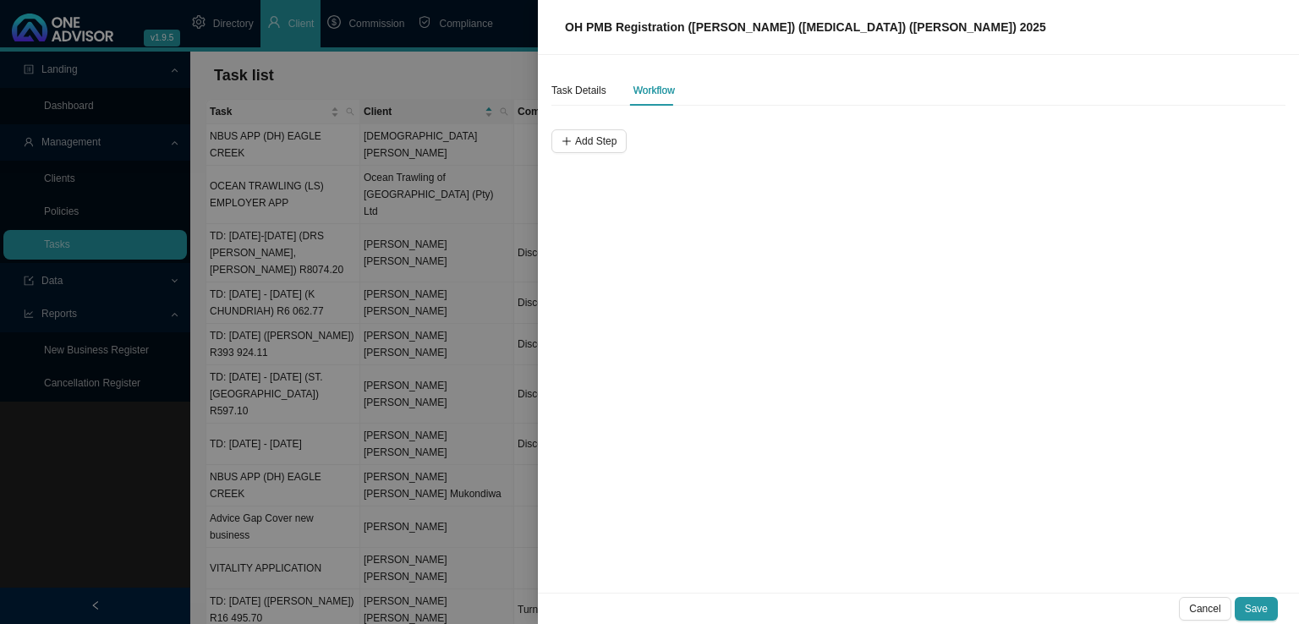
scroll to position [0, 0]
click at [592, 156] on div "Task Details Workflow Add Step" at bounding box center [918, 324] width 761 height 538
click at [592, 144] on span "Add Step" at bounding box center [595, 141] width 41 height 17
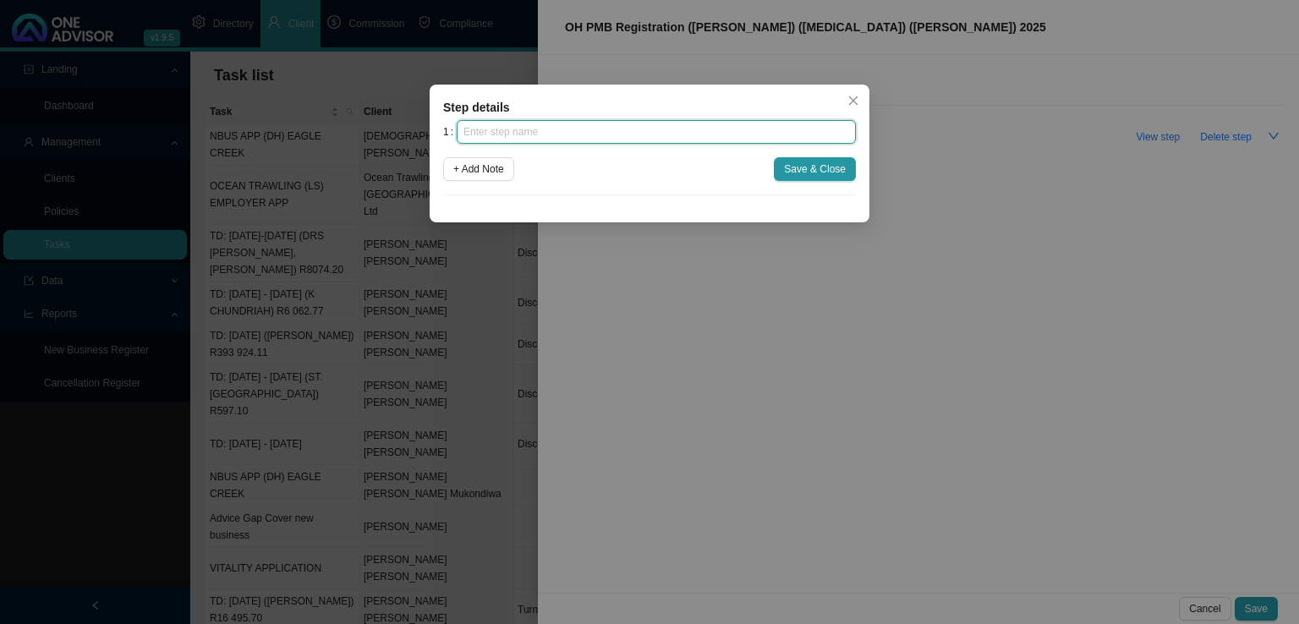
click at [528, 134] on input "text" at bounding box center [656, 132] width 399 height 24
type input "Request"
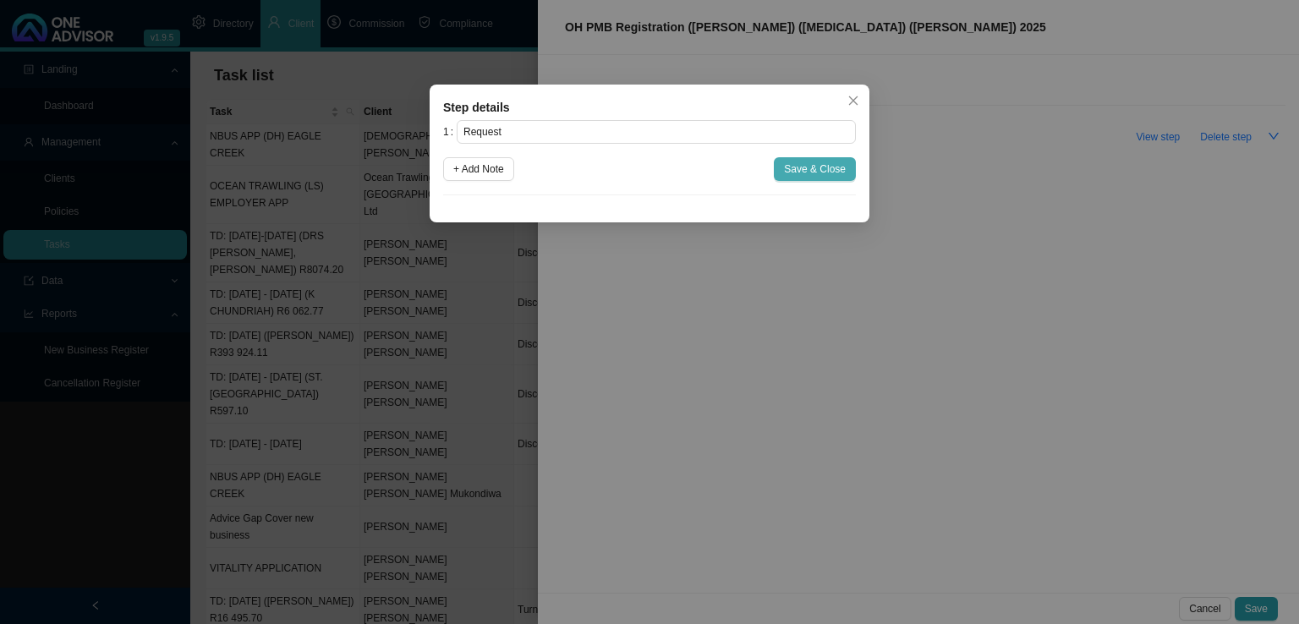
click at [799, 161] on span "Save & Close" at bounding box center [815, 169] width 62 height 17
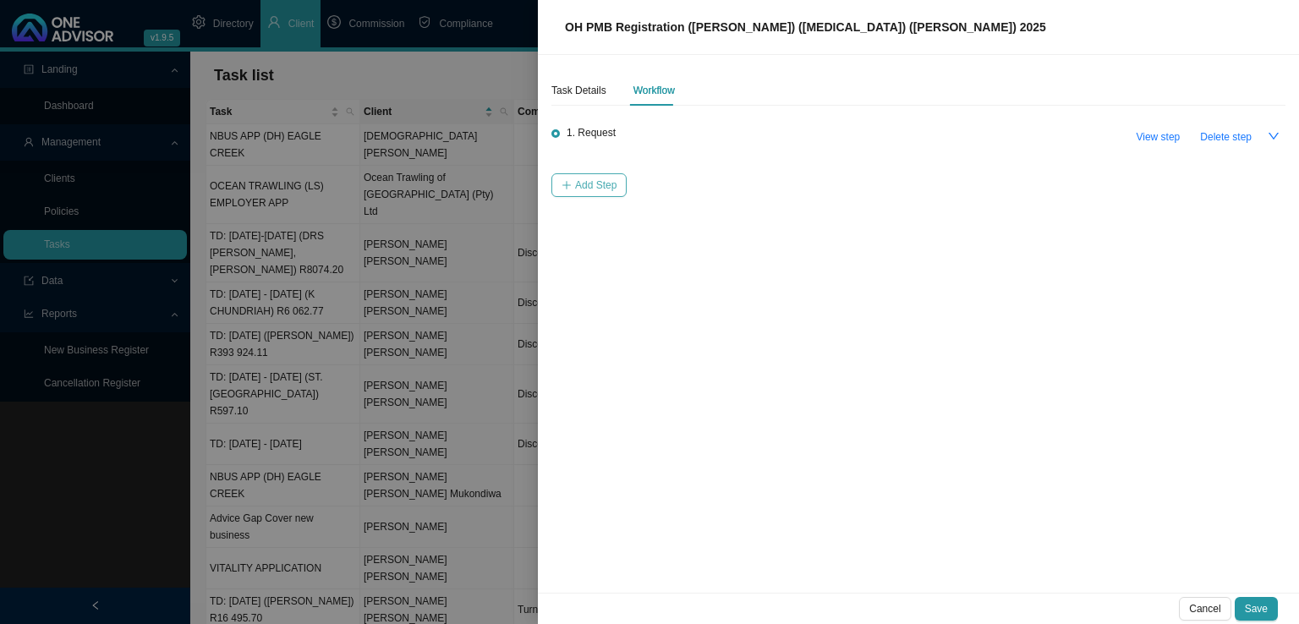
click at [575, 194] on button "Add Step" at bounding box center [589, 185] width 75 height 24
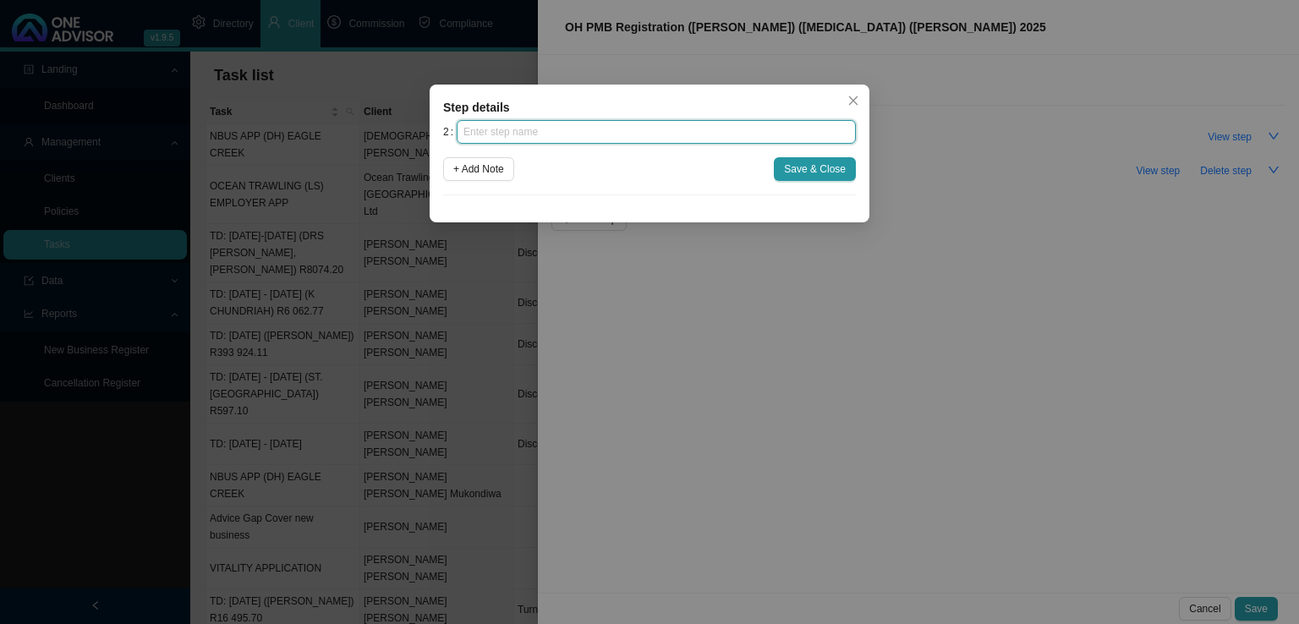
click at [513, 127] on input "text" at bounding box center [656, 132] width 399 height 24
type input "Investigation"
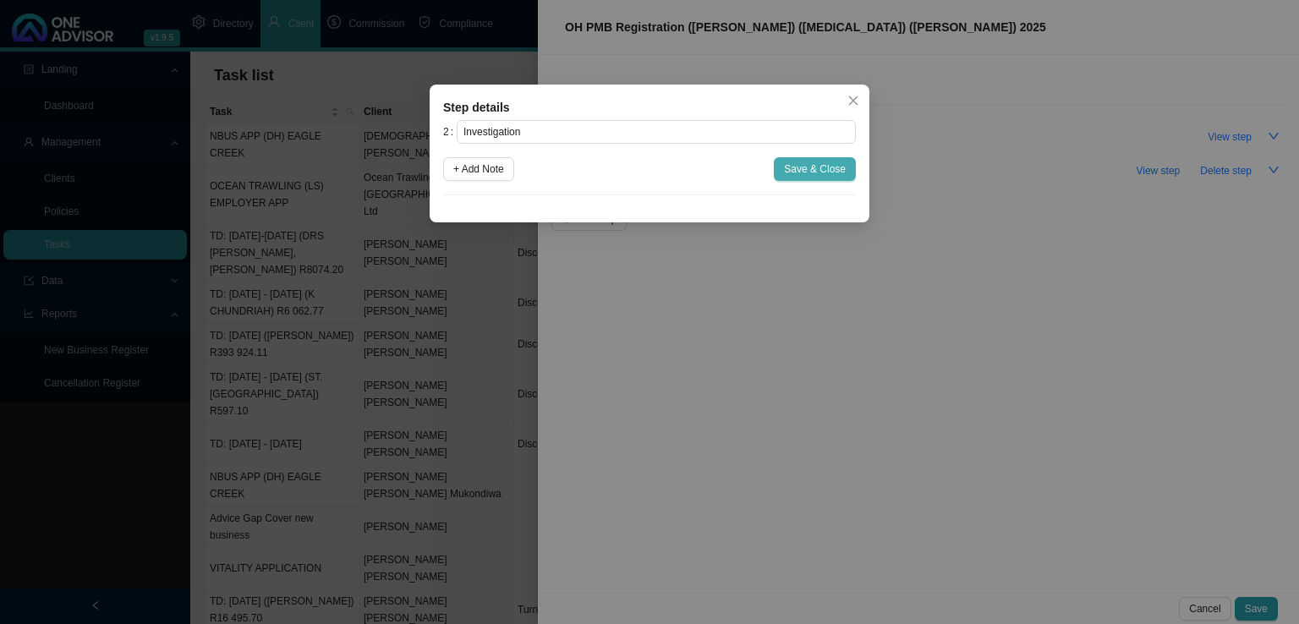
click at [804, 170] on span "Save & Close" at bounding box center [815, 169] width 62 height 17
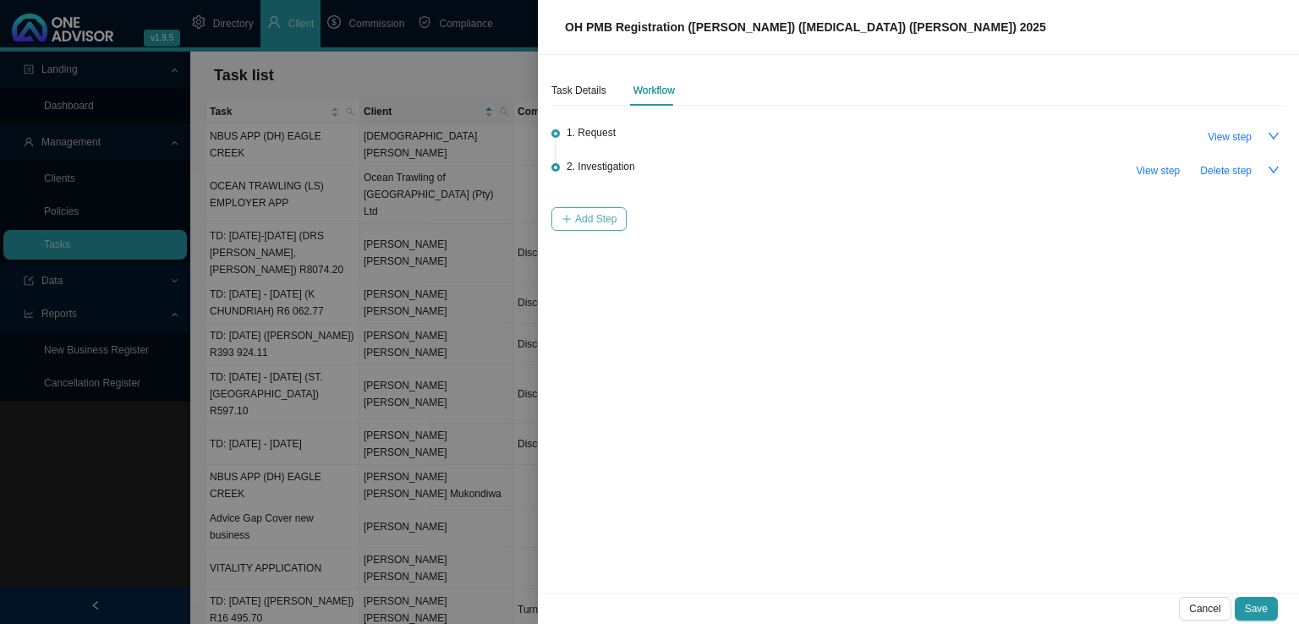
click at [595, 212] on span "Add Step" at bounding box center [595, 219] width 41 height 17
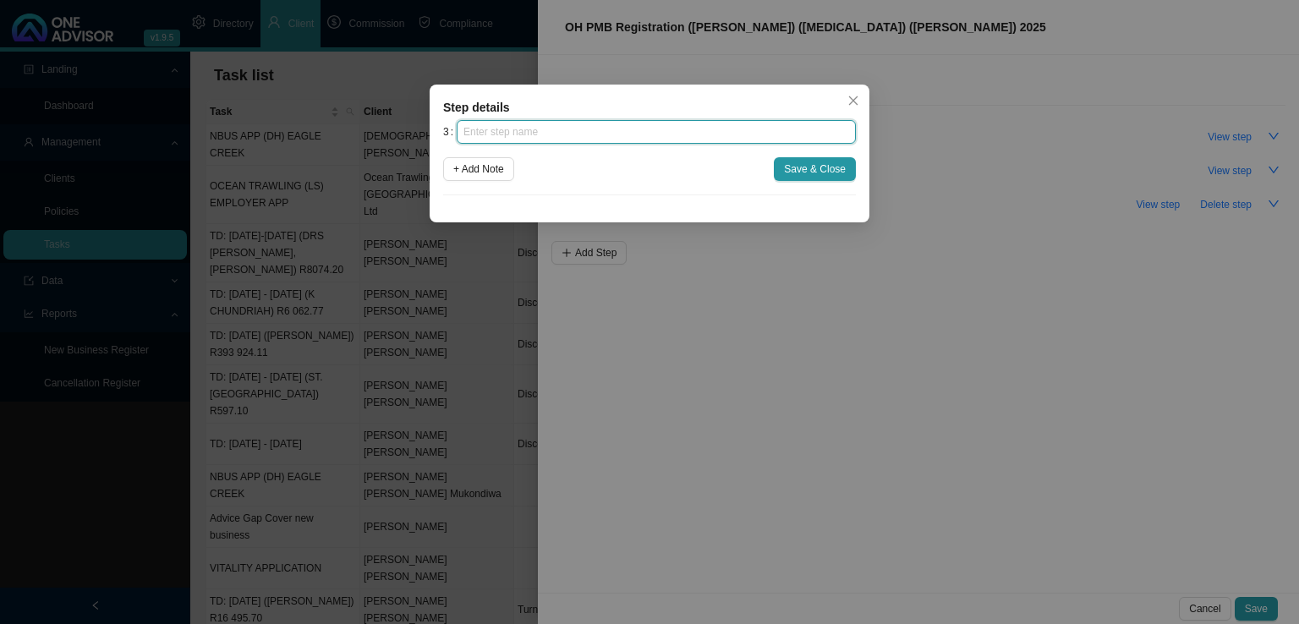
click at [533, 135] on input "text" at bounding box center [656, 132] width 399 height 24
type input "Paperwork"
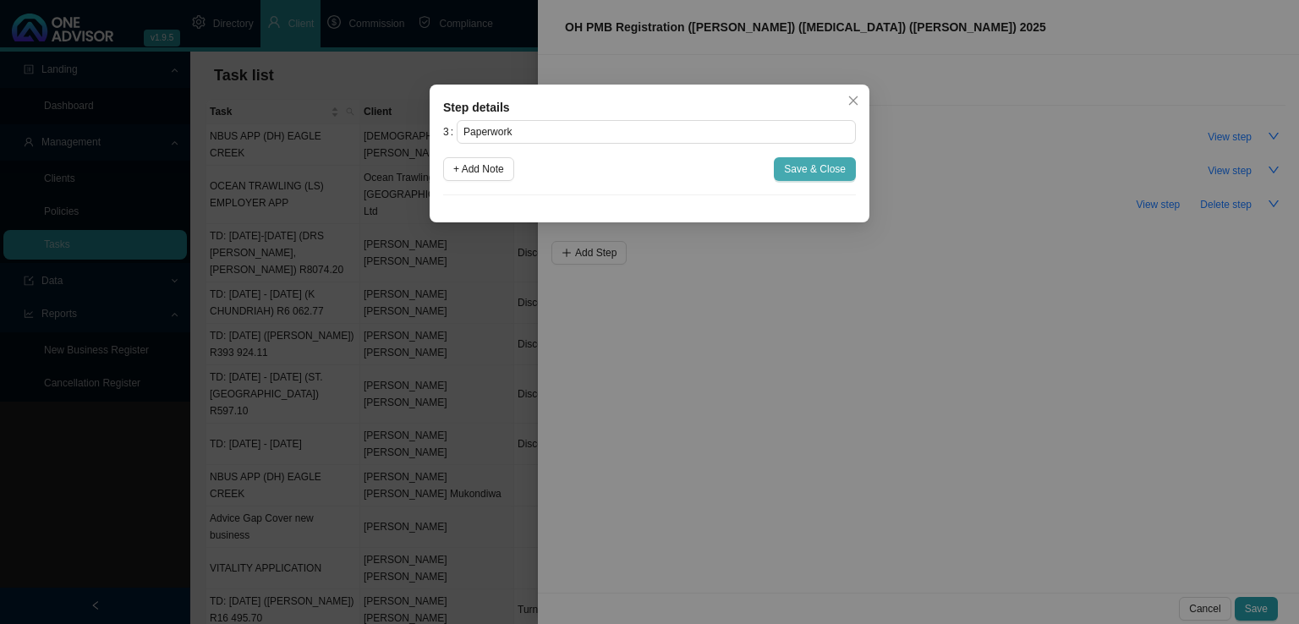
click at [826, 167] on span "Save & Close" at bounding box center [815, 169] width 62 height 17
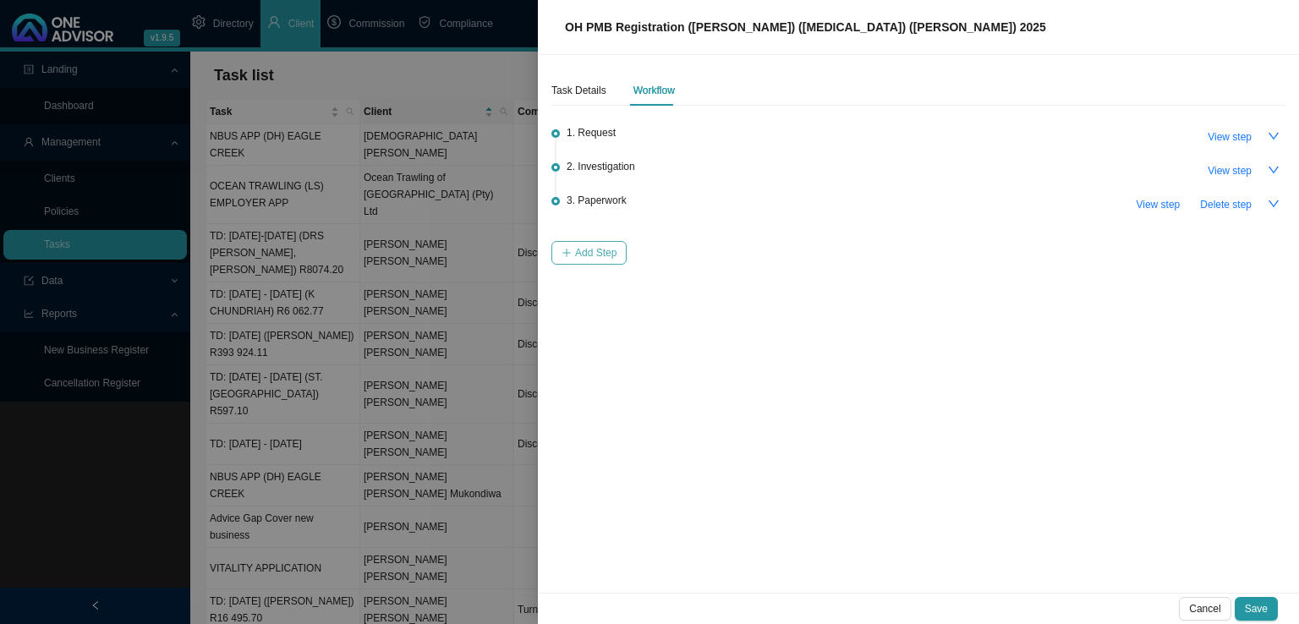
click at [605, 257] on span "Add Step" at bounding box center [595, 252] width 41 height 17
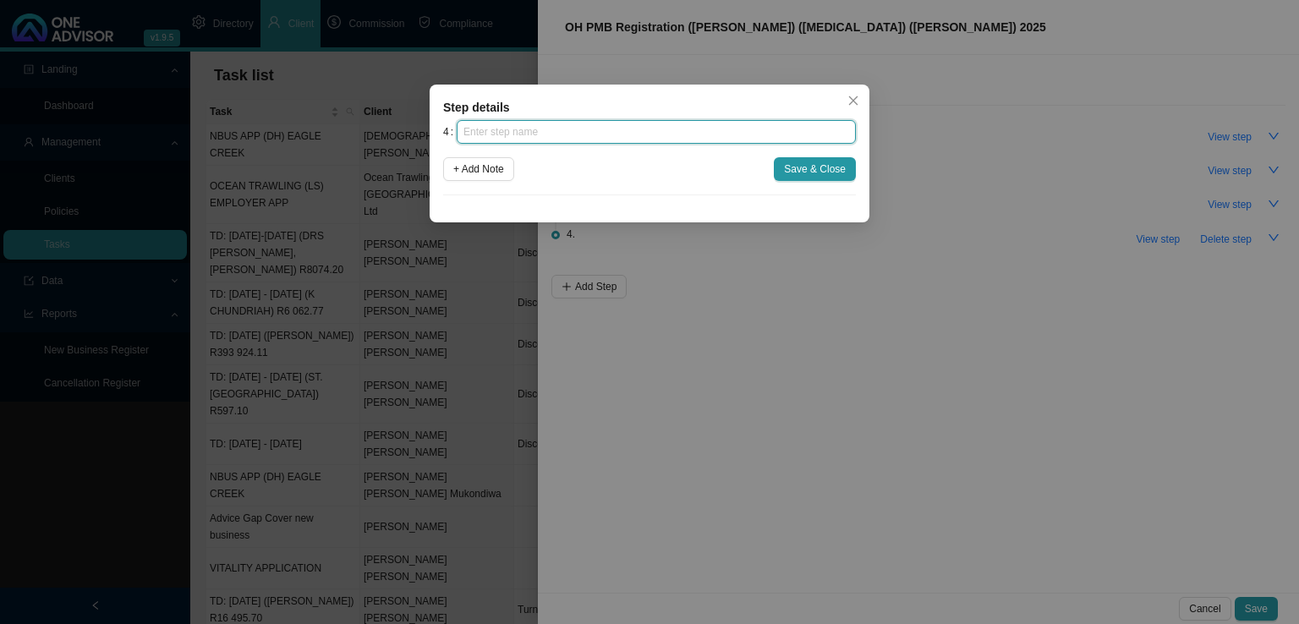
click at [528, 136] on input "text" at bounding box center [656, 132] width 399 height 24
type input "Submission"
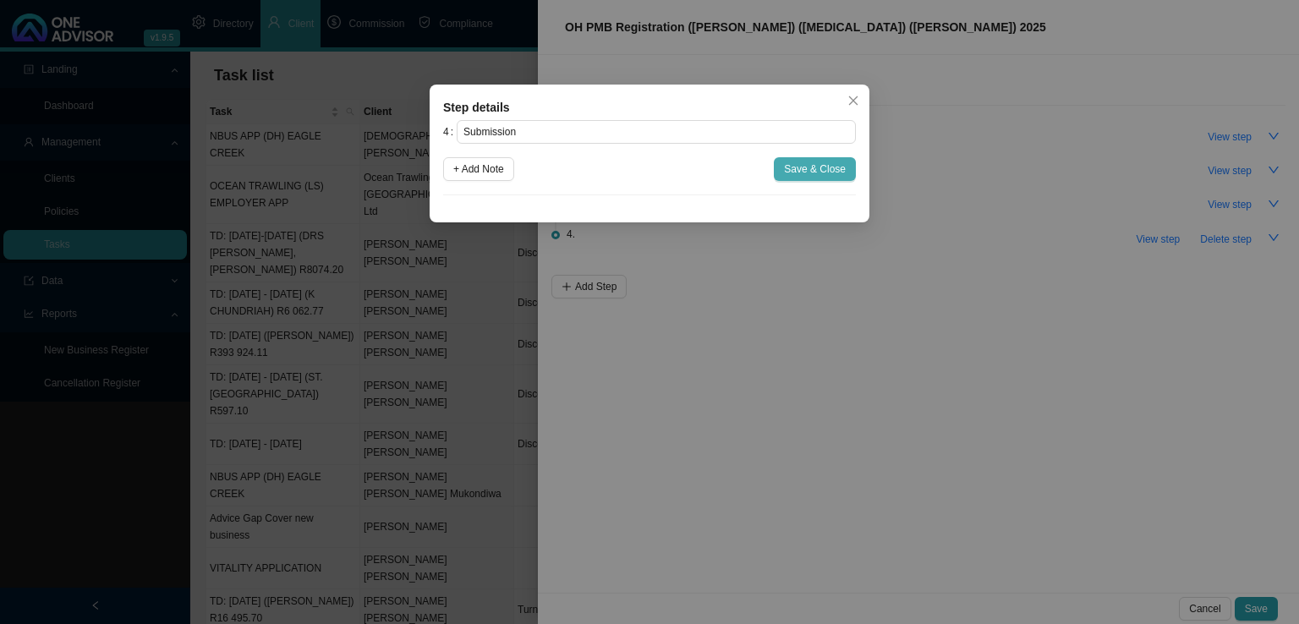
click at [826, 165] on span "Save & Close" at bounding box center [815, 169] width 62 height 17
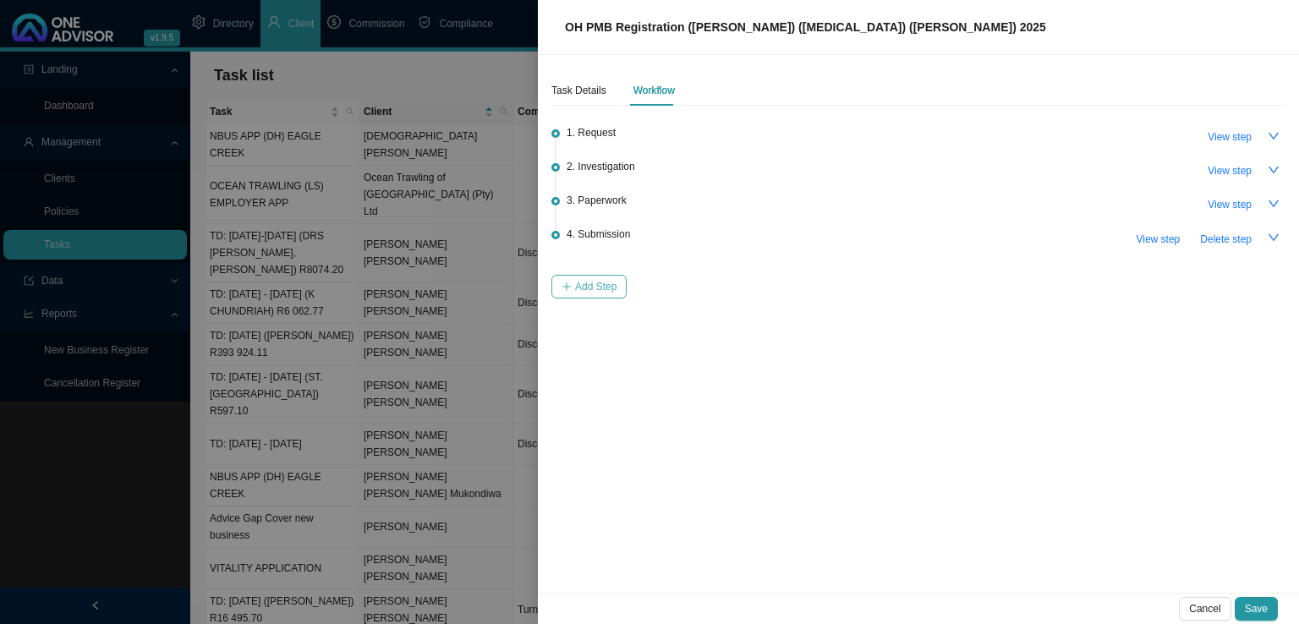
click at [600, 295] on button "Add Step" at bounding box center [589, 287] width 75 height 24
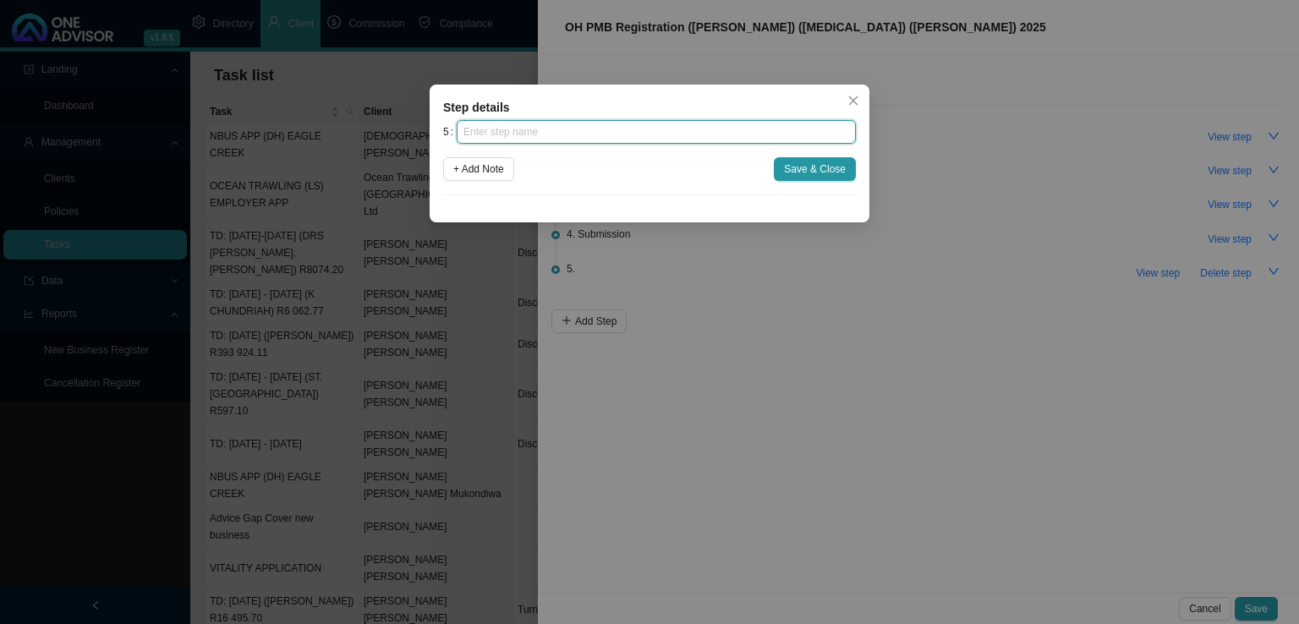
click at [515, 140] on input "text" at bounding box center [656, 132] width 399 height 24
type input "Confirmation of works done"
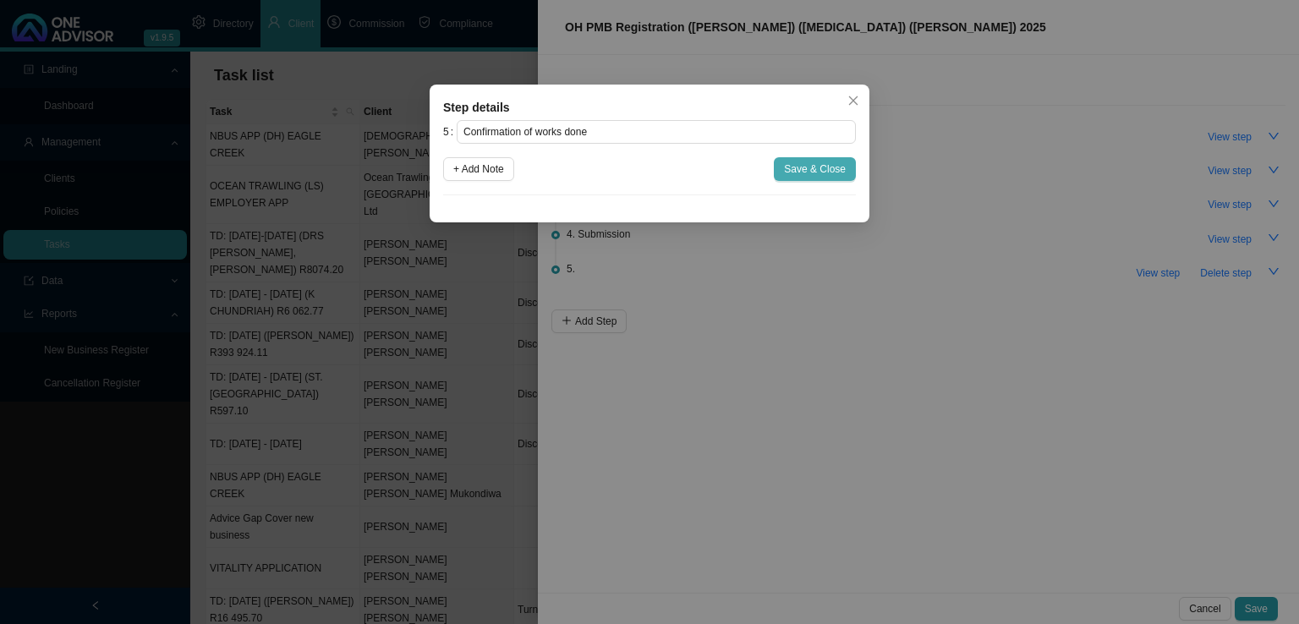
click at [810, 178] on button "Save & Close" at bounding box center [815, 169] width 82 height 24
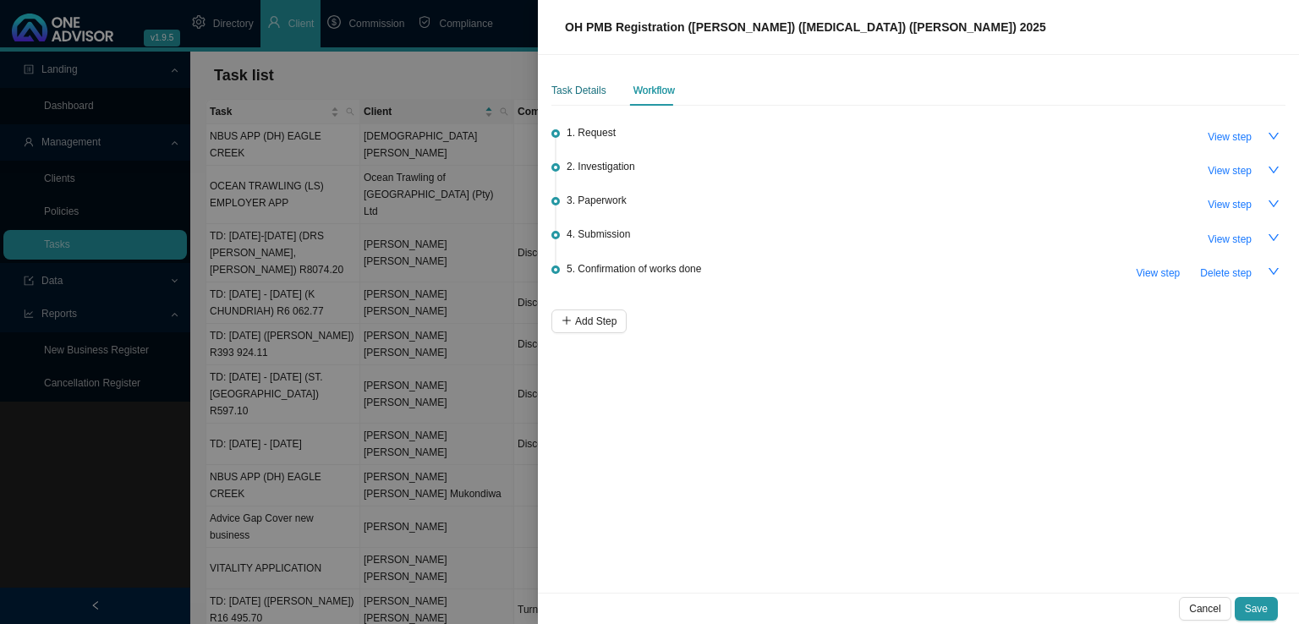
click at [572, 89] on div "Task Details" at bounding box center [579, 90] width 55 height 17
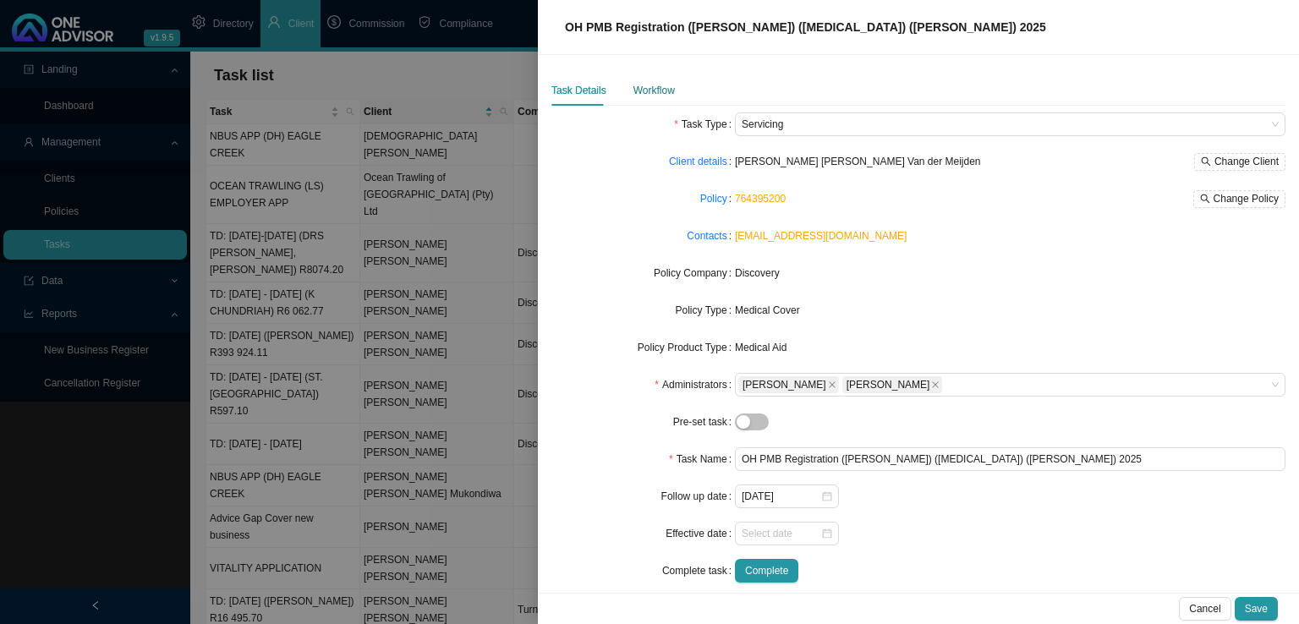
click at [641, 89] on div "Workflow" at bounding box center [654, 90] width 41 height 17
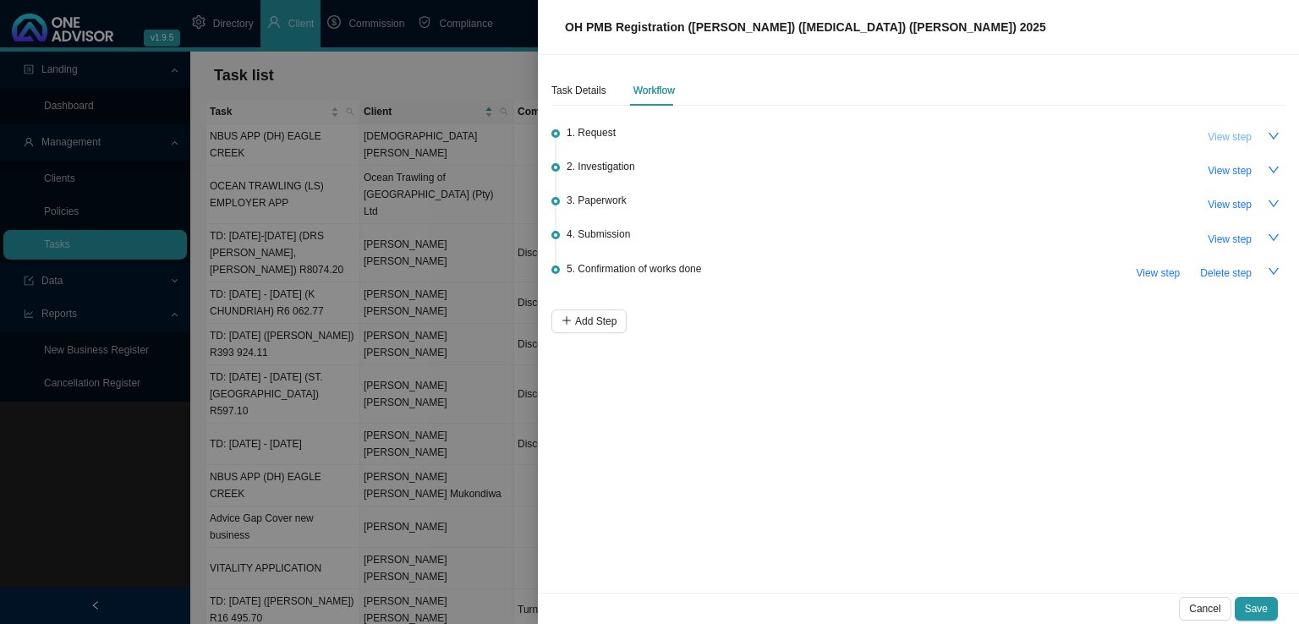
click at [1229, 131] on span "View step" at bounding box center [1230, 137] width 44 height 17
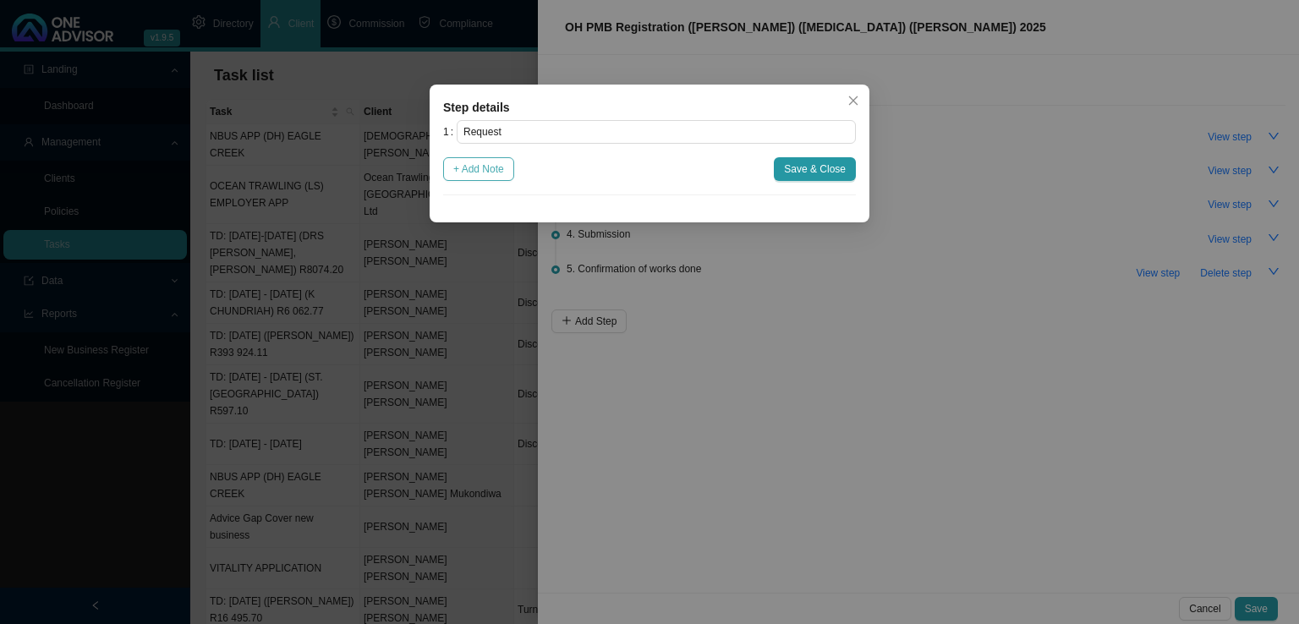
click at [494, 174] on span "+ Add Note" at bounding box center [478, 169] width 51 height 17
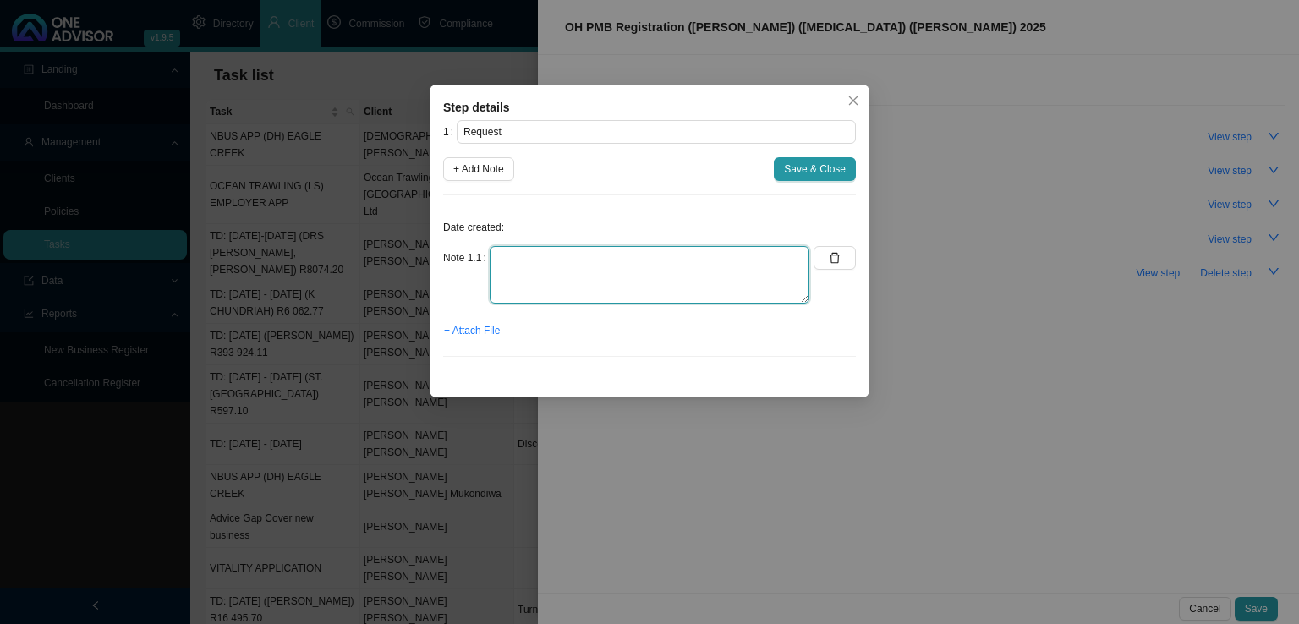
drag, startPoint x: 522, startPoint y: 265, endPoint x: 829, endPoint y: 288, distance: 308.0
click at [523, 265] on textarea at bounding box center [650, 275] width 320 height 58
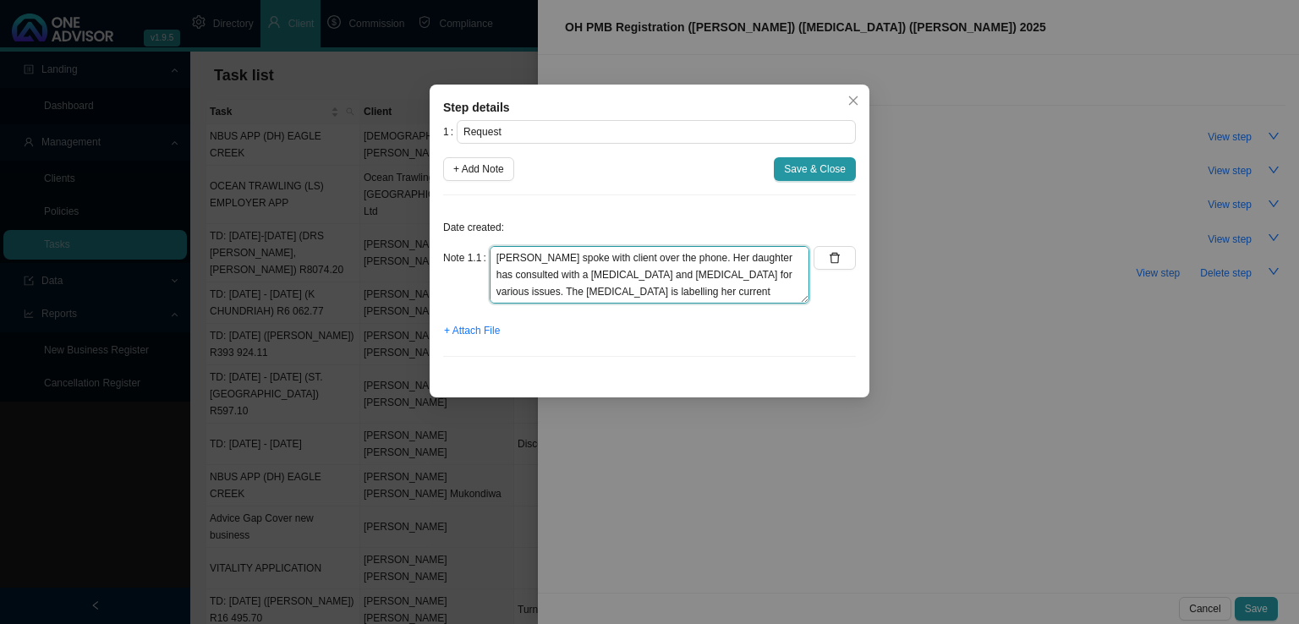
scroll to position [34, 0]
type textarea "[PERSON_NAME] spoke with client over the phone. Her daughter has consulted with…"
click at [480, 330] on span "+ Attach File" at bounding box center [472, 330] width 56 height 17
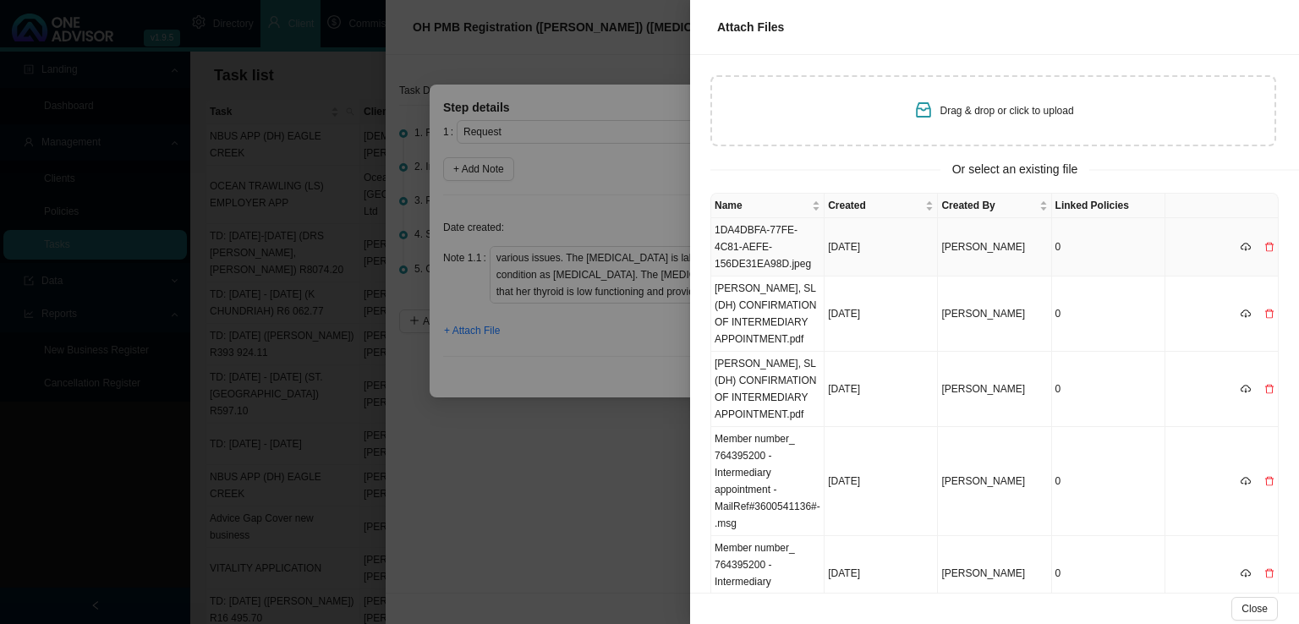
click at [738, 249] on td "1DA4DBFA-77FE-4C81-AEFE-156DE31EA98D.jpeg" at bounding box center [767, 247] width 113 height 58
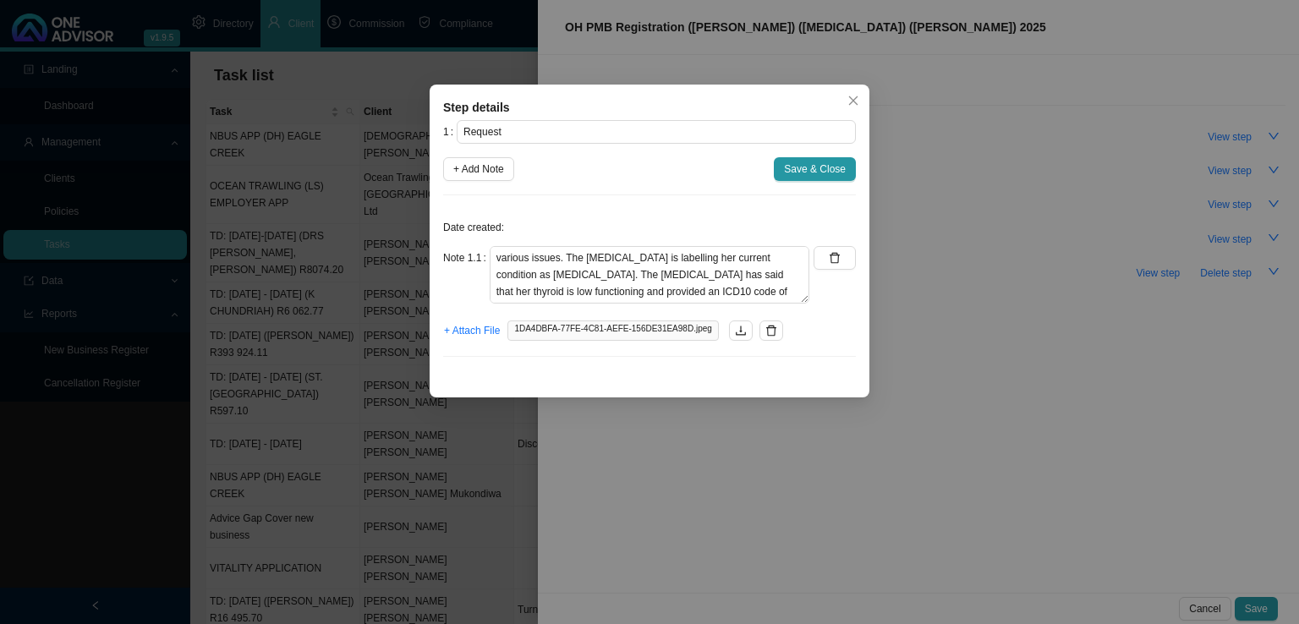
click at [681, 189] on div "1 Request + Add Note Save & Close Date created: Note 1.1 [PERSON_NAME] spoke wi…" at bounding box center [649, 245] width 413 height 250
click at [816, 168] on span "Save & Close" at bounding box center [815, 169] width 62 height 17
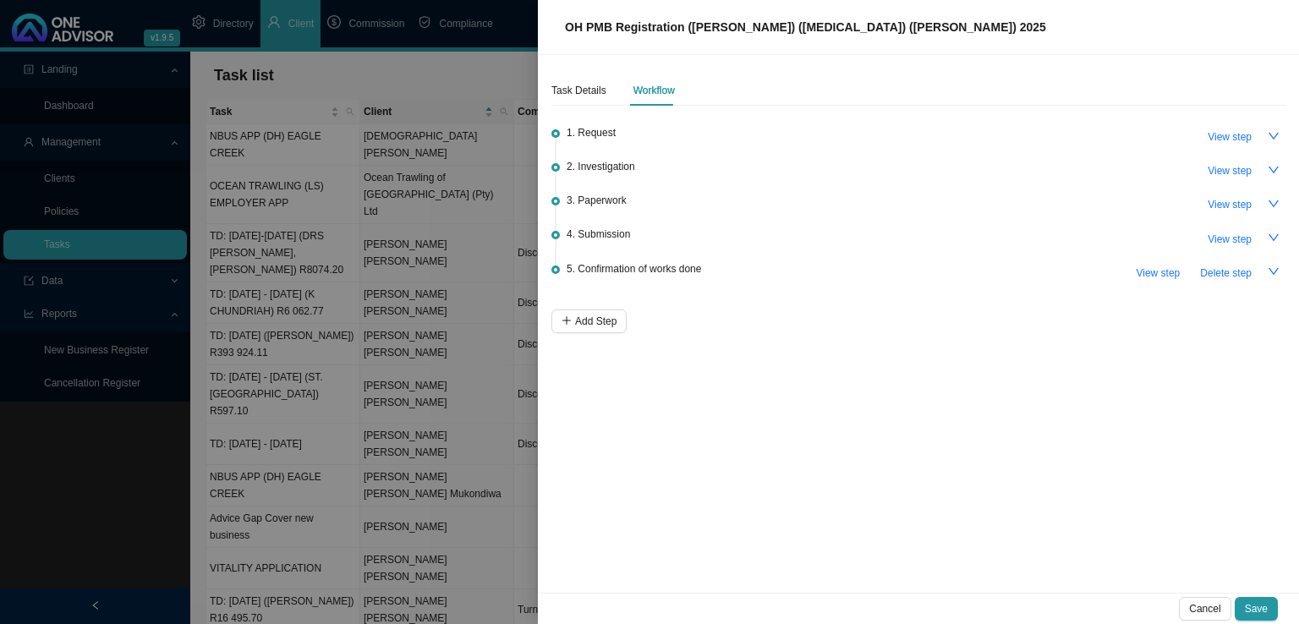
click at [558, 519] on div "Task Details Workflow 1. Request View step 2. Investigation View step 3. Paperw…" at bounding box center [918, 324] width 761 height 538
click at [1281, 139] on button "button" at bounding box center [1274, 136] width 24 height 24
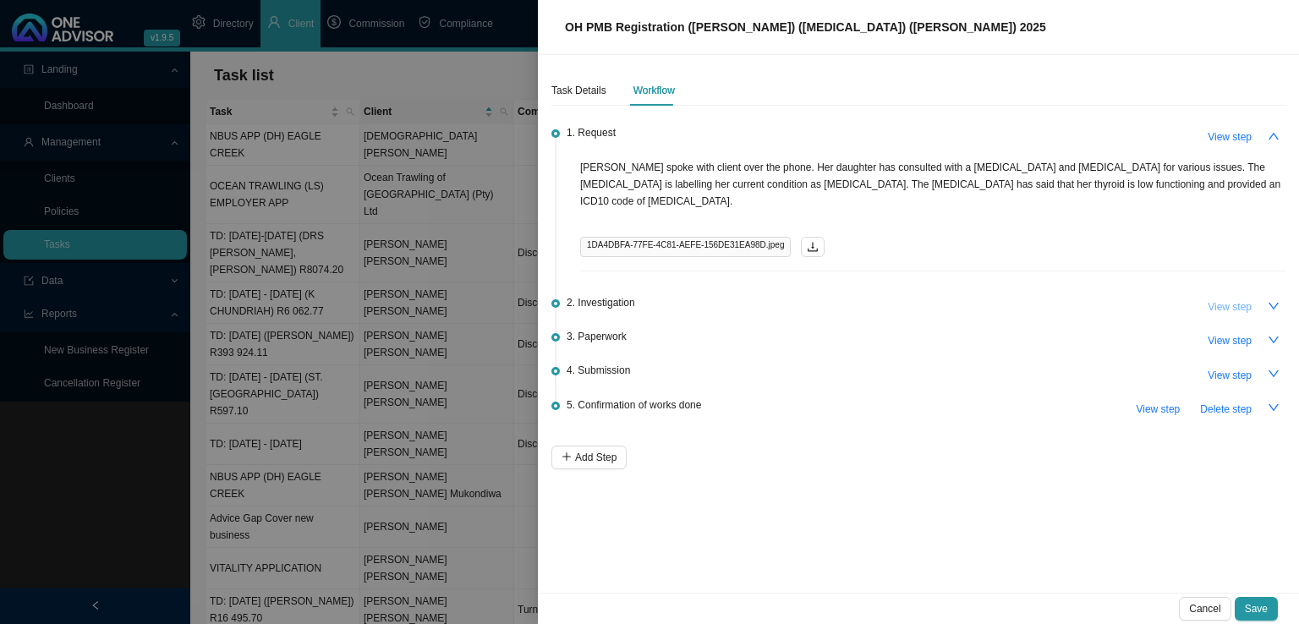
click at [1229, 299] on span "View step" at bounding box center [1230, 307] width 44 height 17
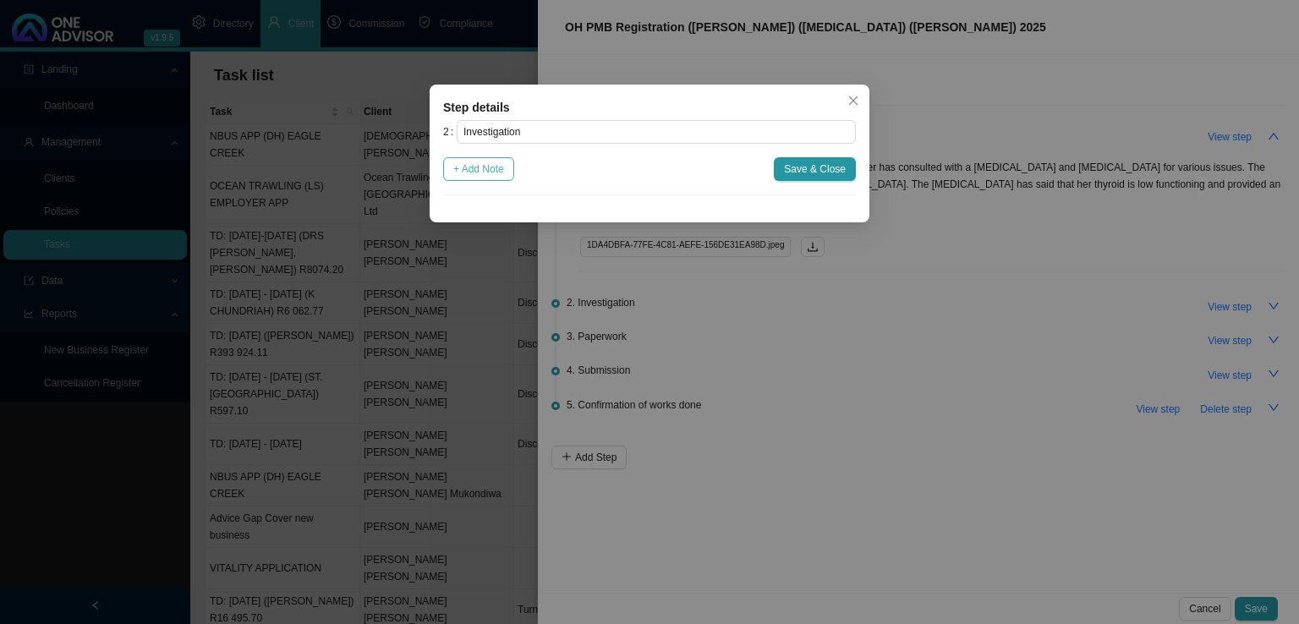
click at [480, 164] on span "+ Add Note" at bounding box center [478, 169] width 51 height 17
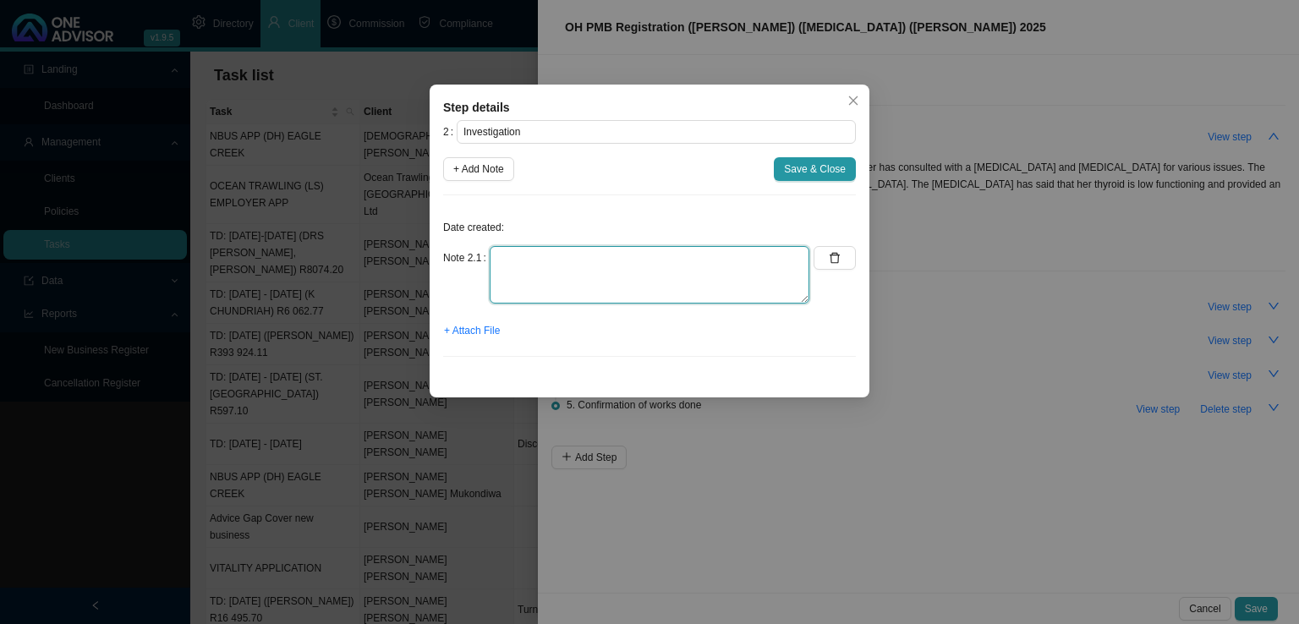
click at [536, 261] on textarea at bounding box center [650, 275] width 320 height 58
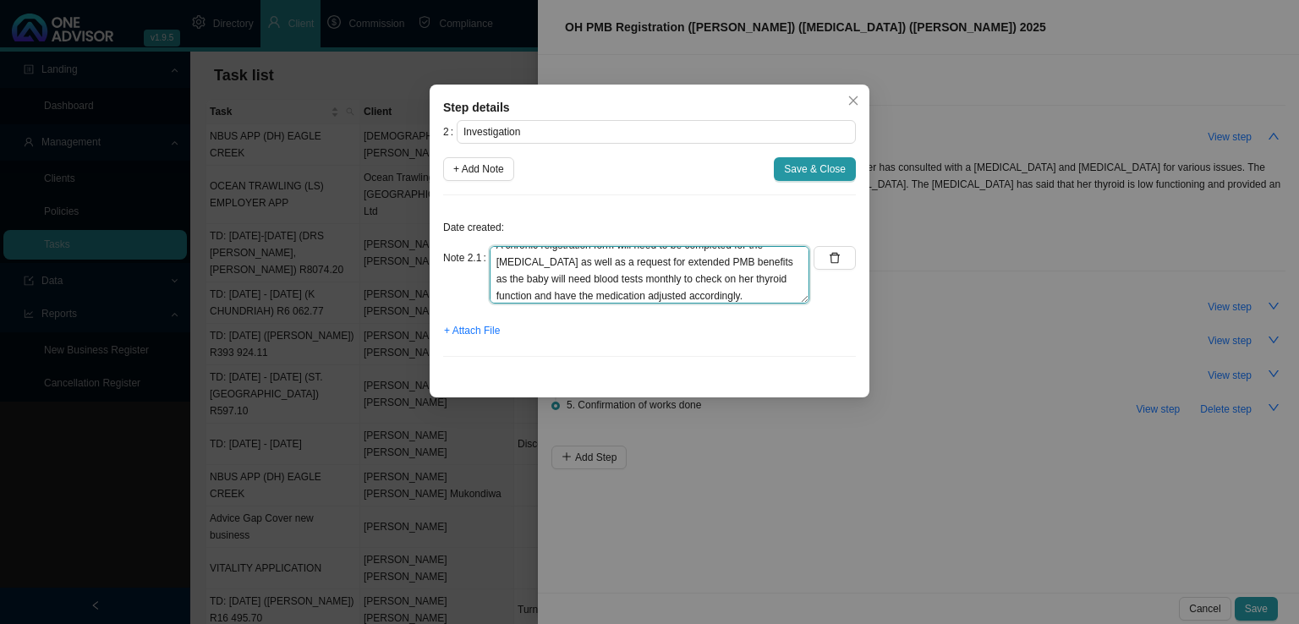
scroll to position [80, 0]
type textarea "A PMB form will need to be completed for the [MEDICAL_DATA], OT and Physio for …"
click at [814, 167] on span "Save & Close" at bounding box center [815, 169] width 62 height 17
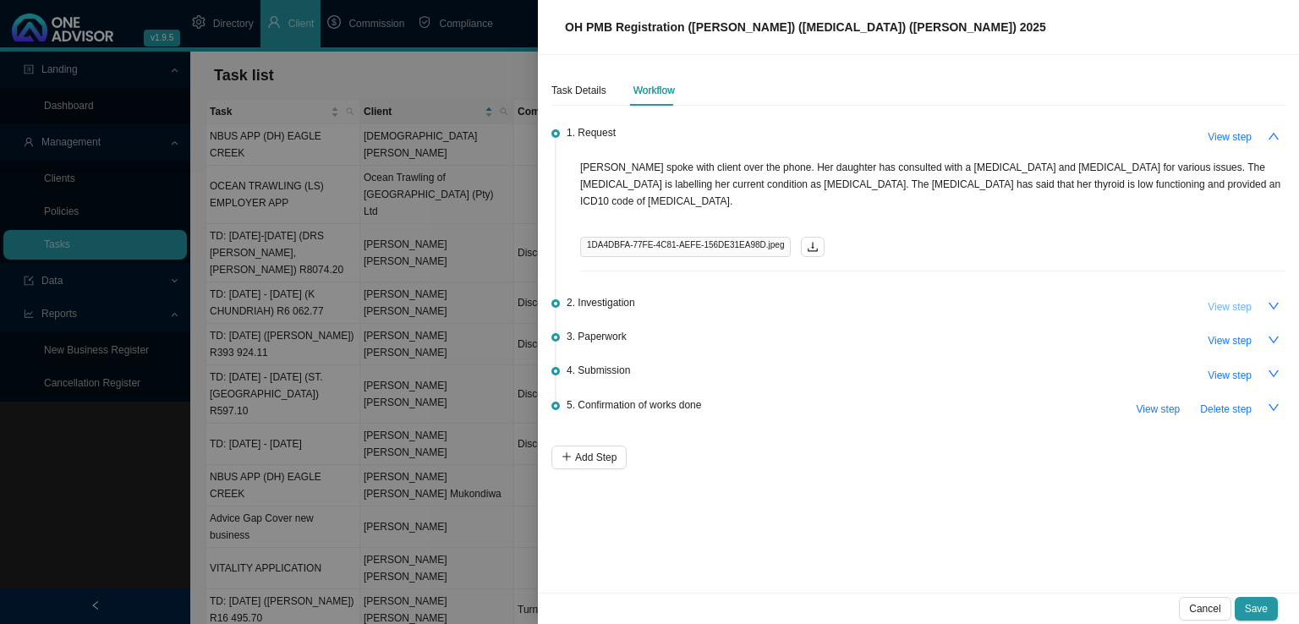
click at [1230, 299] on span "View step" at bounding box center [1230, 307] width 44 height 17
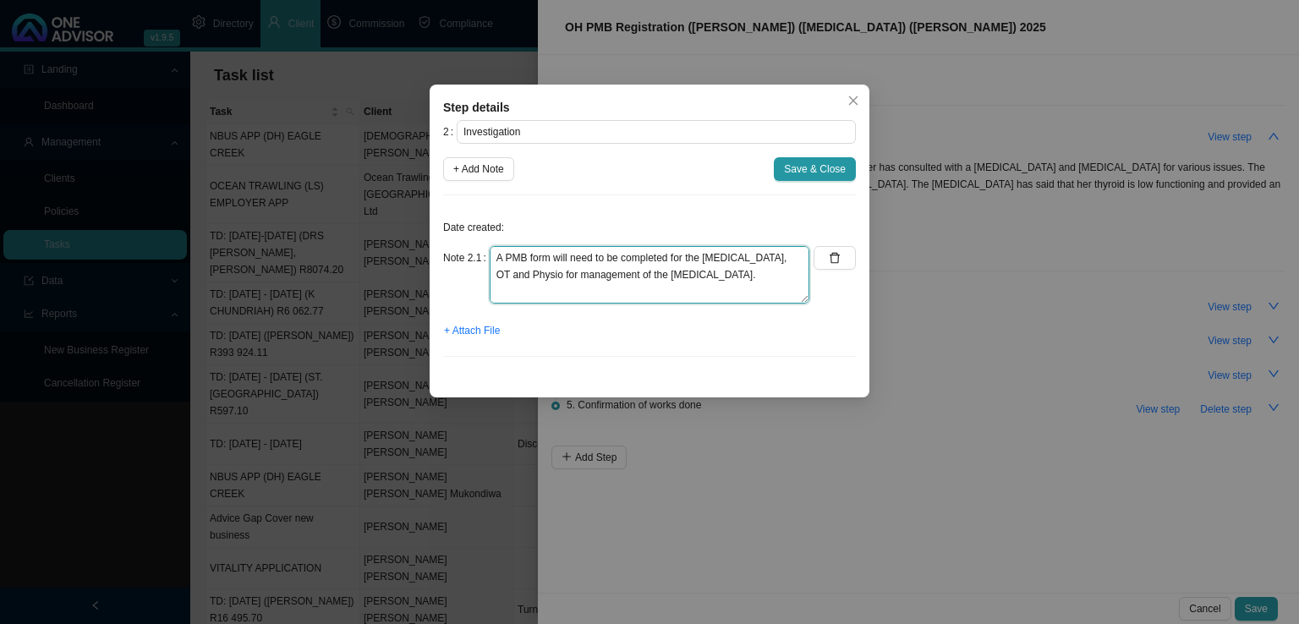
click at [739, 276] on textarea "A PMB form will need to be completed for the [MEDICAL_DATA], OT and Physio for …" at bounding box center [650, 275] width 320 height 58
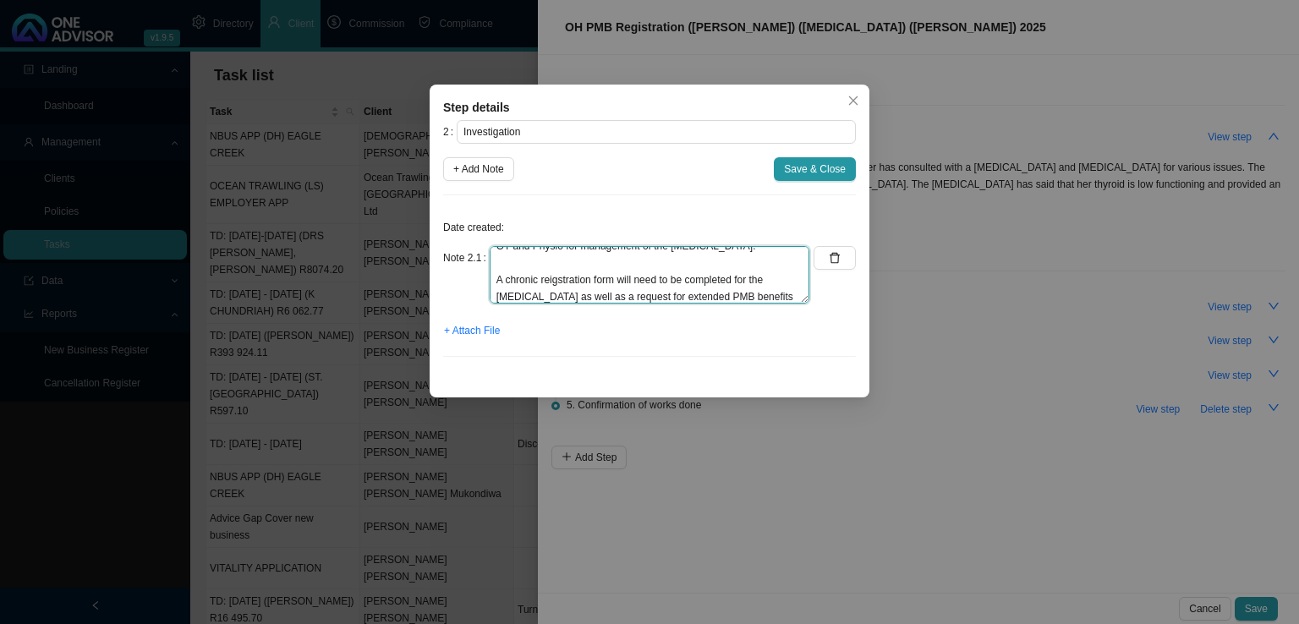
scroll to position [0, 0]
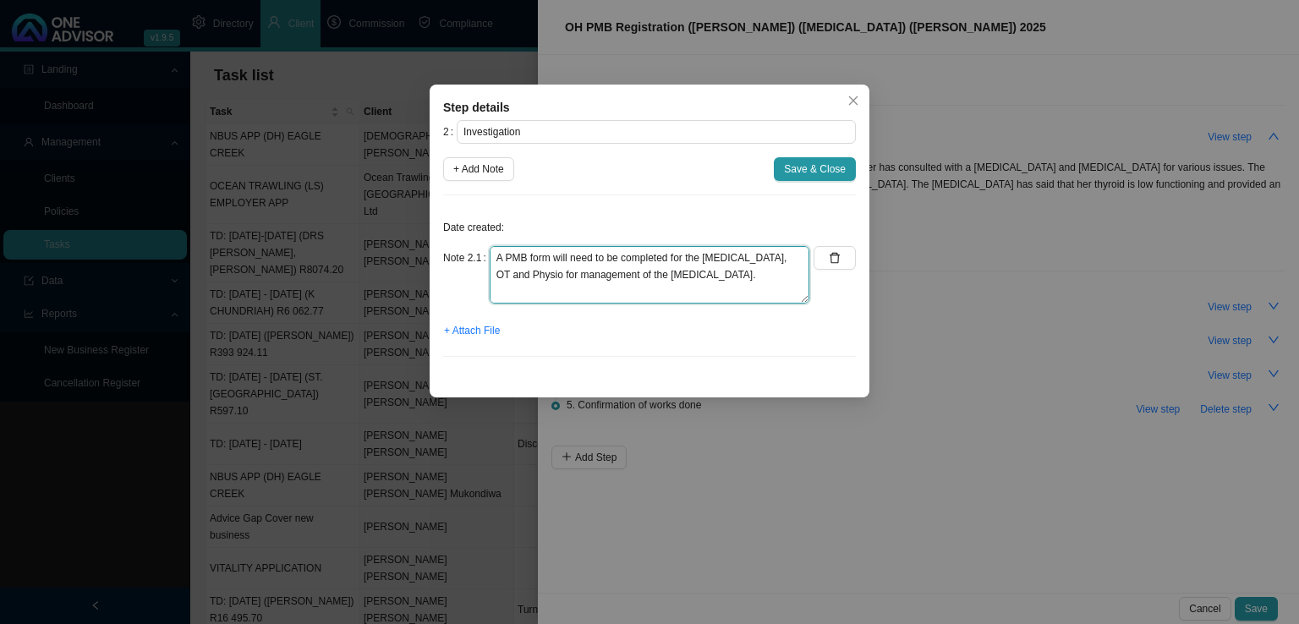
drag, startPoint x: 511, startPoint y: 295, endPoint x: 508, endPoint y: 349, distance: 54.2
click at [508, 349] on div "Date created: Note 2.1 A PMB form will need to be completed for the [MEDICAL_DA…" at bounding box center [649, 290] width 413 height 162
type textarea "A PMB form will need to be completed for the [MEDICAL_DATA], OT and Physio for …"
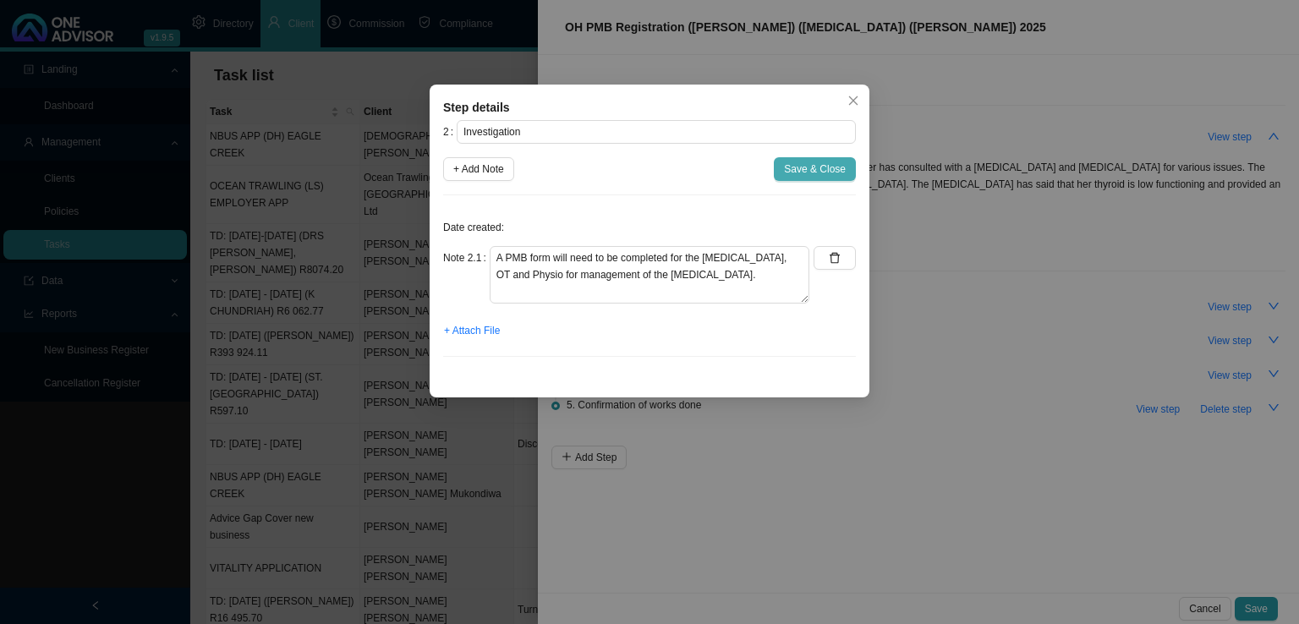
click at [786, 168] on button "Save & Close" at bounding box center [815, 169] width 82 height 24
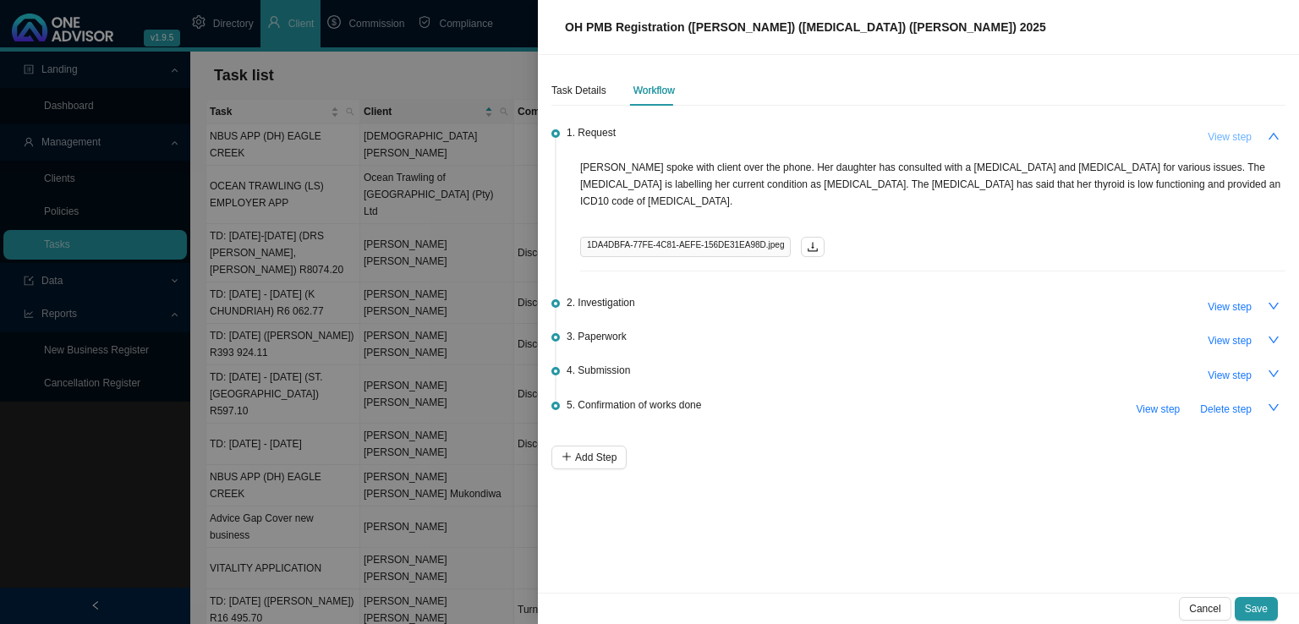
click at [1243, 132] on span "View step" at bounding box center [1230, 137] width 44 height 17
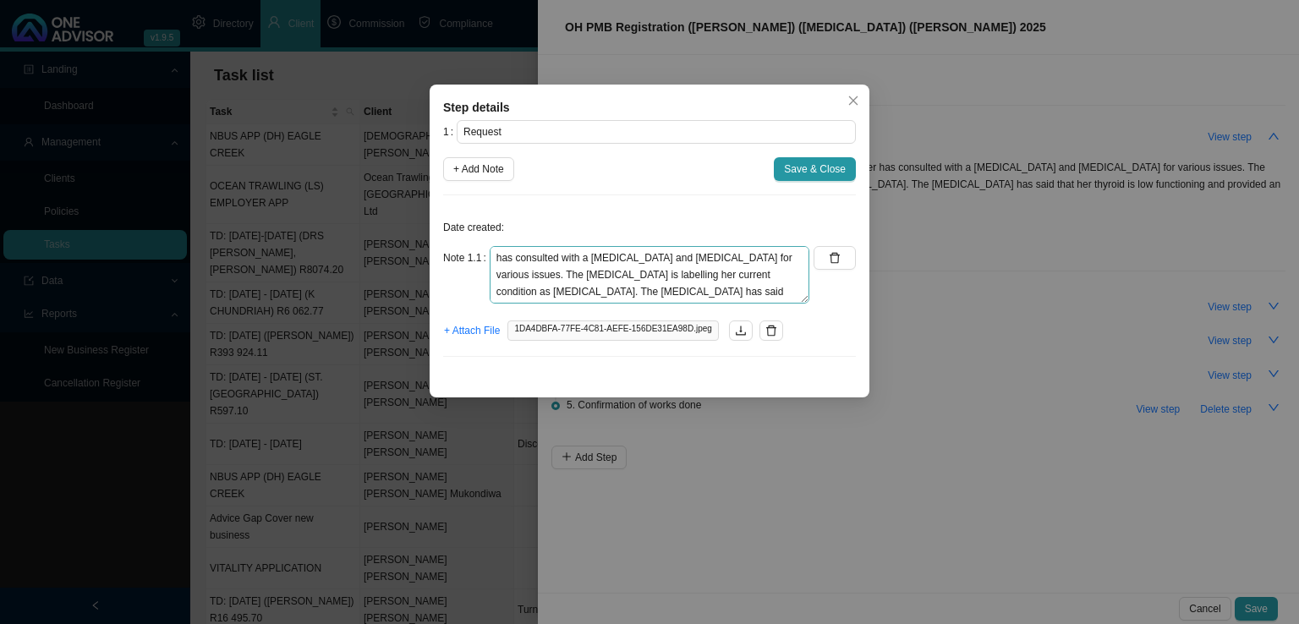
scroll to position [34, 0]
drag, startPoint x: 492, startPoint y: 274, endPoint x: 703, endPoint y: 292, distance: 211.4
click at [702, 292] on textarea "[PERSON_NAME] spoke with client over the phone. Her daughter has consulted with…" at bounding box center [650, 275] width 320 height 58
type textarea "[PERSON_NAME] spoke with client over the phone. Her daughter has consulted with…"
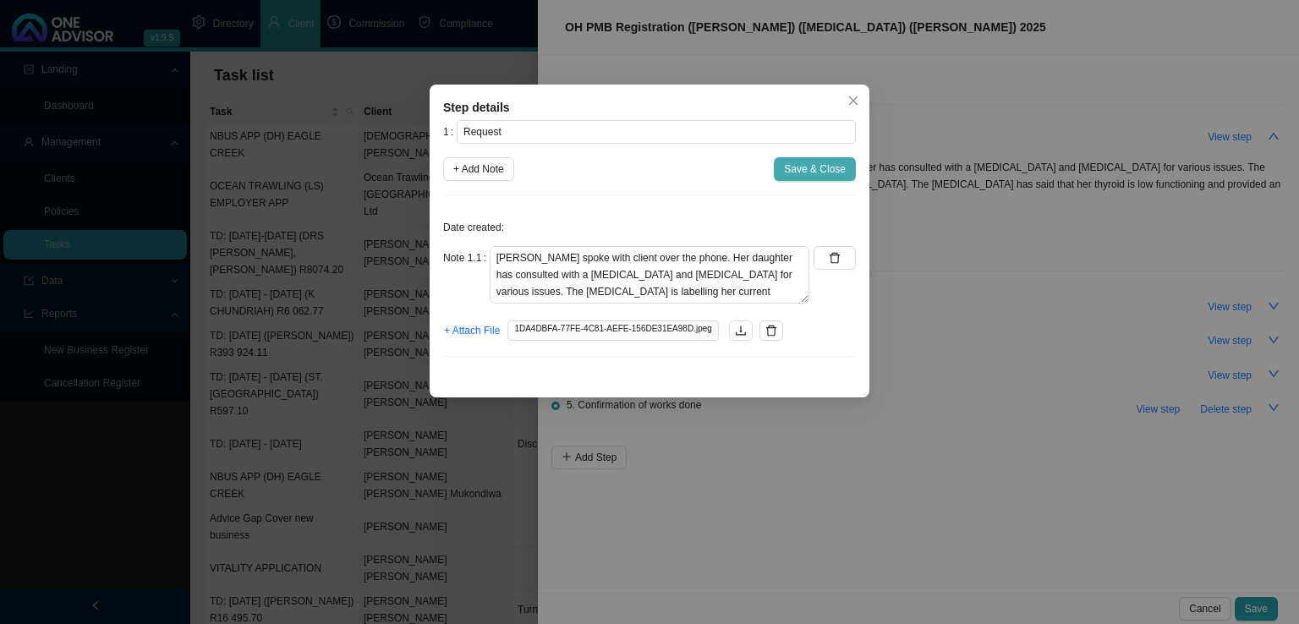
click at [817, 167] on span "Save & Close" at bounding box center [815, 169] width 62 height 17
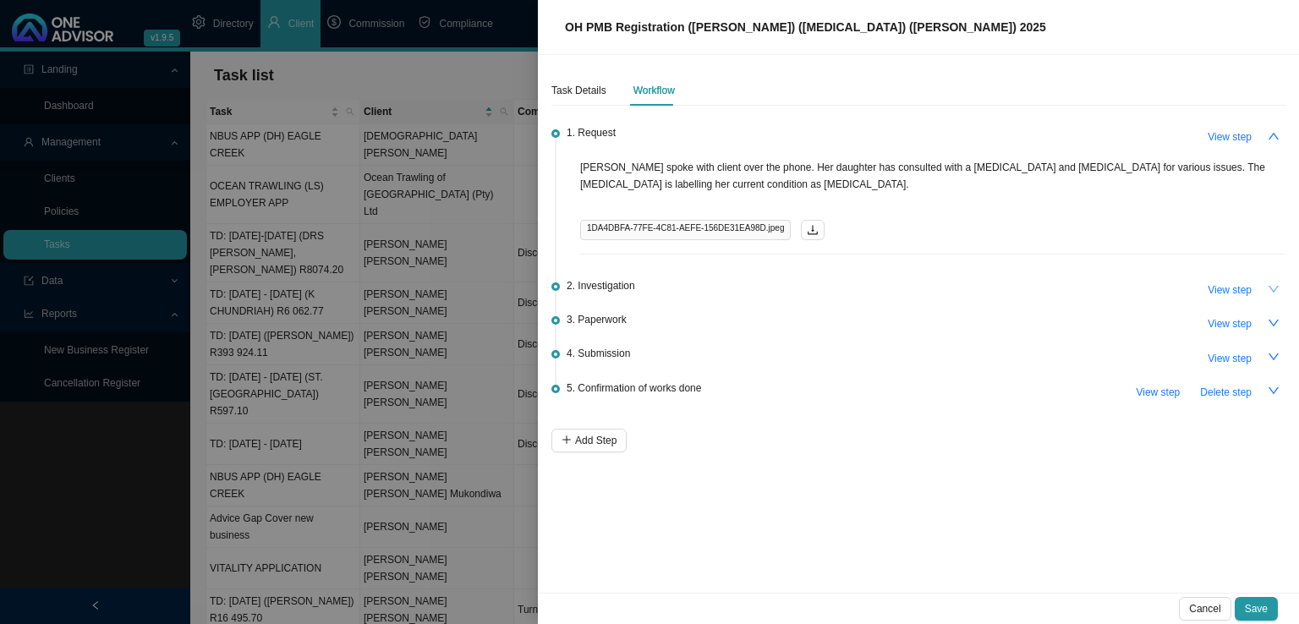
click at [1272, 284] on icon "down" at bounding box center [1274, 289] width 12 height 12
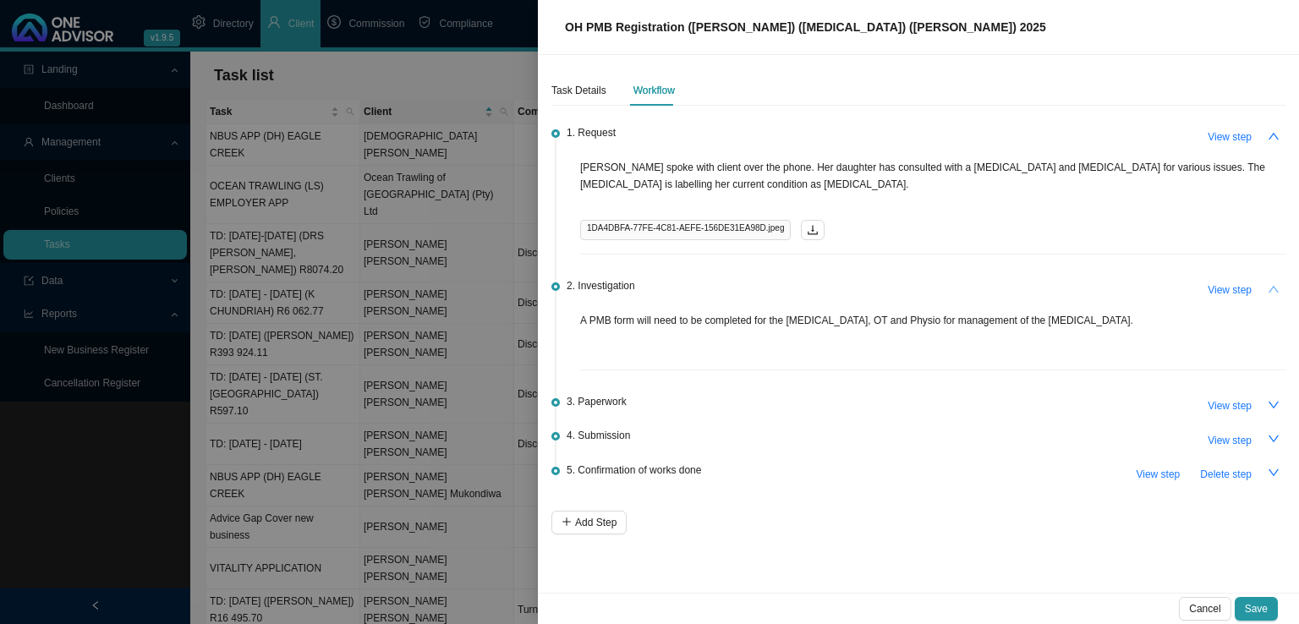
click at [1272, 284] on icon "up" at bounding box center [1274, 289] width 12 height 12
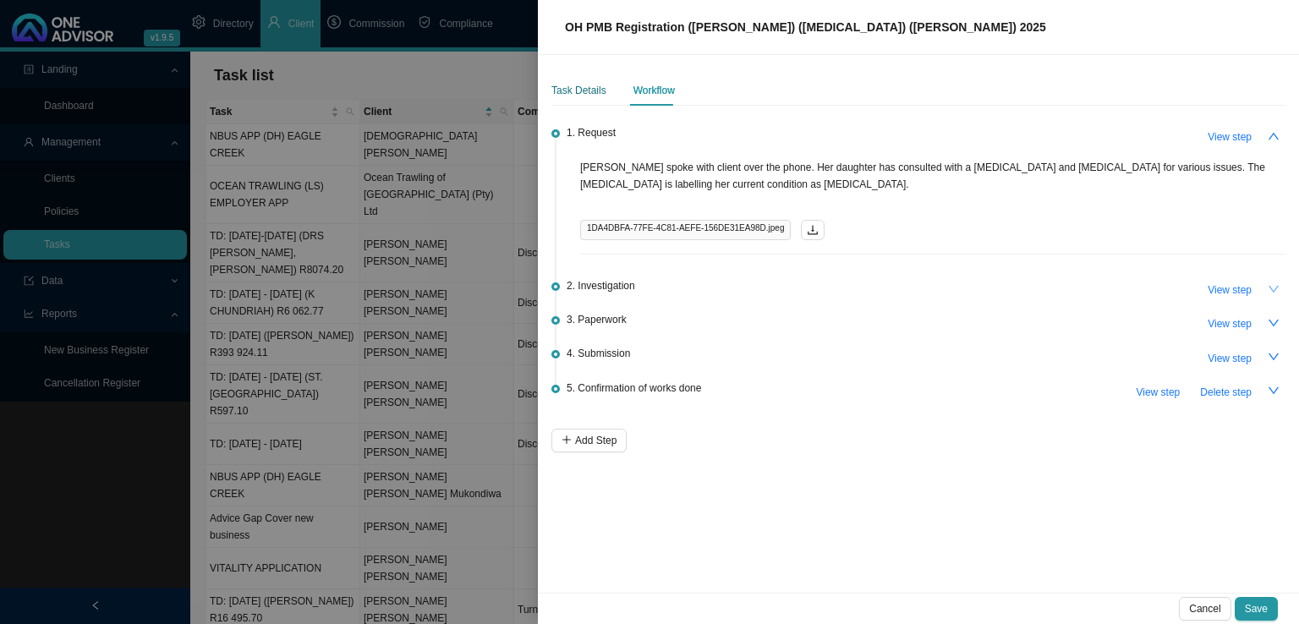
click at [595, 89] on div "Task Details" at bounding box center [579, 90] width 55 height 17
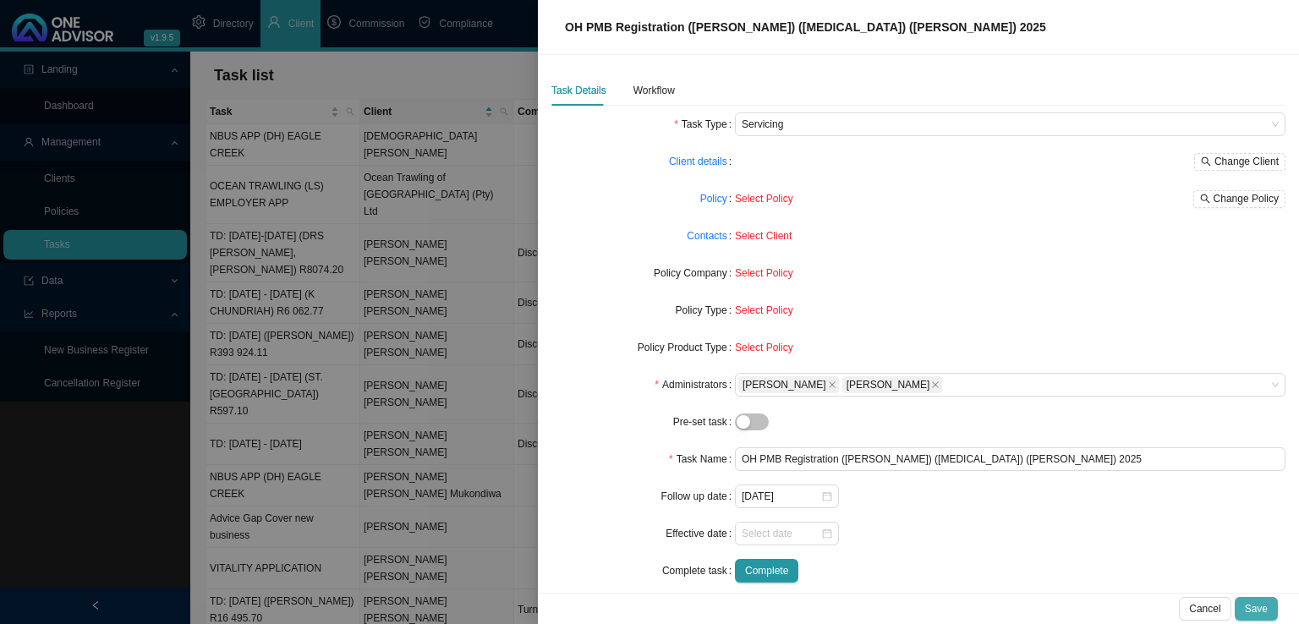
click at [1264, 606] on span "Save" at bounding box center [1256, 609] width 23 height 17
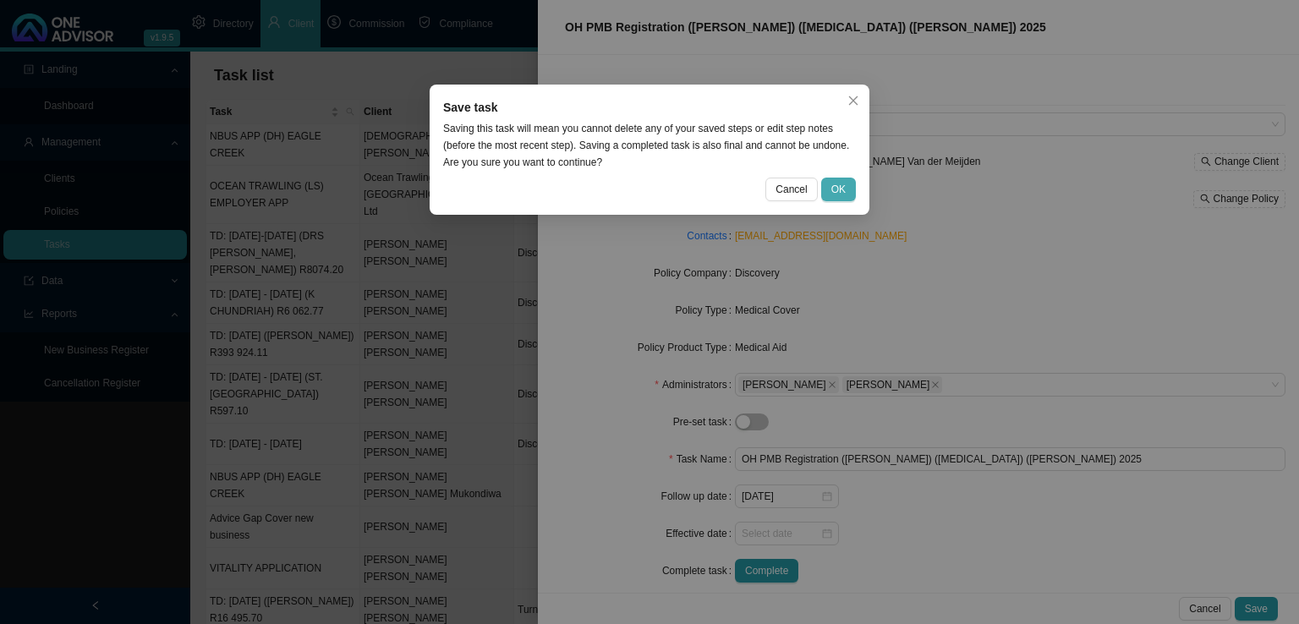
click at [851, 187] on button "OK" at bounding box center [838, 190] width 35 height 24
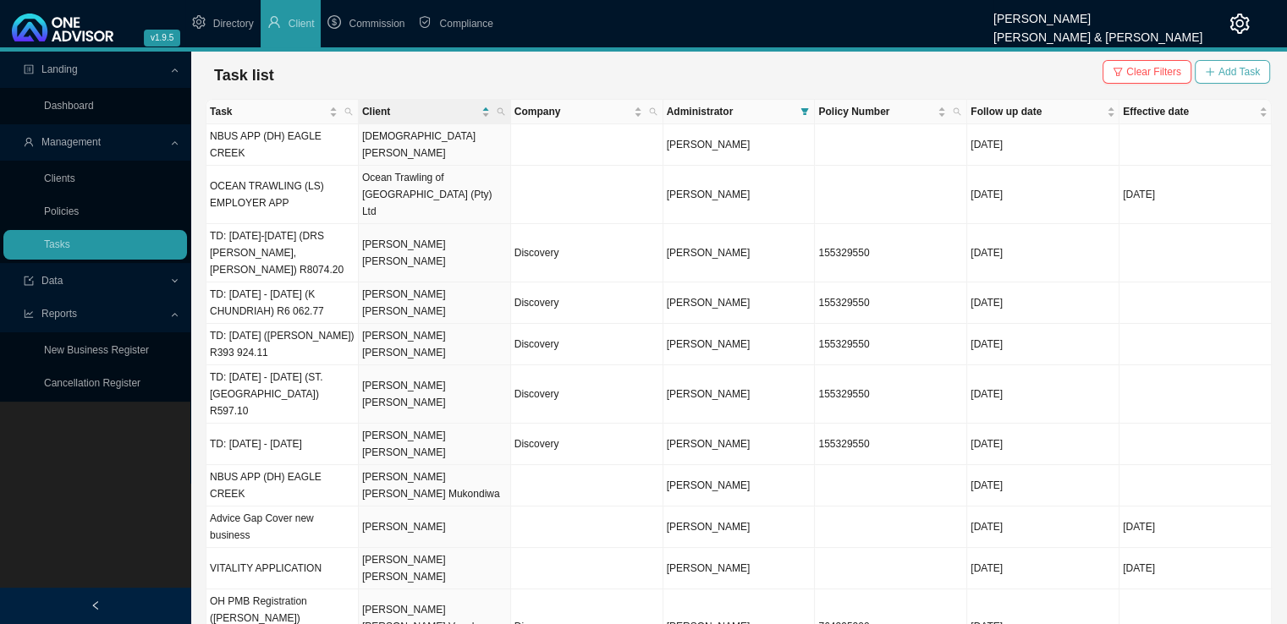
click at [1252, 75] on span "Add Task" at bounding box center [1238, 71] width 41 height 17
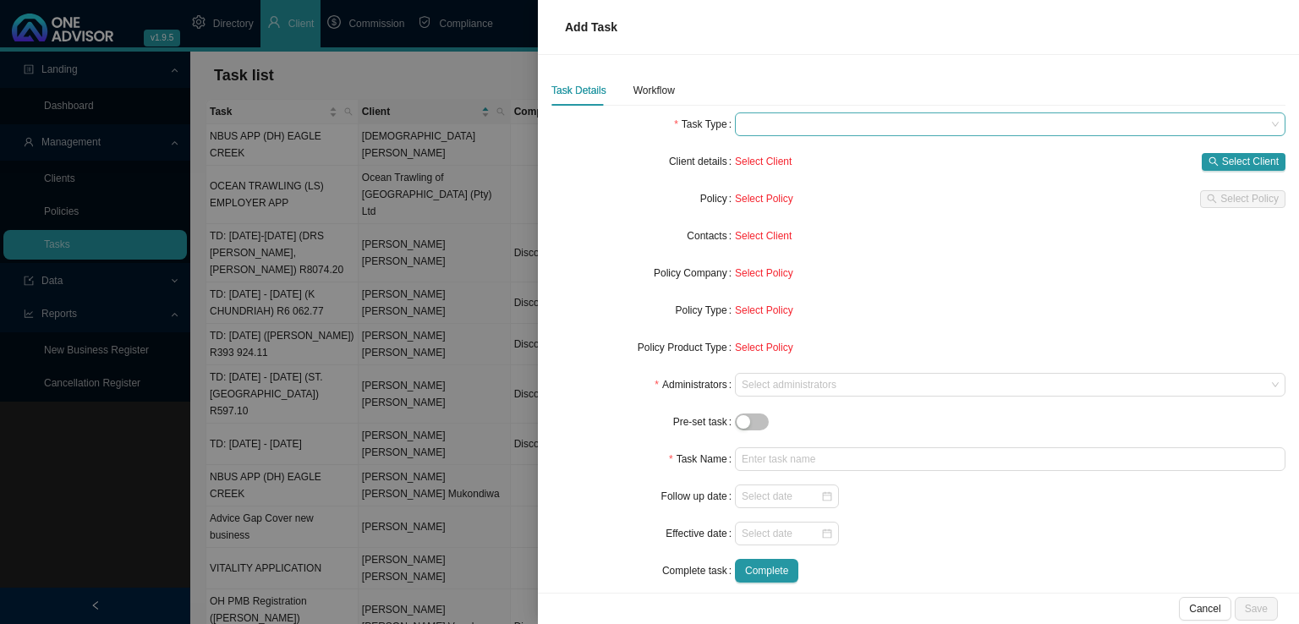
click at [795, 133] on span at bounding box center [1010, 124] width 537 height 22
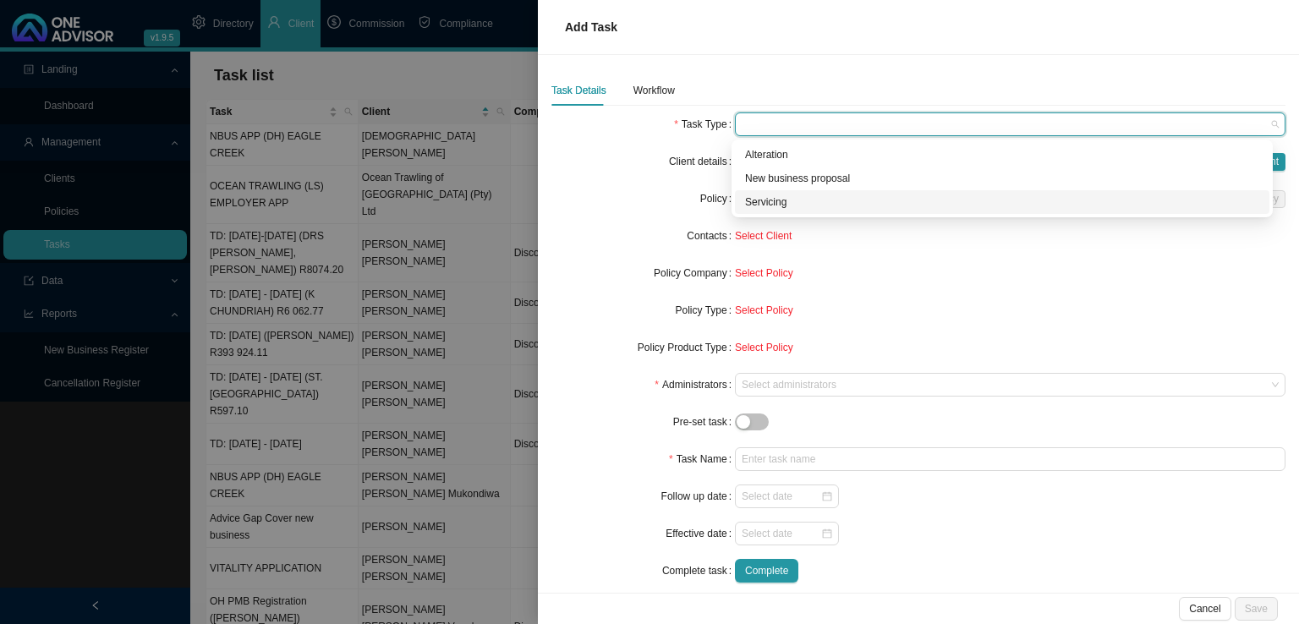
click at [782, 204] on div "Servicing" at bounding box center [1002, 202] width 514 height 17
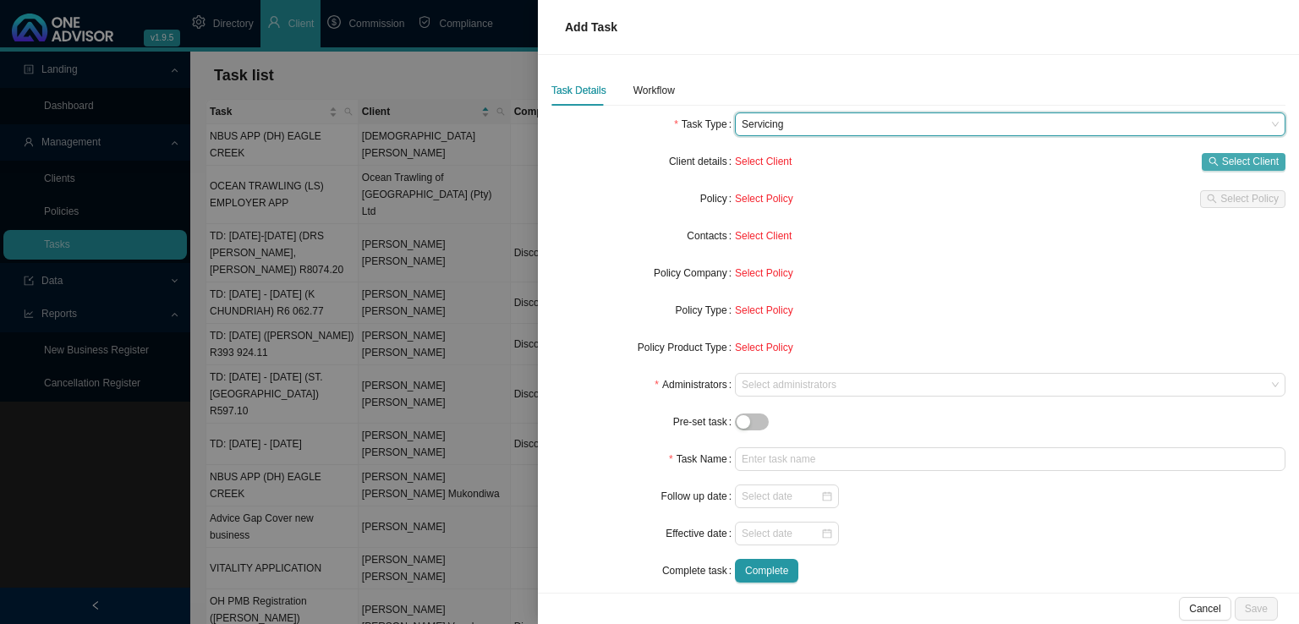
click at [1233, 162] on span "Select Client" at bounding box center [1250, 161] width 57 height 17
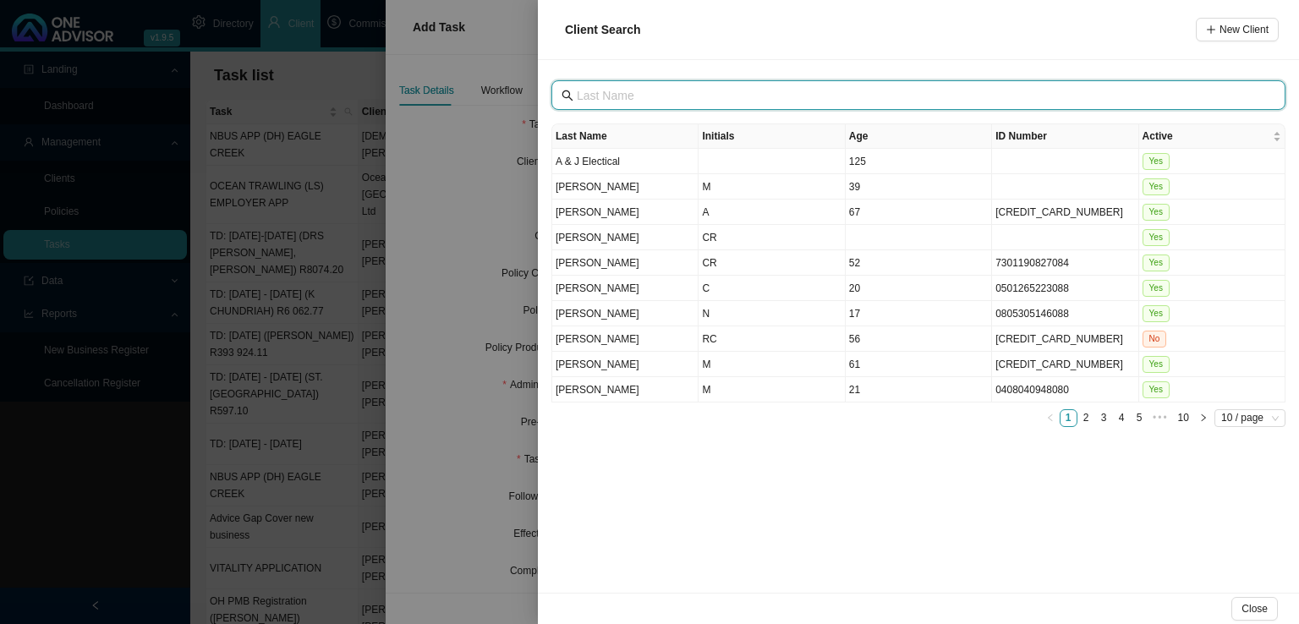
click at [642, 88] on input "text" at bounding box center [920, 95] width 687 height 19
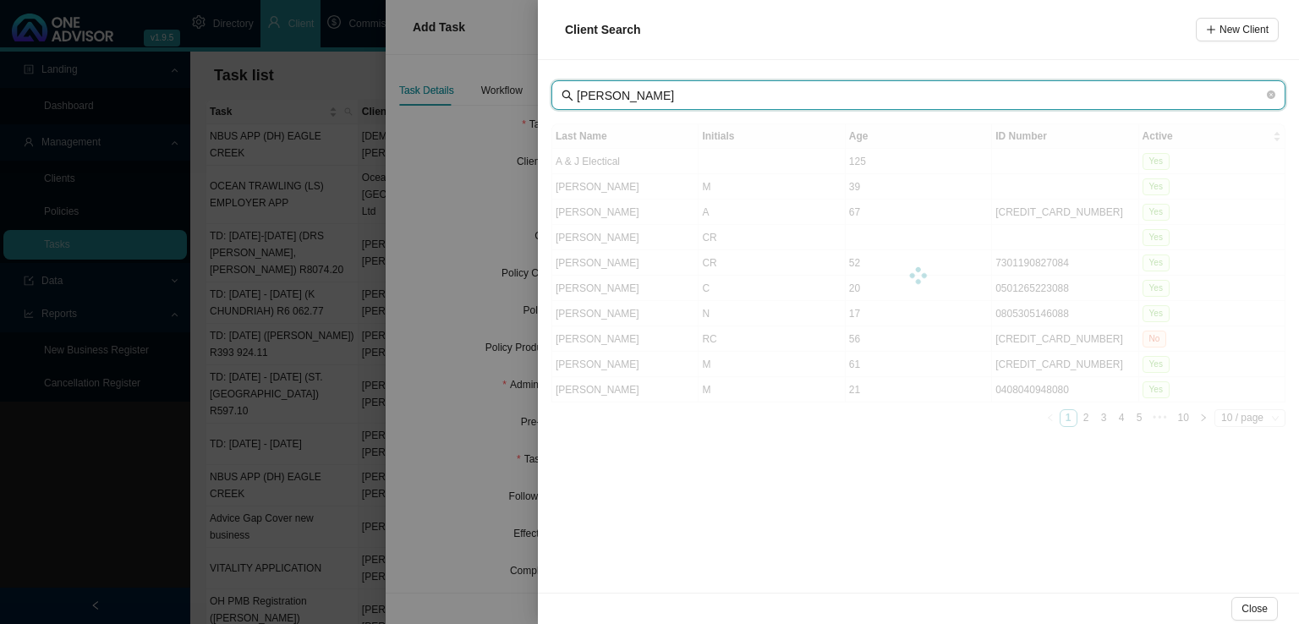
type input "[PERSON_NAME]"
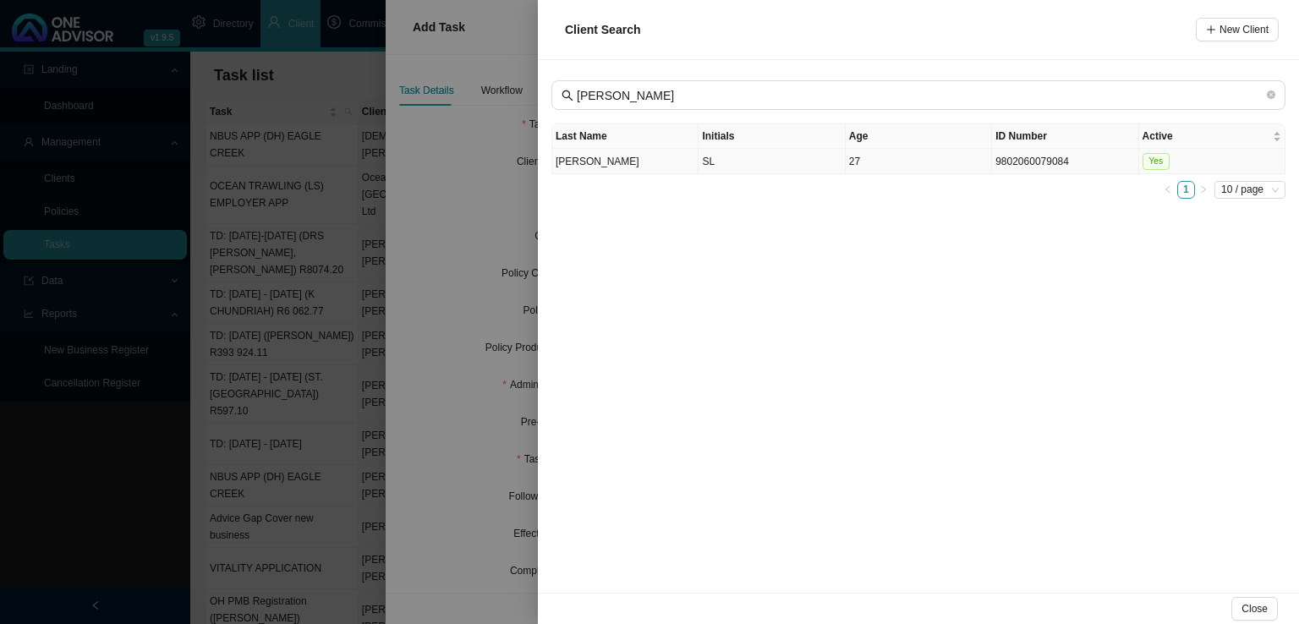
click at [746, 163] on td "SL" at bounding box center [772, 161] width 146 height 25
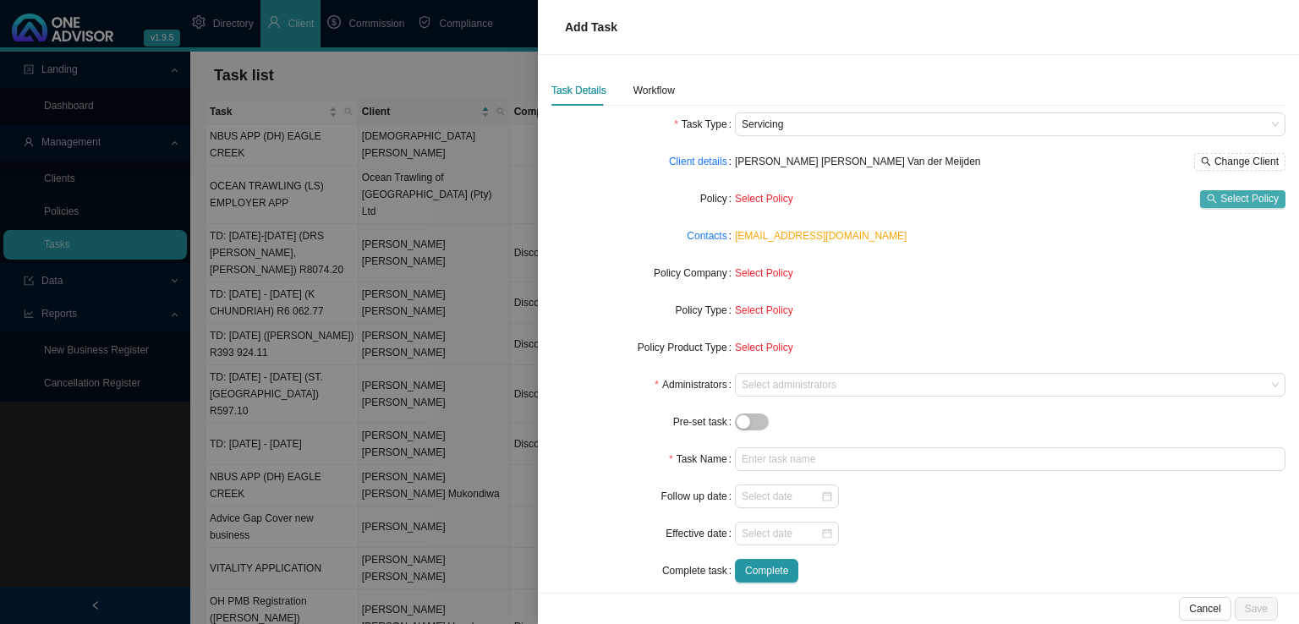
click at [1242, 204] on span "Select Policy" at bounding box center [1250, 198] width 58 height 17
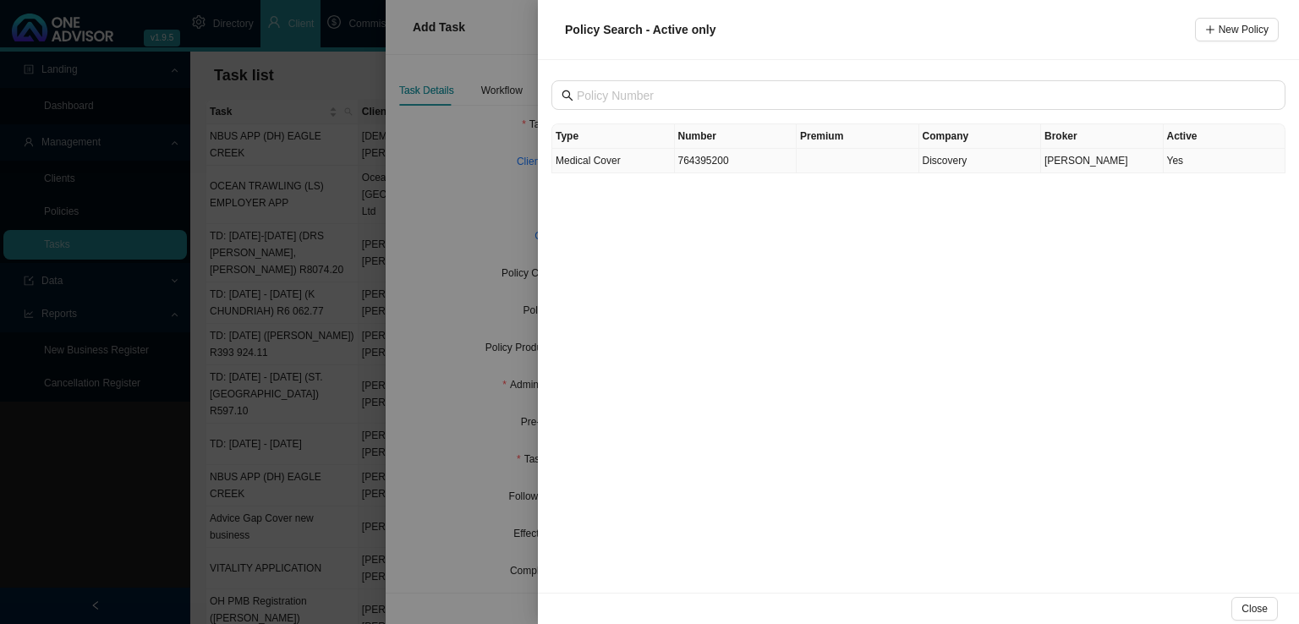
click at [578, 169] on td "Medical Cover" at bounding box center [613, 161] width 123 height 25
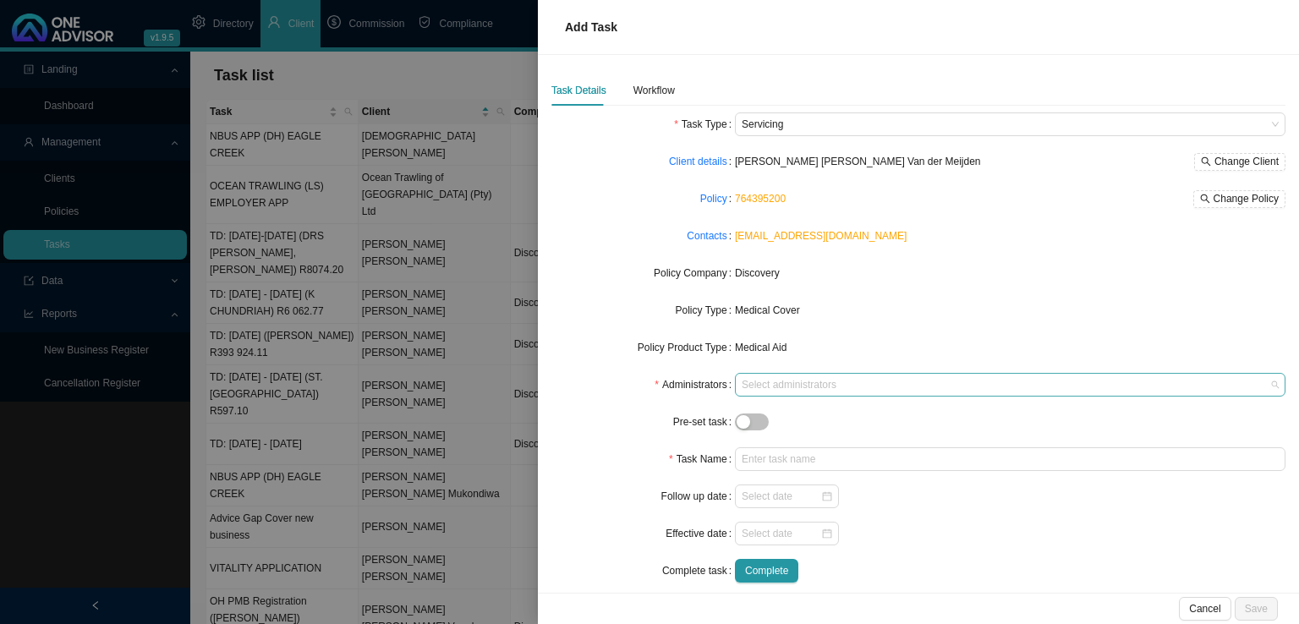
click at [754, 382] on div at bounding box center [1002, 385] width 528 height 13
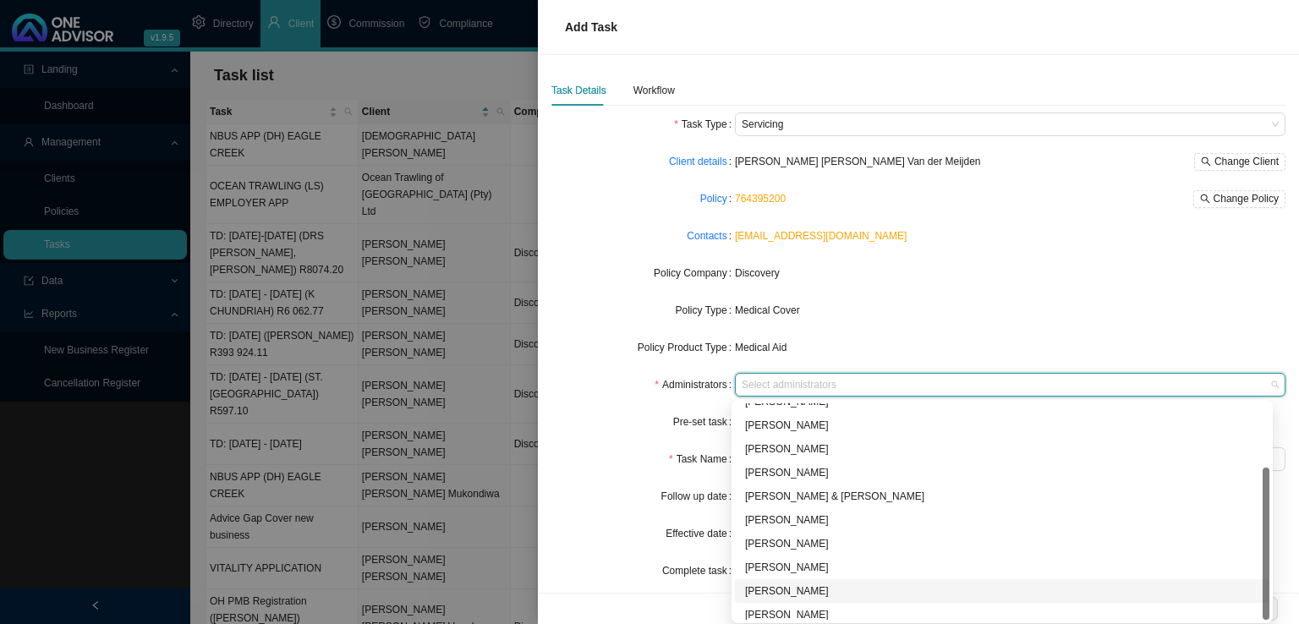
scroll to position [91, 0]
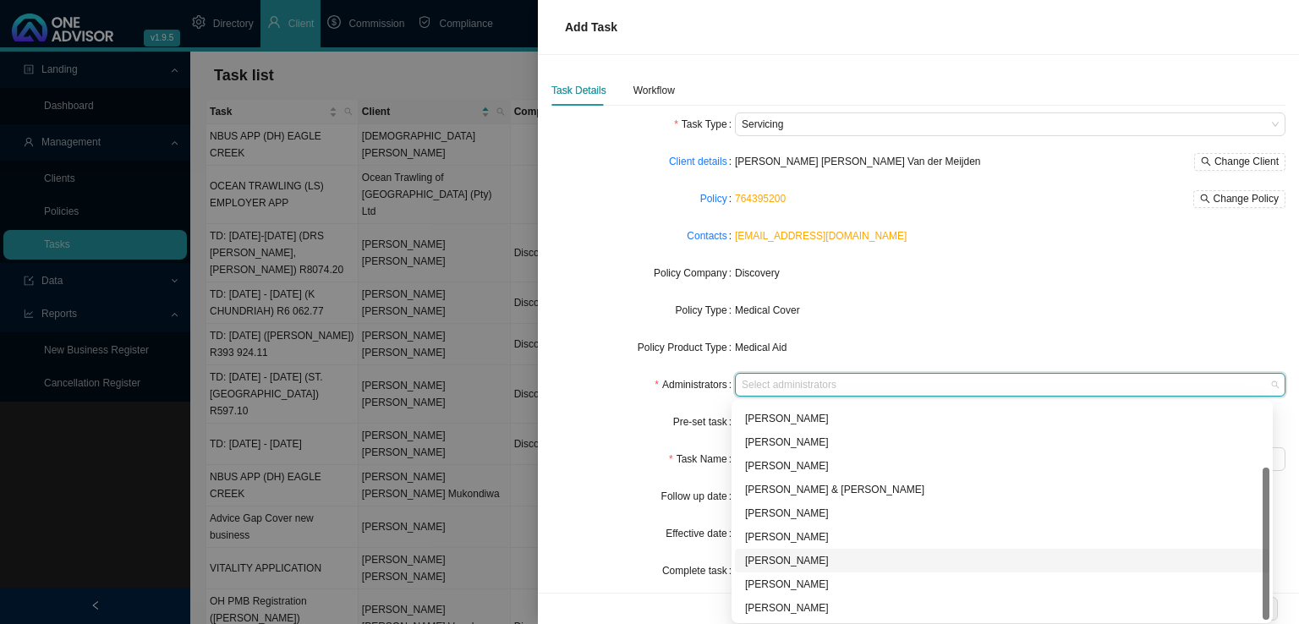
click at [782, 559] on div "[PERSON_NAME]" at bounding box center [1002, 560] width 514 height 17
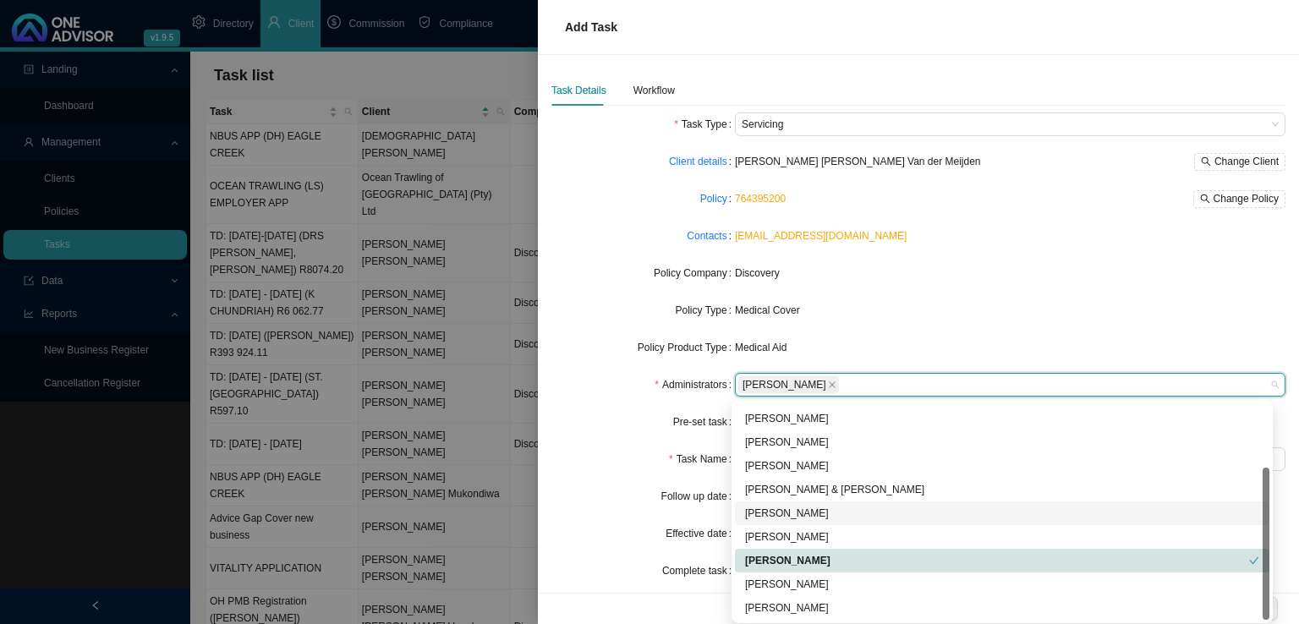
scroll to position [0, 0]
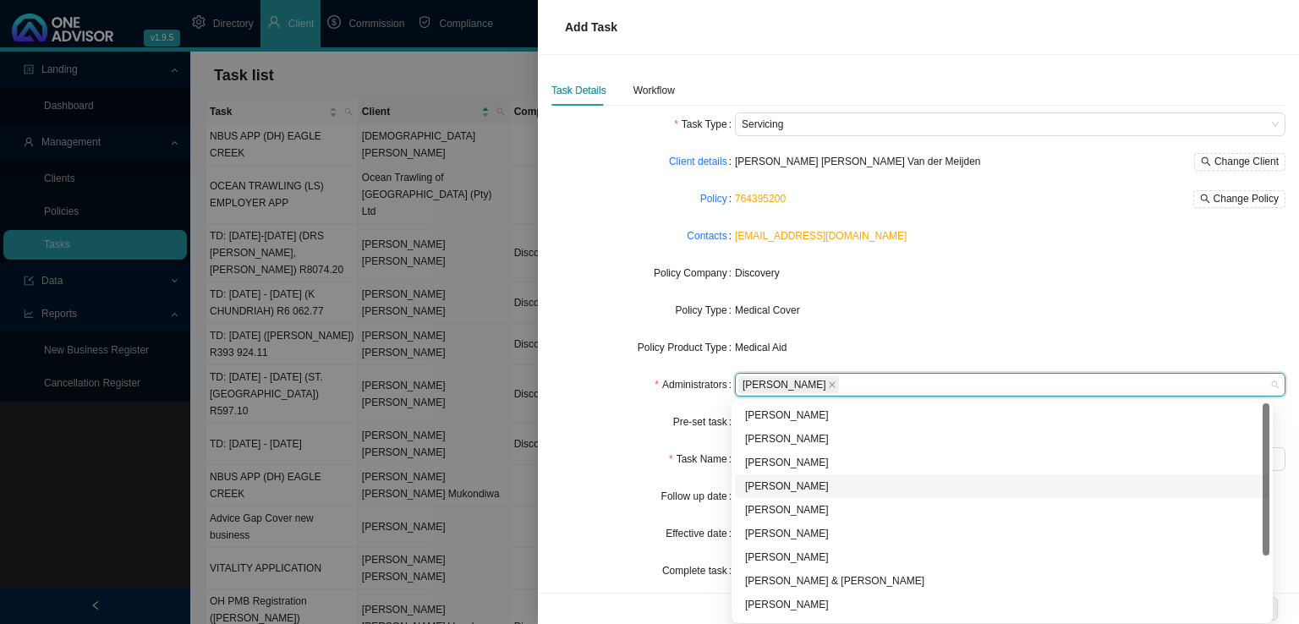
click at [788, 491] on div "[PERSON_NAME]" at bounding box center [1002, 486] width 514 height 17
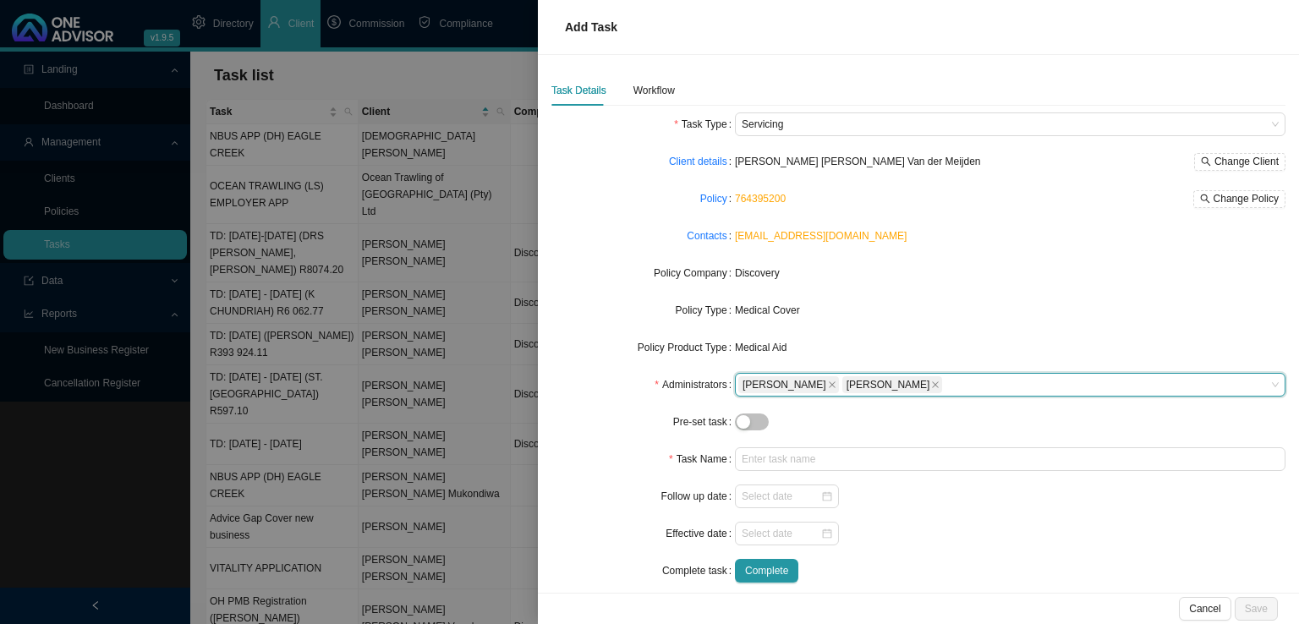
click at [623, 447] on div "Task Name" at bounding box center [644, 459] width 184 height 24
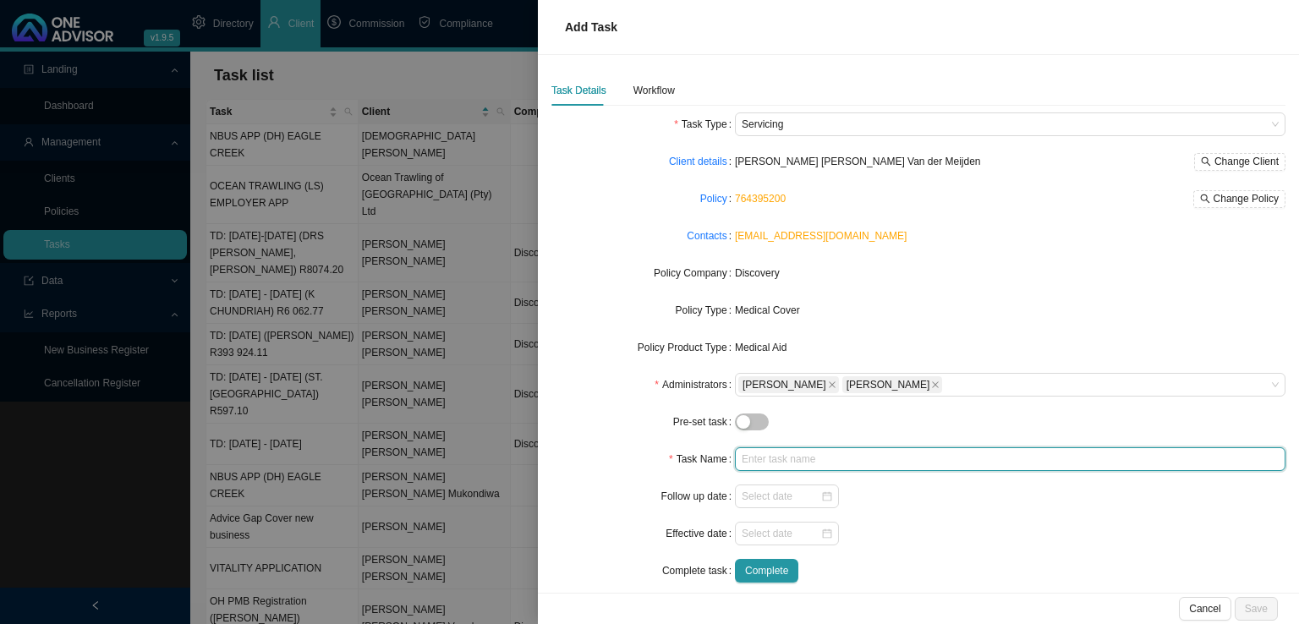
click at [771, 453] on input "text" at bounding box center [1010, 459] width 551 height 24
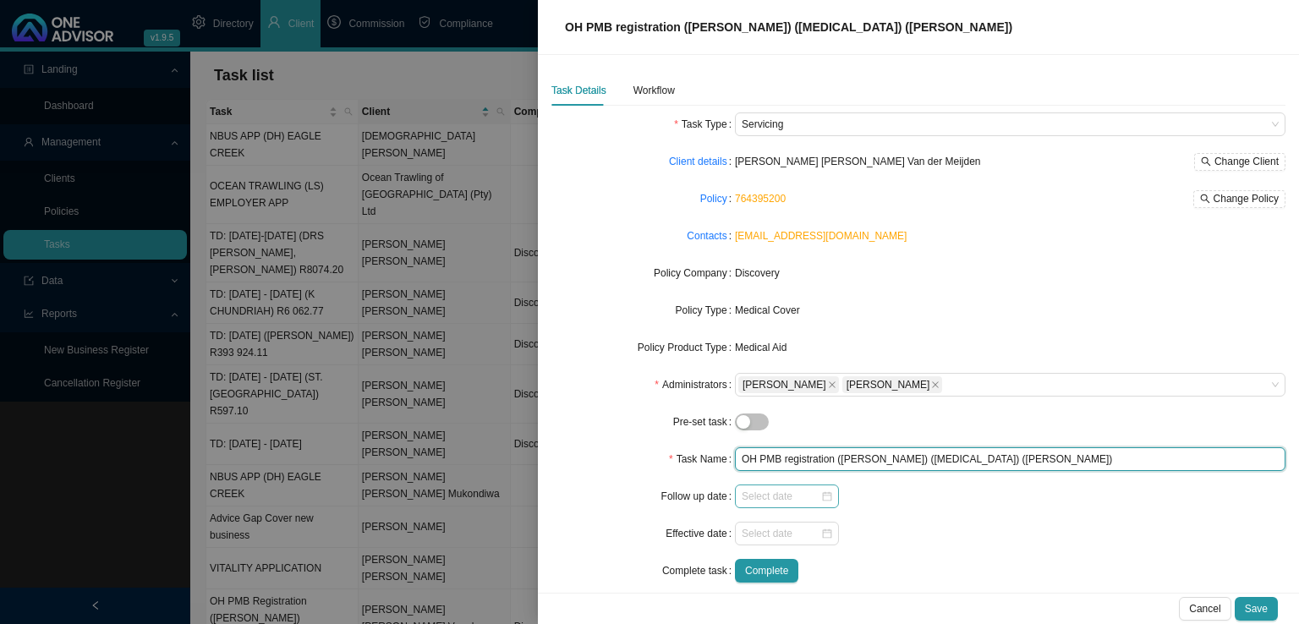
type input "OH PMB registration ([PERSON_NAME]) ([MEDICAL_DATA]) ([PERSON_NAME])"
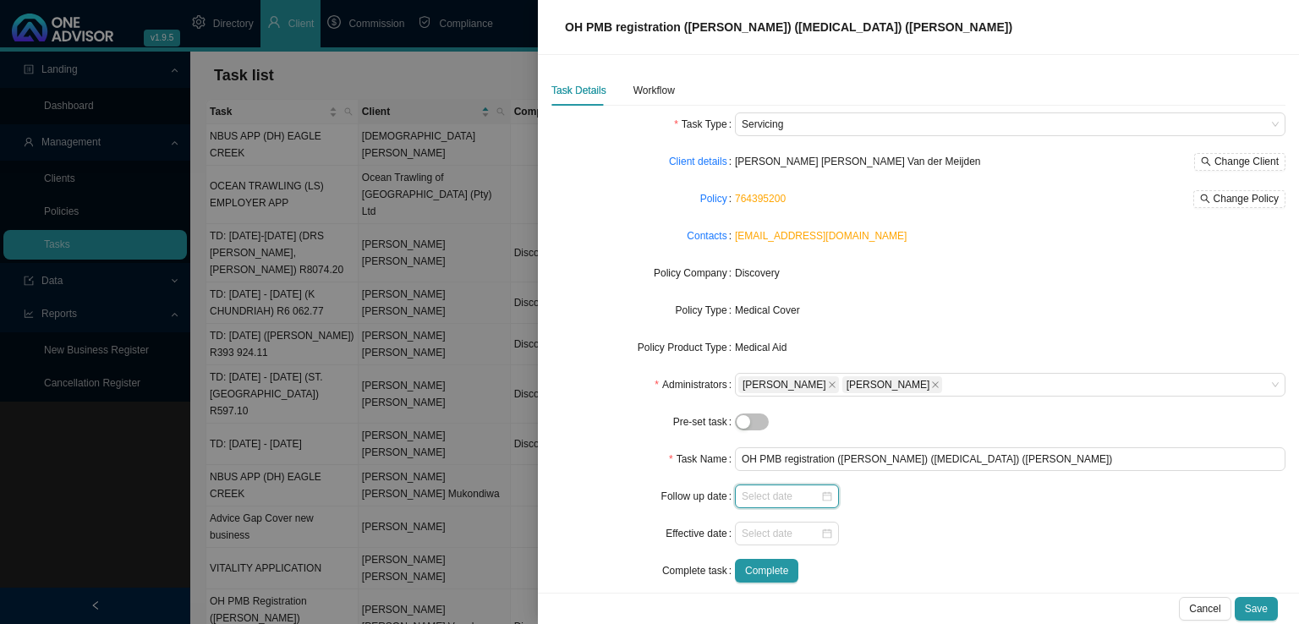
click at [768, 491] on input at bounding box center [781, 496] width 79 height 17
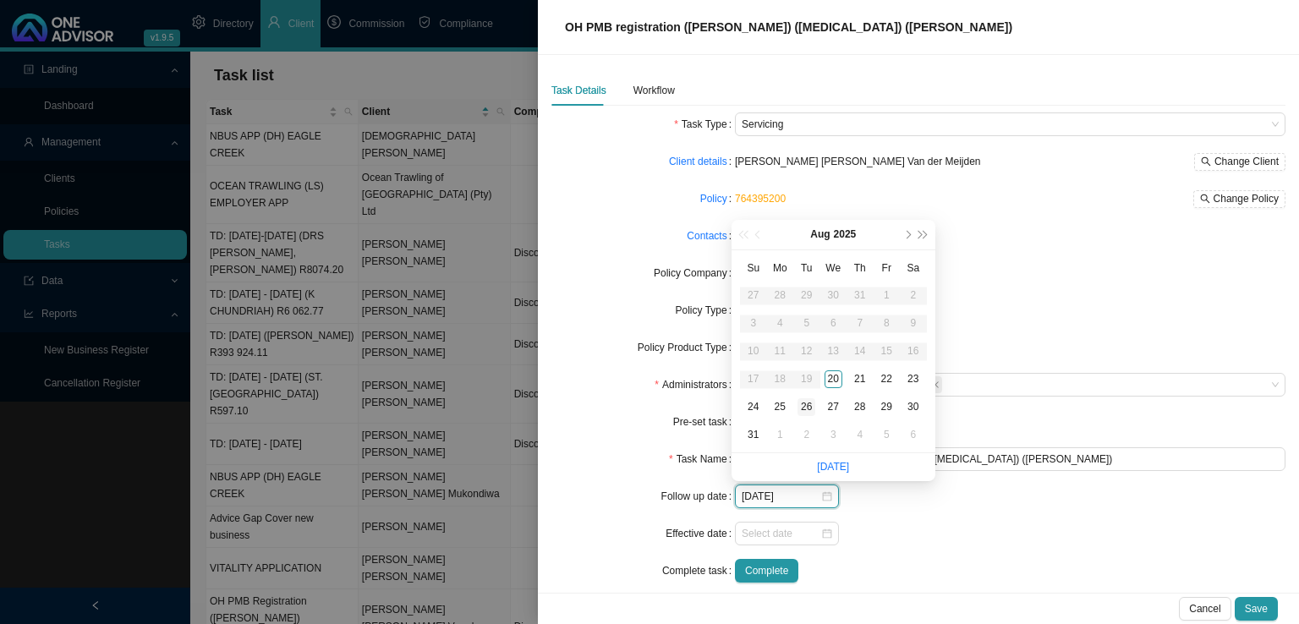
type input "[DATE]"
click at [896, 380] on td "22" at bounding box center [887, 379] width 27 height 28
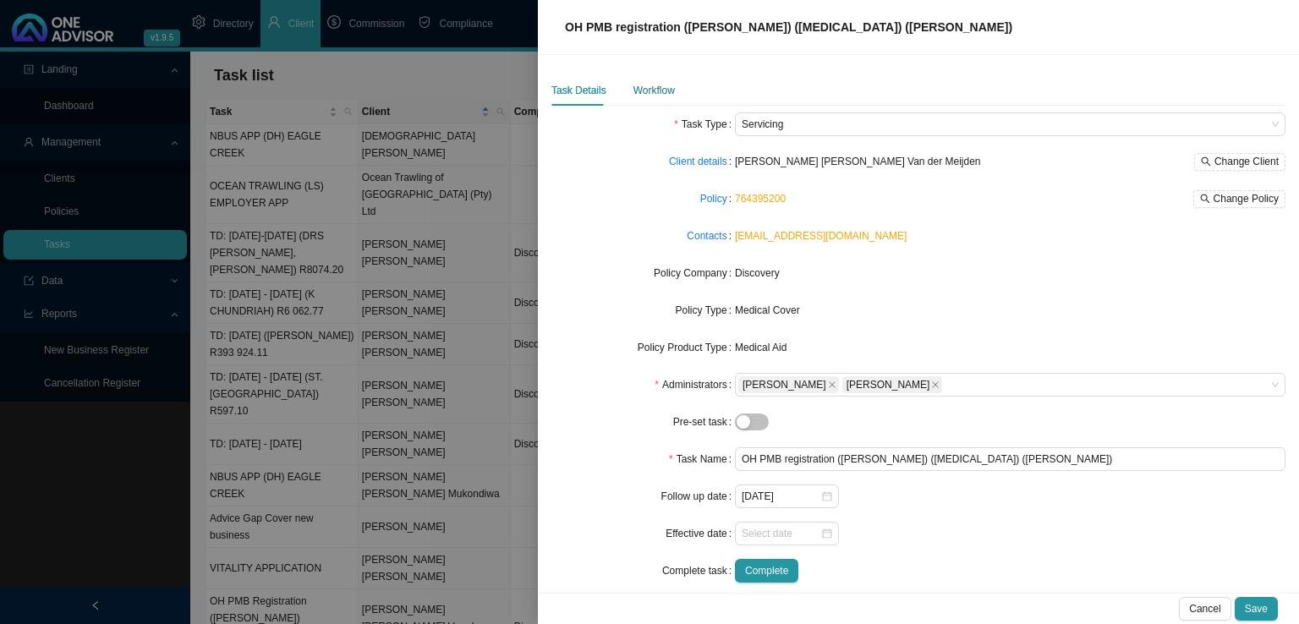
click at [663, 90] on div "Workflow" at bounding box center [654, 90] width 41 height 17
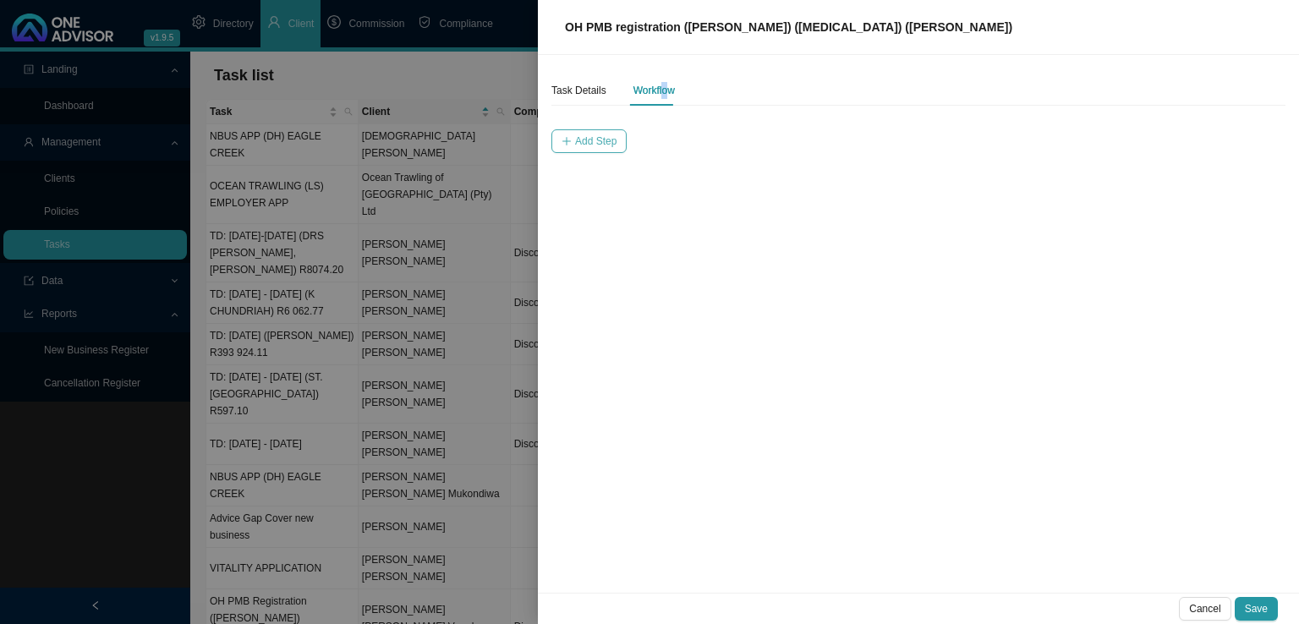
click at [582, 140] on span "Add Step" at bounding box center [595, 141] width 41 height 17
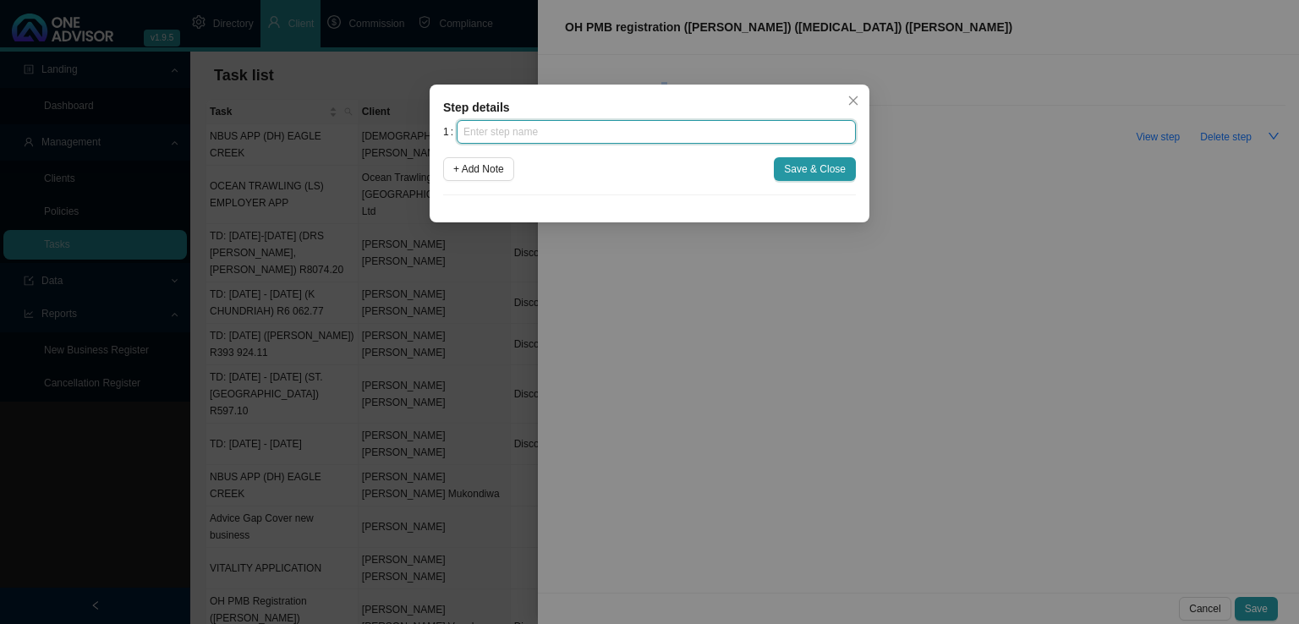
click at [546, 140] on input "text" at bounding box center [656, 132] width 399 height 24
type input "Instruction"
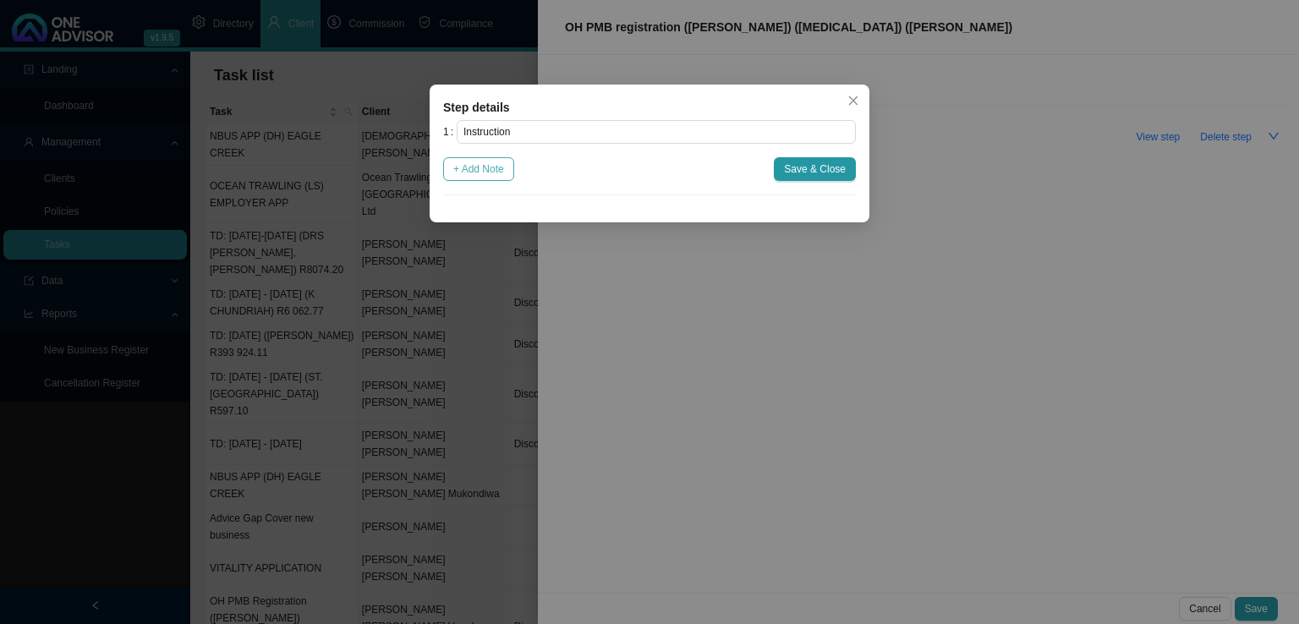
click at [470, 163] on span "+ Add Note" at bounding box center [478, 169] width 51 height 17
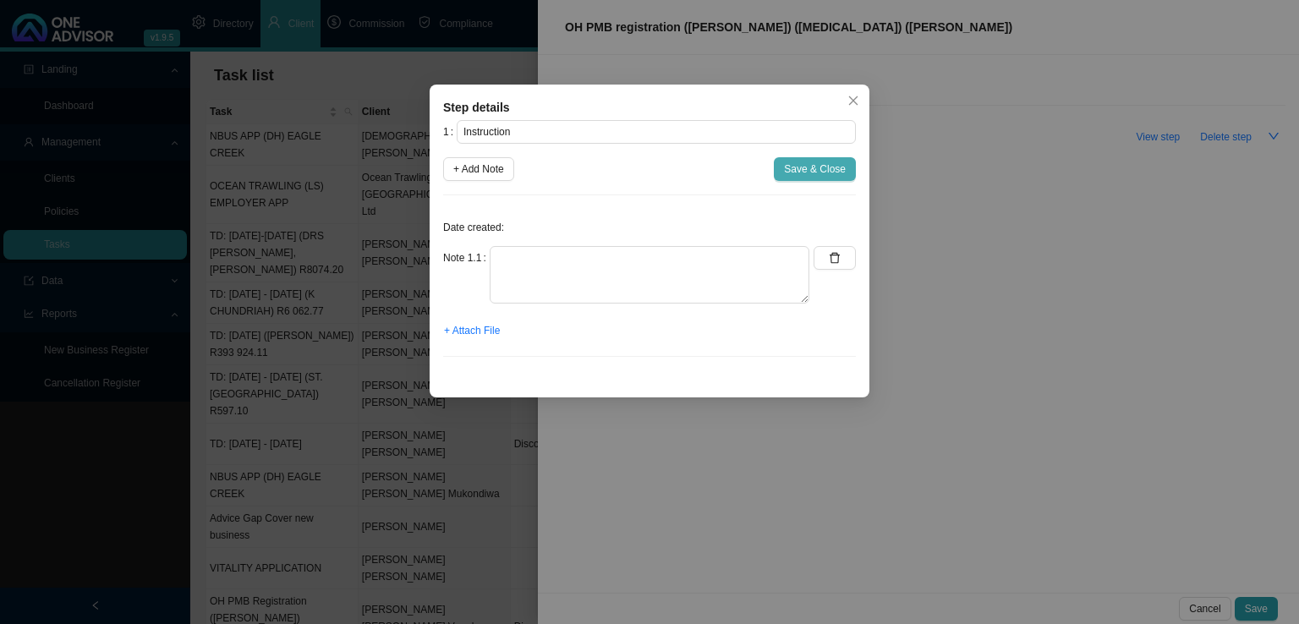
click at [826, 163] on span "Save & Close" at bounding box center [815, 169] width 62 height 17
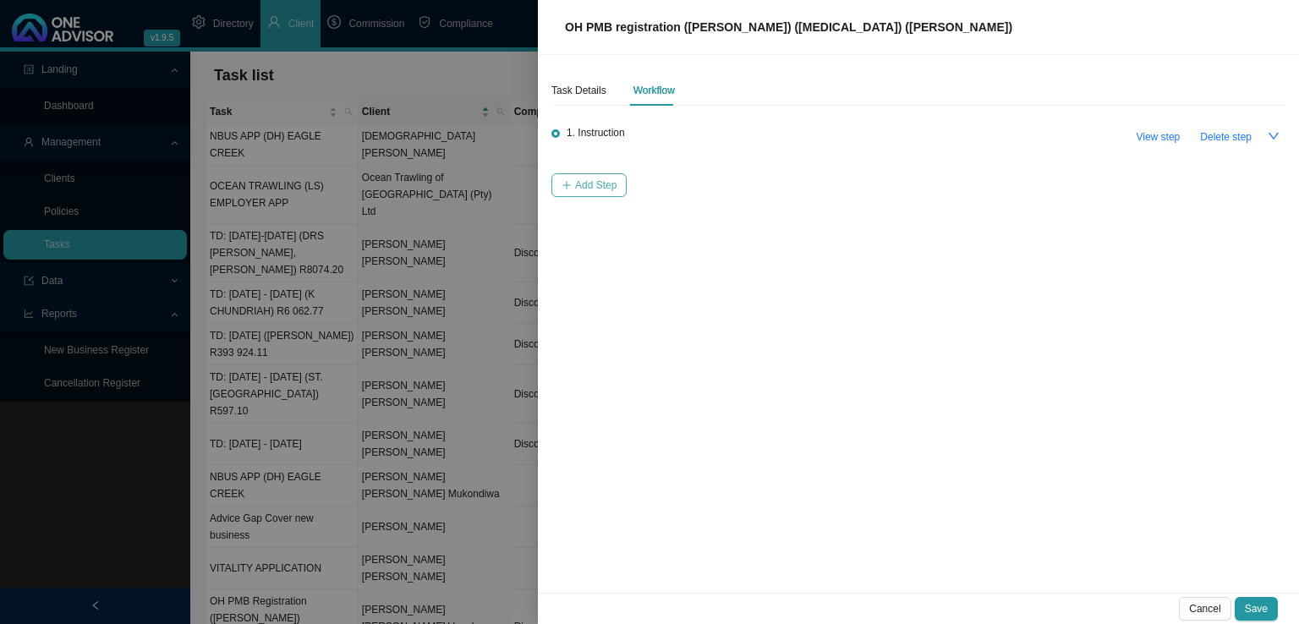
click at [559, 189] on button "Add Step" at bounding box center [589, 185] width 75 height 24
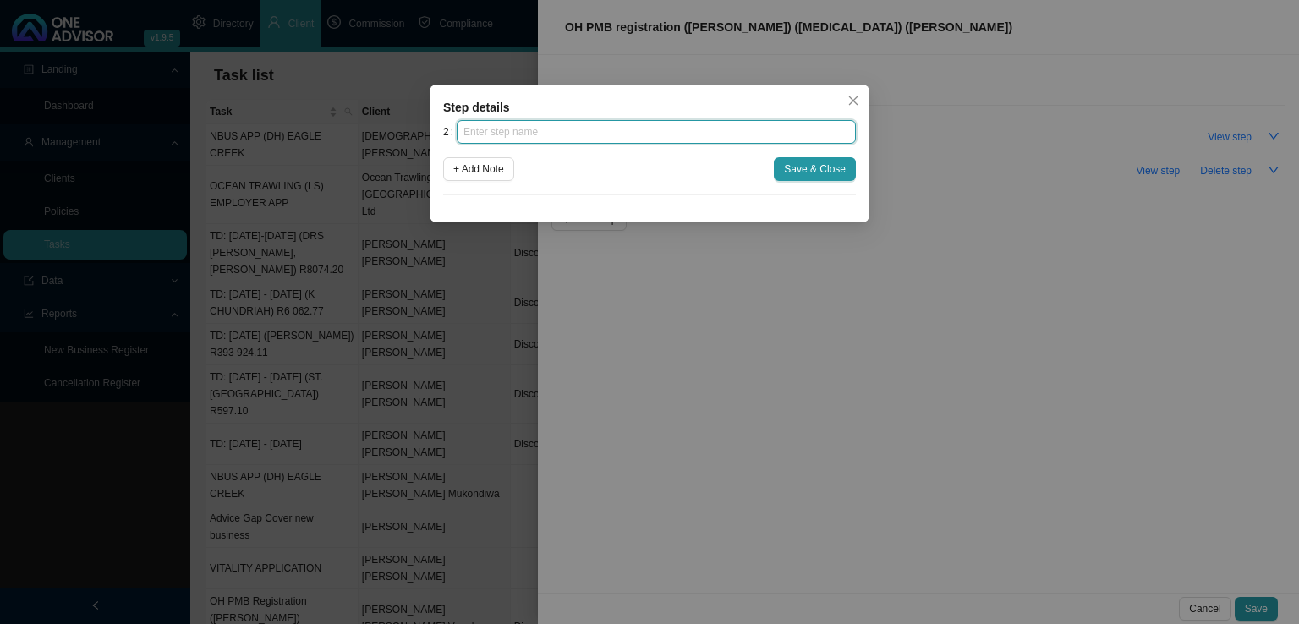
click at [529, 120] on input "text" at bounding box center [656, 132] width 399 height 24
type input "Investigation"
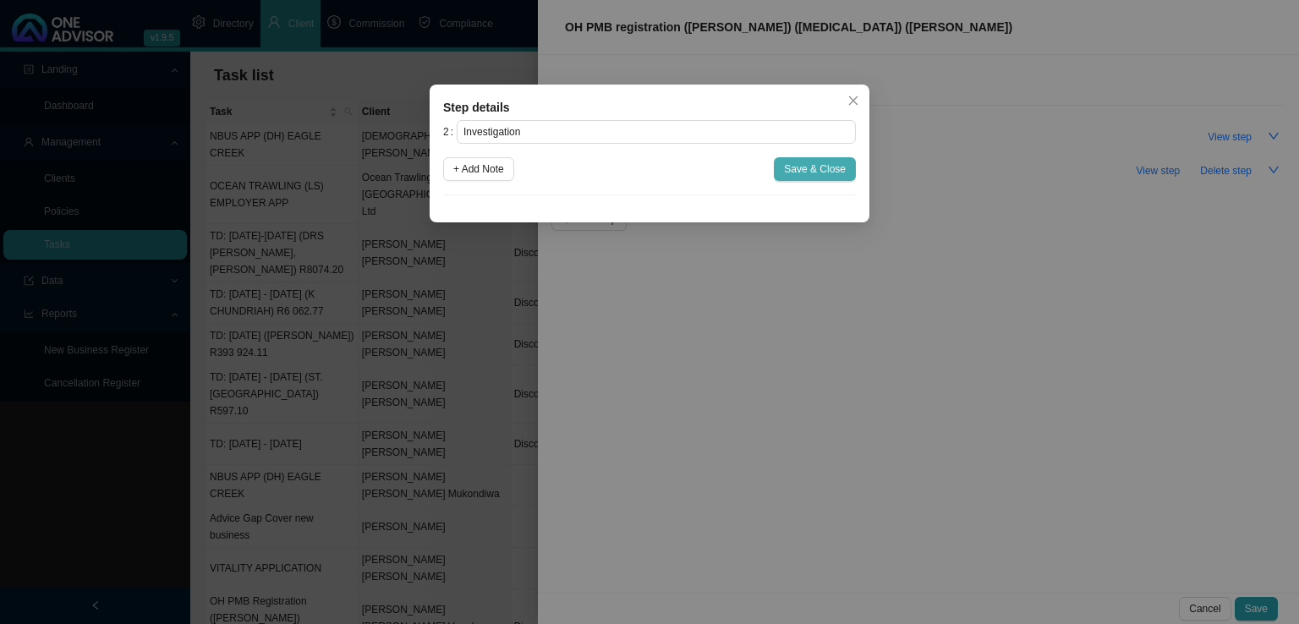
click at [820, 173] on span "Save & Close" at bounding box center [815, 169] width 62 height 17
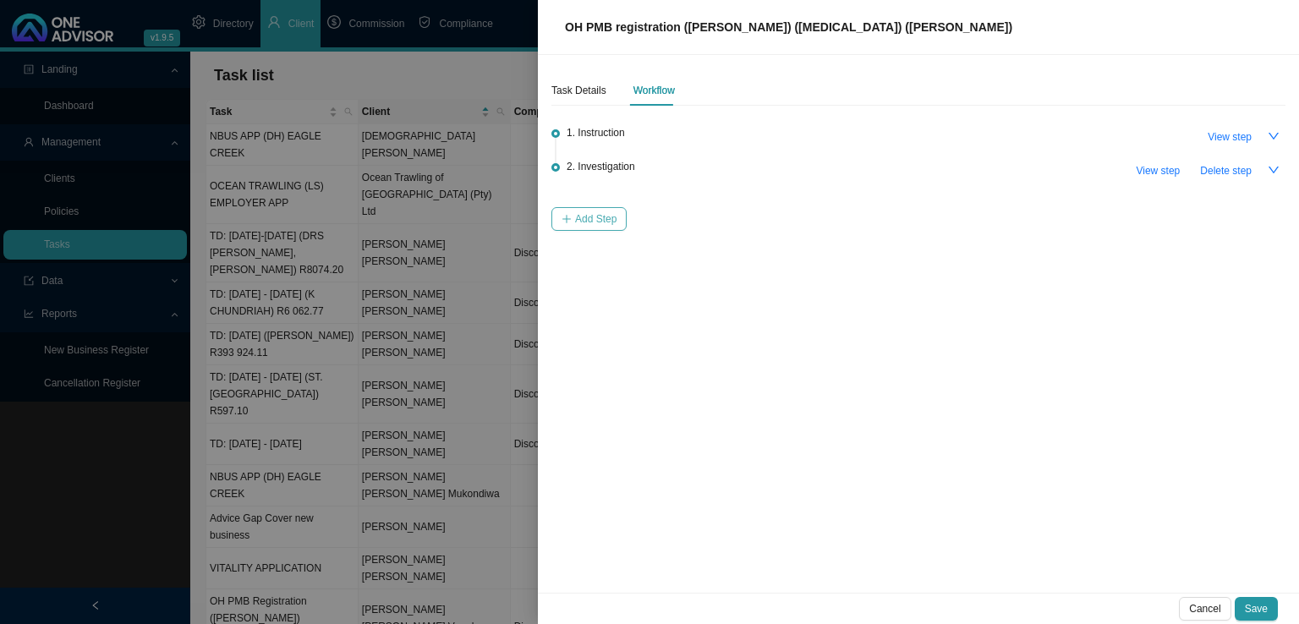
click at [589, 224] on span "Add Step" at bounding box center [595, 219] width 41 height 17
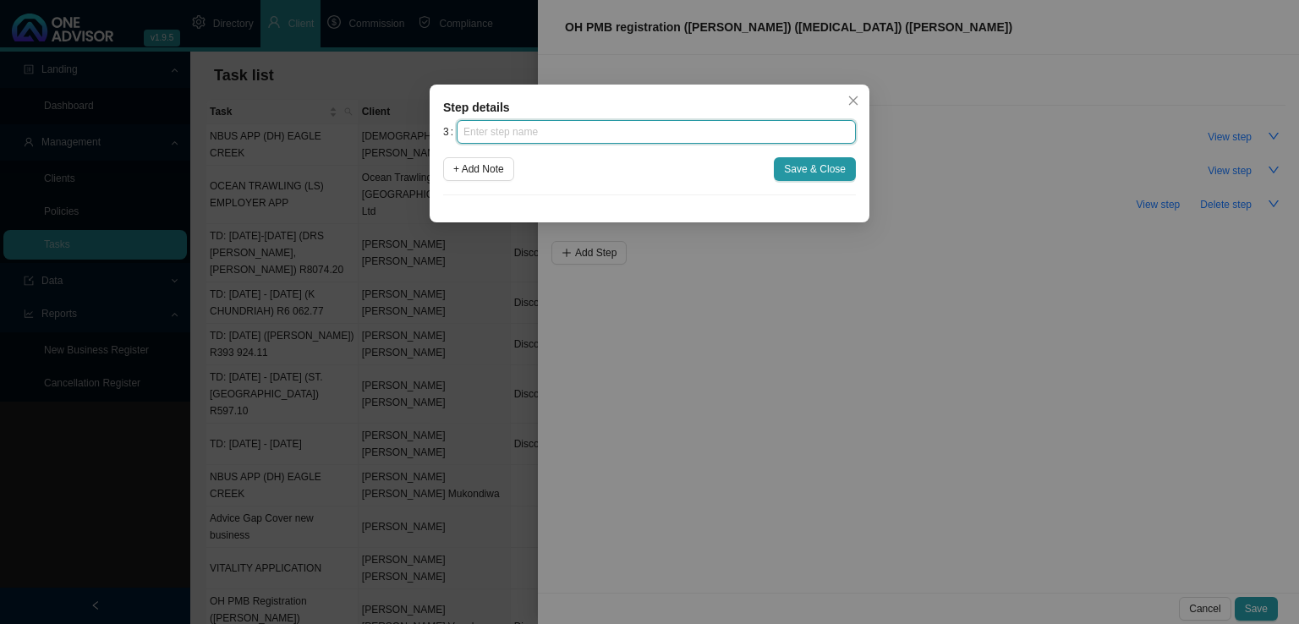
click at [484, 130] on input "text" at bounding box center [656, 132] width 399 height 24
type input "Paperwork"
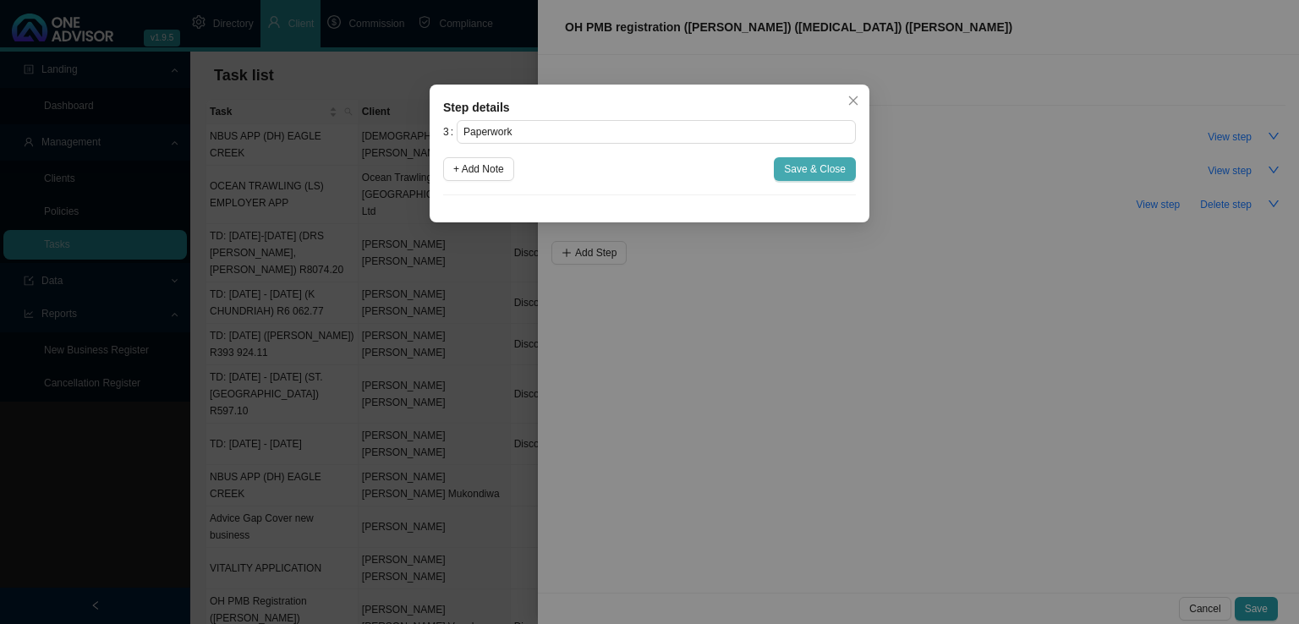
click at [801, 170] on span "Save & Close" at bounding box center [815, 169] width 62 height 17
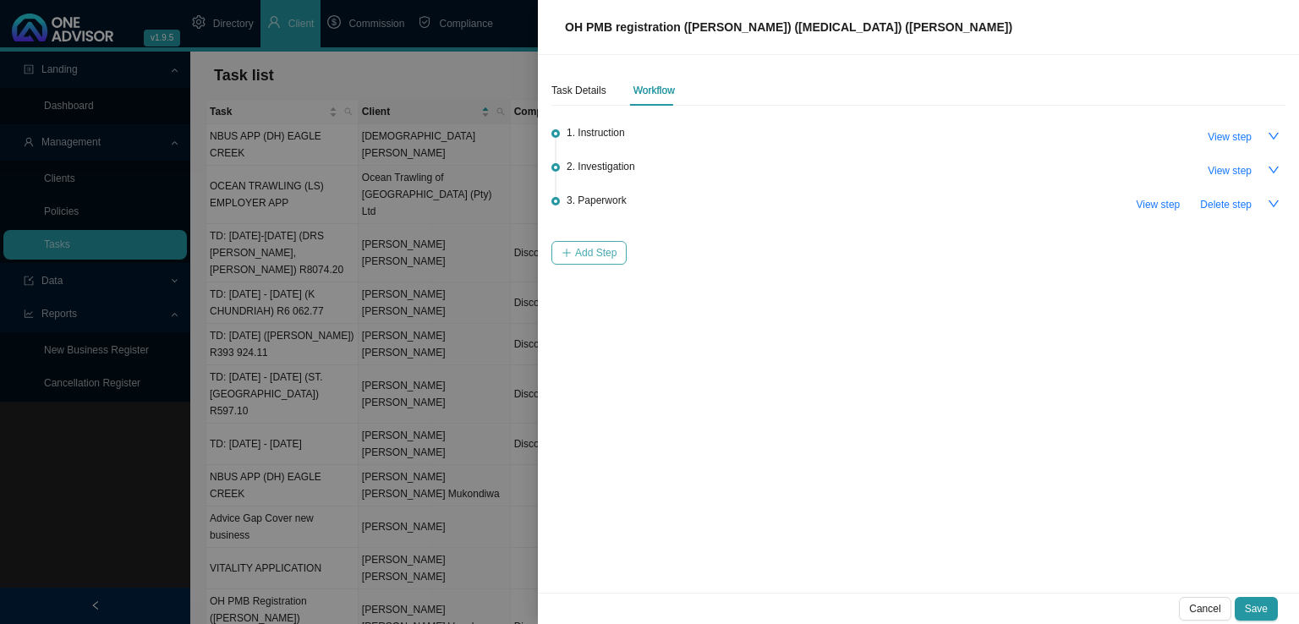
click at [599, 259] on span "Add Step" at bounding box center [595, 252] width 41 height 17
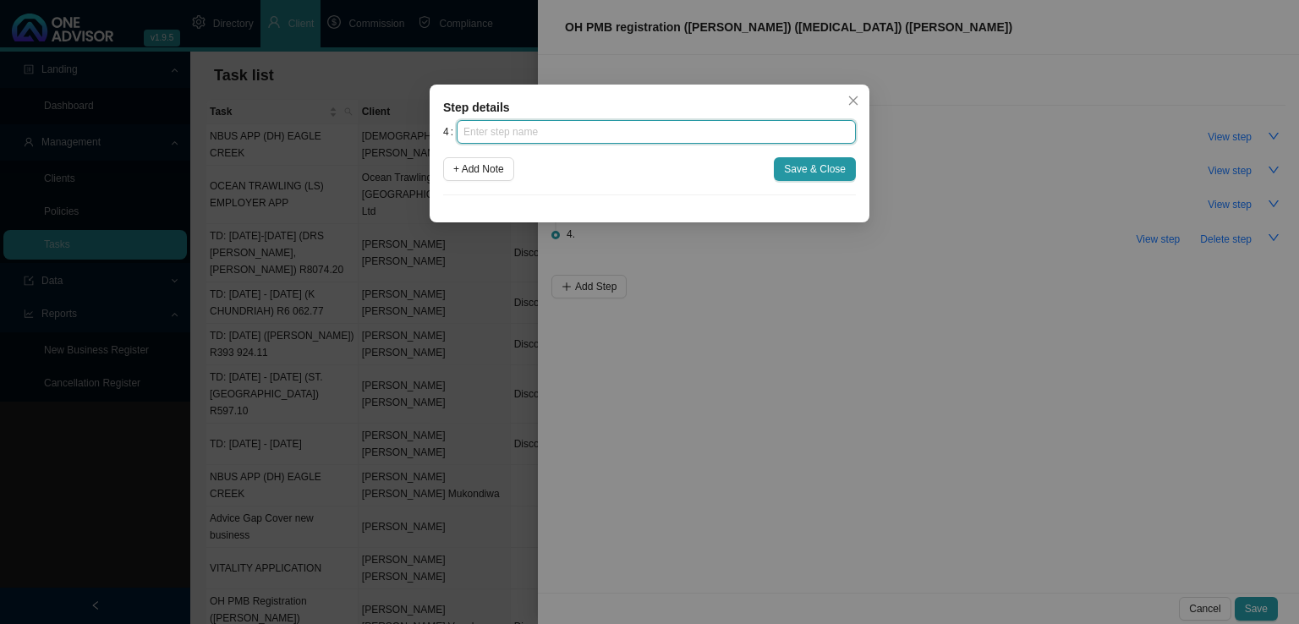
click at [572, 129] on input "text" at bounding box center [656, 132] width 399 height 24
type input "Submission"
click at [842, 183] on div "4 Submission + Add Note Save & Close" at bounding box center [649, 157] width 413 height 75
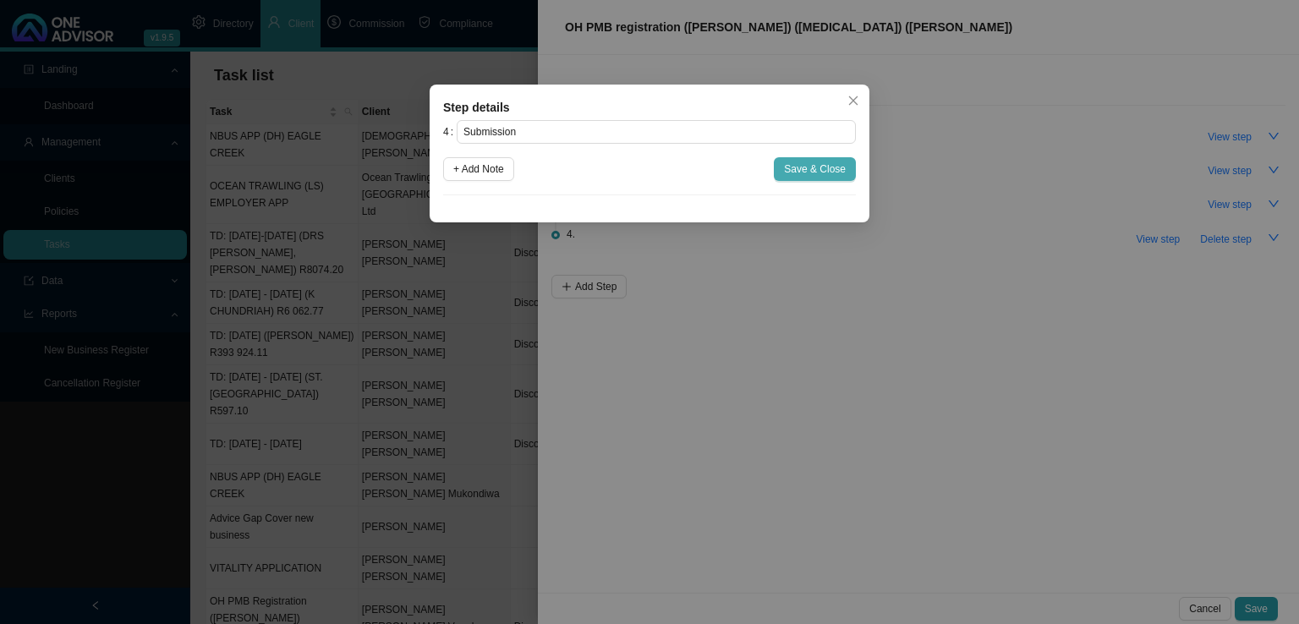
click at [841, 175] on span "Save & Close" at bounding box center [815, 169] width 62 height 17
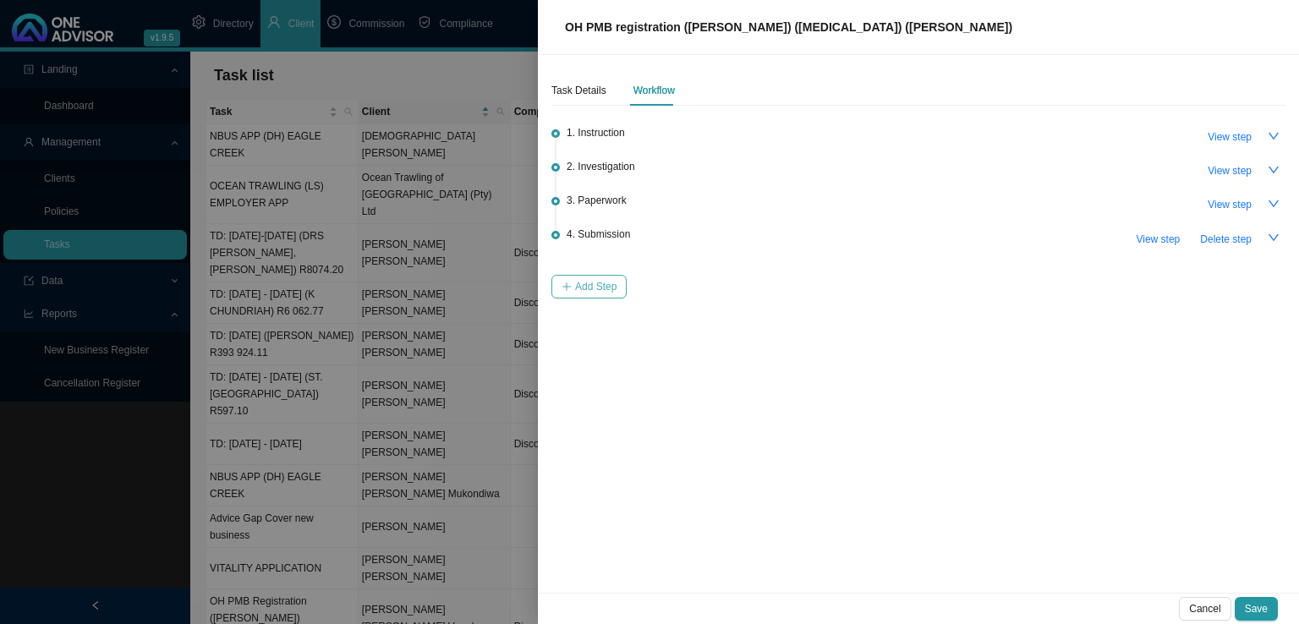
click at [593, 290] on span "Add Step" at bounding box center [595, 286] width 41 height 17
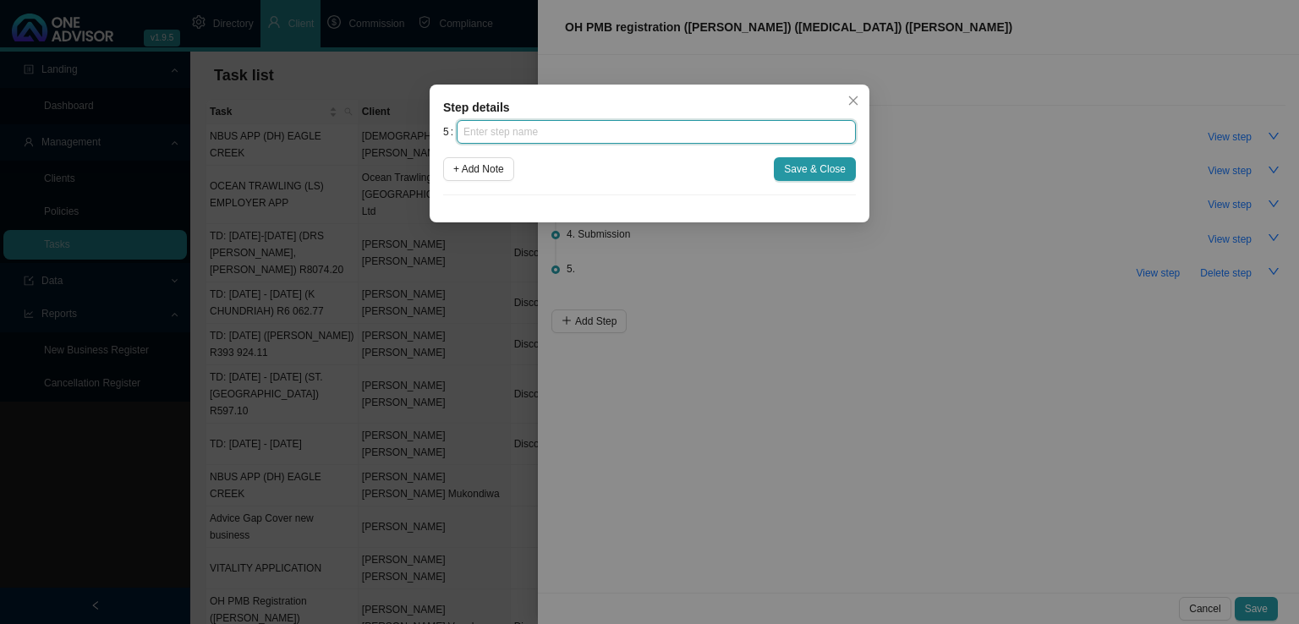
click at [538, 137] on input "text" at bounding box center [656, 132] width 399 height 24
type input "Confirmation of works done"
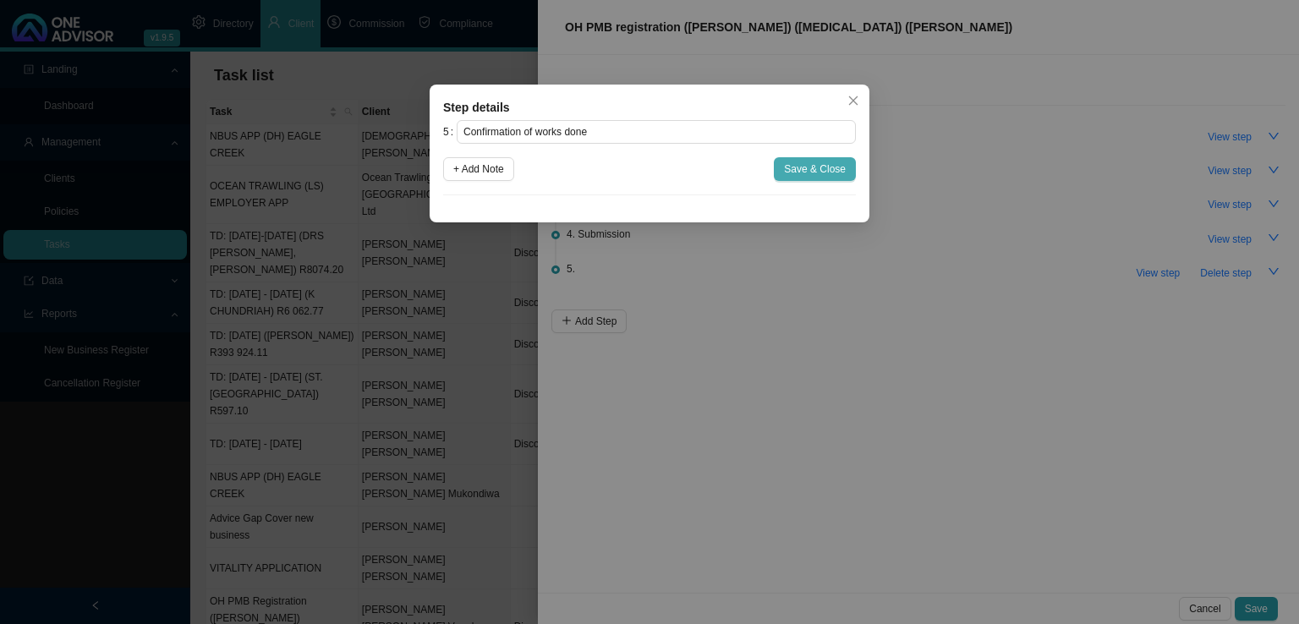
click at [834, 177] on span "Save & Close" at bounding box center [815, 169] width 62 height 17
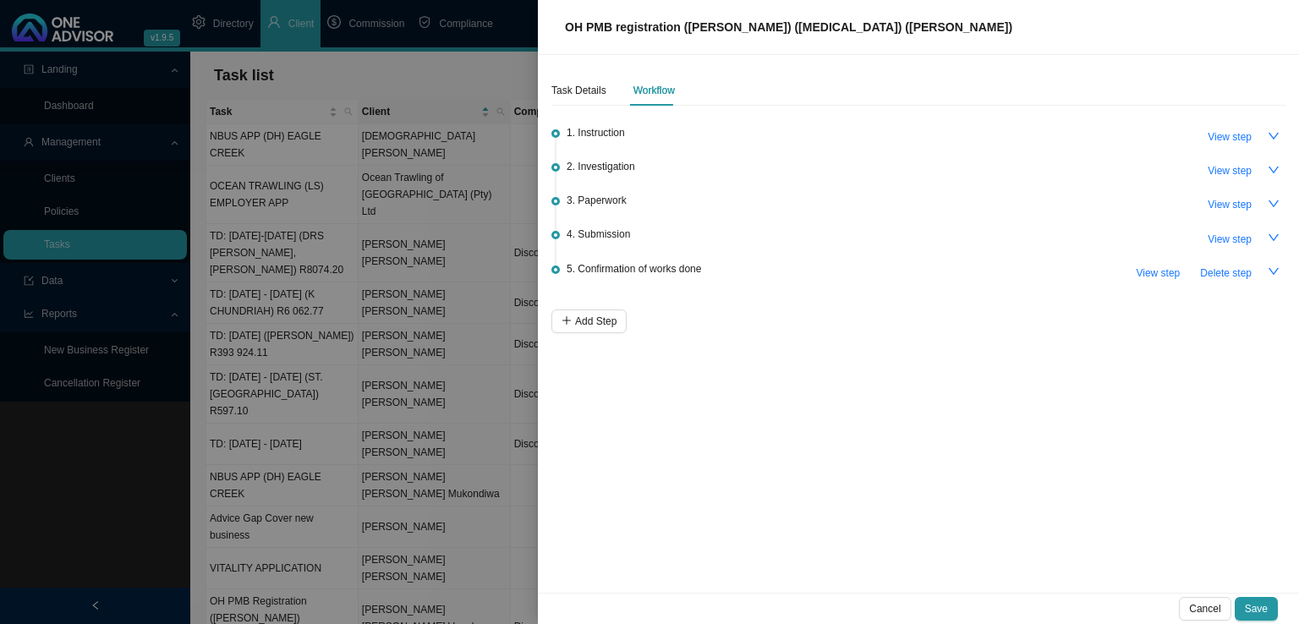
click at [1286, 134] on div "Task Details Workflow 1. Instruction View step 2. Investigation View step 3. Pa…" at bounding box center [918, 324] width 761 height 538
click at [1279, 129] on button "button" at bounding box center [1274, 136] width 24 height 24
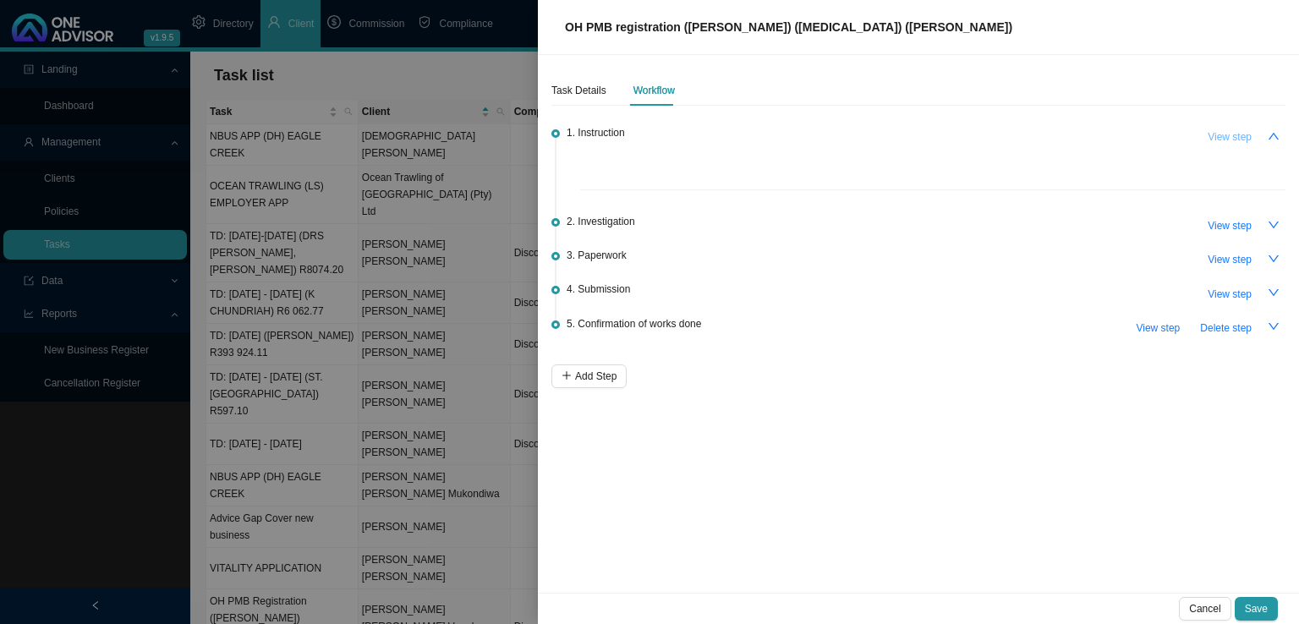
click at [1221, 136] on span "View step" at bounding box center [1230, 137] width 44 height 17
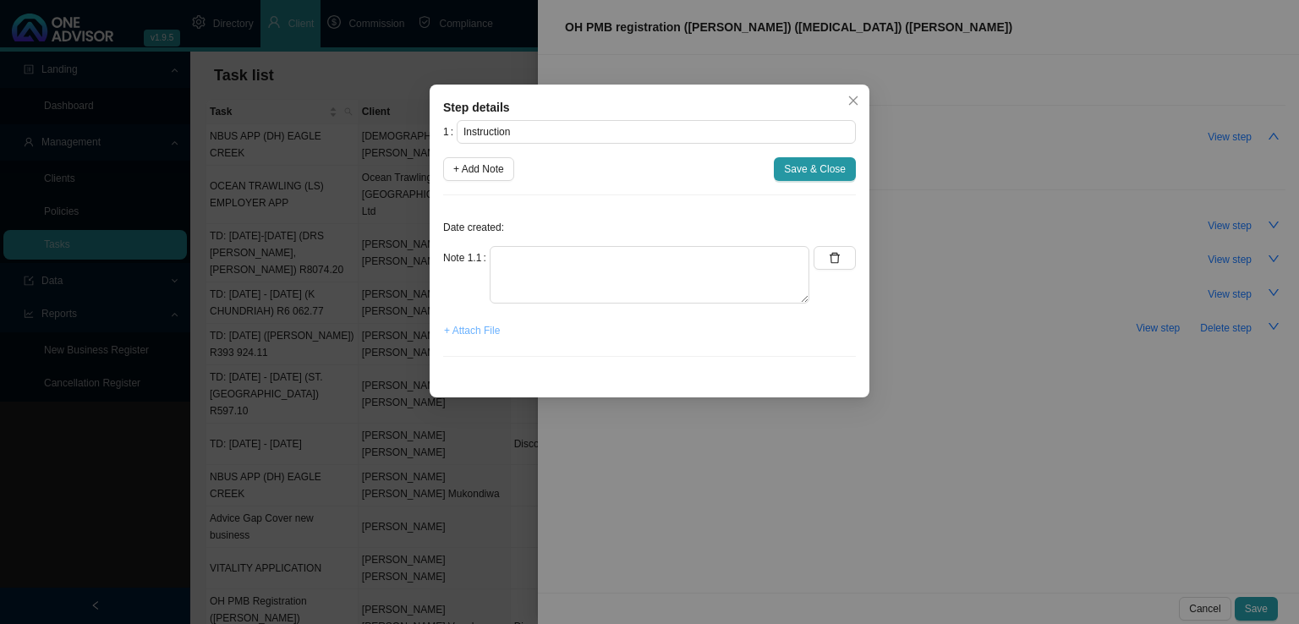
click at [487, 335] on span "+ Attach File" at bounding box center [472, 330] width 56 height 17
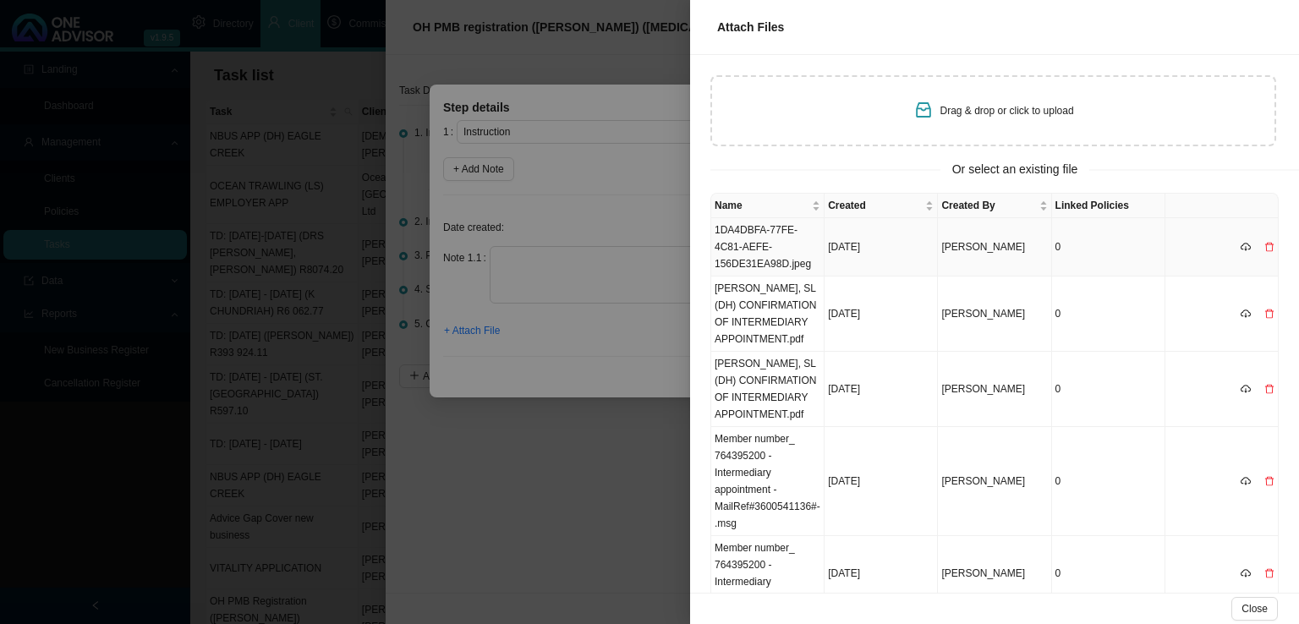
click at [807, 231] on td "1DA4DBFA-77FE-4C81-AEFE-156DE31EA98D.jpeg" at bounding box center [767, 247] width 113 height 58
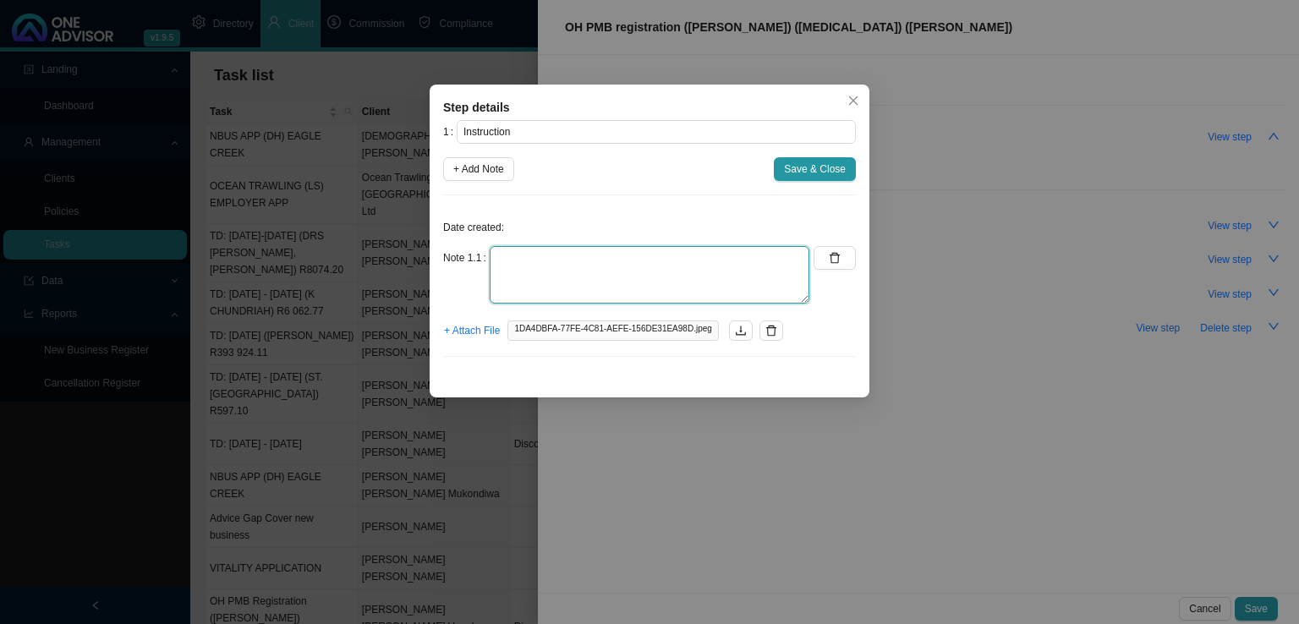
click at [557, 266] on textarea at bounding box center [650, 275] width 320 height 58
type textarea "Need to register the OT for treatment of [MEDICAL_DATA]. OT = [PERSON_NAME]"
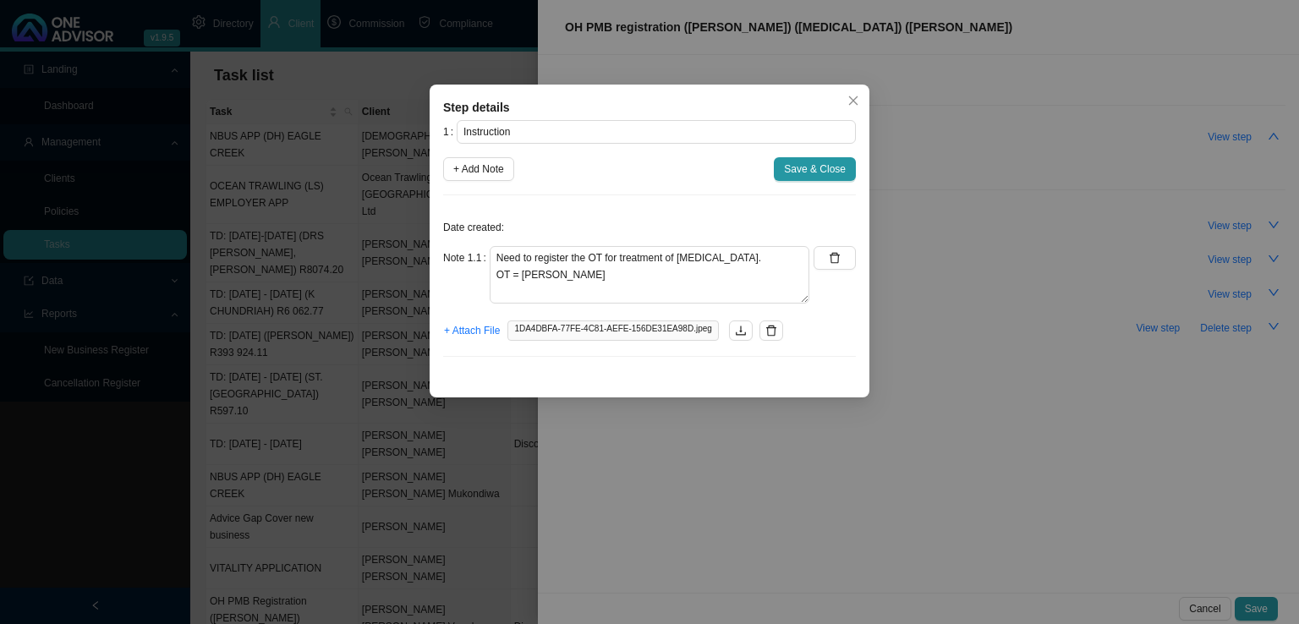
click at [819, 167] on span "Save & Close" at bounding box center [815, 169] width 62 height 17
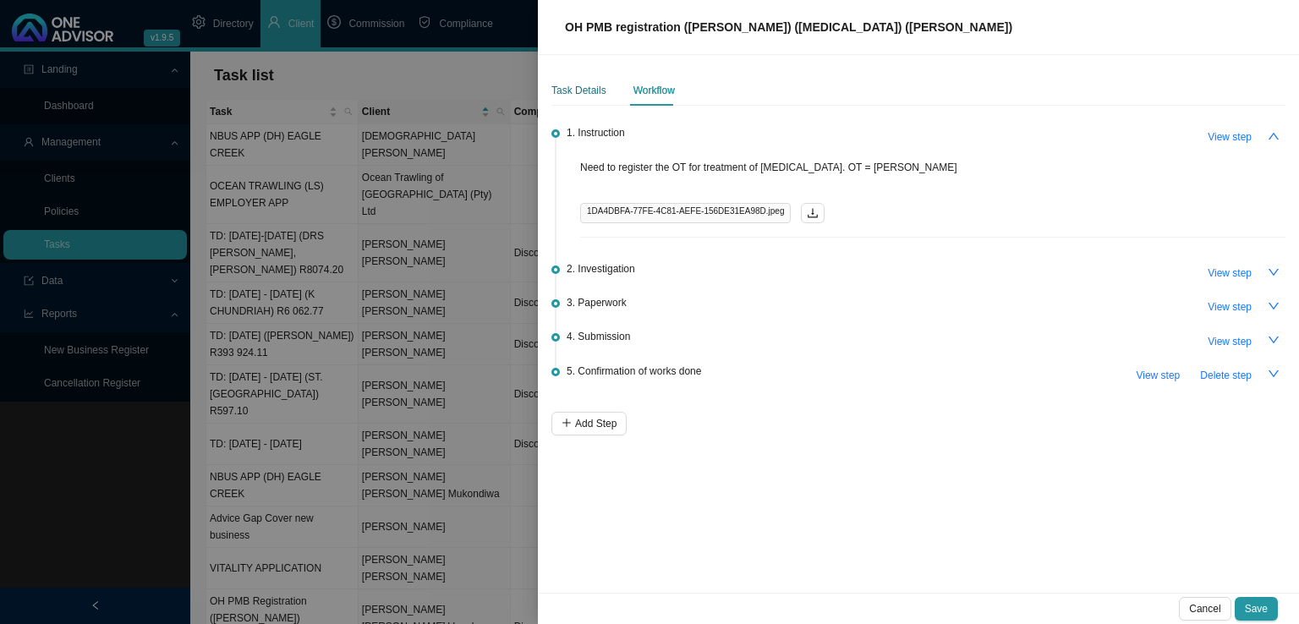
click at [577, 85] on div "Task Details" at bounding box center [579, 90] width 55 height 17
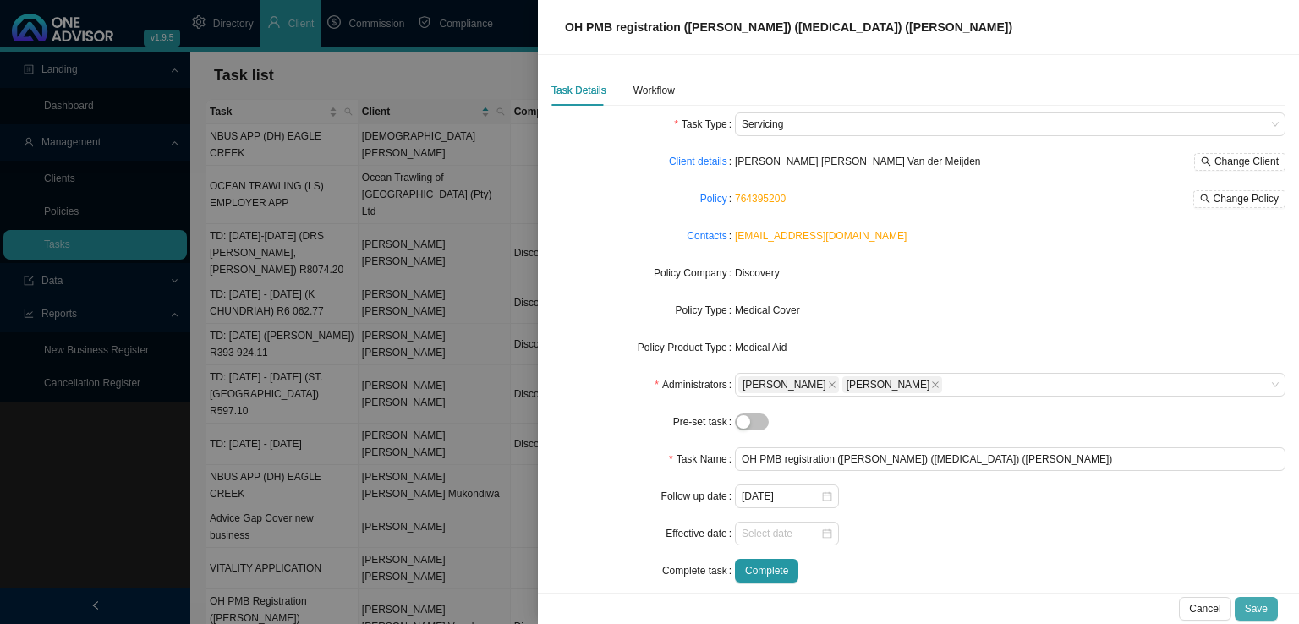
click at [1265, 607] on span "Save" at bounding box center [1256, 609] width 23 height 17
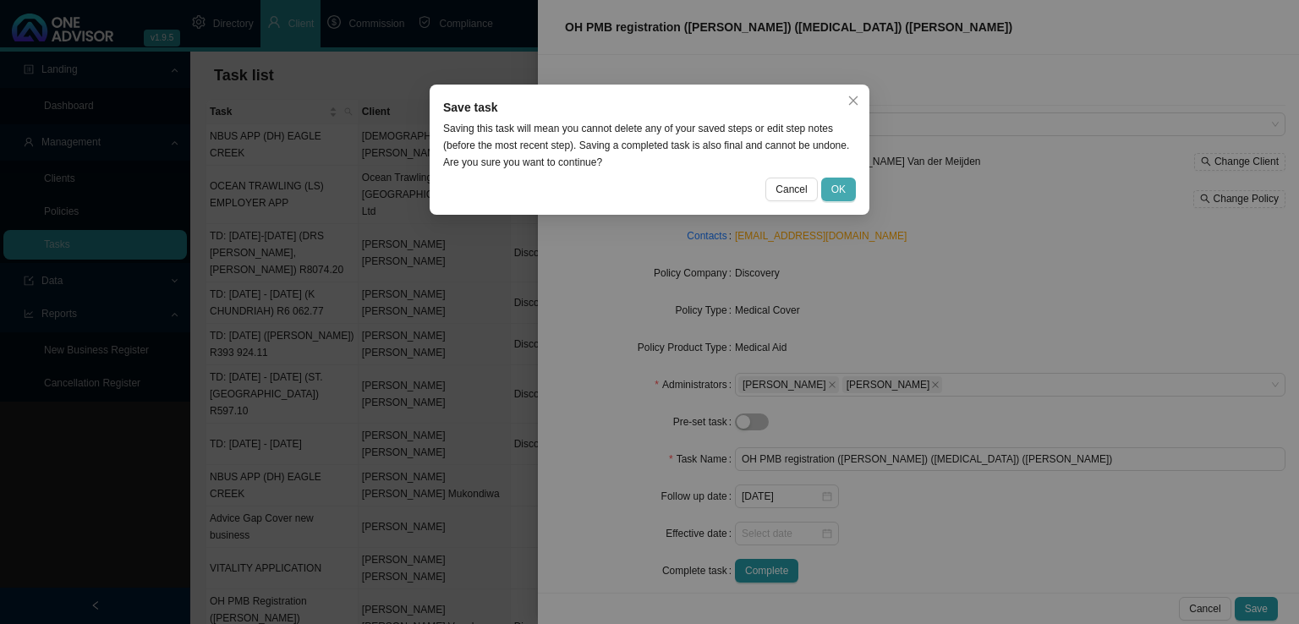
click at [846, 191] on span "OK" at bounding box center [838, 189] width 14 height 17
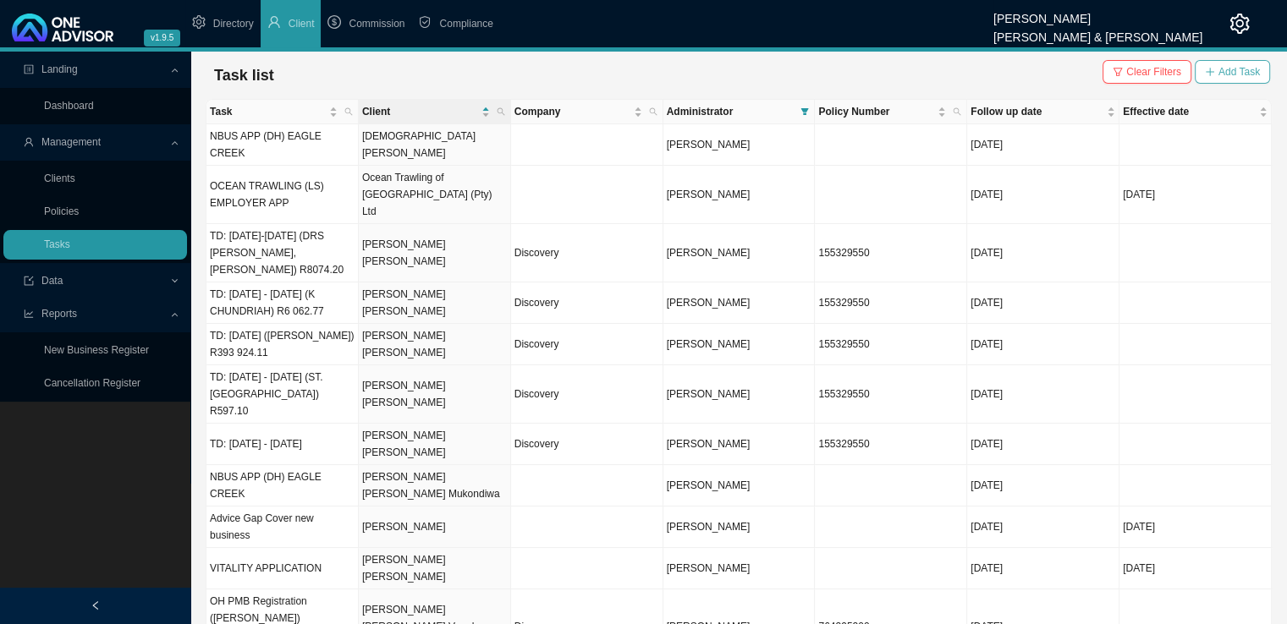
click at [1248, 73] on span "Add Task" at bounding box center [1238, 71] width 41 height 17
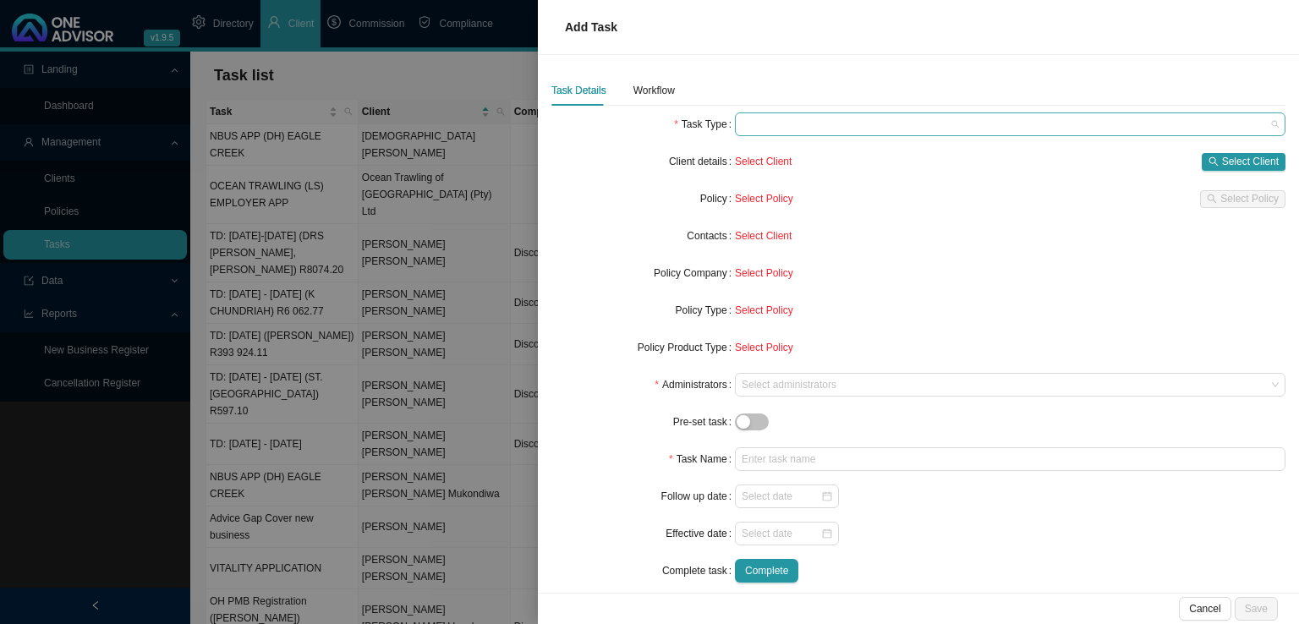
click at [807, 113] on span at bounding box center [1010, 124] width 537 height 22
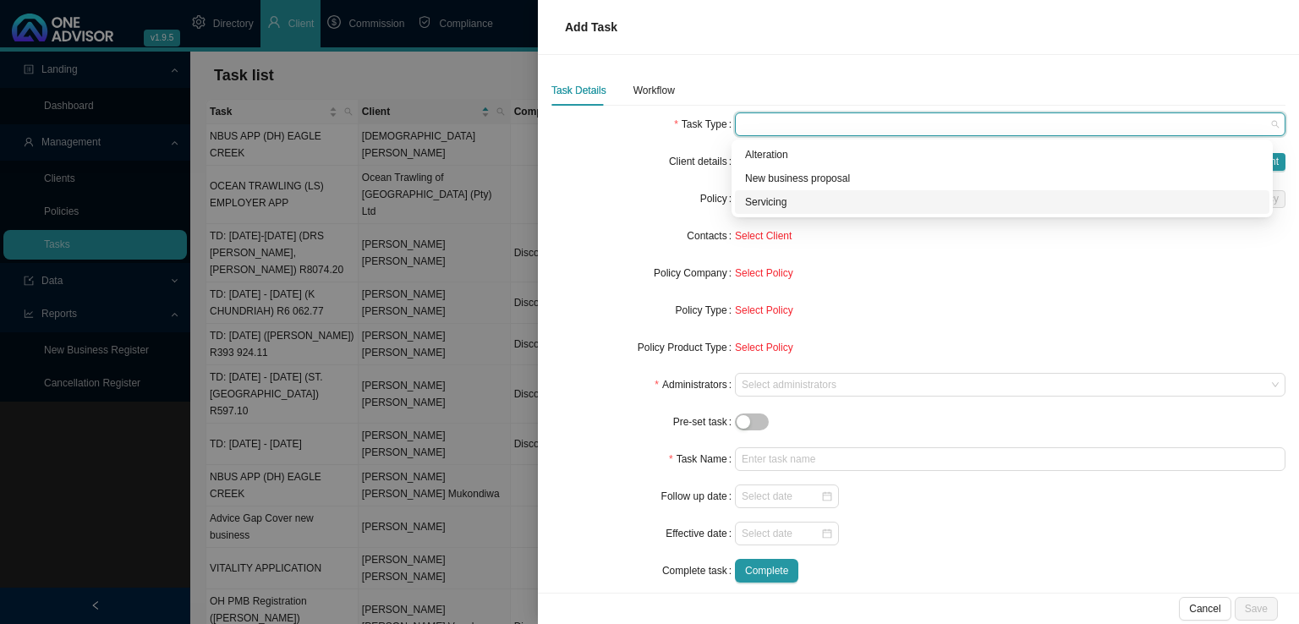
click at [782, 202] on div "Servicing" at bounding box center [1002, 202] width 514 height 17
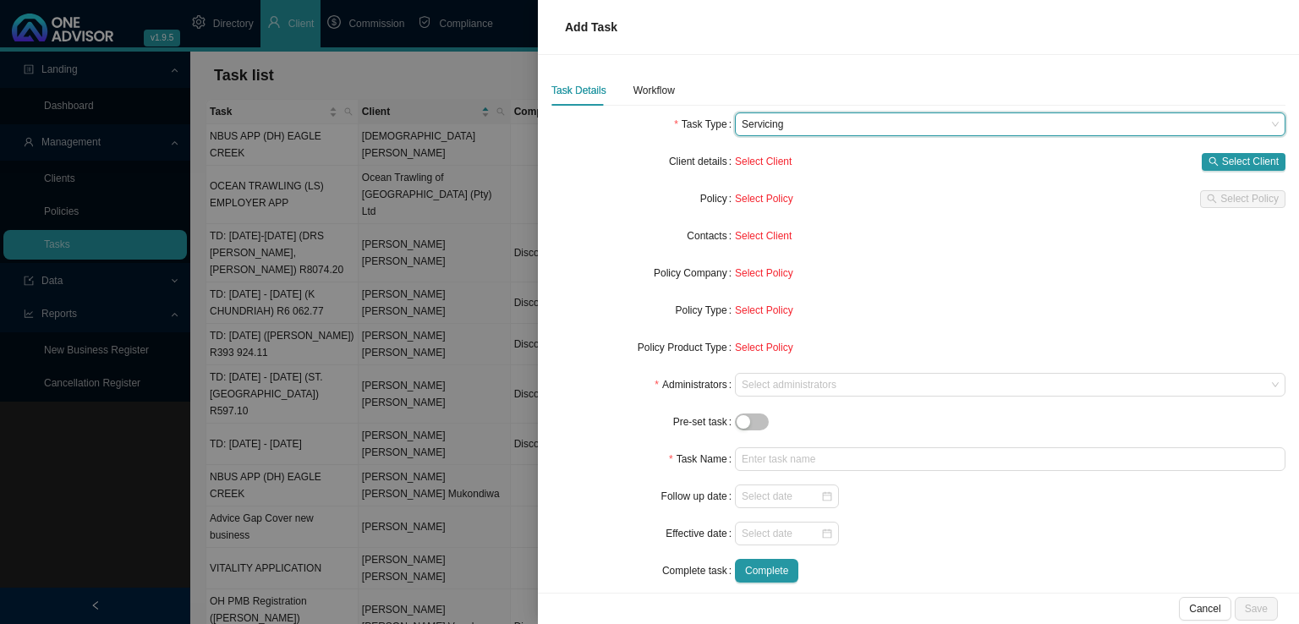
click at [1221, 172] on div "Select Client Select Client" at bounding box center [1010, 162] width 551 height 24
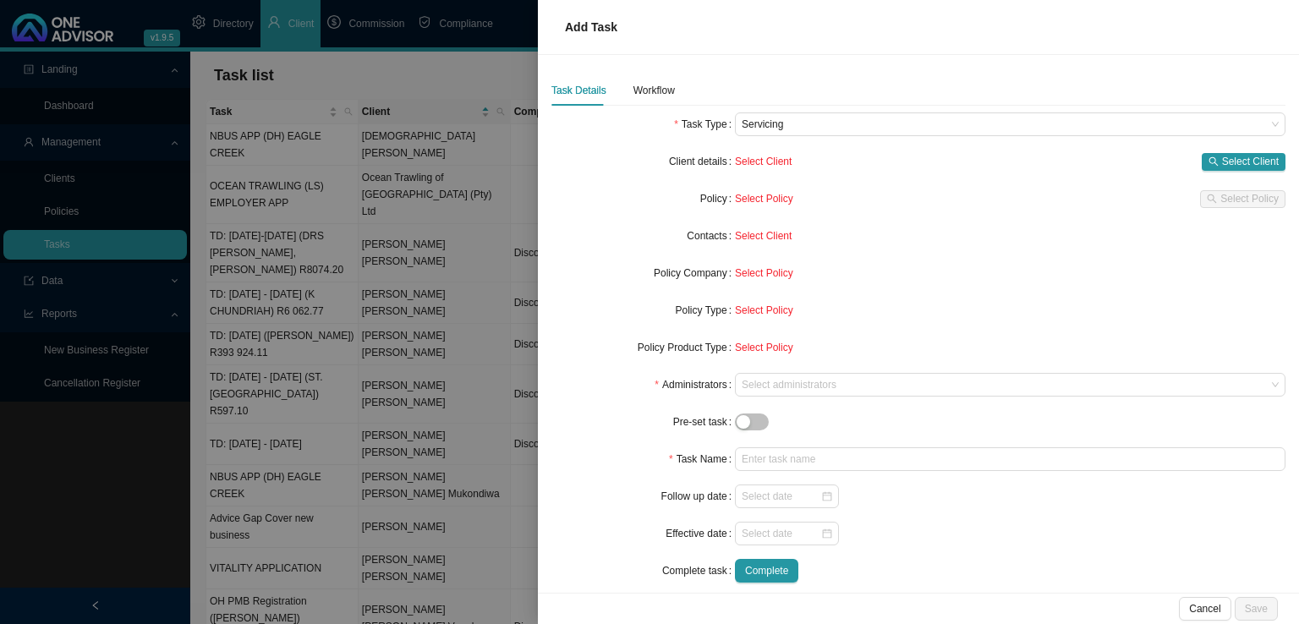
click at [1181, 170] on div "Select Client Select Client" at bounding box center [1010, 162] width 551 height 18
click at [1209, 163] on button "Select Client" at bounding box center [1244, 162] width 84 height 18
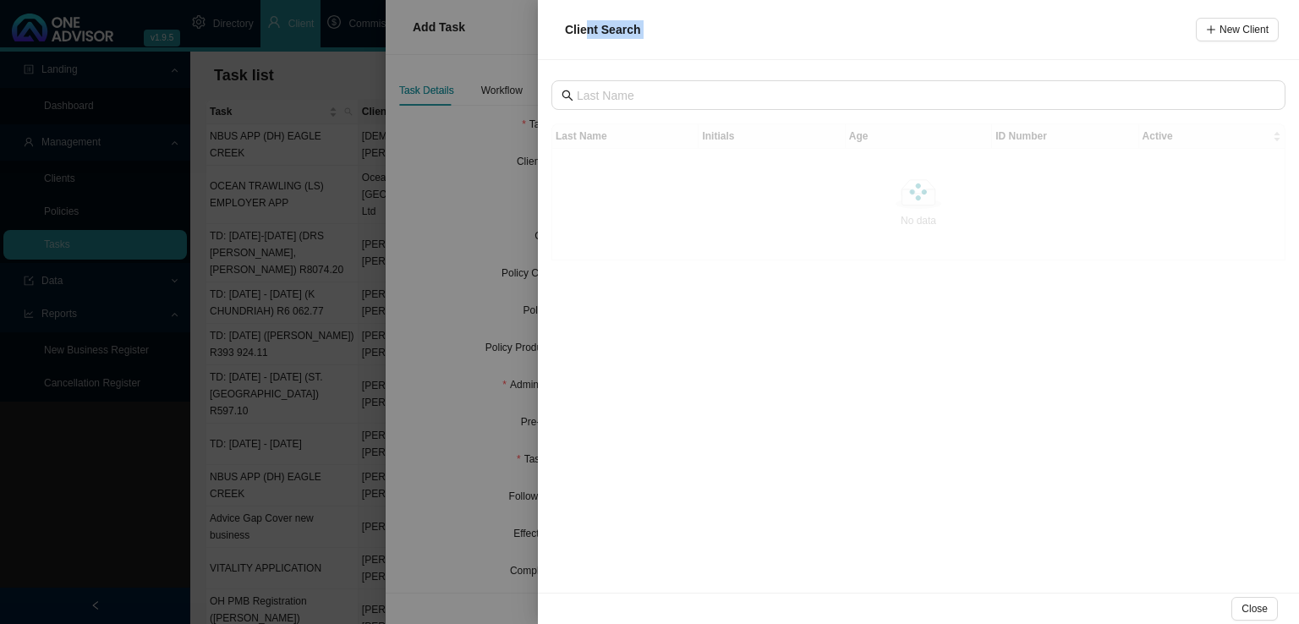
drag, startPoint x: 583, startPoint y: 63, endPoint x: 590, endPoint y: 111, distance: 47.8
click at [591, 104] on div "Client Search New Client Last Name Initials Age ID Number Active No data No dat…" at bounding box center [918, 312] width 761 height 624
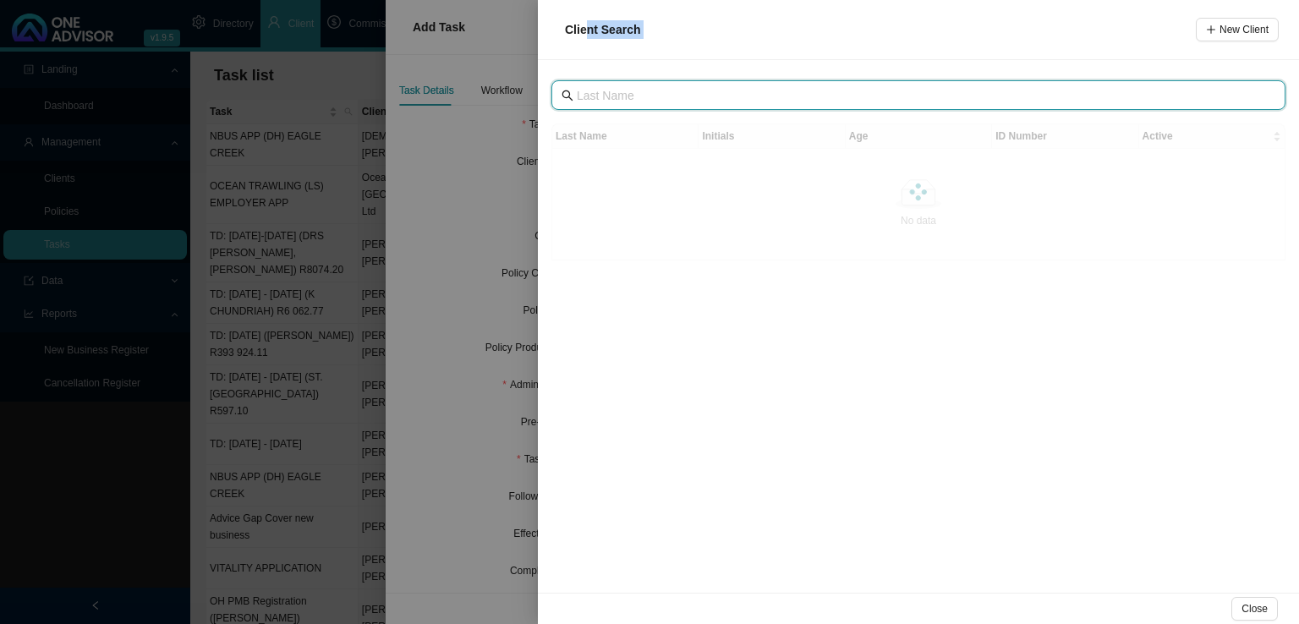
click at [639, 96] on input "text" at bounding box center [920, 95] width 687 height 19
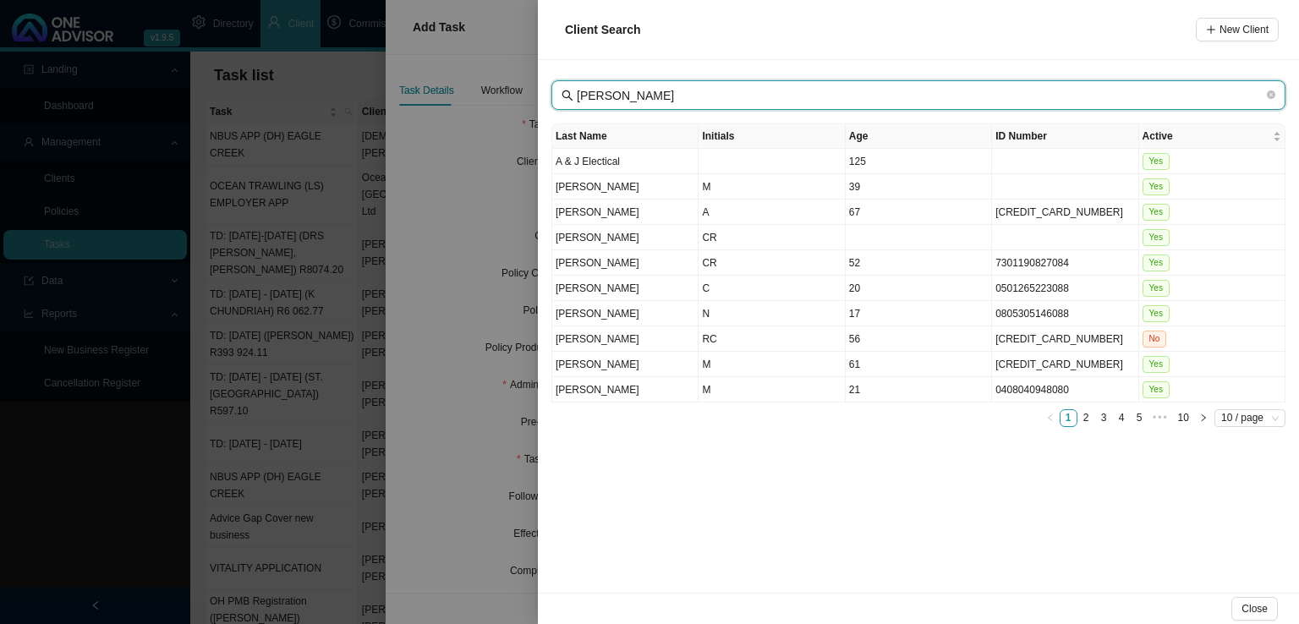
type input "[PERSON_NAME]"
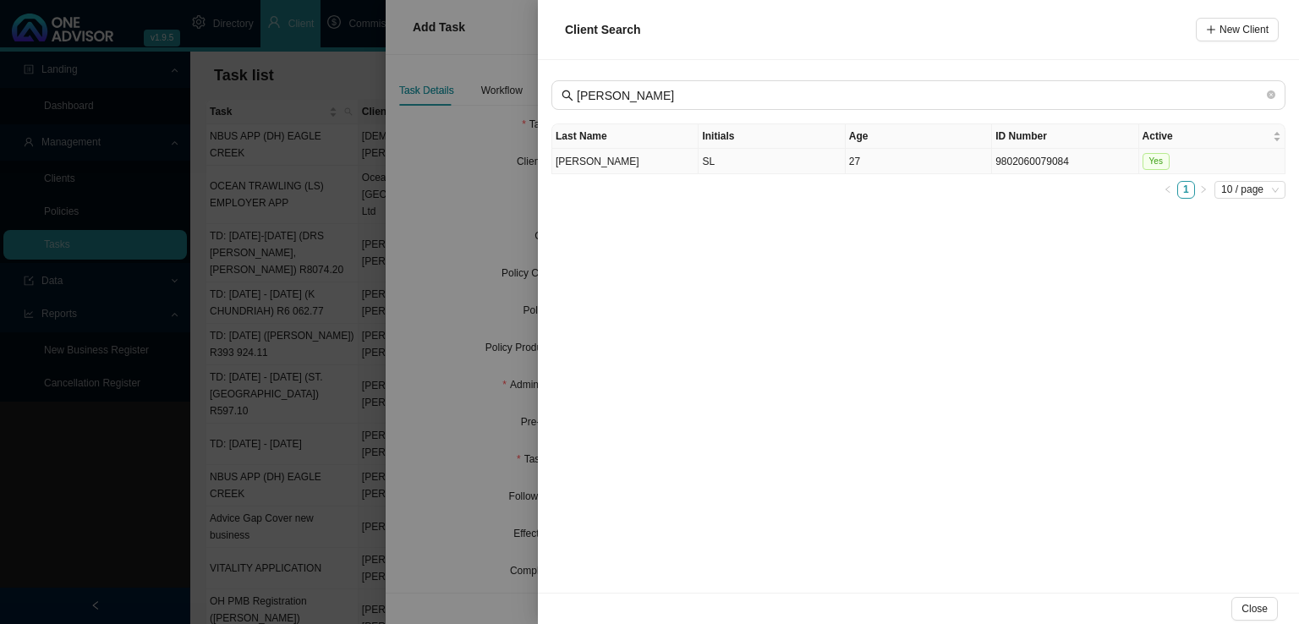
click at [707, 168] on td "SL" at bounding box center [772, 161] width 146 height 25
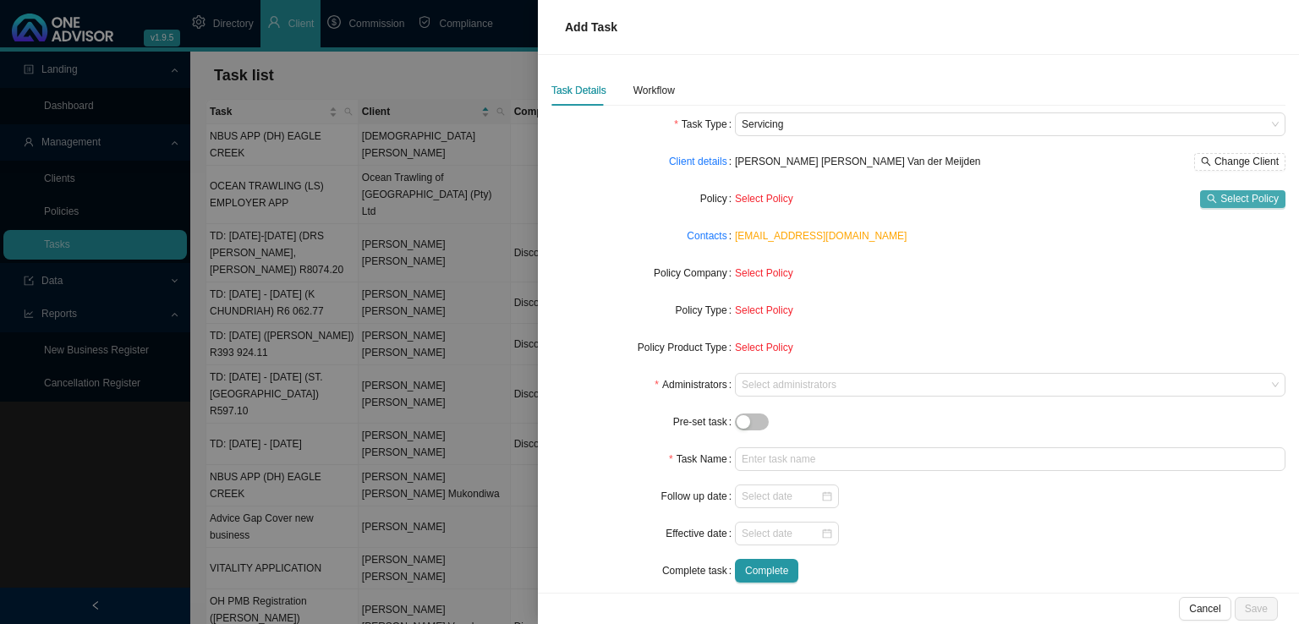
click at [1235, 195] on span "Select Policy" at bounding box center [1250, 198] width 58 height 17
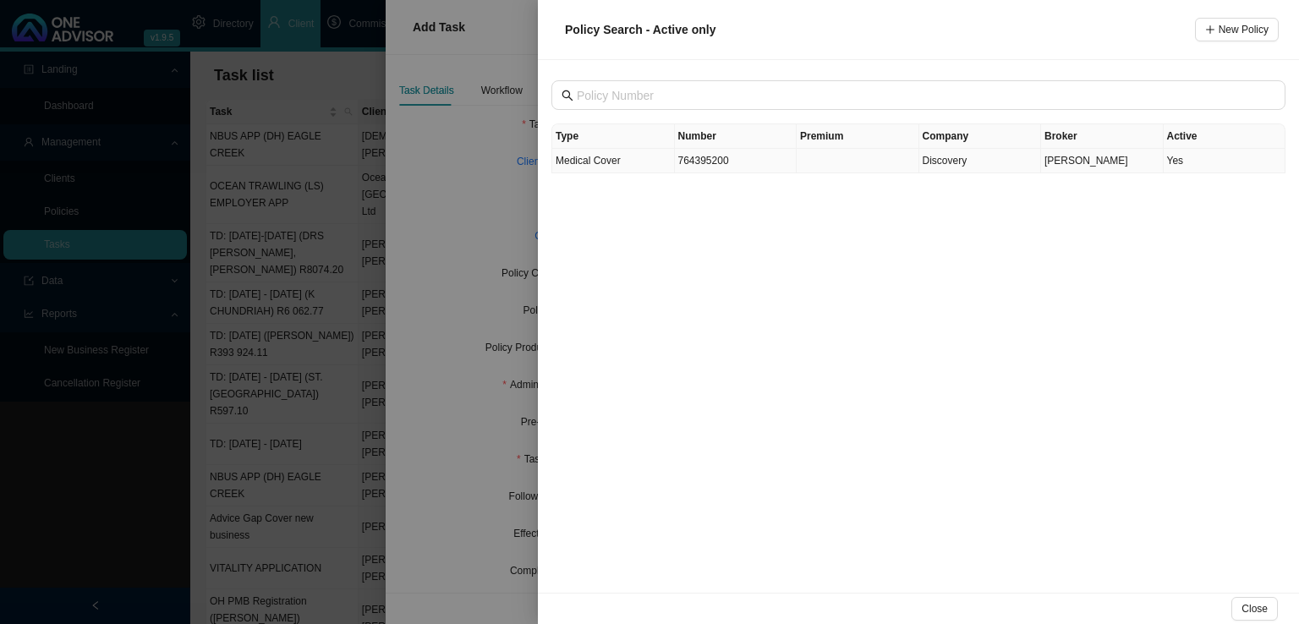
click at [716, 167] on td "764395200" at bounding box center [736, 161] width 123 height 25
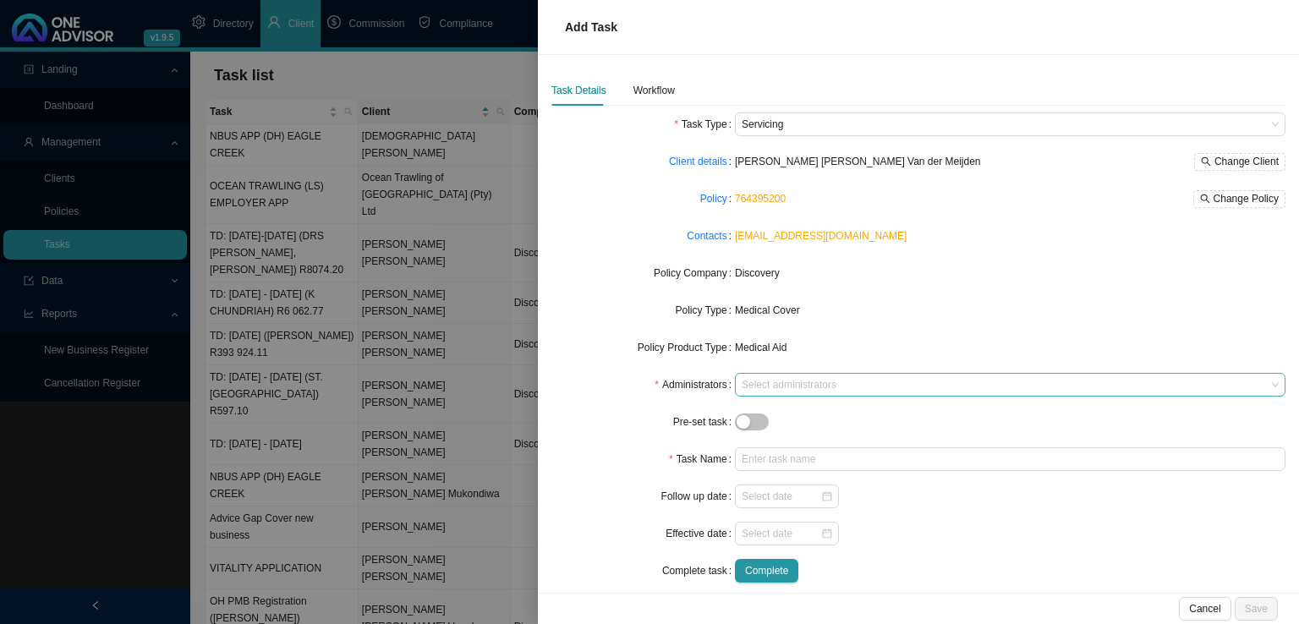
click at [782, 382] on div at bounding box center [1002, 385] width 528 height 13
type input "s"
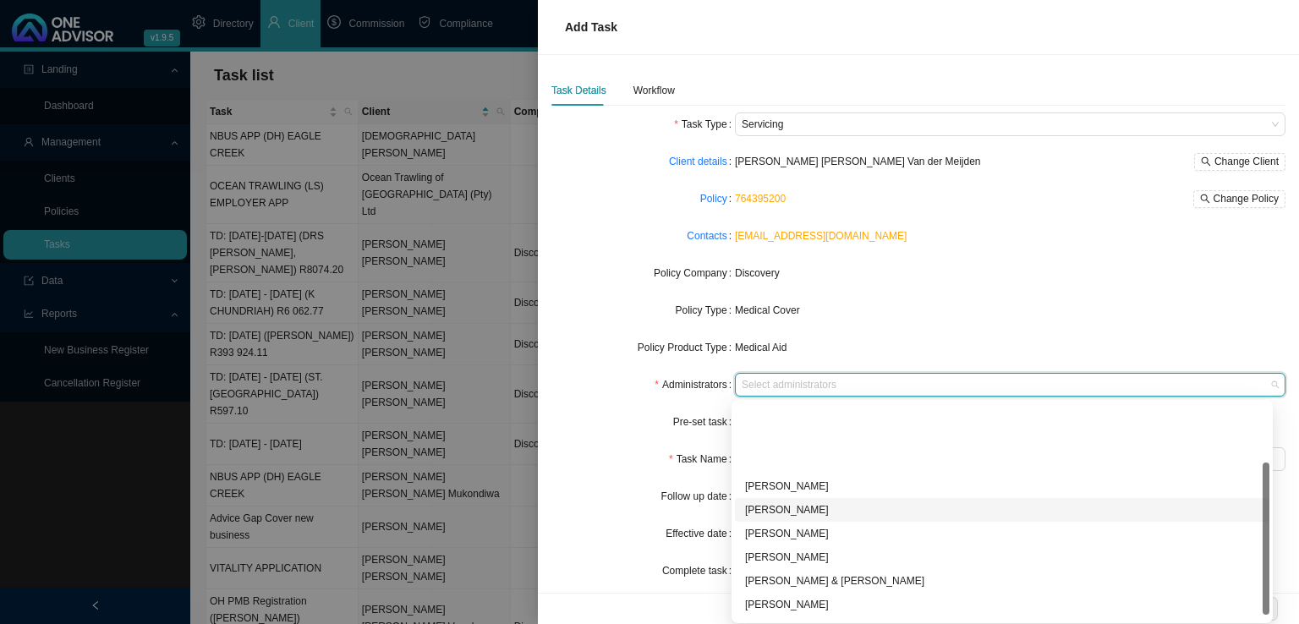
scroll to position [91, 0]
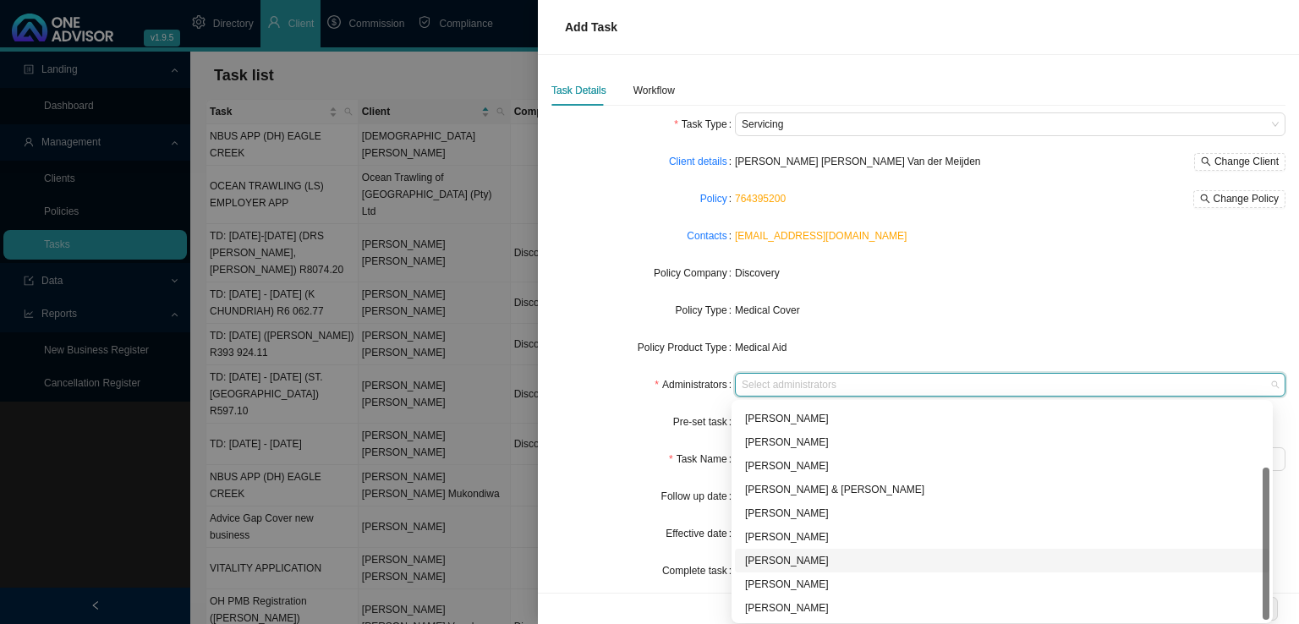
click at [811, 560] on div "[PERSON_NAME]" at bounding box center [1002, 560] width 514 height 17
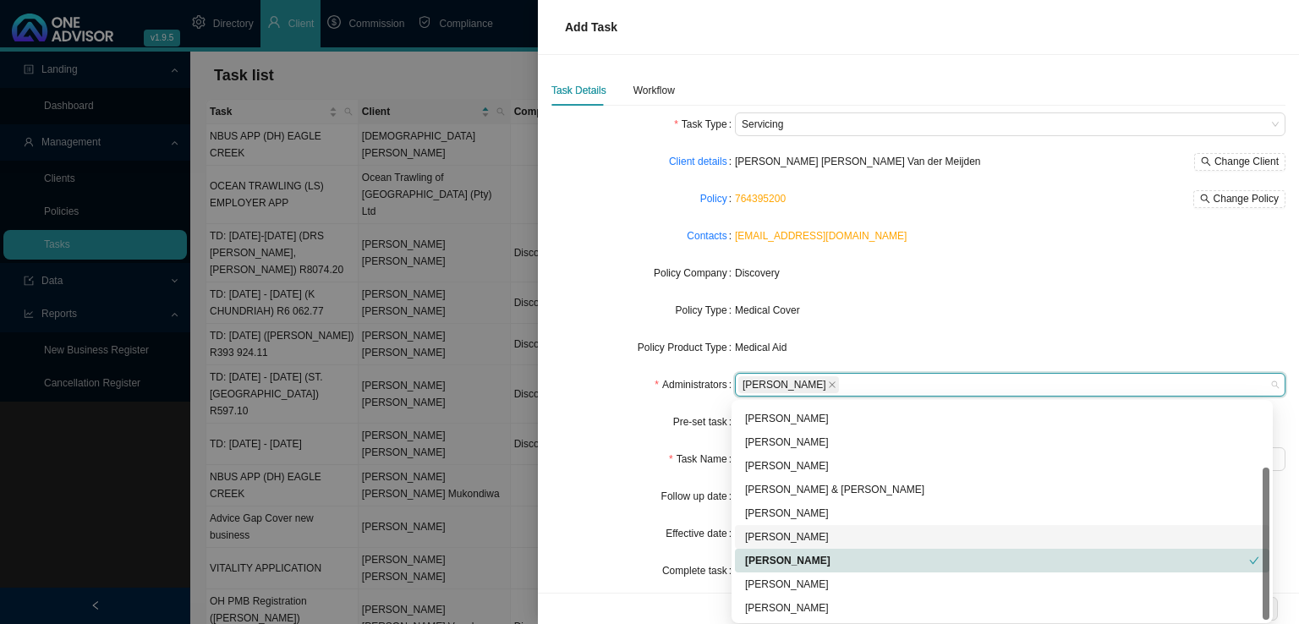
scroll to position [0, 0]
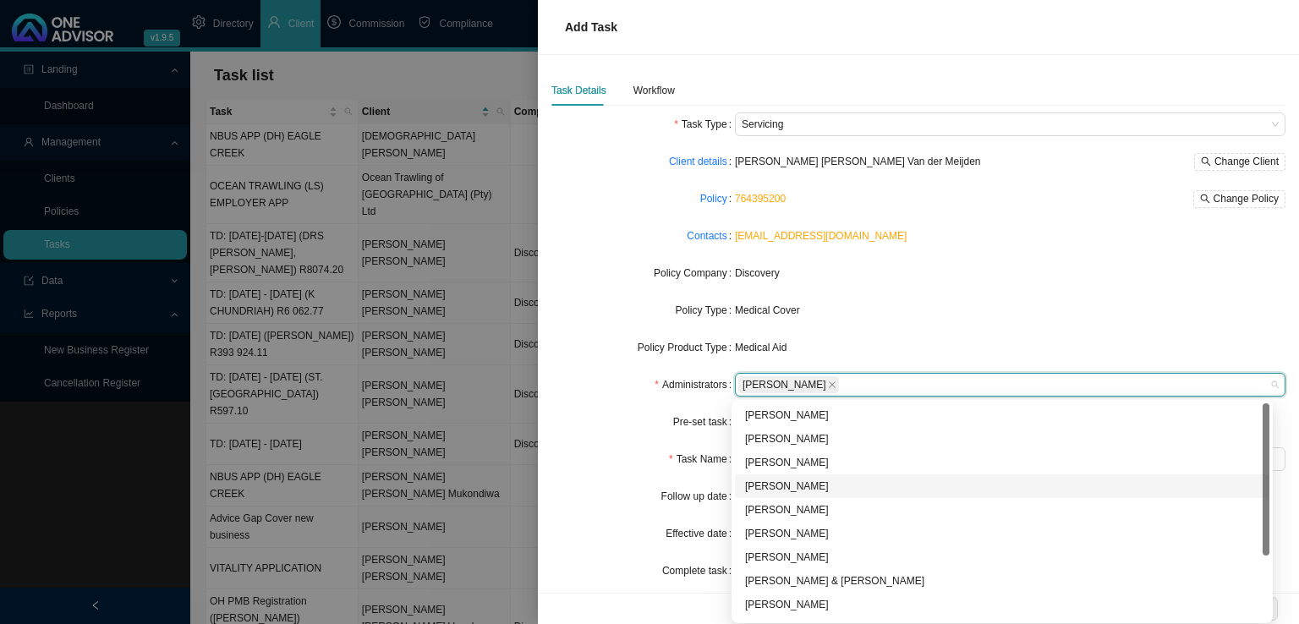
click at [779, 498] on div "[PERSON_NAME]" at bounding box center [1002, 510] width 535 height 24
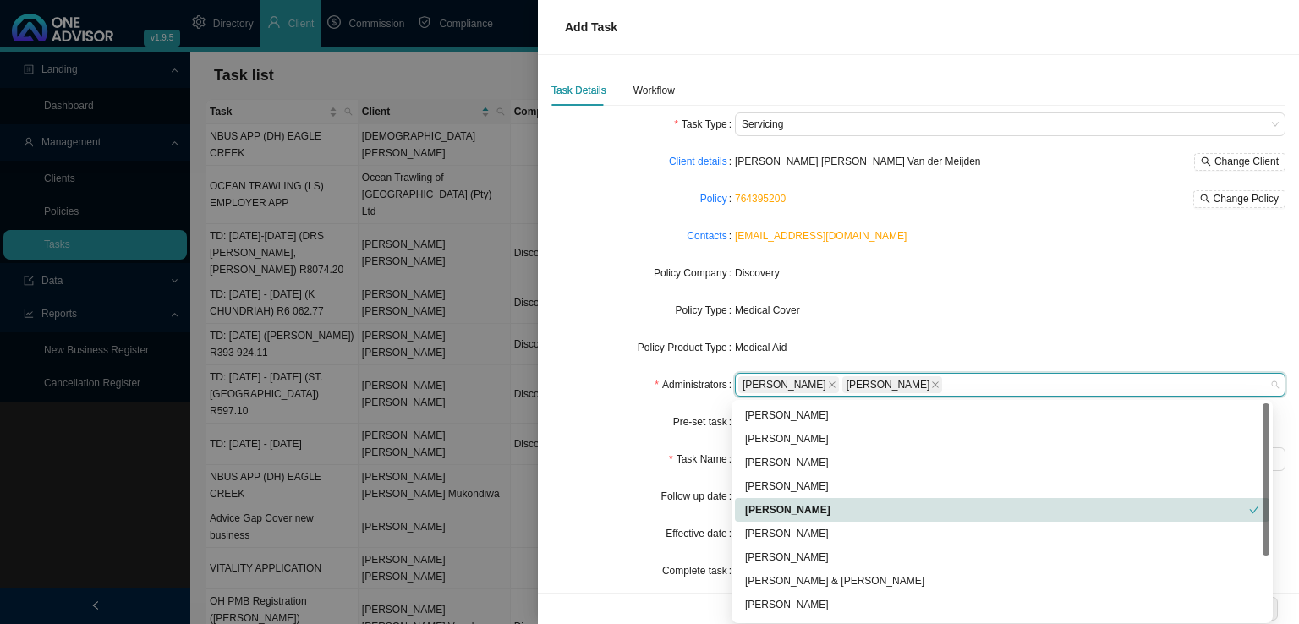
click at [815, 507] on div "[PERSON_NAME]" at bounding box center [997, 510] width 504 height 17
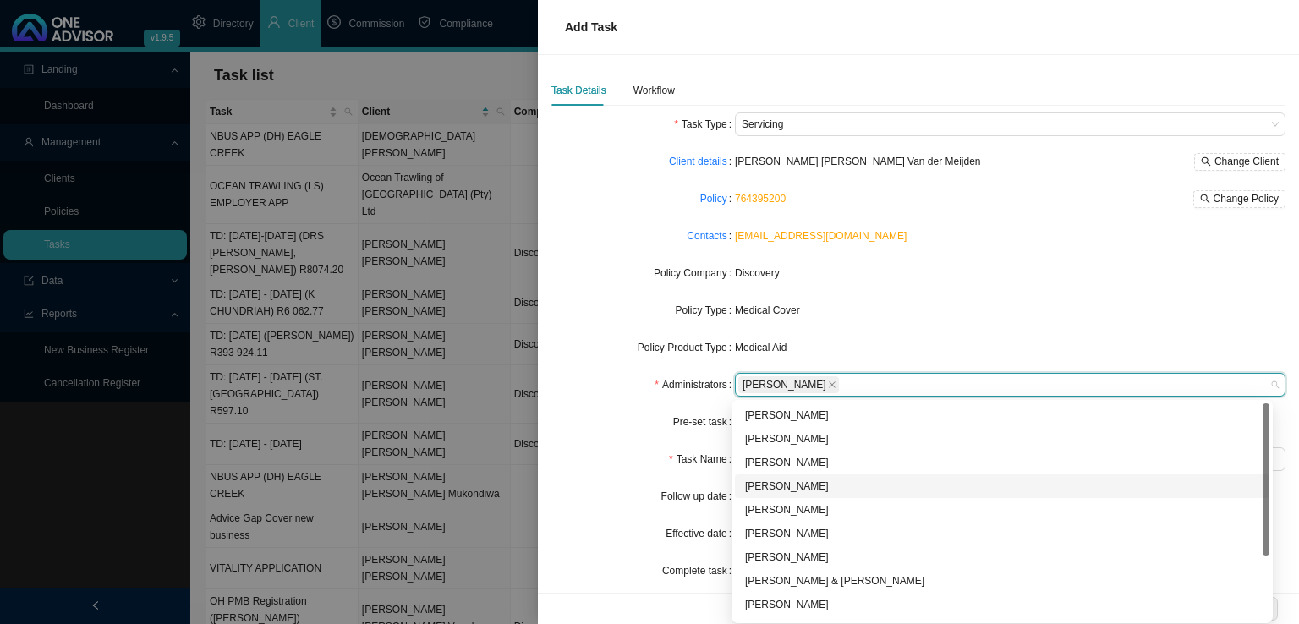
click at [810, 485] on div "[PERSON_NAME]" at bounding box center [1002, 486] width 514 height 17
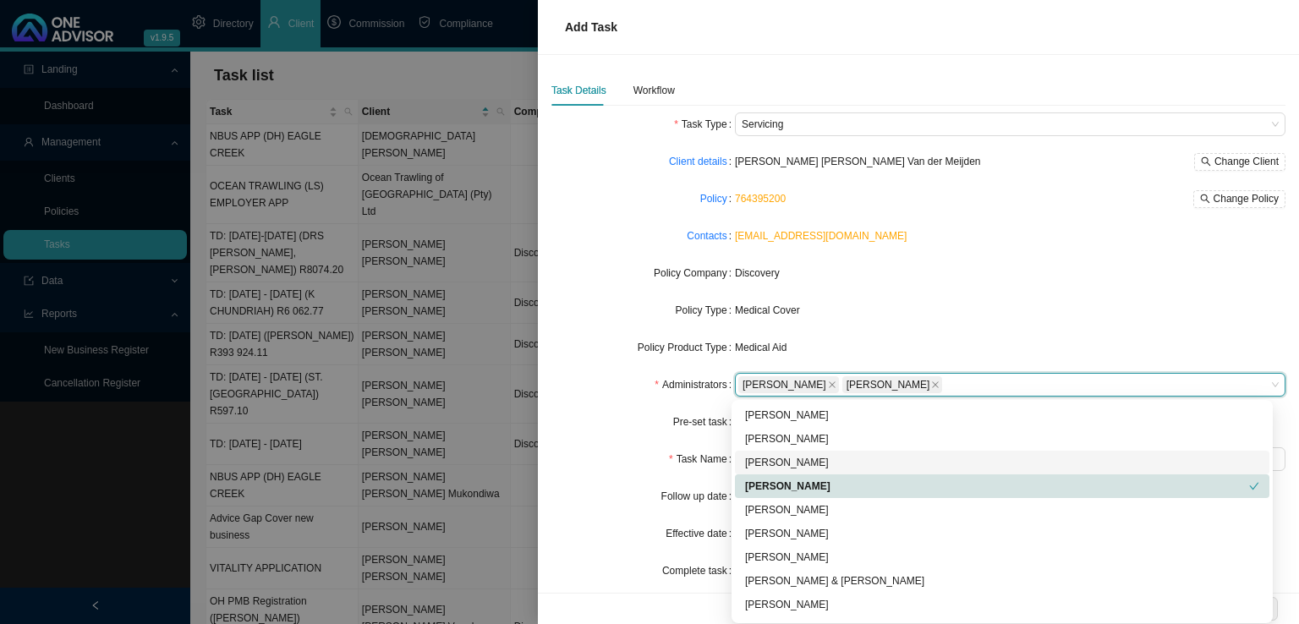
click at [956, 313] on div "Medical Cover" at bounding box center [1010, 310] width 551 height 17
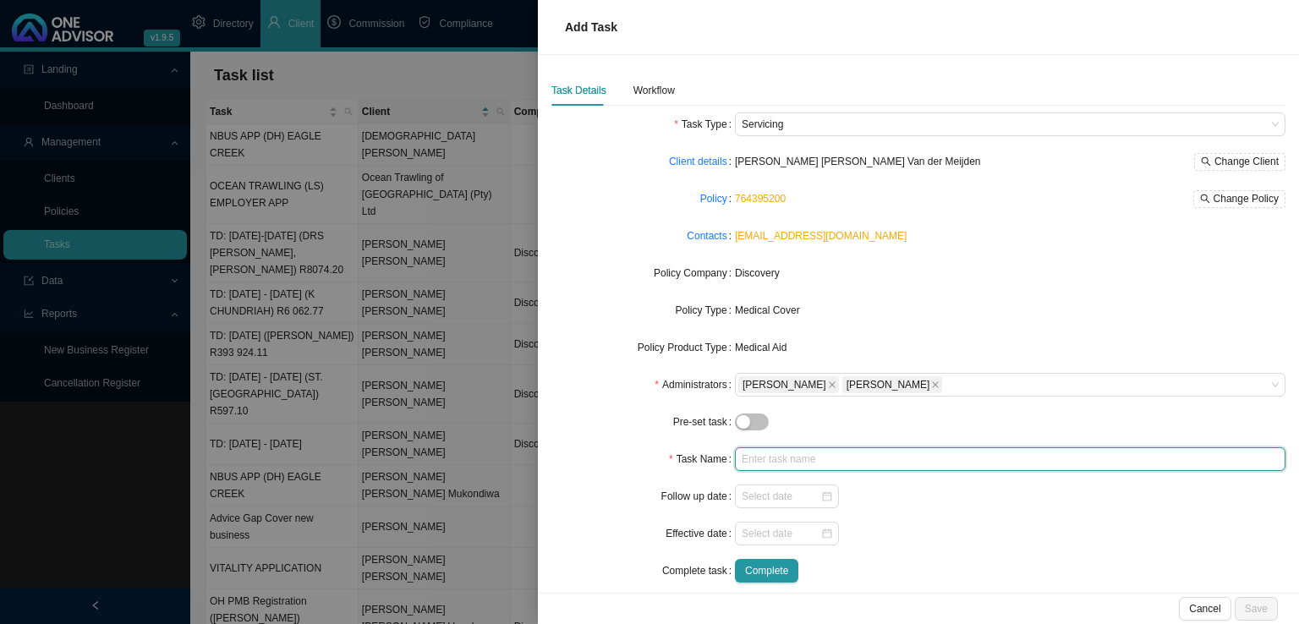
click at [785, 462] on input "text" at bounding box center [1010, 459] width 551 height 24
click at [836, 459] on input "OH PMB registration (E" at bounding box center [1010, 459] width 551 height 24
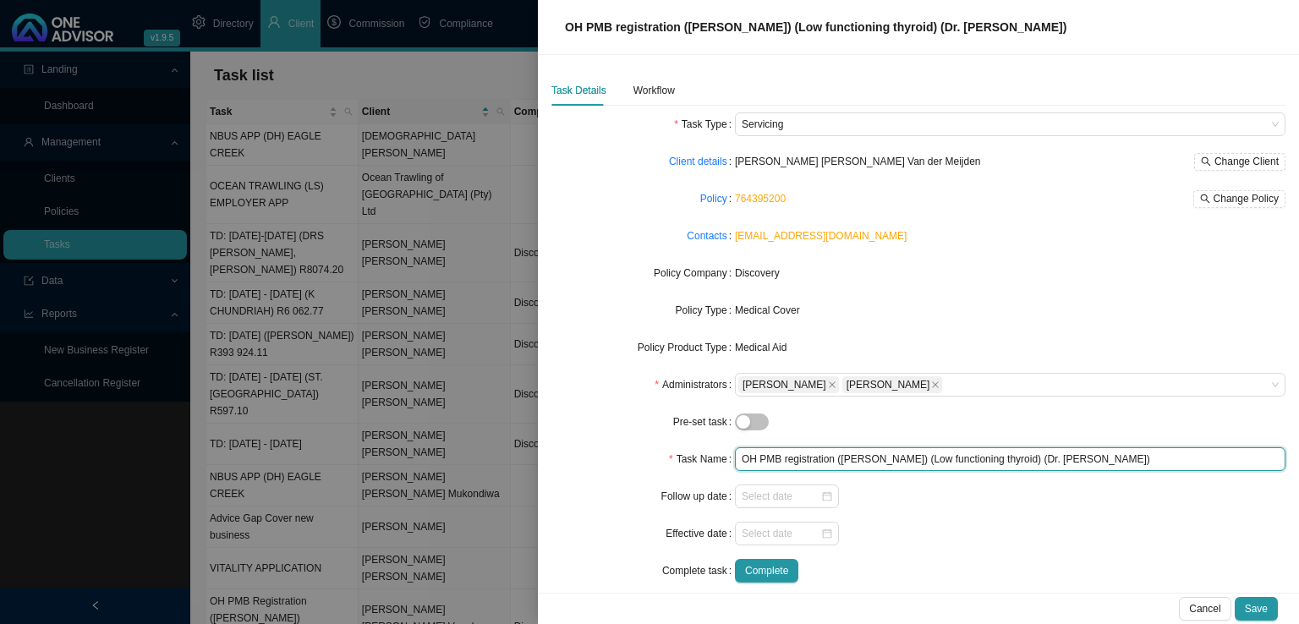
drag, startPoint x: 829, startPoint y: 458, endPoint x: 741, endPoint y: 453, distance: 88.2
click at [741, 453] on input "OH PMB registration ([PERSON_NAME]) (Low functioning thyroid) (Dr. [PERSON_NAME…" at bounding box center [1010, 459] width 551 height 24
type input "Chronic registration ([PERSON_NAME]) (Low functioning thyroid) (Dr. [PERSON_NAM…"
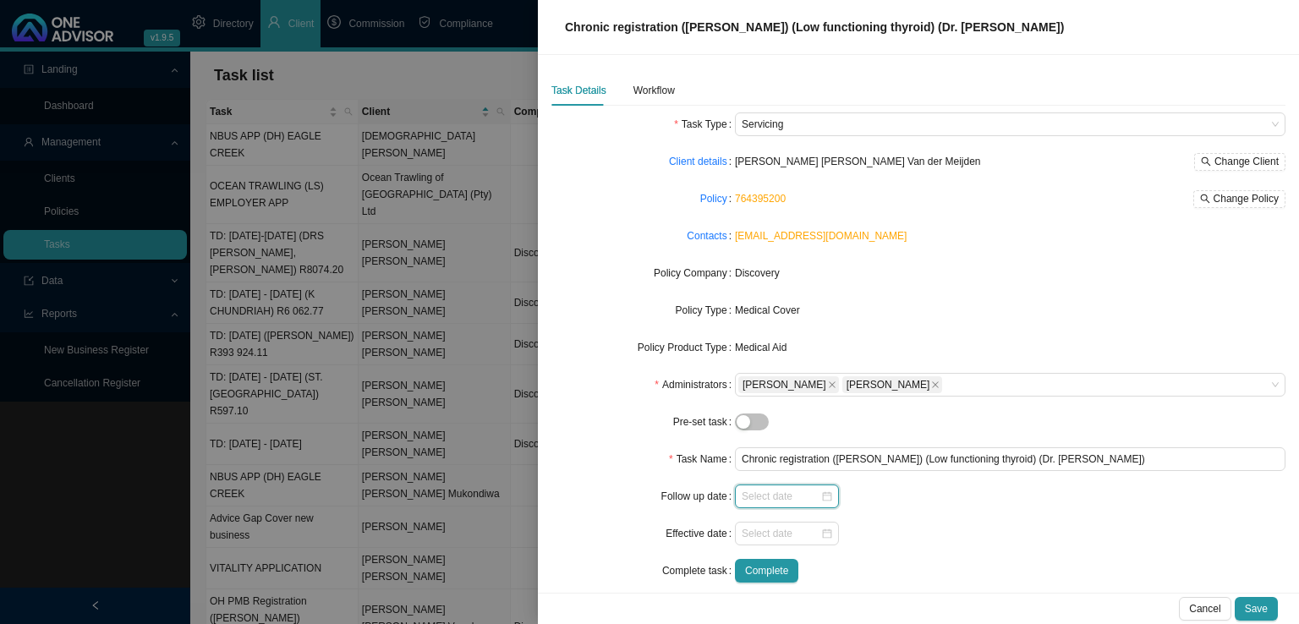
click at [742, 491] on input at bounding box center [781, 496] width 79 height 17
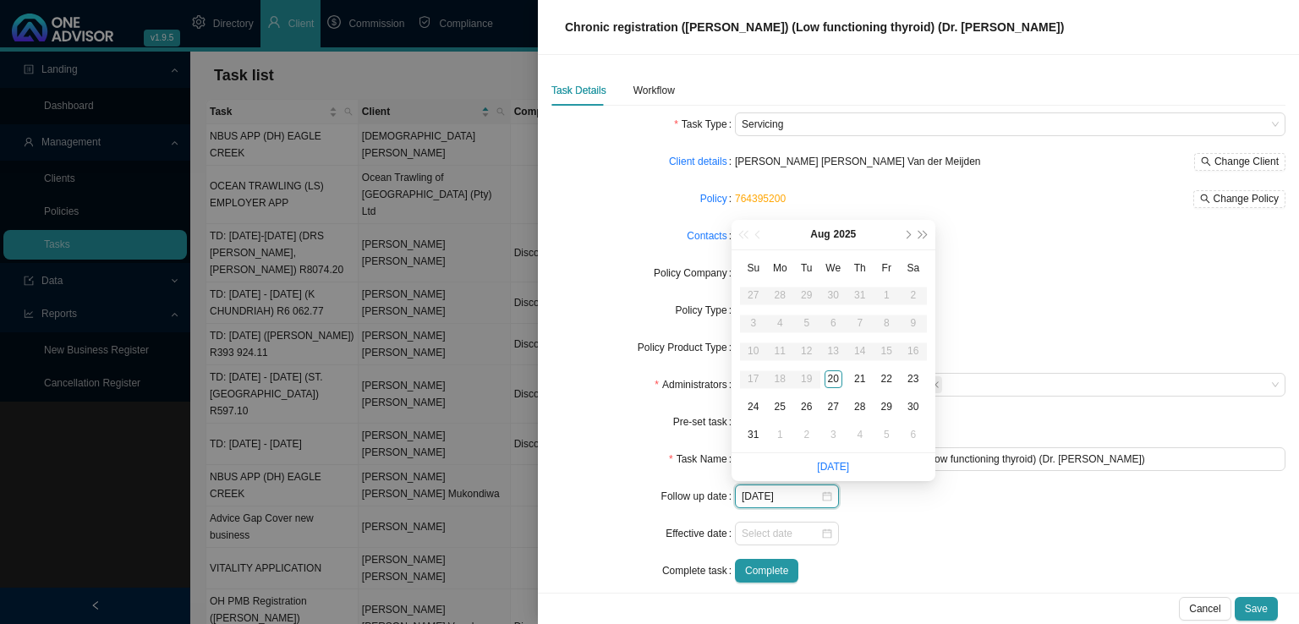
type input "[DATE]"
click at [886, 381] on div "22" at bounding box center [887, 379] width 18 height 18
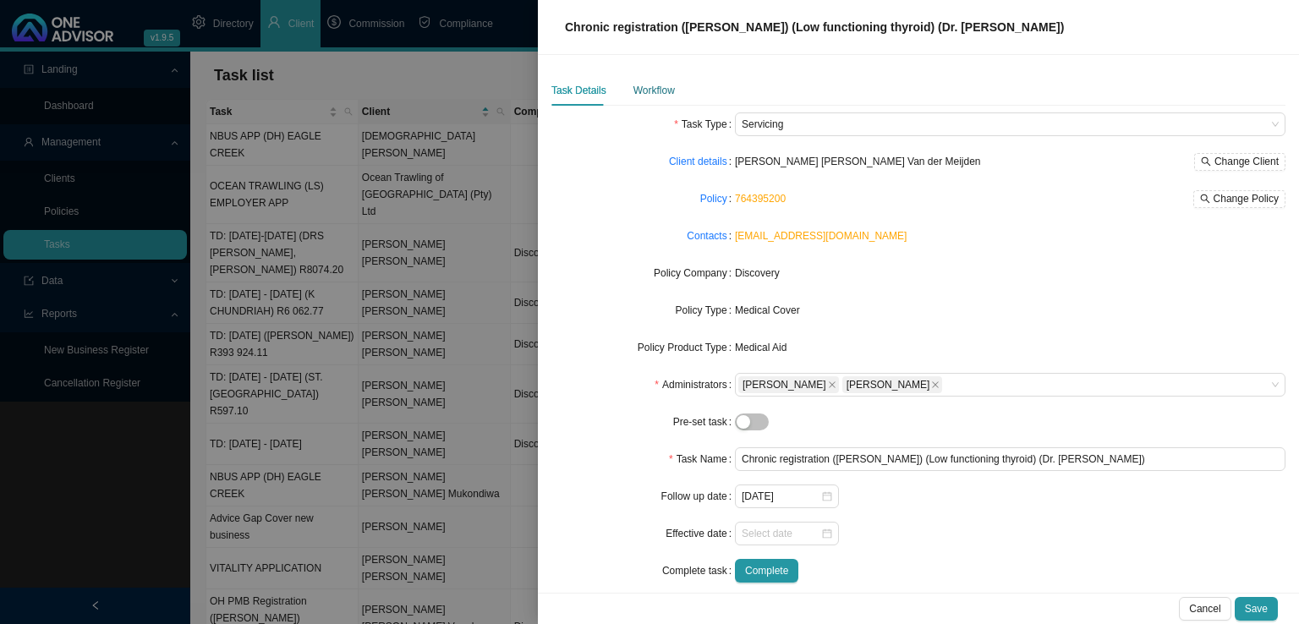
click at [656, 82] on div "Workflow" at bounding box center [654, 90] width 41 height 17
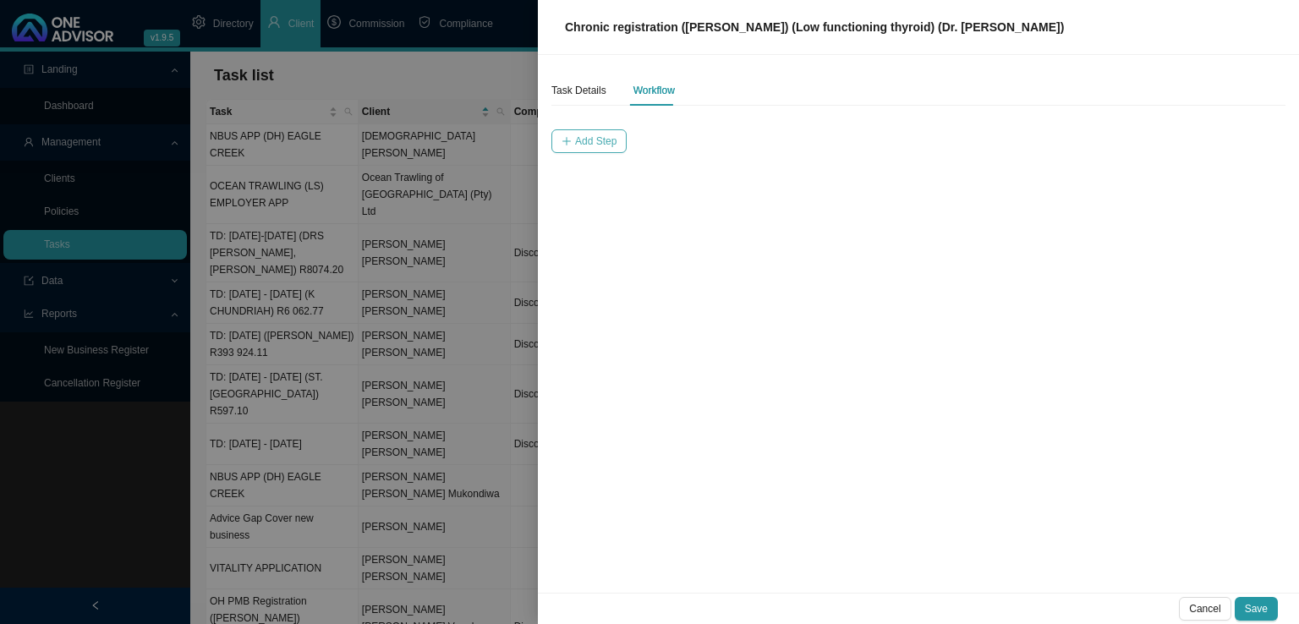
click at [610, 142] on span "Add Step" at bounding box center [595, 141] width 41 height 17
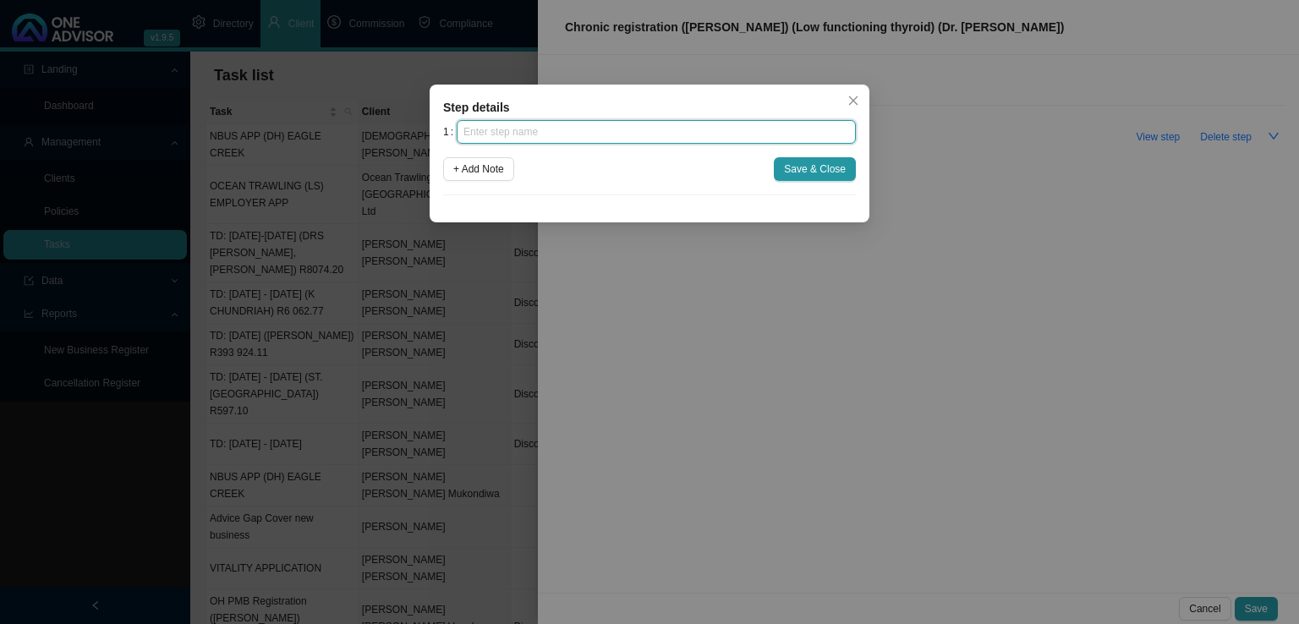
click at [604, 129] on input "text" at bounding box center [656, 132] width 399 height 24
type input "Instruction"
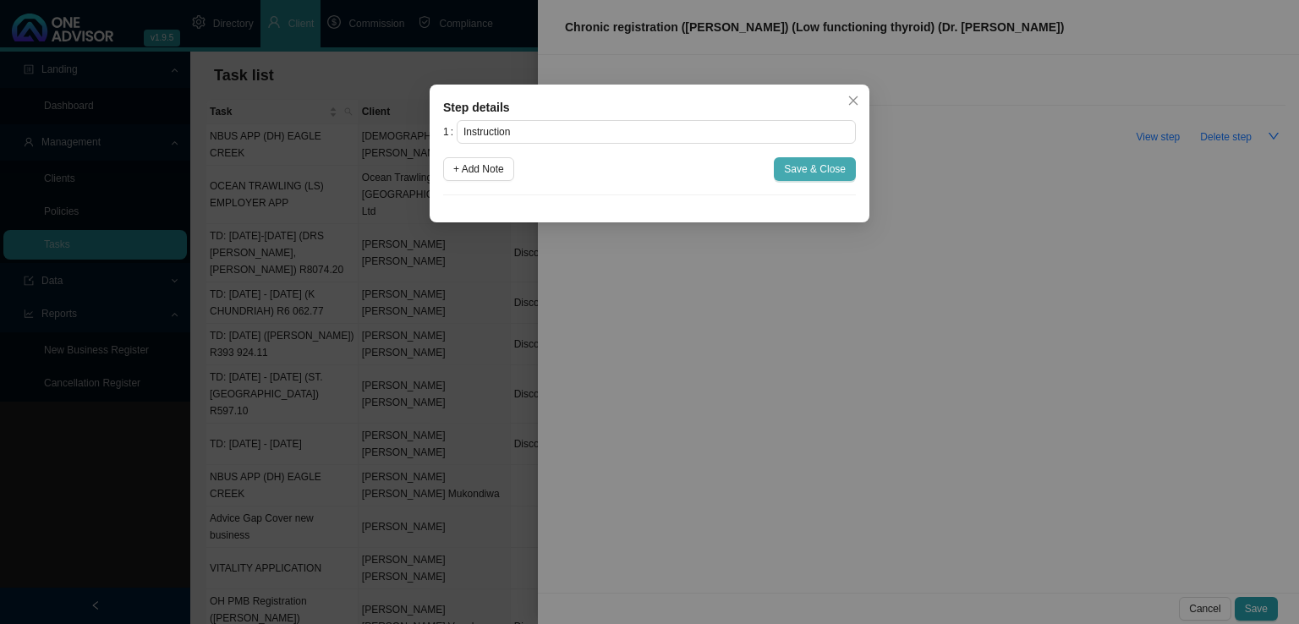
click at [799, 155] on div "1 Instruction + Add Note Save & Close" at bounding box center [649, 157] width 413 height 75
click at [809, 165] on span "Save & Close" at bounding box center [815, 169] width 62 height 17
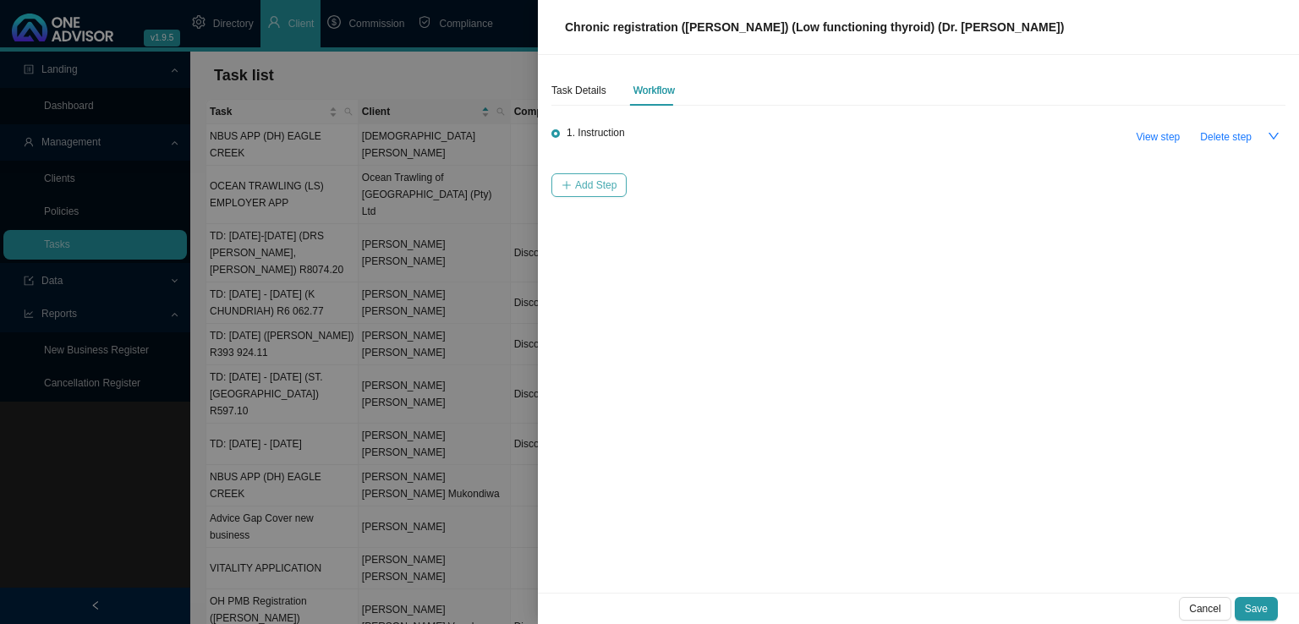
click at [618, 187] on button "Add Step" at bounding box center [589, 185] width 75 height 24
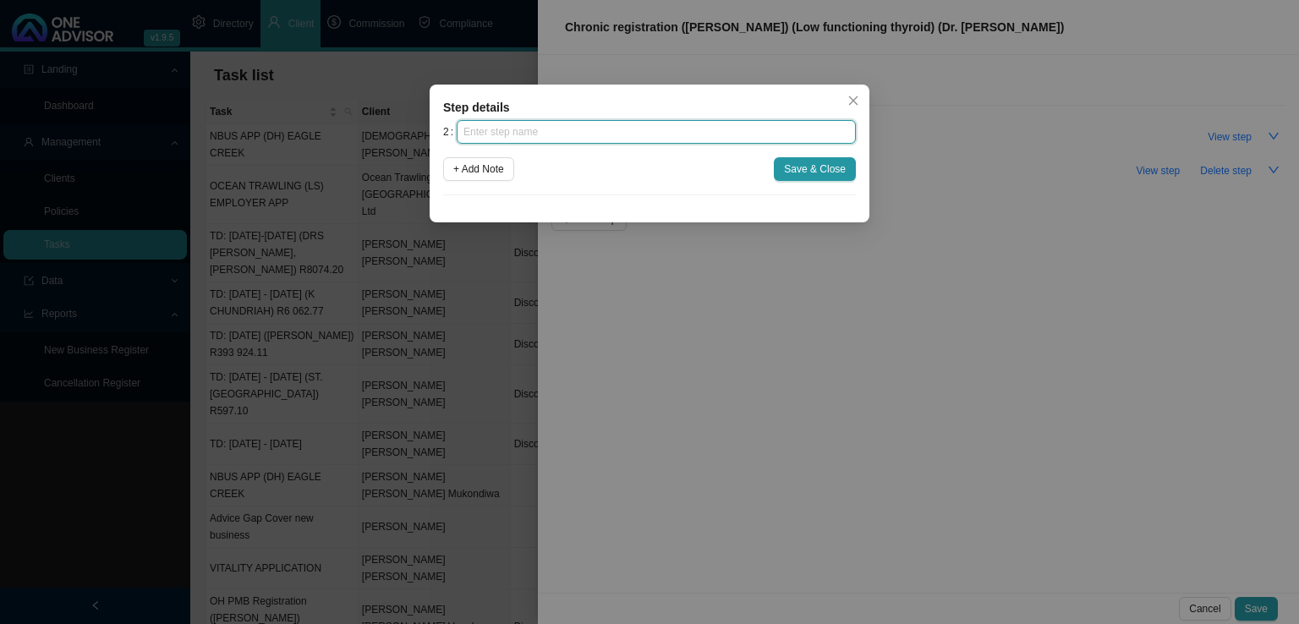
click at [579, 139] on input "text" at bounding box center [656, 132] width 399 height 24
type input "Investigation"
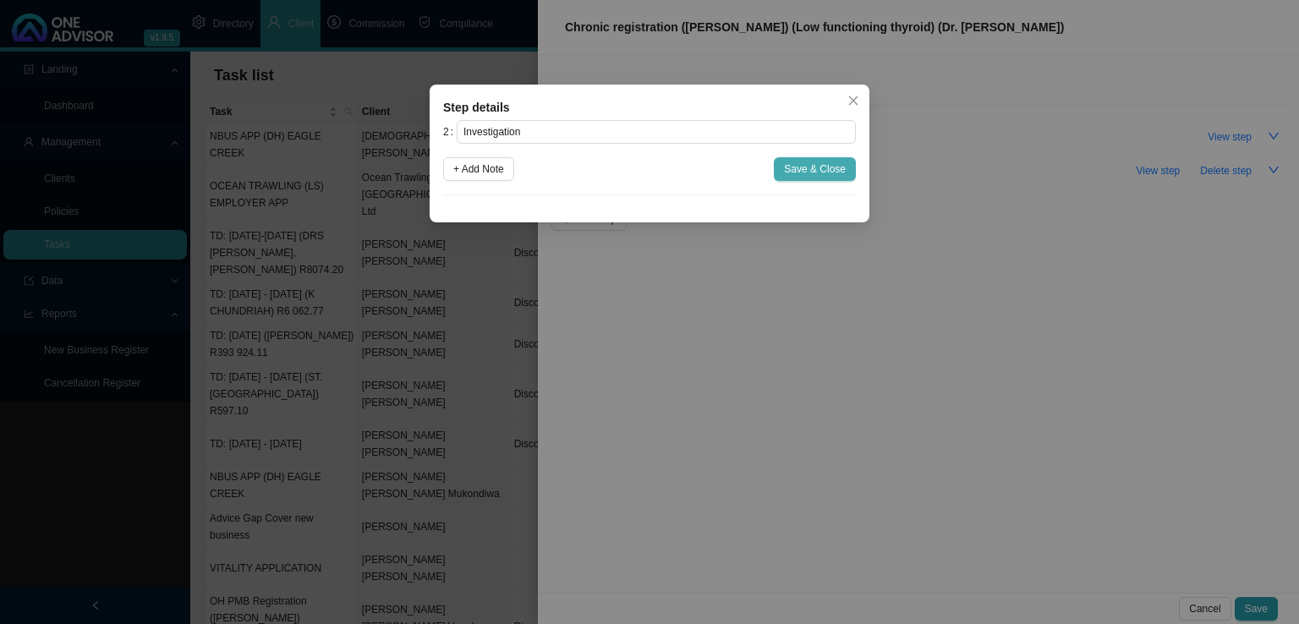
click at [793, 175] on span "Save & Close" at bounding box center [815, 169] width 62 height 17
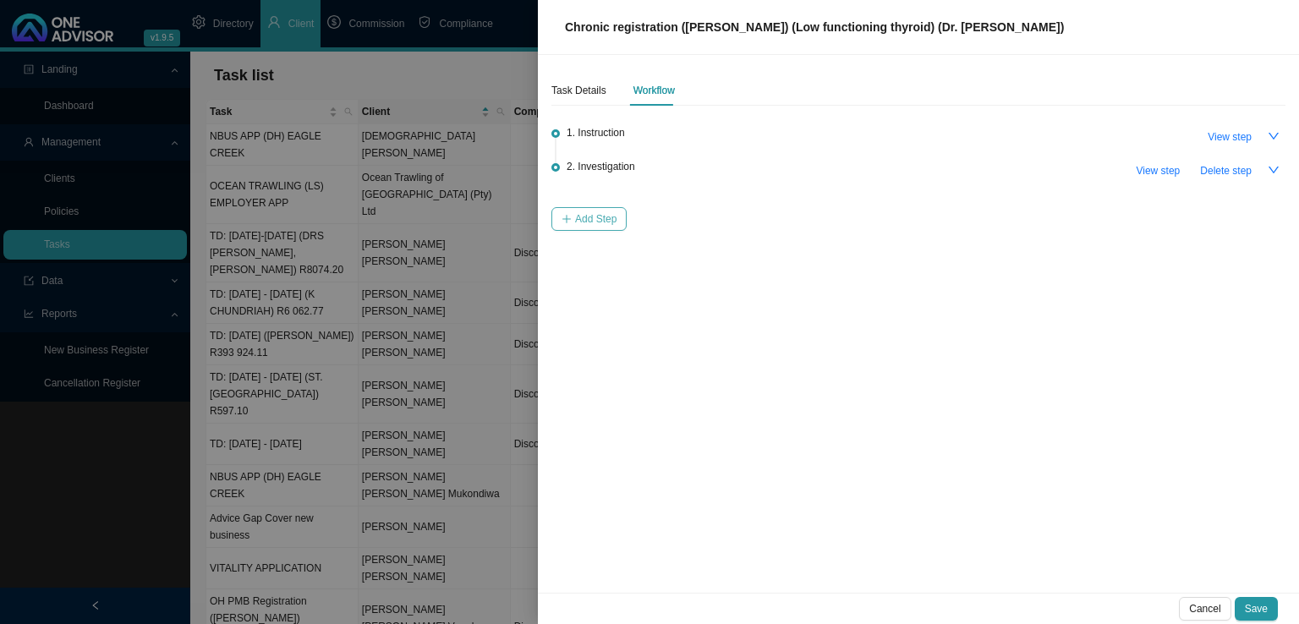
click at [617, 218] on button "Add Step" at bounding box center [589, 219] width 75 height 24
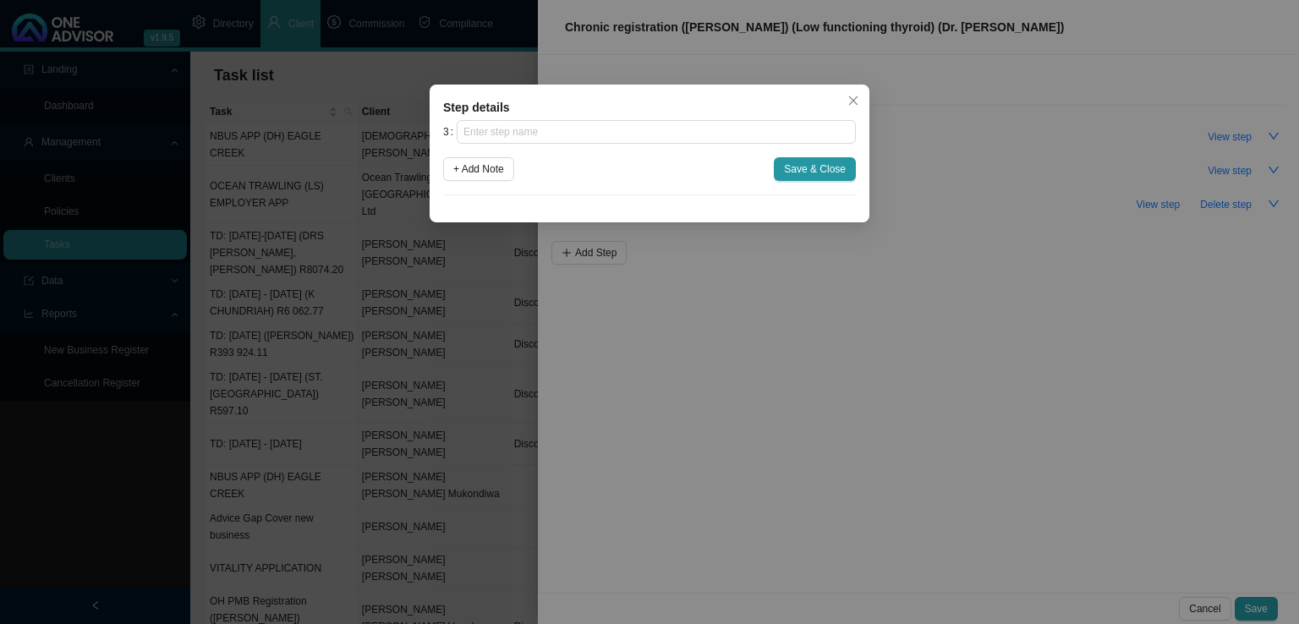
click at [525, 118] on div "Step details 3 + Add Note Save & Close Cancel OK" at bounding box center [650, 154] width 440 height 138
click at [517, 133] on input "text" at bounding box center [656, 132] width 399 height 24
click at [852, 101] on icon "close" at bounding box center [854, 101] width 12 height 12
